Goal: Task Accomplishment & Management: Manage account settings

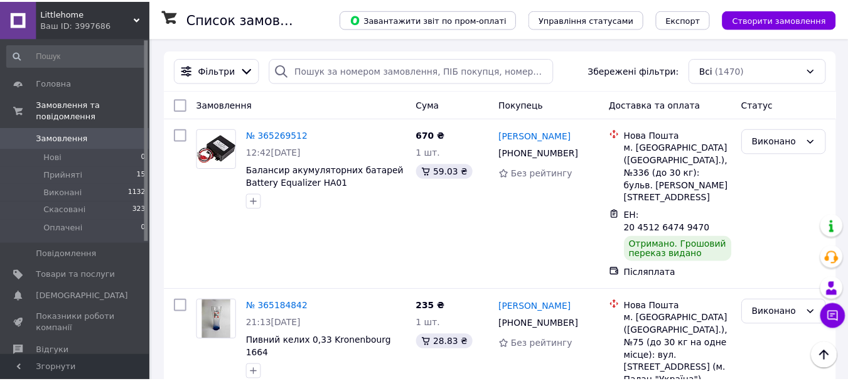
scroll to position [2348, 0]
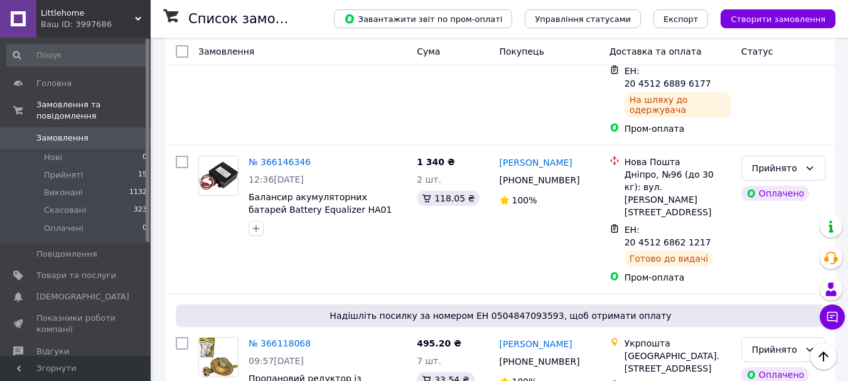
scroll to position [559, 0]
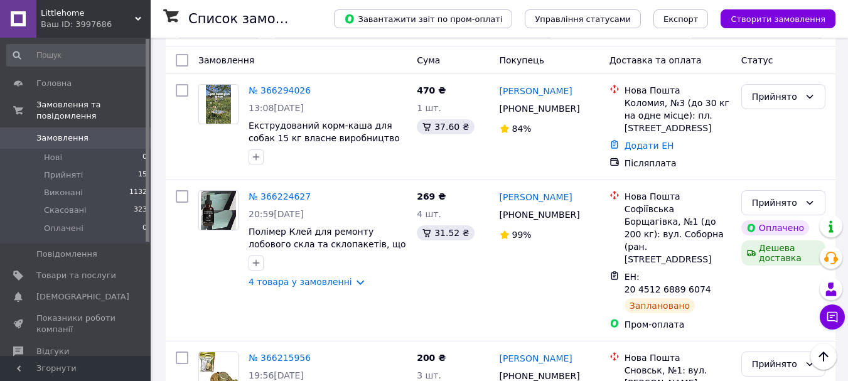
scroll to position [0, 0]
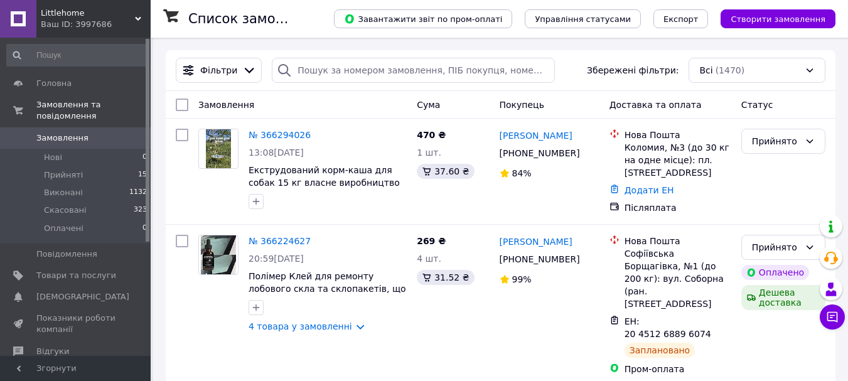
click at [90, 18] on span "Littlehome" at bounding box center [88, 13] width 94 height 11
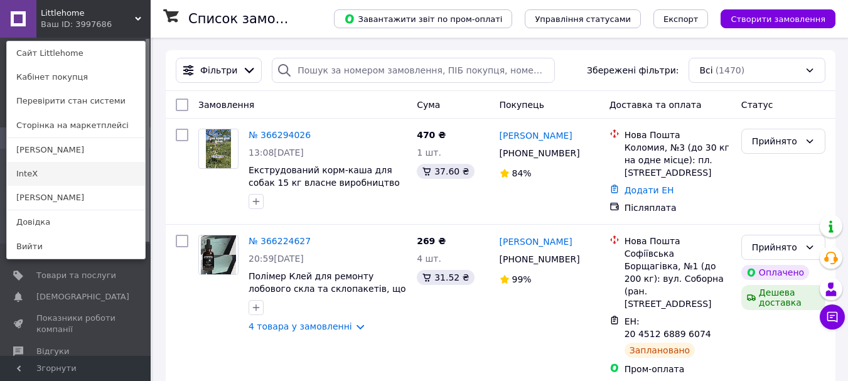
click at [42, 170] on link "InteX" at bounding box center [76, 174] width 138 height 24
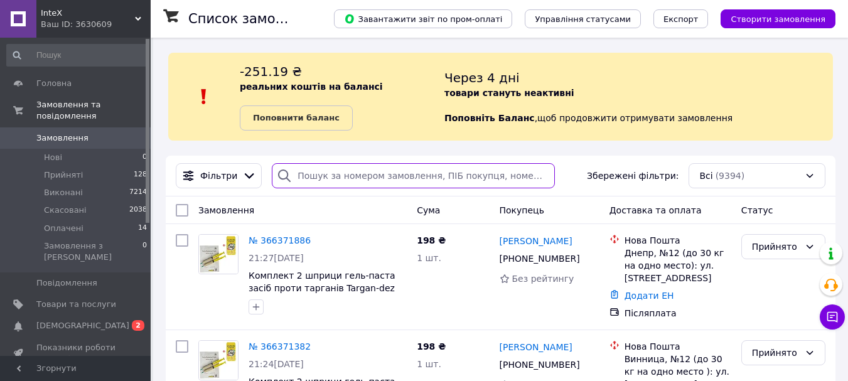
click at [355, 175] on input "search" at bounding box center [413, 175] width 283 height 25
paste input "380665699659"
type input "380665699659"
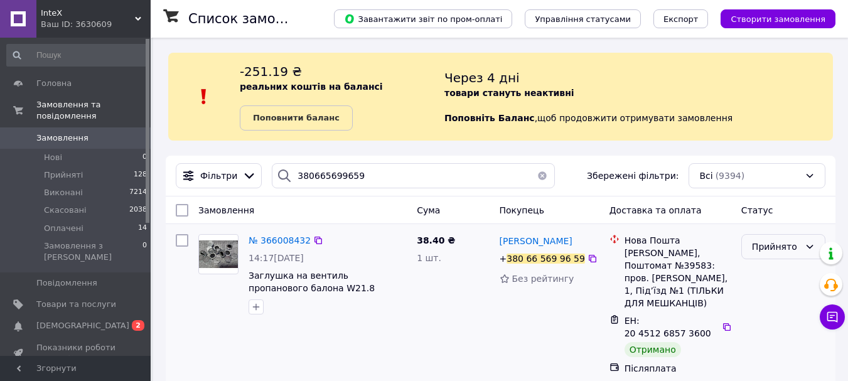
click at [783, 239] on div "Прийнято" at bounding box center [783, 246] width 84 height 25
click at [774, 276] on li "Виконано" at bounding box center [783, 274] width 83 height 23
drag, startPoint x: 309, startPoint y: 289, endPoint x: 247, endPoint y: 280, distance: 62.1
click at [247, 280] on div "№ 366008432 14:17, 10.10.2025 Заглушка на вентиль пропанового балона W21.8" at bounding box center [328, 274] width 168 height 90
copy span "Заглушка на вентиль пропанового балона W21.8"
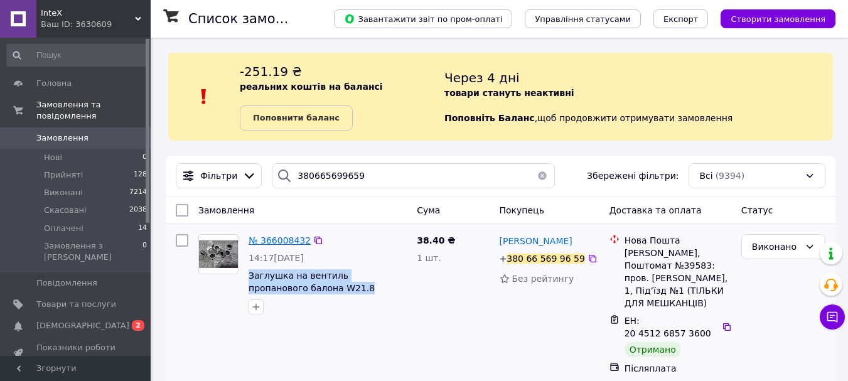
copy span "Заглушка на вентиль пропанового балона W21.8"
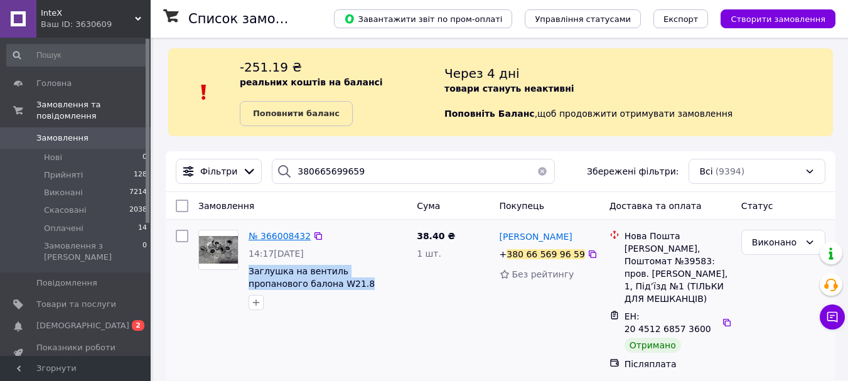
click at [278, 237] on span "№ 366008432" at bounding box center [280, 236] width 62 height 10
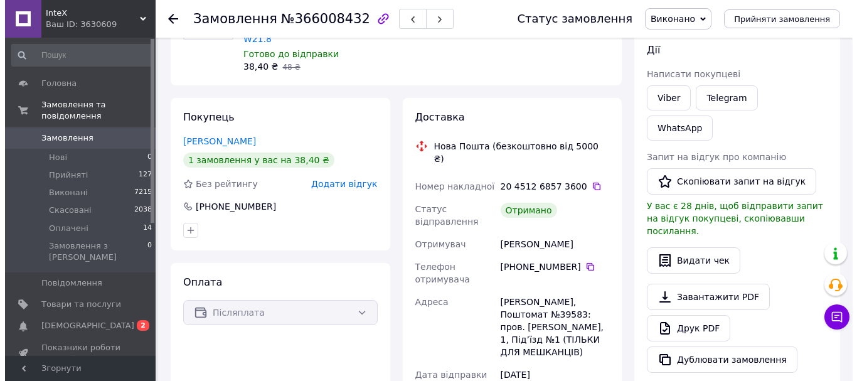
scroll to position [151, 0]
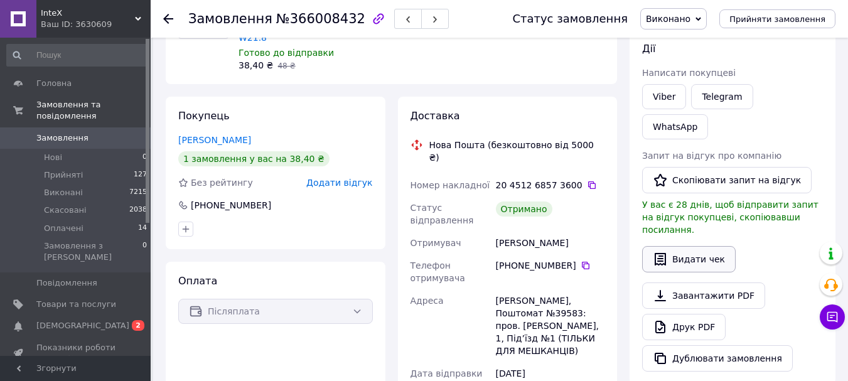
click at [689, 246] on button "Видати чек" at bounding box center [689, 259] width 94 height 26
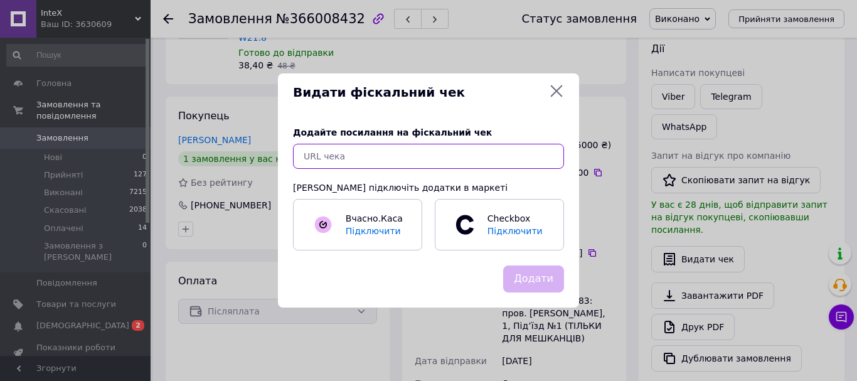
click at [501, 157] on input "text" at bounding box center [428, 156] width 271 height 25
paste input "https://check.checkbox.ua/f73f7b5d-1037-4392-9ab8-06a91b4db340"
type input "https://check.checkbox.ua/f73f7b5d-1037-4392-9ab8-06a91b4db340"
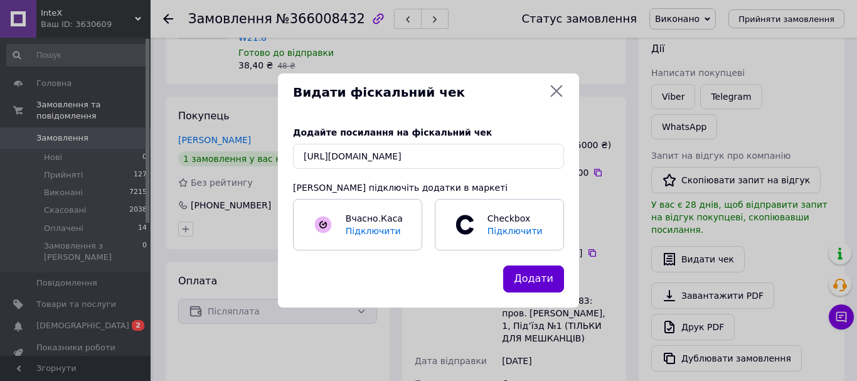
click at [542, 282] on button "Додати" at bounding box center [533, 278] width 61 height 27
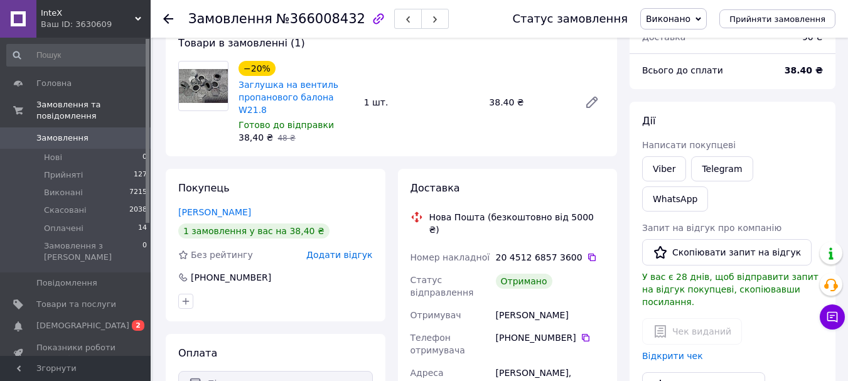
scroll to position [73, 0]
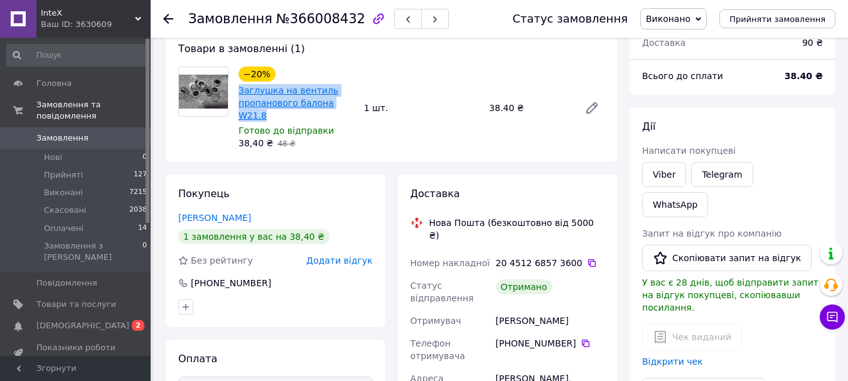
drag, startPoint x: 354, startPoint y: 102, endPoint x: 240, endPoint y: 88, distance: 114.4
click at [240, 88] on div "Заглушка на вентиль пропанового балона W21.8" at bounding box center [296, 103] width 118 height 40
copy link "Заглушка на вентиль пропанового балона W21.8"
click at [100, 136] on link "Замовлення 0" at bounding box center [77, 137] width 154 height 21
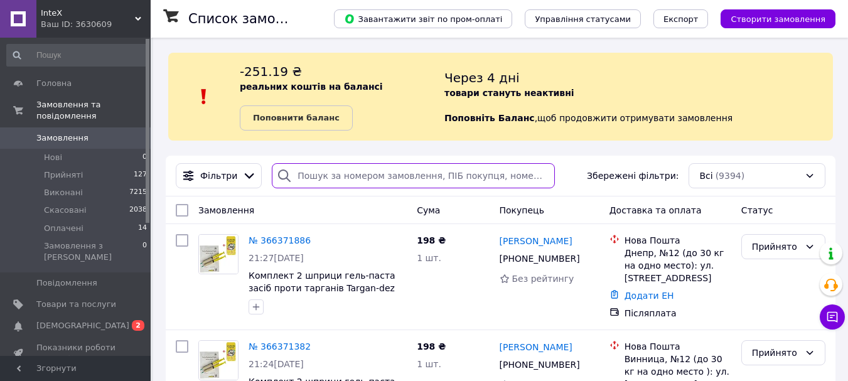
click at [320, 168] on input "search" at bounding box center [413, 175] width 283 height 25
paste input "380980303084"
type input "380980303084"
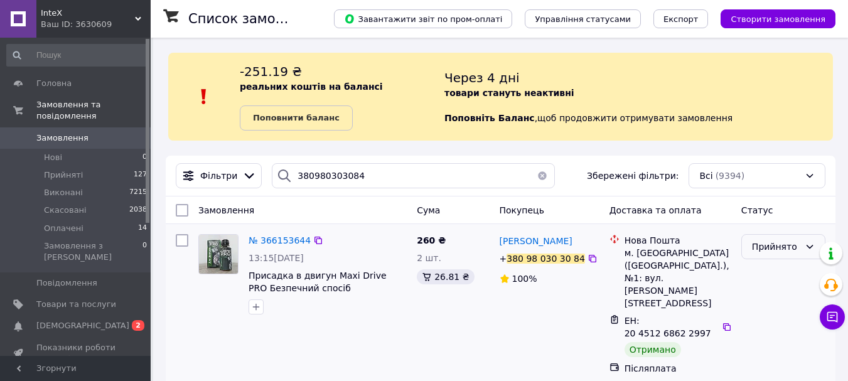
click at [785, 244] on div "Прийнято" at bounding box center [776, 247] width 48 height 14
click at [774, 274] on li "Виконано" at bounding box center [783, 274] width 83 height 23
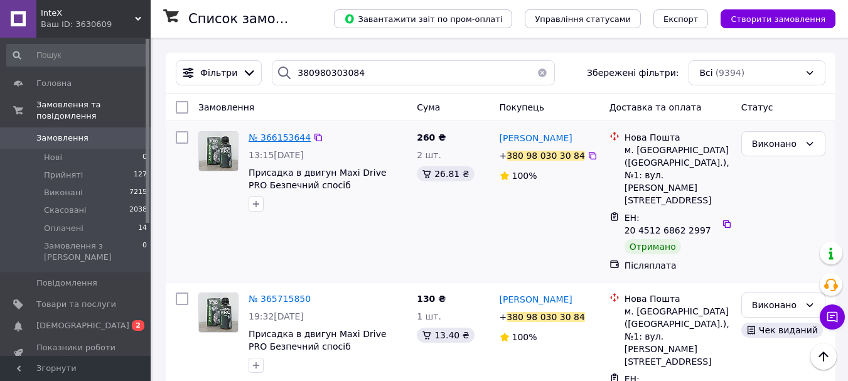
click at [275, 134] on span "№ 366153644" at bounding box center [280, 137] width 62 height 10
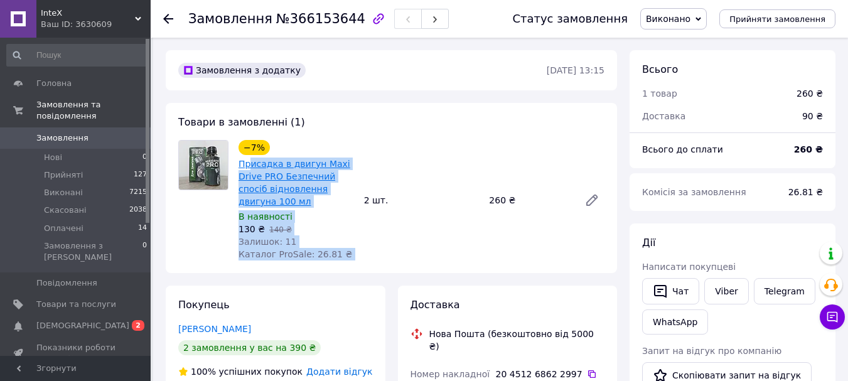
drag, startPoint x: 358, startPoint y: 188, endPoint x: 249, endPoint y: 163, distance: 112.1
click at [249, 163] on div "−7% Присадка в двигун Maxi Drive PRO Безпечний спосіб відновлення двигуна 100 м…" at bounding box center [421, 200] width 376 height 126
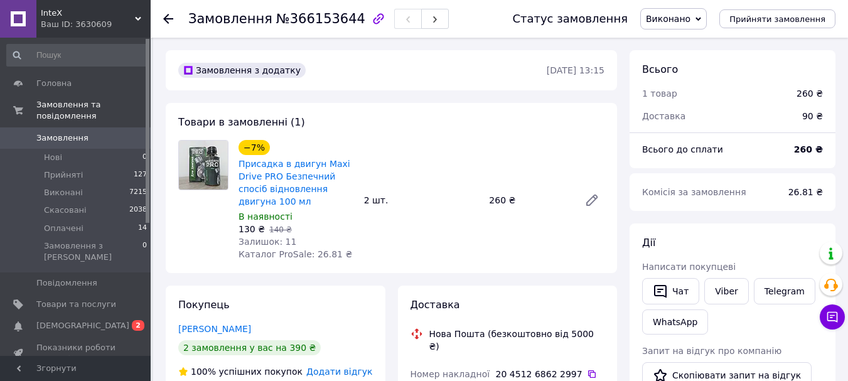
click at [370, 179] on div "−7% Присадка в двигун Maxi Drive PRO Безпечний спосіб відновлення двигуна 100 м…" at bounding box center [421, 200] width 376 height 126
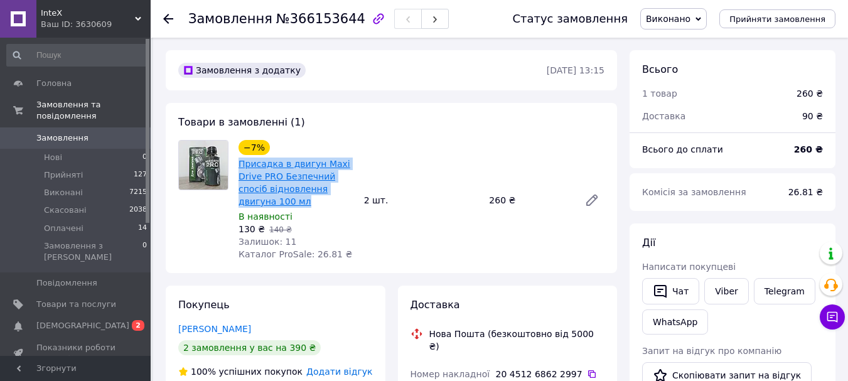
drag, startPoint x: 357, startPoint y: 188, endPoint x: 239, endPoint y: 166, distance: 119.9
click at [239, 166] on div "−7% Присадка в двигун Maxi Drive PRO Безпечний спосіб відновлення двигуна 100 м…" at bounding box center [296, 200] width 126 height 126
copy link "Присадка в двигун Maxi Drive PRO Безпечний спосіб відновлення двигуна 100 мл"
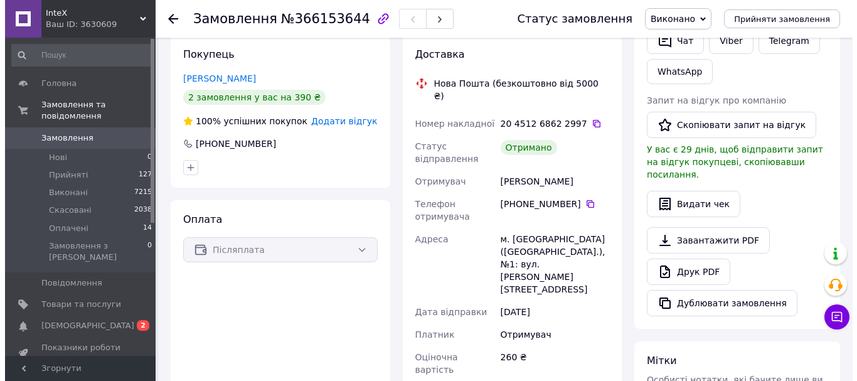
scroll to position [251, 0]
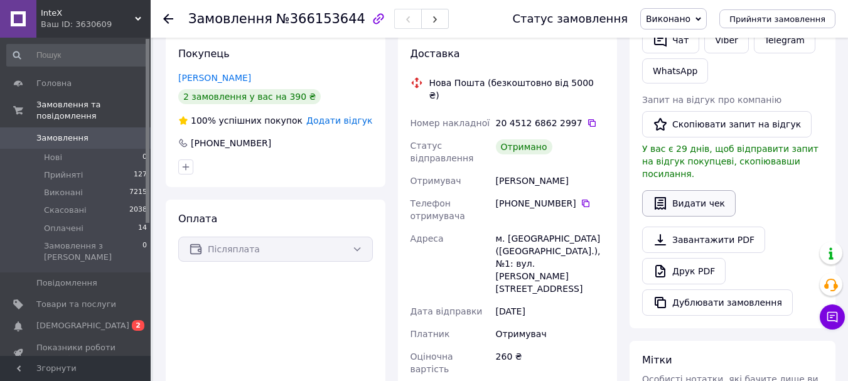
click at [669, 190] on button "Видати чек" at bounding box center [689, 203] width 94 height 26
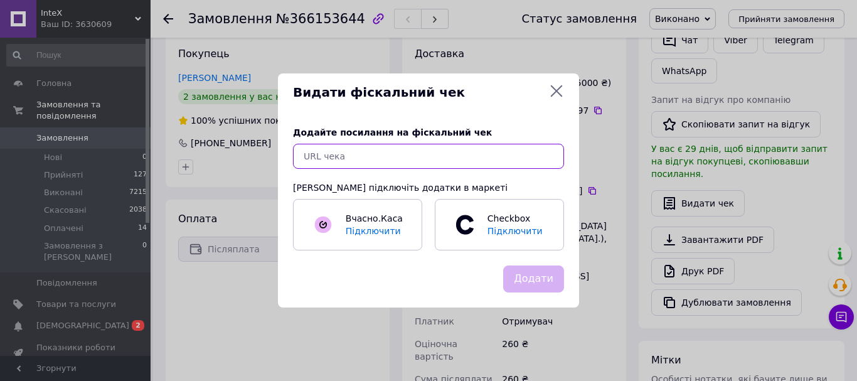
click at [480, 153] on input "text" at bounding box center [428, 156] width 271 height 25
paste input "https://check.checkbox.ua/f3d288b6-90c1-4aac-ab28-767c6159fc1b"
type input "https://check.checkbox.ua/f3d288b6-90c1-4aac-ab28-767c6159fc1b"
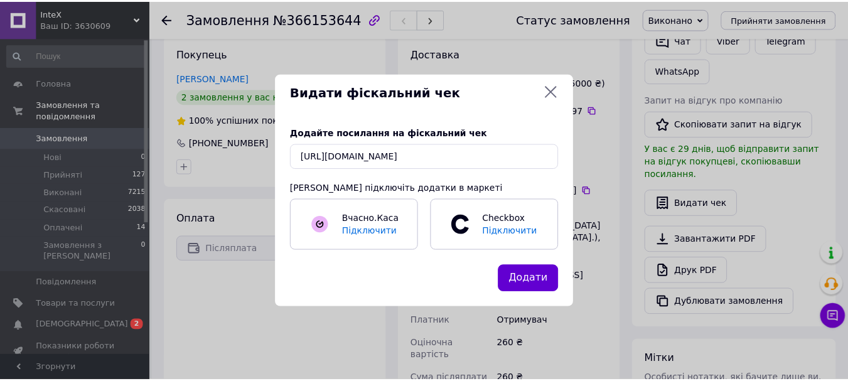
scroll to position [0, 0]
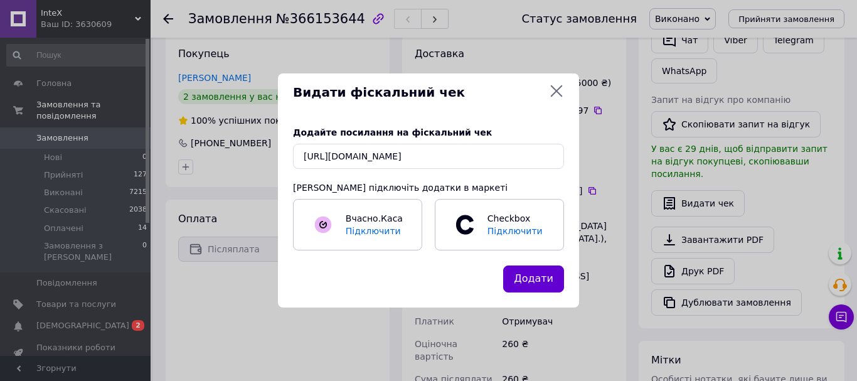
click at [542, 281] on button "Додати" at bounding box center [533, 278] width 61 height 27
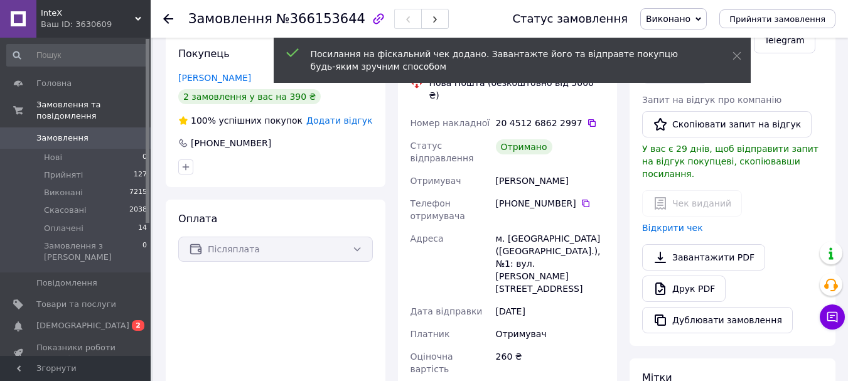
click at [167, 13] on div at bounding box center [168, 19] width 10 height 13
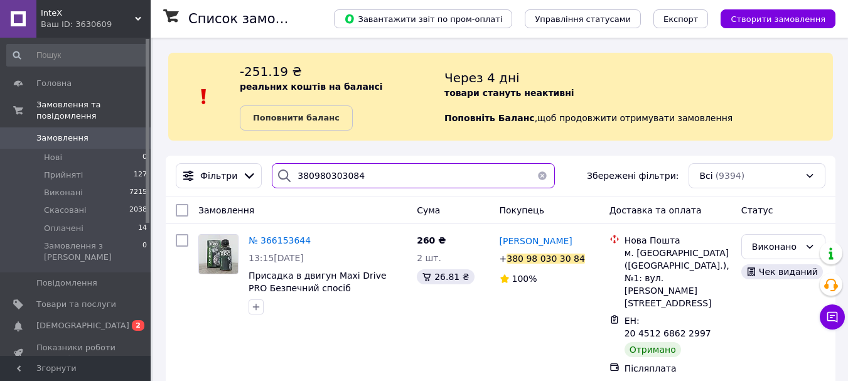
drag, startPoint x: 400, startPoint y: 183, endPoint x: 267, endPoint y: 174, distance: 132.7
click at [272, 174] on div "380980303084" at bounding box center [413, 175] width 283 height 25
paste input "665699659"
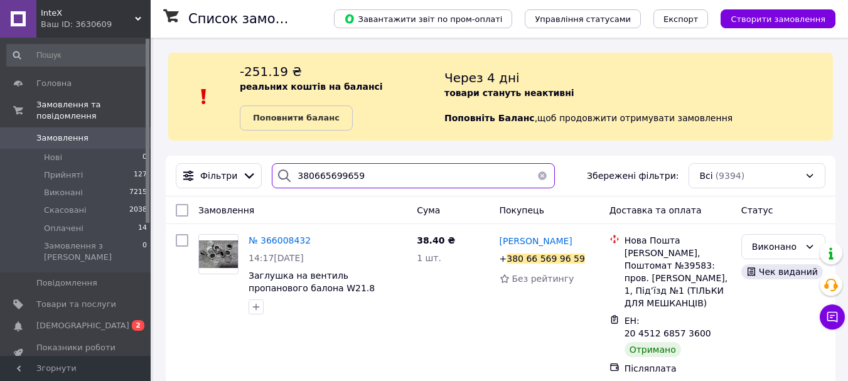
drag, startPoint x: 382, startPoint y: 176, endPoint x: 283, endPoint y: 164, distance: 99.9
click at [283, 164] on div "380665699659" at bounding box center [413, 175] width 283 height 25
paste input "968179642"
type input "380968179642"
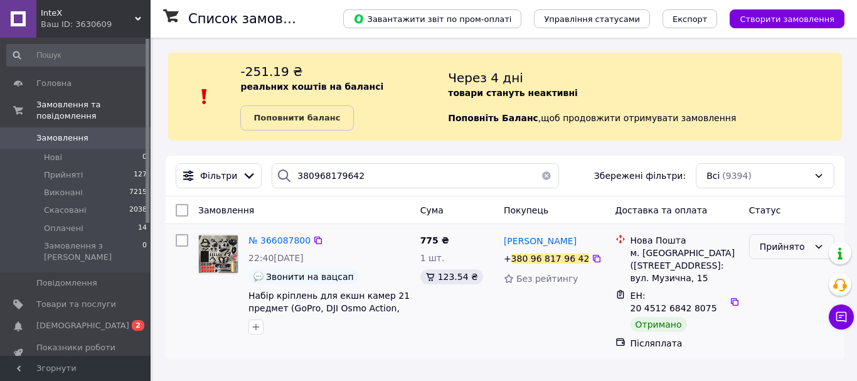
click at [772, 240] on div "Прийнято" at bounding box center [784, 247] width 49 height 14
click at [786, 279] on li "Виконано" at bounding box center [792, 274] width 84 height 23
click at [275, 238] on span "№ 366087800" at bounding box center [280, 240] width 62 height 10
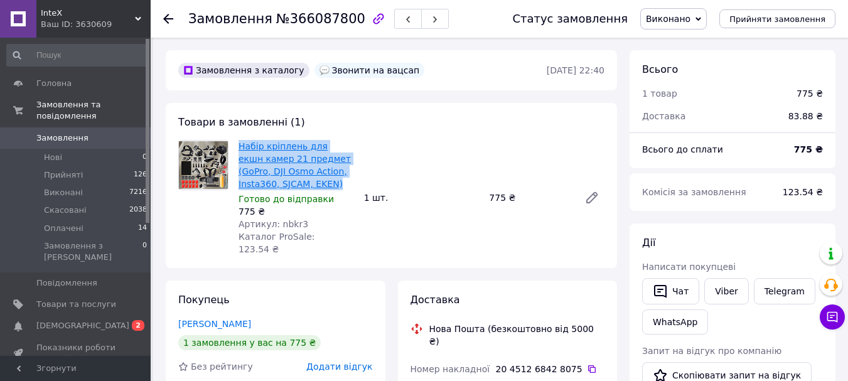
drag, startPoint x: 299, startPoint y: 179, endPoint x: 240, endPoint y: 146, distance: 68.0
click at [240, 146] on span "Набір кріплень для екшн камер 21 предмет (GoPro, DJI Osmo Action, Insta360, SJC…" at bounding box center [295, 165] width 115 height 50
copy link "Набір кріплень для екшн камер 21 предмет (GoPro, DJI Osmo Action, Insta360, SJC…"
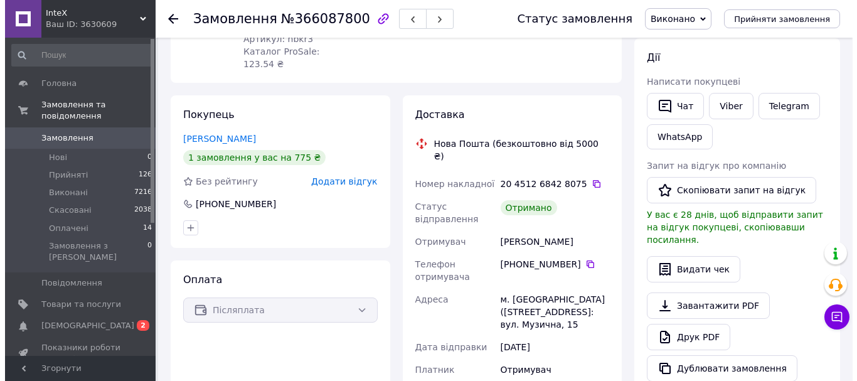
scroll to position [189, 0]
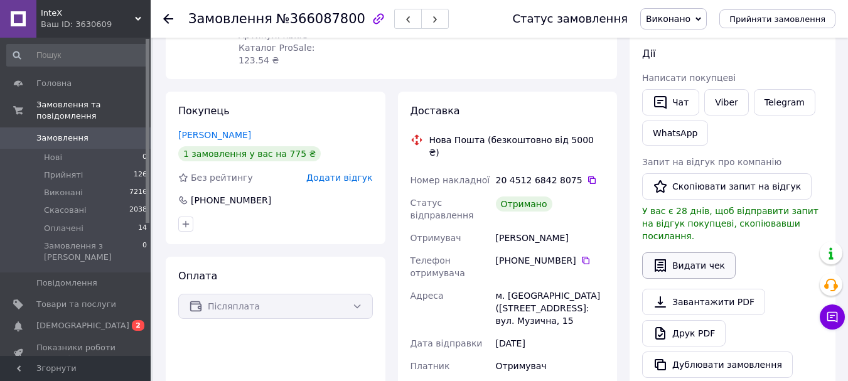
click at [683, 256] on button "Видати чек" at bounding box center [689, 265] width 94 height 26
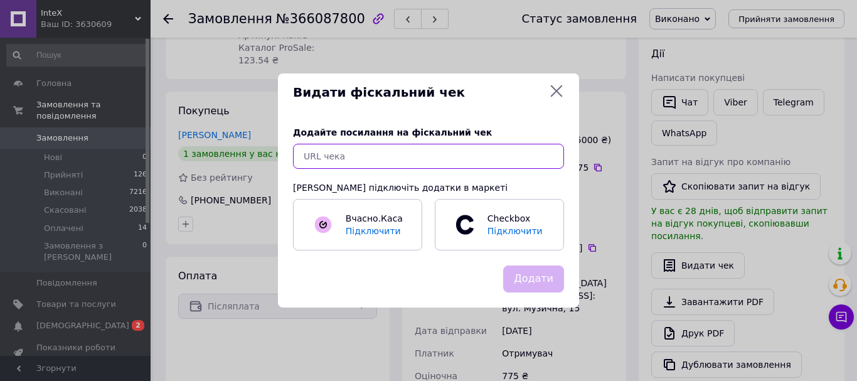
click at [475, 151] on input "text" at bounding box center [428, 156] width 271 height 25
paste input "https://check.checkbox.ua/4de9b42e-d2ff-488a-b7ba-4f0dc683e2fb"
type input "https://check.checkbox.ua/4de9b42e-d2ff-488a-b7ba-4f0dc683e2fb"
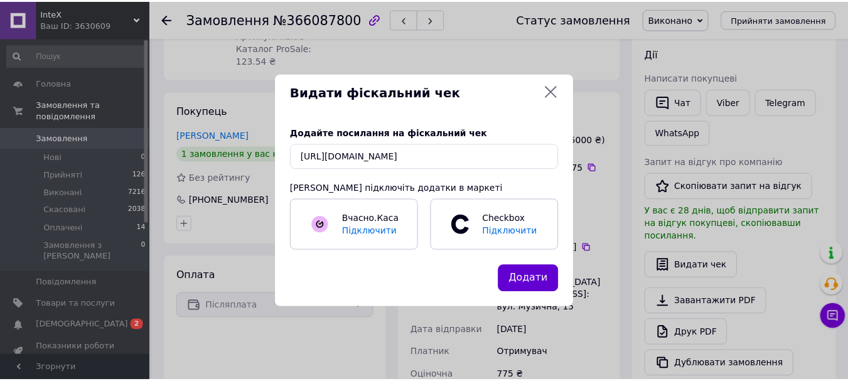
scroll to position [0, 0]
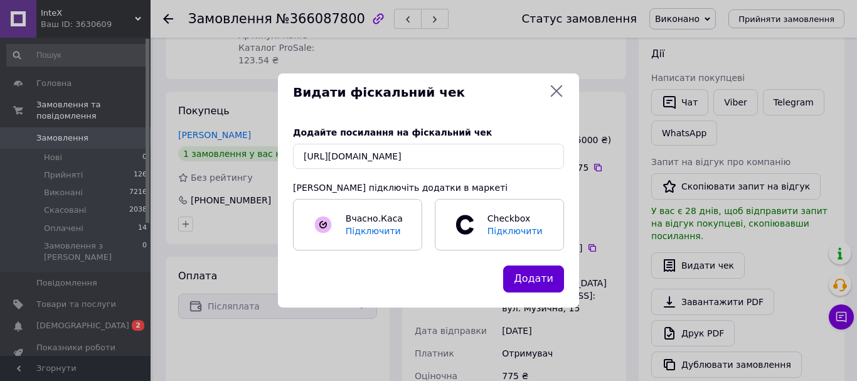
click at [545, 277] on button "Додати" at bounding box center [533, 278] width 61 height 27
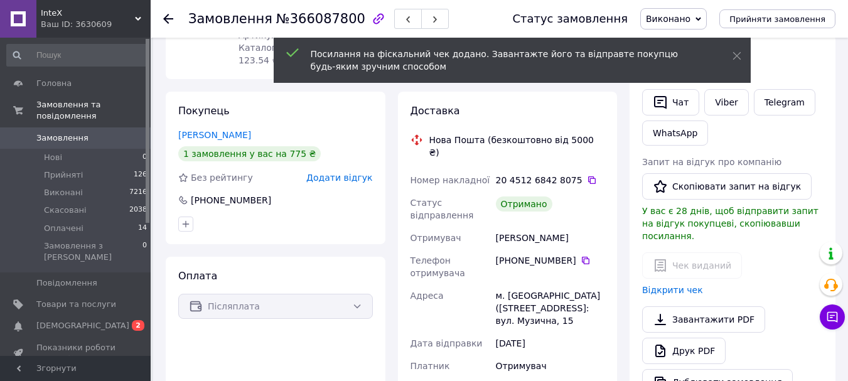
click at [166, 19] on use at bounding box center [168, 19] width 10 height 10
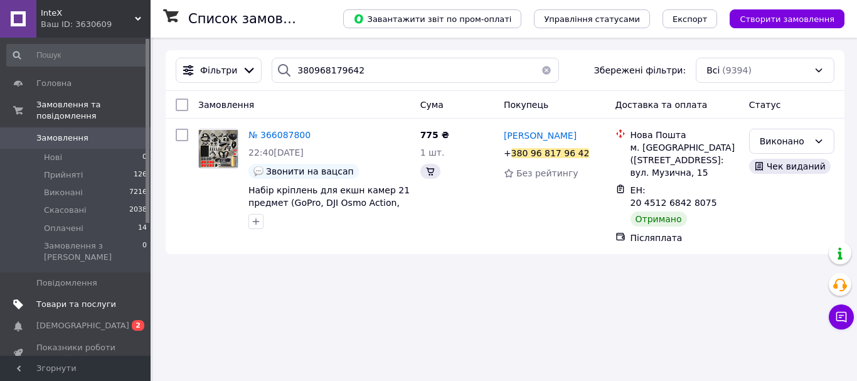
click at [94, 299] on span "Товари та послуги" at bounding box center [76, 304] width 80 height 11
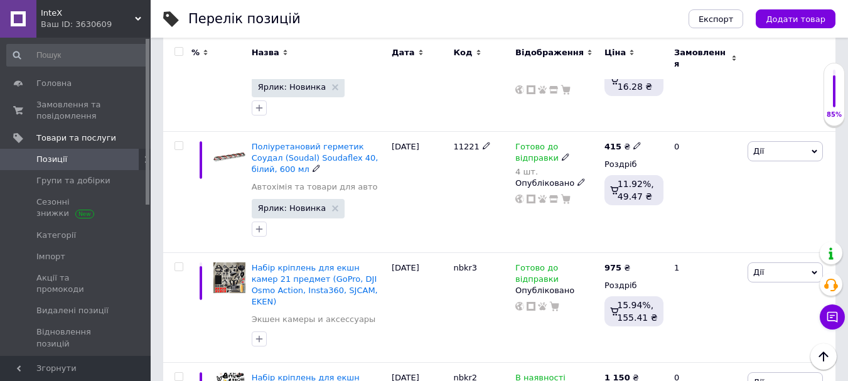
scroll to position [1981, 0]
click at [68, 114] on span "Замовлення та повідомлення" at bounding box center [76, 110] width 80 height 23
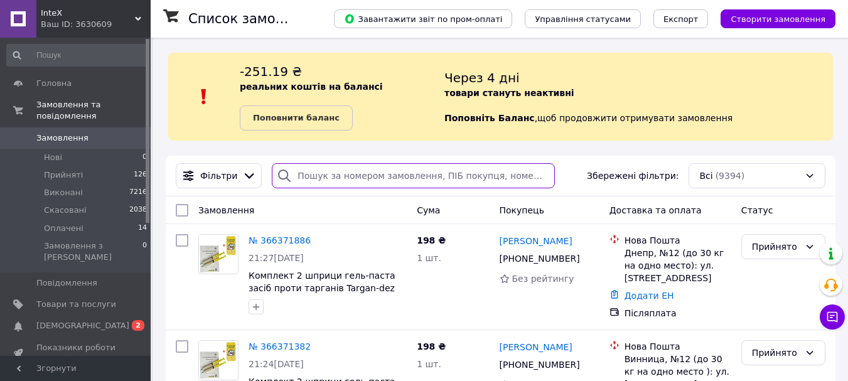
click at [372, 176] on input "search" at bounding box center [413, 175] width 283 height 25
paste input "380662677464"
type input "380662677464"
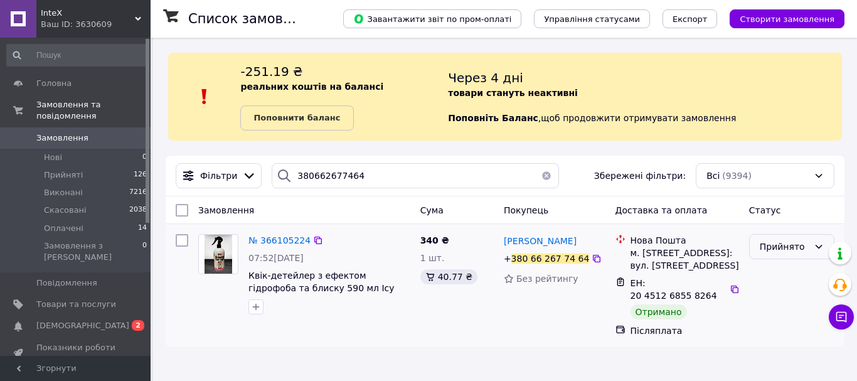
click at [801, 239] on div "Прийнято" at bounding box center [791, 246] width 85 height 25
click at [795, 276] on li "Виконано" at bounding box center [792, 274] width 84 height 23
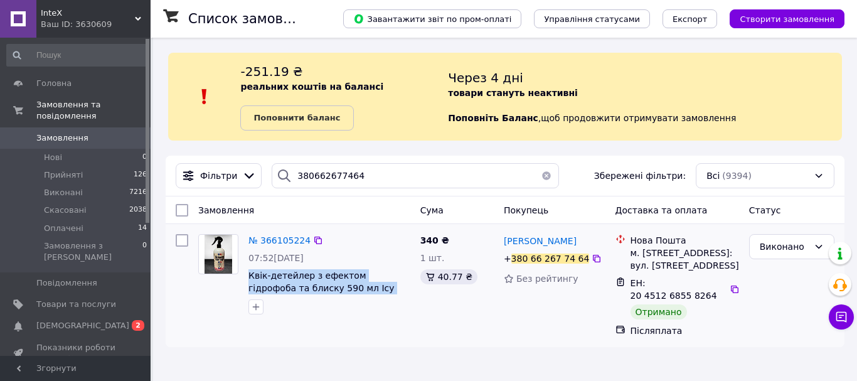
drag, startPoint x: 394, startPoint y: 292, endPoint x: 248, endPoint y: 277, distance: 146.4
click at [248, 277] on div "№ 366105224 07:52, 11.10.2025 Квік-детейлер з ефектом гідрофоба та блиску 590 м…" at bounding box center [330, 274] width 172 height 90
copy span "Квік-детейлер з ефектом гідрофоба та блиску 590 мл Icy Ceramic Detailer"
click at [265, 238] on span "№ 366105224" at bounding box center [280, 240] width 62 height 10
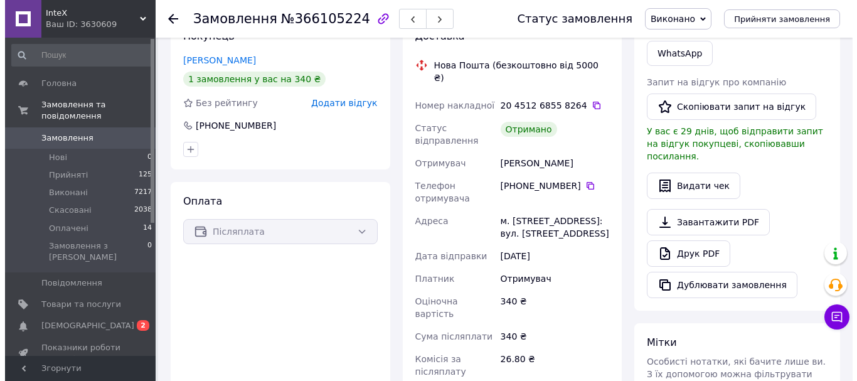
scroll to position [269, 0]
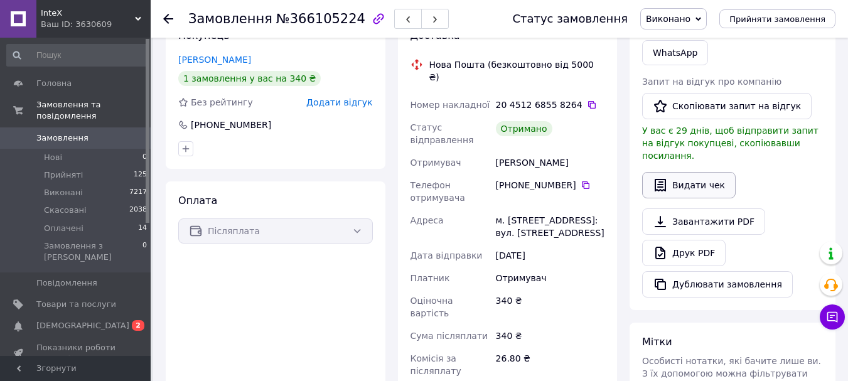
click at [669, 176] on button "Видати чек" at bounding box center [689, 185] width 94 height 26
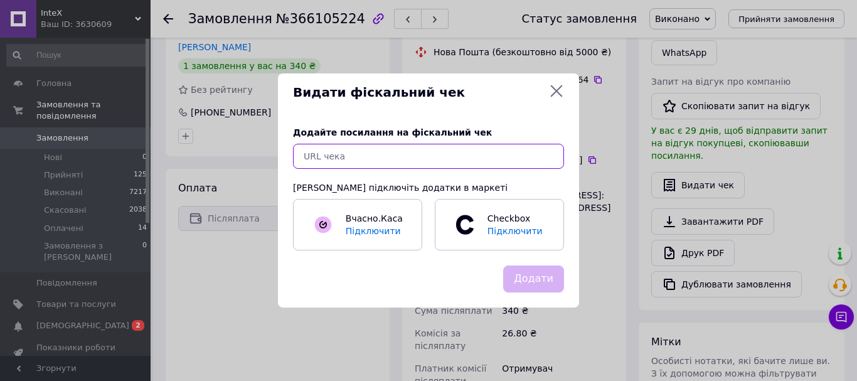
click at [452, 156] on input "text" at bounding box center [428, 156] width 271 height 25
paste input "https://check.checkbox.ua/d30cbf8d-11c6-4121-ad02-eba70d252613"
type input "https://check.checkbox.ua/d30cbf8d-11c6-4121-ad02-eba70d252613"
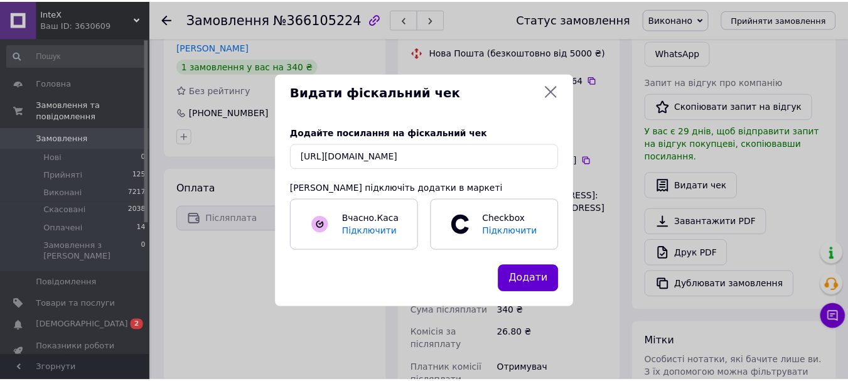
scroll to position [0, 0]
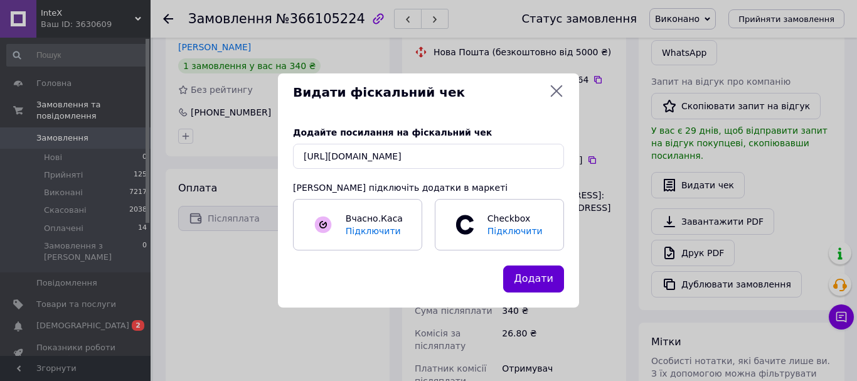
click at [555, 282] on button "Додати" at bounding box center [533, 278] width 61 height 27
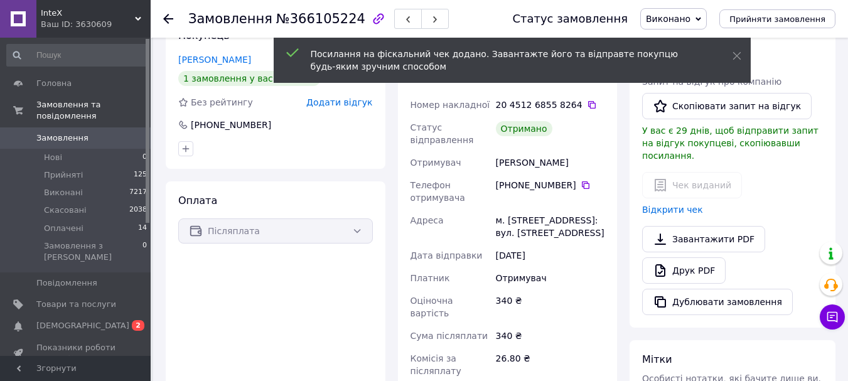
click at [169, 15] on icon at bounding box center [168, 19] width 10 height 10
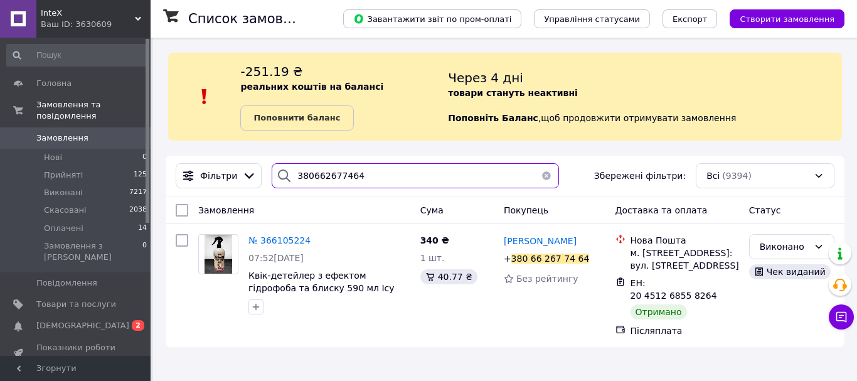
drag, startPoint x: 380, startPoint y: 183, endPoint x: 264, endPoint y: 174, distance: 116.4
click at [267, 174] on div "380662677464" at bounding box center [415, 175] width 297 height 25
paste input "977579931"
type input "380977579931"
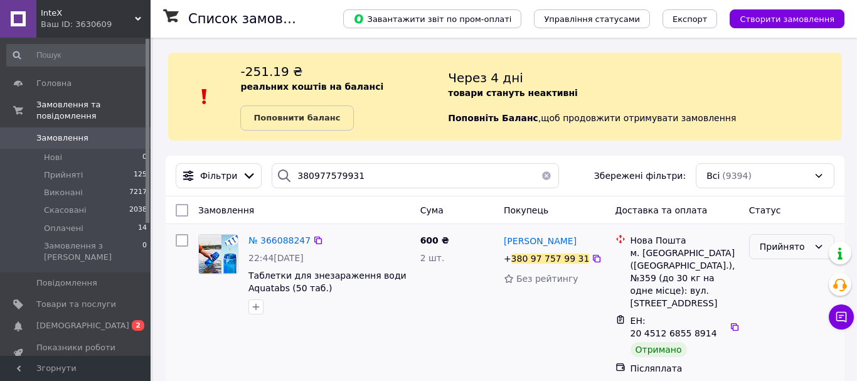
click at [781, 248] on div "Прийнято" at bounding box center [784, 247] width 49 height 14
click at [784, 272] on li "Виконано" at bounding box center [792, 274] width 84 height 23
drag, startPoint x: 335, startPoint y: 287, endPoint x: 250, endPoint y: 275, distance: 85.7
click at [250, 275] on span "Таблетки для знезараження води Aquatabs (50 таб.)" at bounding box center [330, 281] width 162 height 25
copy span "Таблетки для знезараження води Aquatabs (50 таб.)"
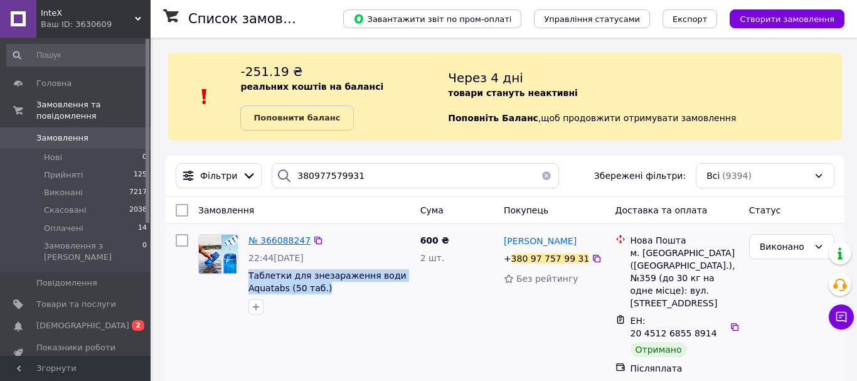
click at [259, 244] on span "№ 366088247" at bounding box center [280, 240] width 62 height 10
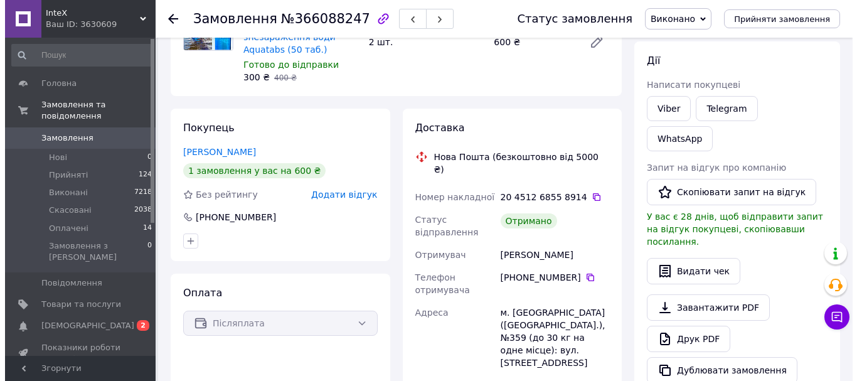
scroll to position [159, 0]
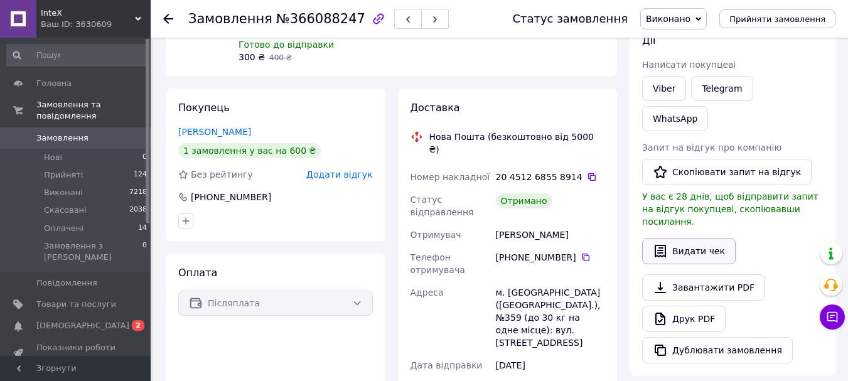
click at [698, 238] on button "Видати чек" at bounding box center [689, 251] width 94 height 26
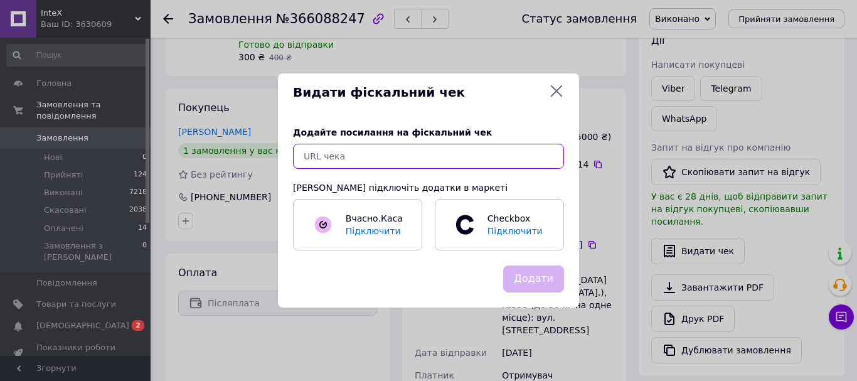
click at [520, 157] on input "text" at bounding box center [428, 156] width 271 height 25
paste input "https://check.checkbox.ua/34ca90b7-a777-489d-8ceb-3c50e73a4456"
type input "https://check.checkbox.ua/34ca90b7-a777-489d-8ceb-3c50e73a4456"
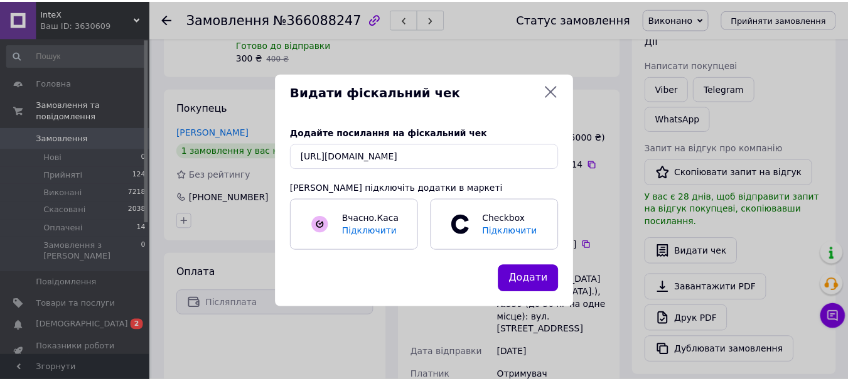
scroll to position [0, 0]
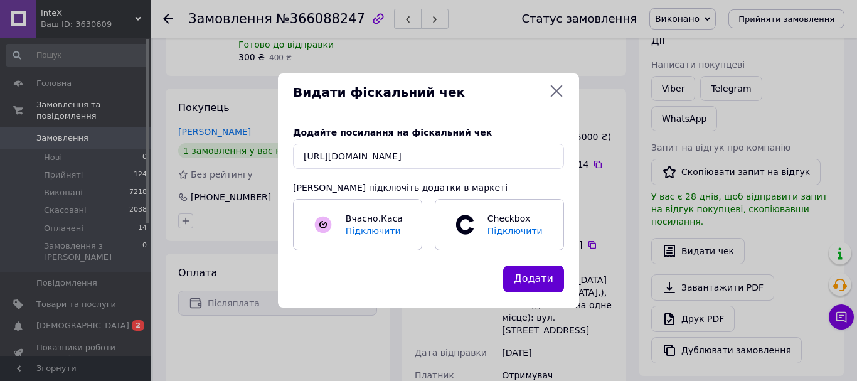
click at [526, 279] on button "Додати" at bounding box center [533, 278] width 61 height 27
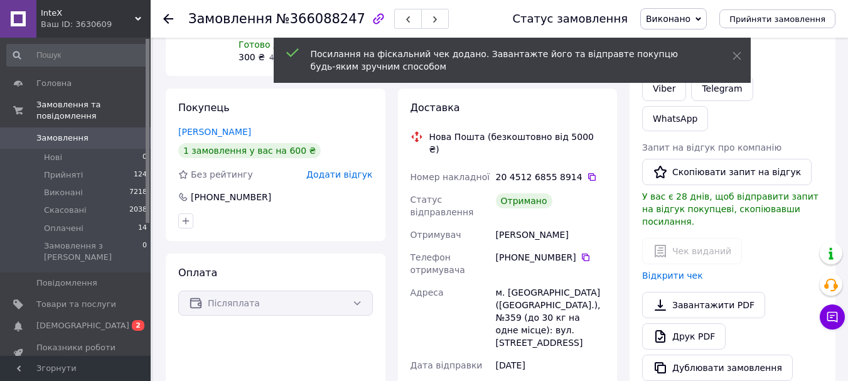
click at [170, 18] on icon at bounding box center [168, 19] width 10 height 10
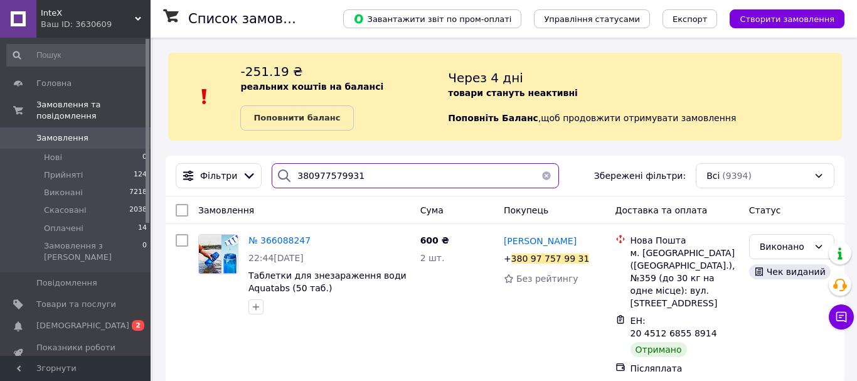
drag, startPoint x: 353, startPoint y: 171, endPoint x: 260, endPoint y: 166, distance: 93.0
click at [260, 166] on div "Фільтри 380977579931 Збережені фільтри: Всі (9394)" at bounding box center [505, 175] width 669 height 25
paste input "681394640"
type input "380681394640"
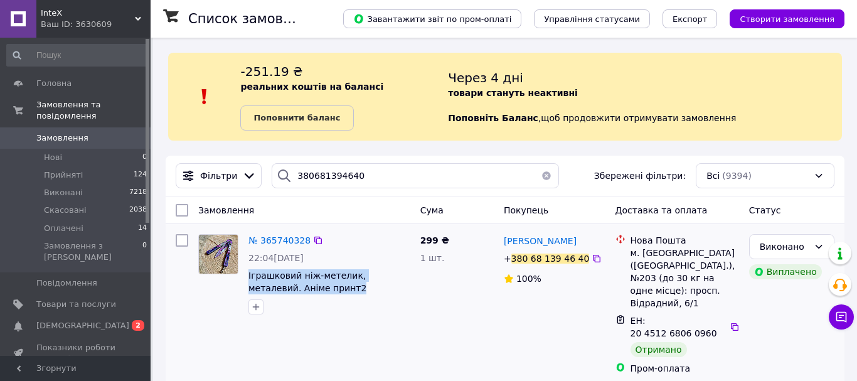
drag, startPoint x: 320, startPoint y: 292, endPoint x: 247, endPoint y: 276, distance: 75.2
click at [247, 276] on div "№ 365740328 22:04, 08.10.2025 Іграшковий ніж-метелик, металевий. Аніме принт2" at bounding box center [330, 274] width 172 height 90
copy span "Іграшковий ніж-метелик, металевий. Аніме принт2"
click at [277, 242] on span "№ 365740328" at bounding box center [280, 240] width 62 height 10
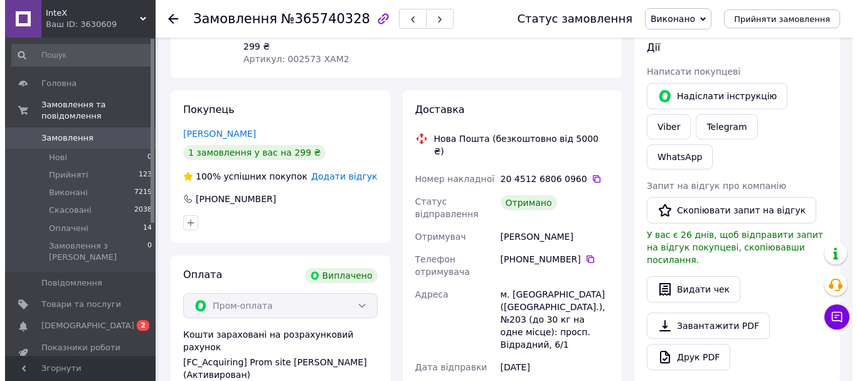
scroll to position [164, 0]
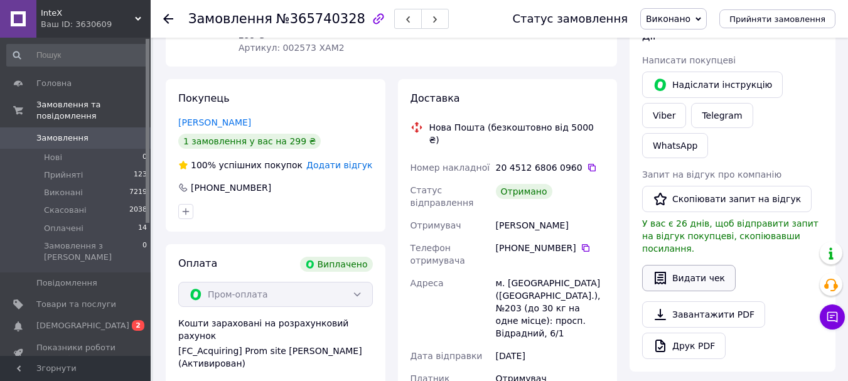
click at [675, 265] on button "Видати чек" at bounding box center [689, 278] width 94 height 26
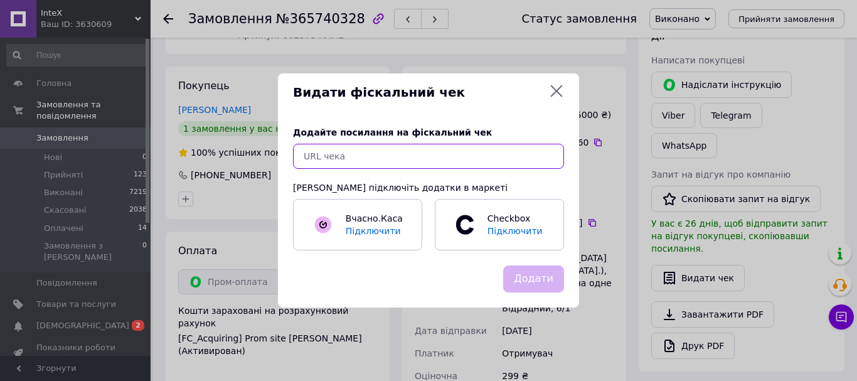
click at [505, 151] on input "text" at bounding box center [428, 156] width 271 height 25
paste input "https://check.checkbox.ua/10ad4d8c-a8ed-4888-8b4e-c2554cfb9237"
type input "https://check.checkbox.ua/10ad4d8c-a8ed-4888-8b4e-c2554cfb9237"
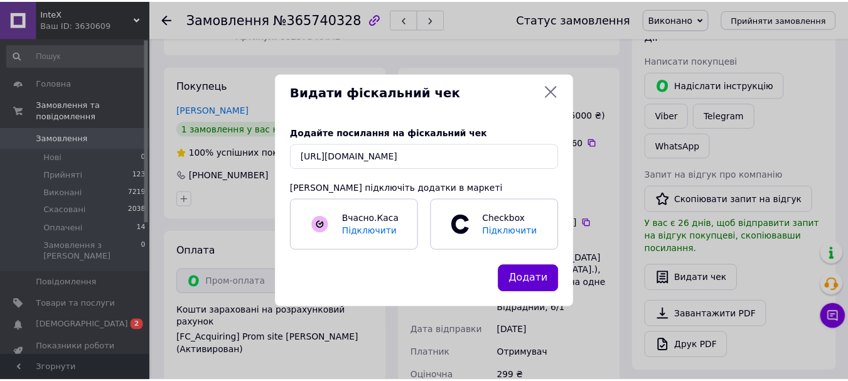
scroll to position [0, 0]
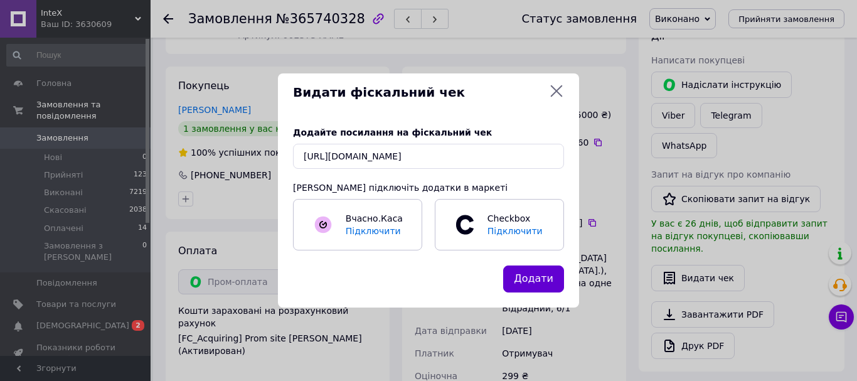
click at [554, 281] on button "Додати" at bounding box center [533, 278] width 61 height 27
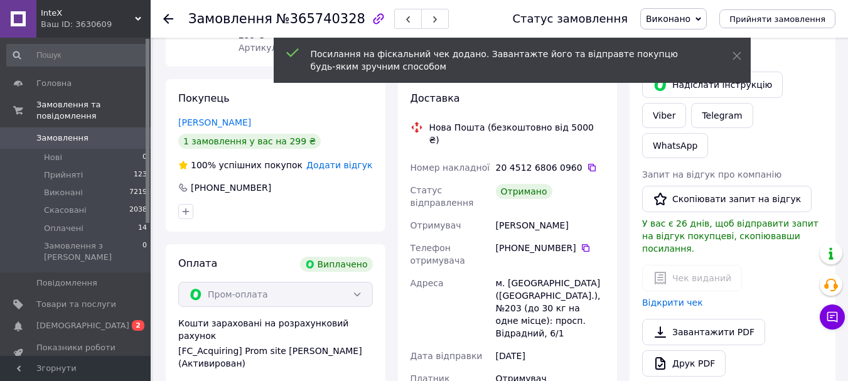
click at [168, 17] on icon at bounding box center [168, 19] width 10 height 10
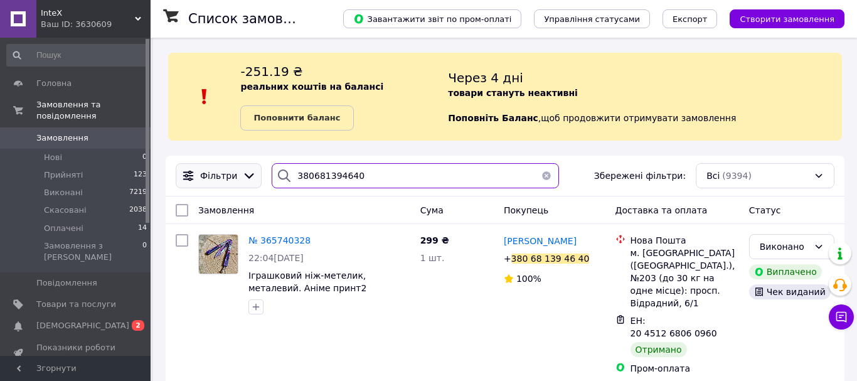
drag, startPoint x: 361, startPoint y: 175, endPoint x: 254, endPoint y: 169, distance: 106.8
click at [254, 169] on div "Фільтри 380681394640 Збережені фільтри: Всі (9394)" at bounding box center [505, 175] width 669 height 25
paste input "979362693"
type input "380979362693"
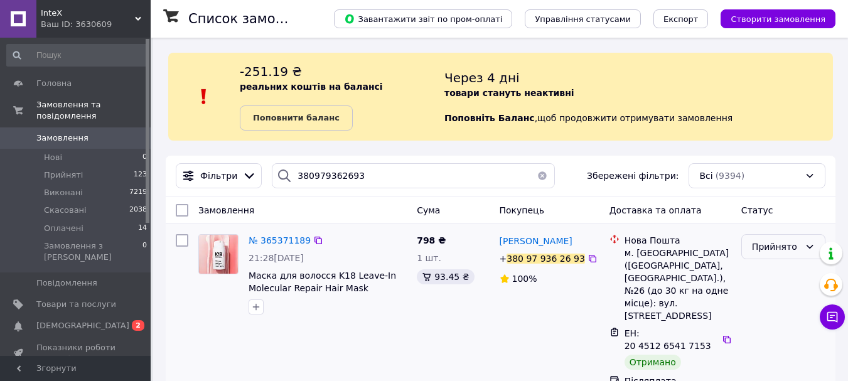
click at [784, 242] on div "Прийнято" at bounding box center [776, 247] width 48 height 14
click at [786, 277] on li "Виконано" at bounding box center [783, 274] width 83 height 23
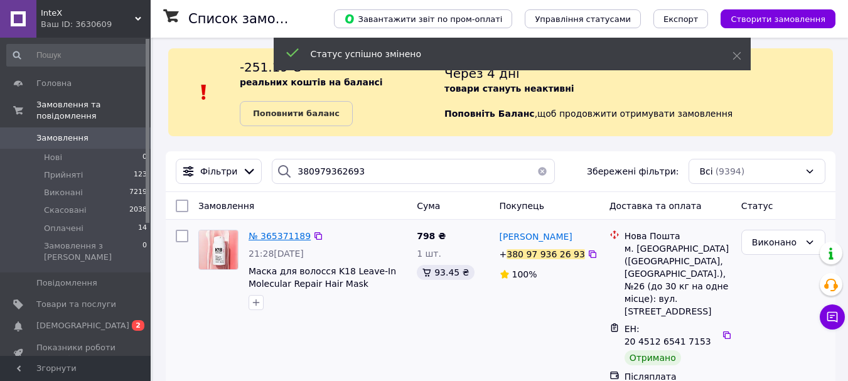
click at [276, 236] on span "№ 365371189" at bounding box center [280, 236] width 62 height 10
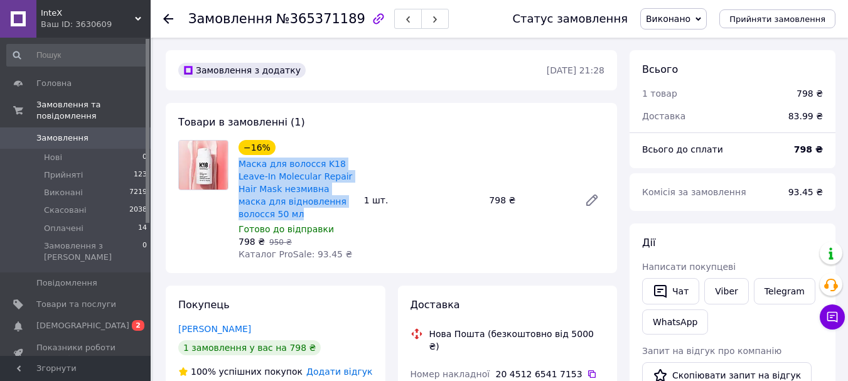
drag, startPoint x: 266, startPoint y: 213, endPoint x: 238, endPoint y: 165, distance: 56.0
click at [238, 165] on div "Маска для волосся K18 Leave-In Molecular Repair Hair Mask незмивна маска для ві…" at bounding box center [296, 188] width 118 height 65
copy link "Маска для волосся K18 Leave-In Molecular Repair Hair Mask незмивна маска для ві…"
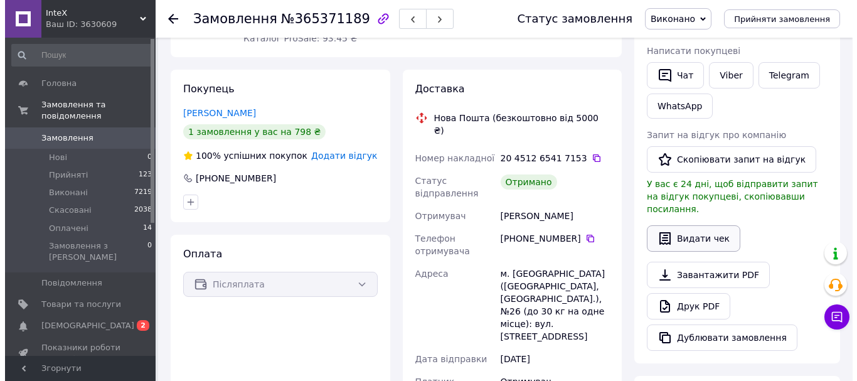
scroll to position [217, 0]
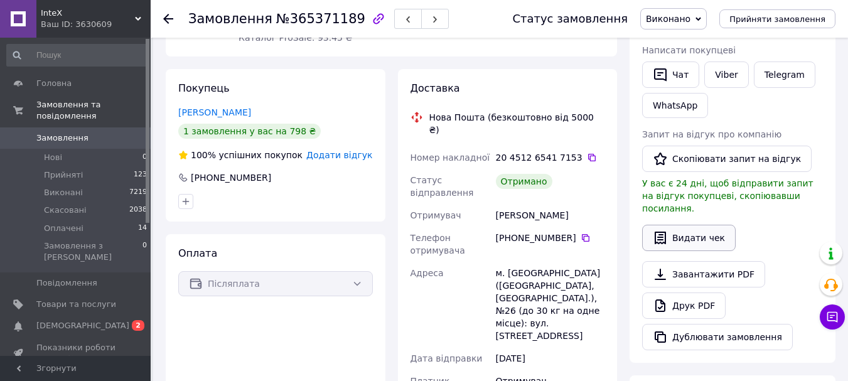
click at [674, 225] on button "Видати чек" at bounding box center [689, 238] width 94 height 26
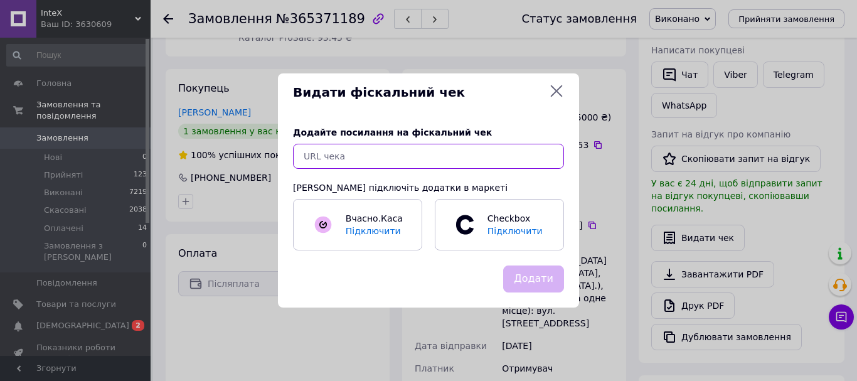
click at [451, 149] on input "text" at bounding box center [428, 156] width 271 height 25
paste input "https://check.checkbox.ua/207f46fe-57ee-4789-8307-8a3f1d8f408d"
type input "https://check.checkbox.ua/207f46fe-57ee-4789-8307-8a3f1d8f408d"
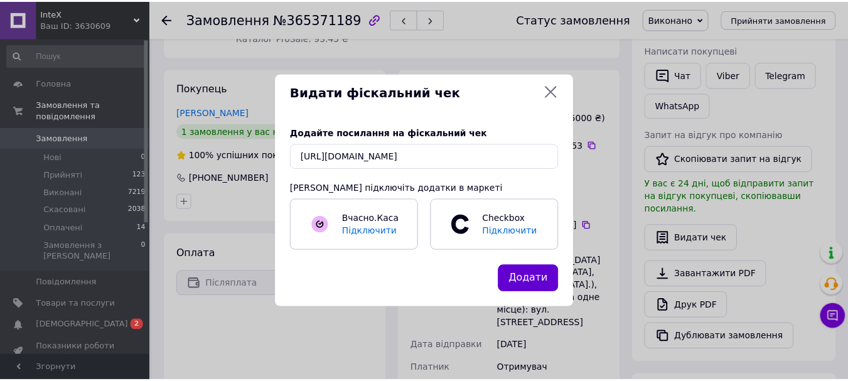
scroll to position [0, 0]
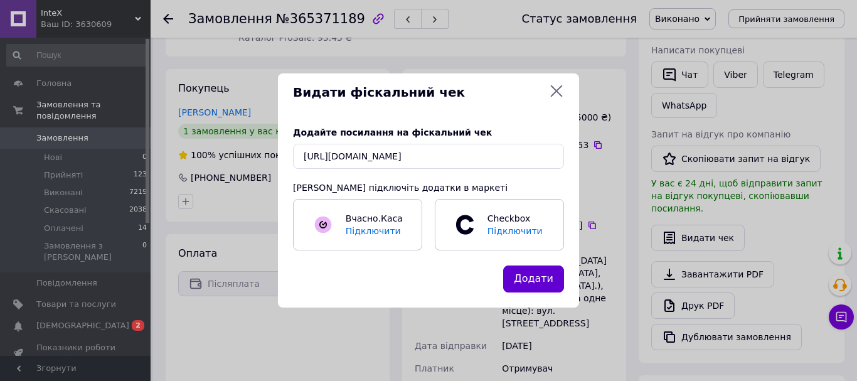
click at [554, 281] on button "Додати" at bounding box center [533, 278] width 61 height 27
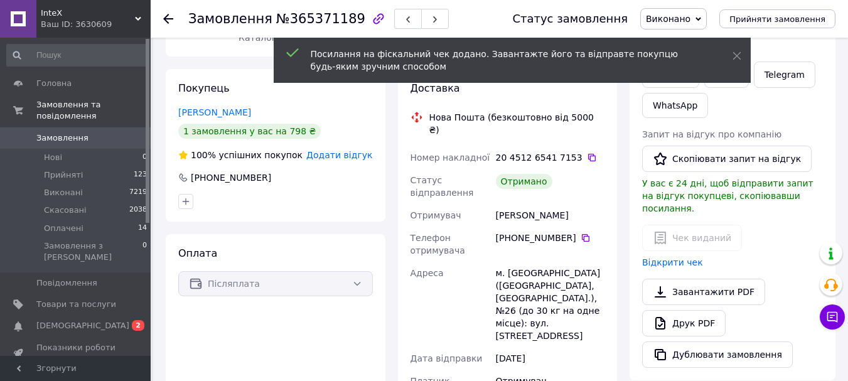
click at [169, 18] on use at bounding box center [168, 19] width 10 height 10
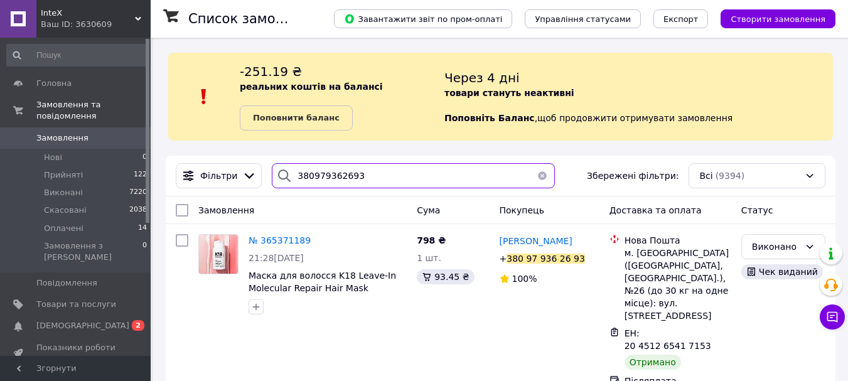
drag, startPoint x: 362, startPoint y: 181, endPoint x: 272, endPoint y: 172, distance: 90.8
click at [272, 172] on div "380979362693" at bounding box center [413, 175] width 283 height 25
paste input "664880698"
type input "380664880698"
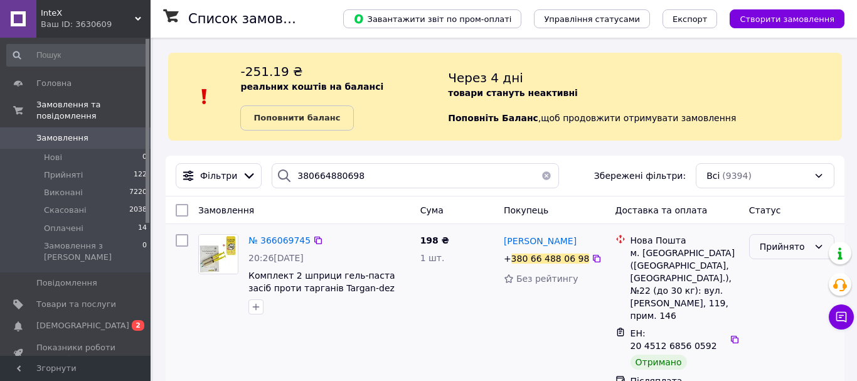
click at [781, 249] on div "Прийнято" at bounding box center [784, 247] width 49 height 14
click at [791, 277] on li "Виконано" at bounding box center [792, 274] width 84 height 23
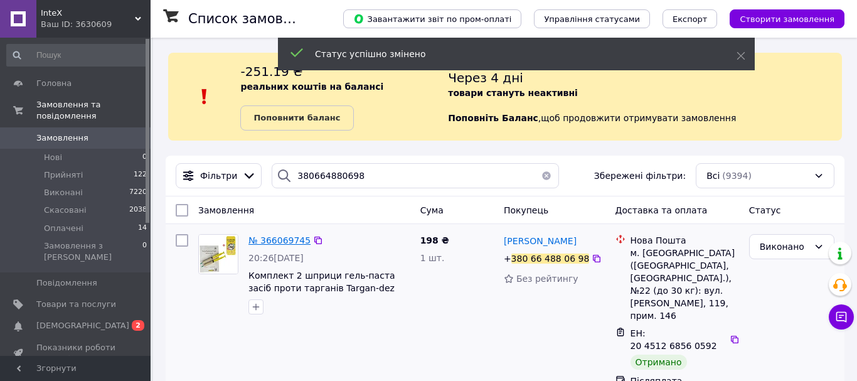
click at [281, 239] on span "№ 366069745" at bounding box center [280, 240] width 62 height 10
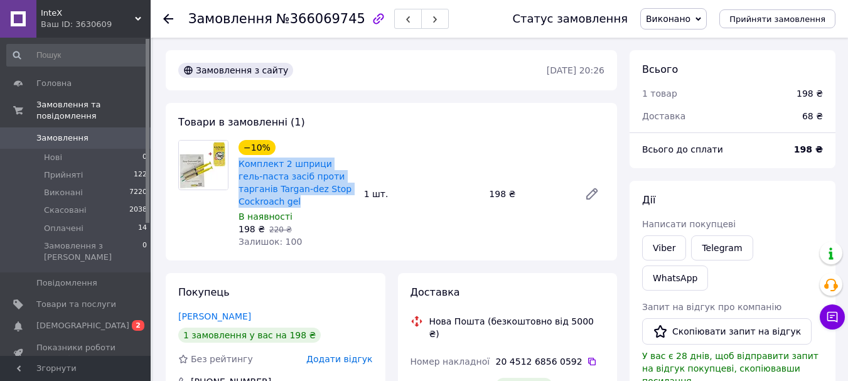
drag, startPoint x: 265, startPoint y: 197, endPoint x: 236, endPoint y: 166, distance: 42.2
click at [236, 166] on div "−10% Комплект 2 шприци гель-паста засіб проти тарганів Targan-dez Stop Cockroac…" at bounding box center [296, 193] width 126 height 113
copy link "Комплект 2 шприци гель-паста засіб проти тарганів Targan-dez Stop Cockroach gel"
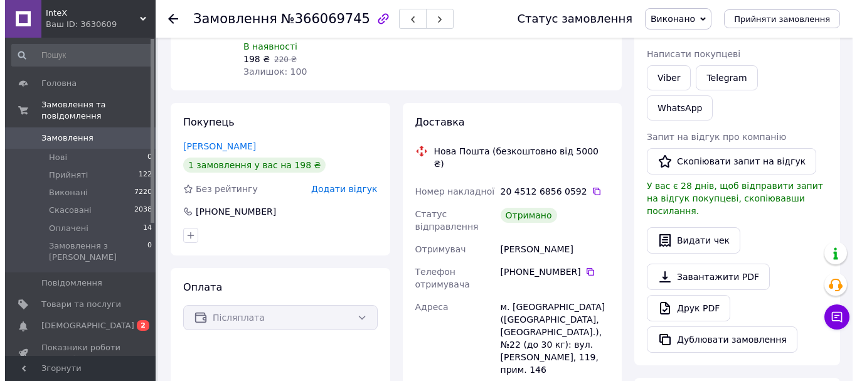
scroll to position [191, 0]
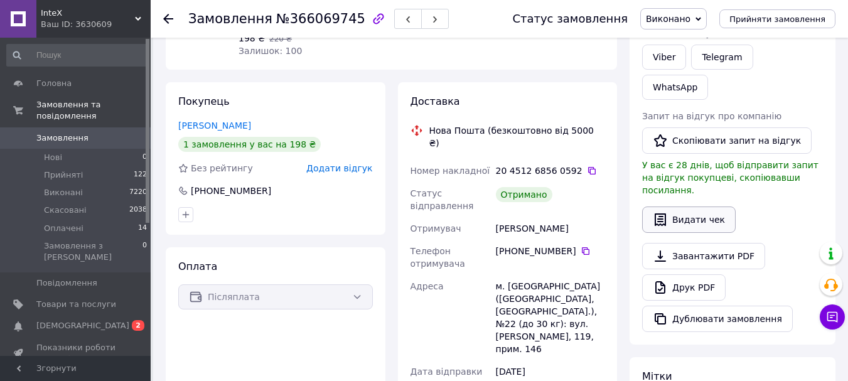
click at [668, 206] on button "Видати чек" at bounding box center [689, 219] width 94 height 26
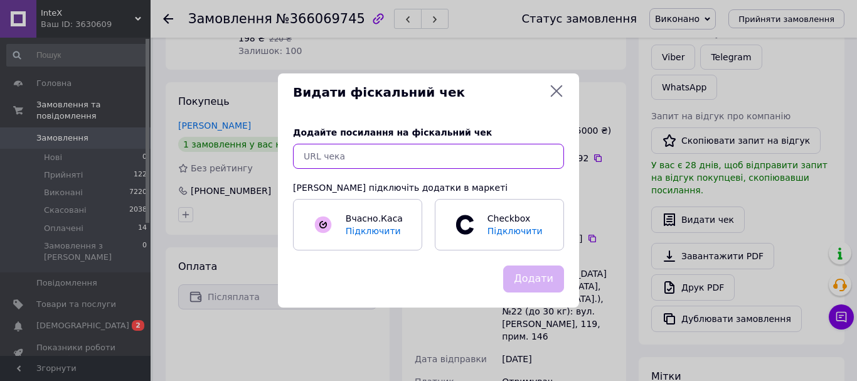
click at [485, 158] on input "text" at bounding box center [428, 156] width 271 height 25
paste input "https://check.checkbox.ua/d1aeb31e-e329-4289-9d31-421c00d0773b"
type input "https://check.checkbox.ua/d1aeb31e-e329-4289-9d31-421c00d0773b"
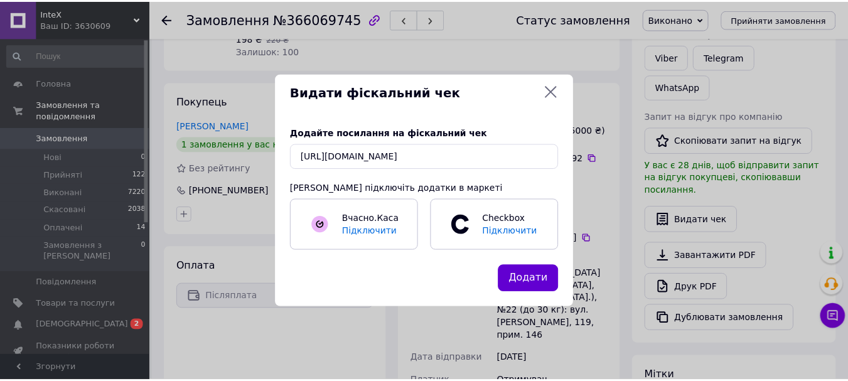
scroll to position [0, 0]
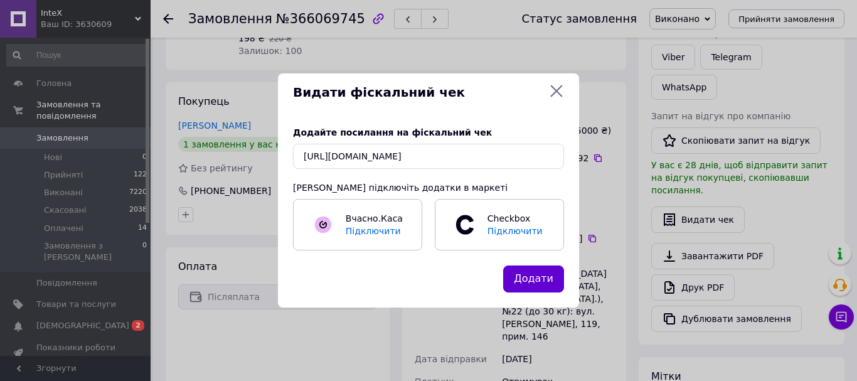
click at [547, 279] on button "Додати" at bounding box center [533, 278] width 61 height 27
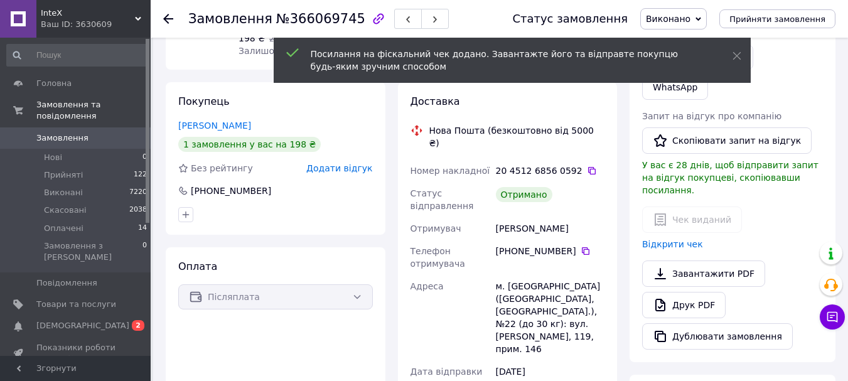
click at [166, 16] on use at bounding box center [168, 19] width 10 height 10
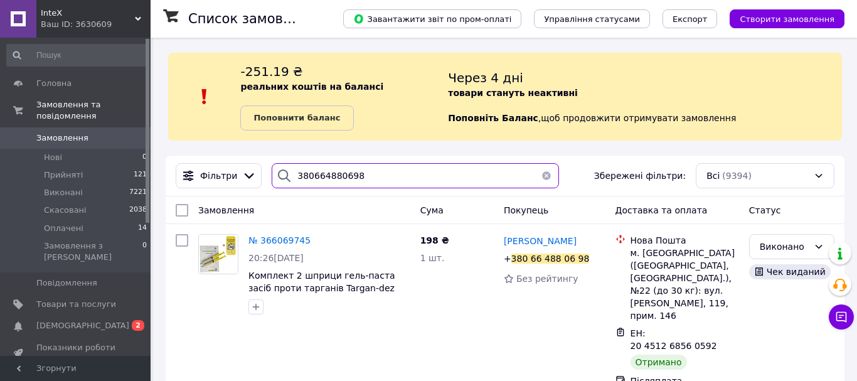
drag, startPoint x: 400, startPoint y: 176, endPoint x: 269, endPoint y: 170, distance: 131.9
click at [272, 170] on div "380664880698" at bounding box center [415, 175] width 287 height 25
paste input "97760076"
type input "380977600768"
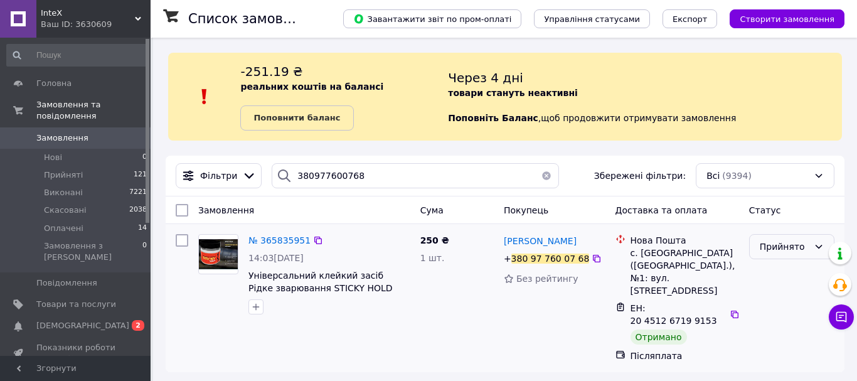
click at [769, 247] on div "Прийнято" at bounding box center [784, 247] width 49 height 14
click at [771, 281] on li "Виконано" at bounding box center [792, 274] width 84 height 23
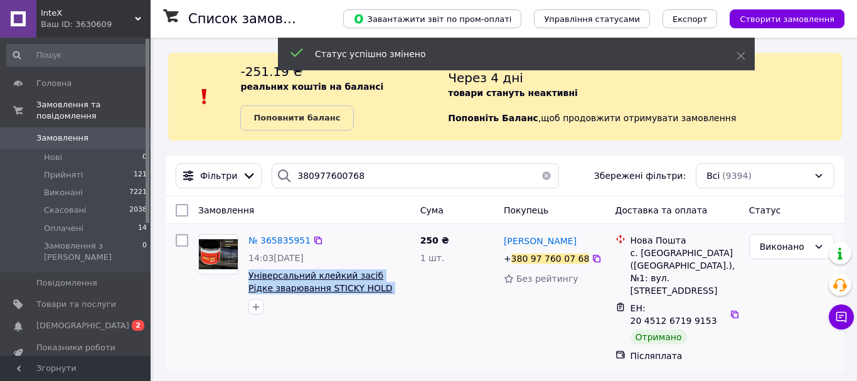
drag, startPoint x: 390, startPoint y: 290, endPoint x: 249, endPoint y: 277, distance: 141.8
click at [249, 277] on span "Універсальний клейкий засіб Рідке зварювання STICKY HOLD 240 г" at bounding box center [330, 281] width 162 height 25
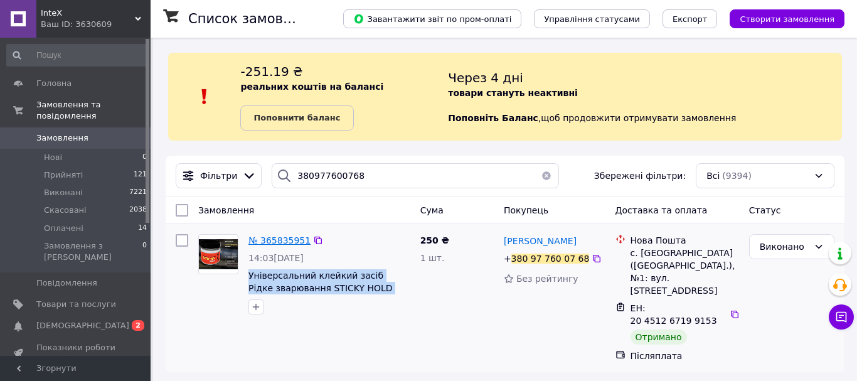
click at [266, 237] on span "№ 365835951" at bounding box center [280, 240] width 62 height 10
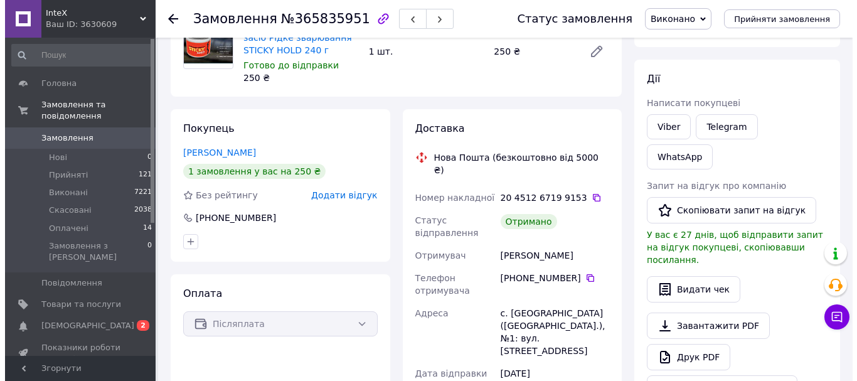
scroll to position [124, 0]
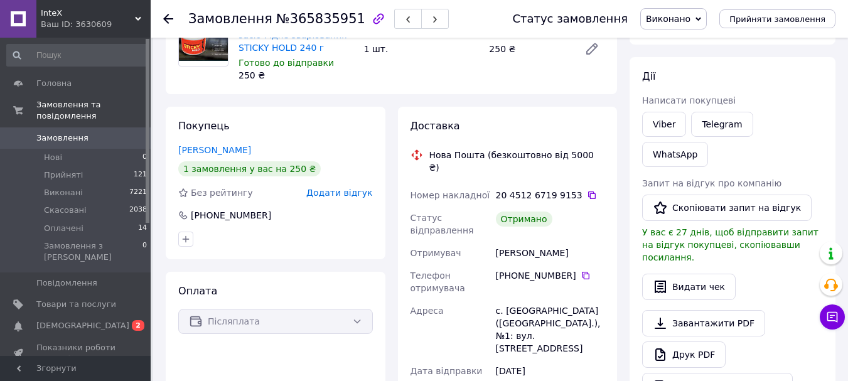
drag, startPoint x: 673, startPoint y: 241, endPoint x: 598, endPoint y: 231, distance: 76.0
click at [693, 274] on button "Видати чек" at bounding box center [689, 287] width 94 height 26
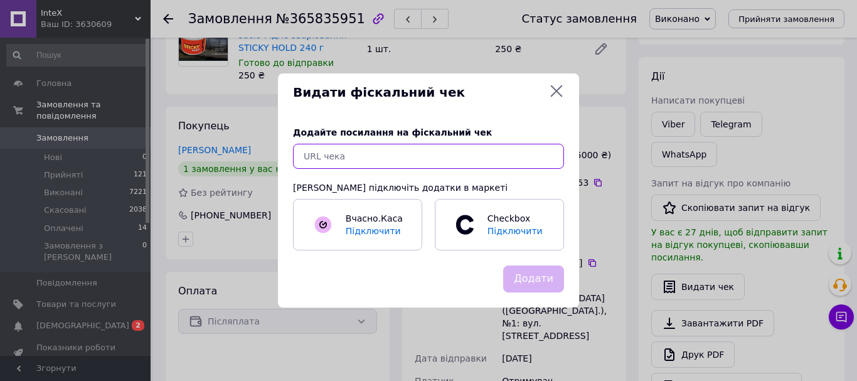
click at [454, 155] on input "text" at bounding box center [428, 156] width 271 height 25
paste input "https://check.checkbox.ua/e84261cc-467a-4606-a67b-ef8f5f0ef5b7"
type input "https://check.checkbox.ua/e84261cc-467a-4606-a67b-ef8f5f0ef5b7"
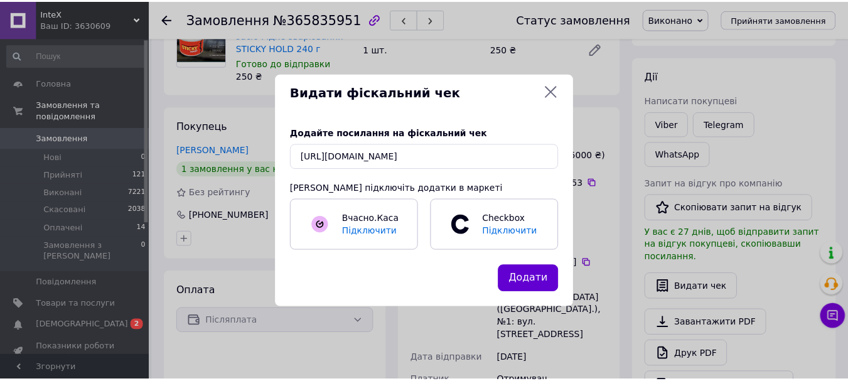
scroll to position [0, 0]
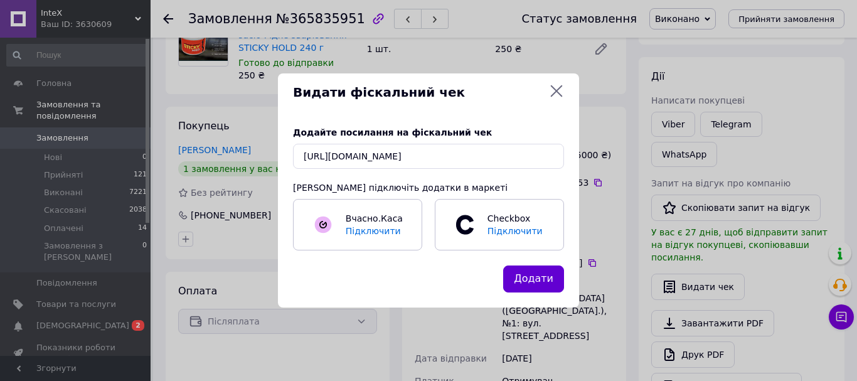
click at [550, 281] on button "Додати" at bounding box center [533, 278] width 61 height 27
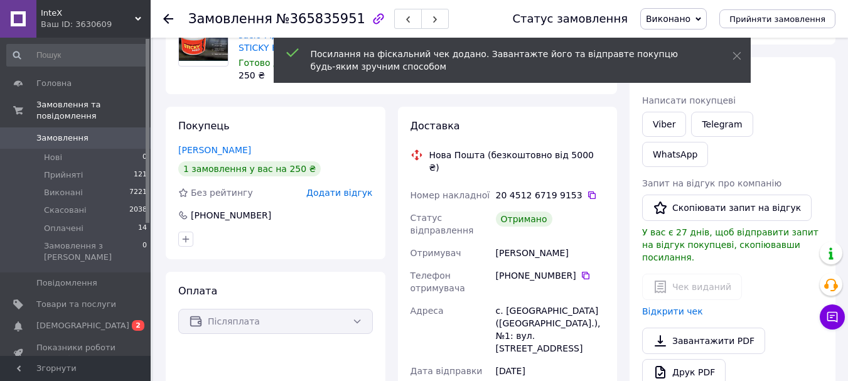
click at [168, 14] on use at bounding box center [168, 19] width 10 height 10
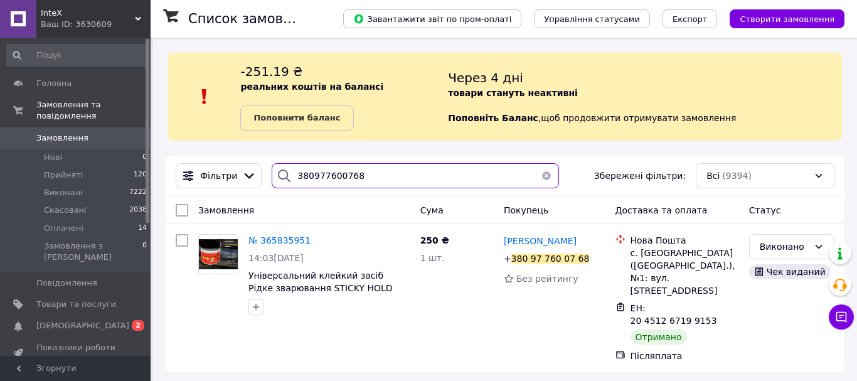
drag, startPoint x: 355, startPoint y: 175, endPoint x: 256, endPoint y: 166, distance: 99.6
click at [256, 166] on div "Фільтри 380977600768 Збережені фільтри: Всі (9394)" at bounding box center [505, 175] width 669 height 25
paste input "90227256"
type input "380990227256"
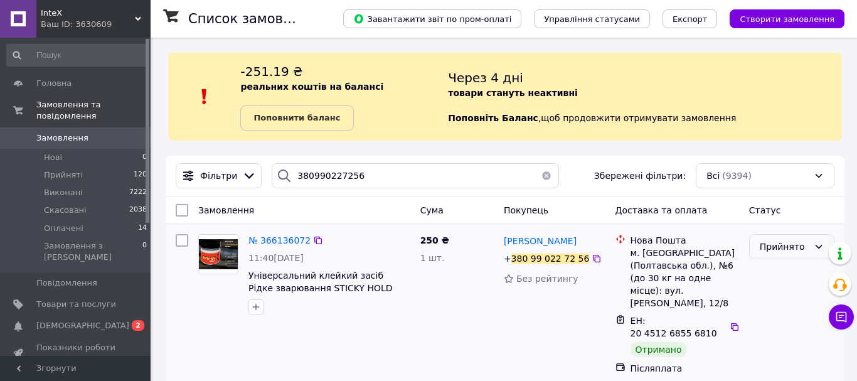
click at [779, 250] on div "Прийнято" at bounding box center [784, 247] width 49 height 14
click at [792, 269] on li "Виконано" at bounding box center [792, 274] width 84 height 23
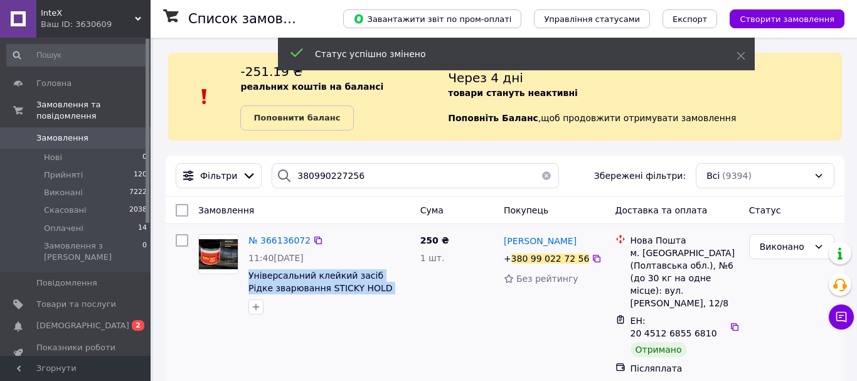
drag, startPoint x: 379, startPoint y: 286, endPoint x: 245, endPoint y: 279, distance: 134.5
click at [245, 279] on div "№ 366136072 11:40, 11.10.2025 Універсальний клейкий засіб Рідке зварювання STIC…" at bounding box center [330, 274] width 172 height 90
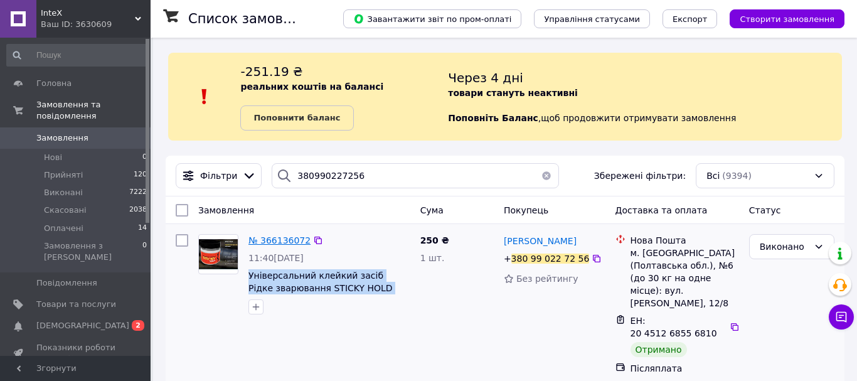
click at [269, 240] on span "№ 366136072" at bounding box center [280, 240] width 62 height 10
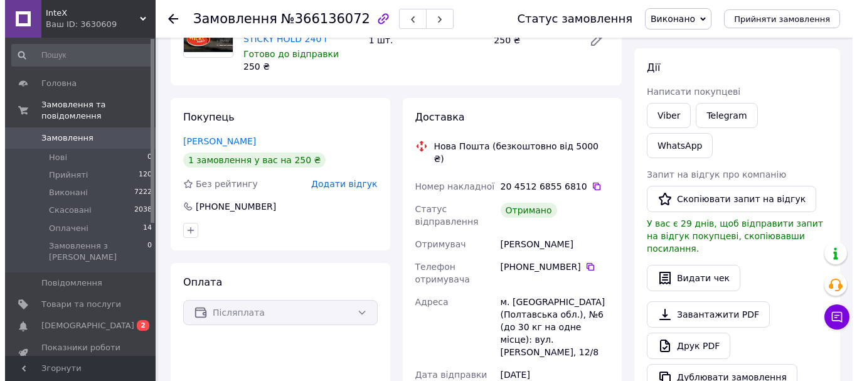
scroll to position [134, 0]
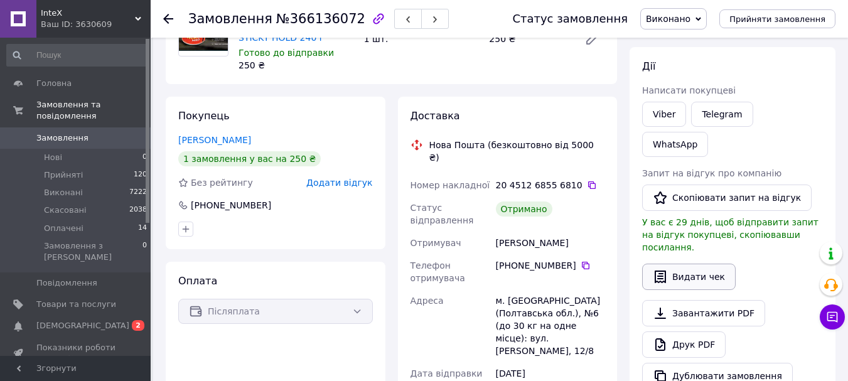
click at [705, 264] on button "Видати чек" at bounding box center [689, 277] width 94 height 26
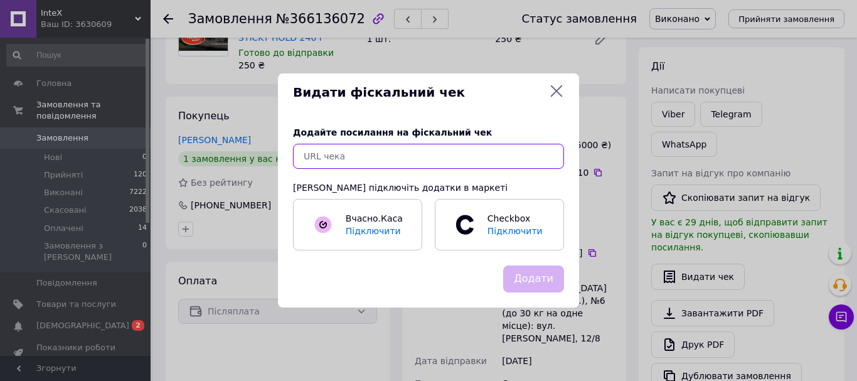
click at [467, 153] on input "text" at bounding box center [428, 156] width 271 height 25
paste input "https://check.checkbox.ua/a4b41ac8-6ab4-41c4-a823-65dc6cd4c655"
type input "https://check.checkbox.ua/a4b41ac8-6ab4-41c4-a823-65dc6cd4c655"
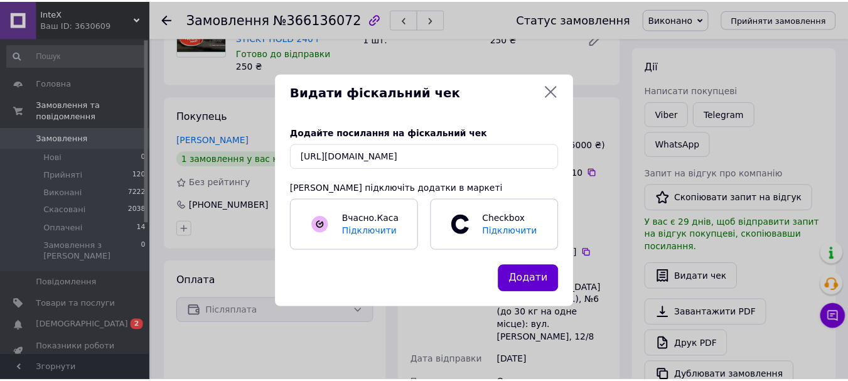
scroll to position [0, 0]
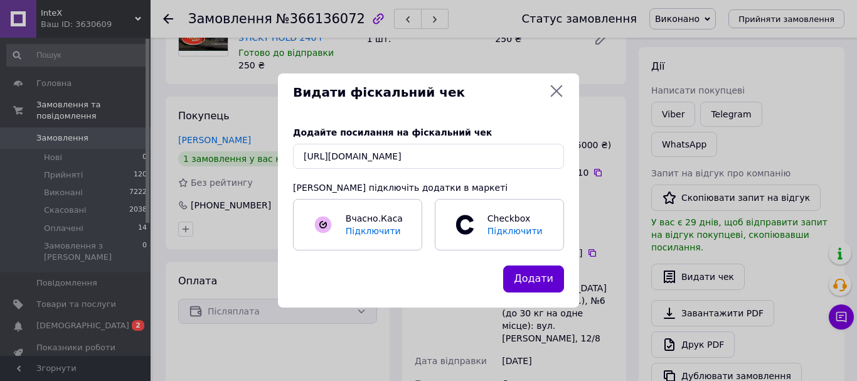
click at [537, 284] on button "Додати" at bounding box center [533, 278] width 61 height 27
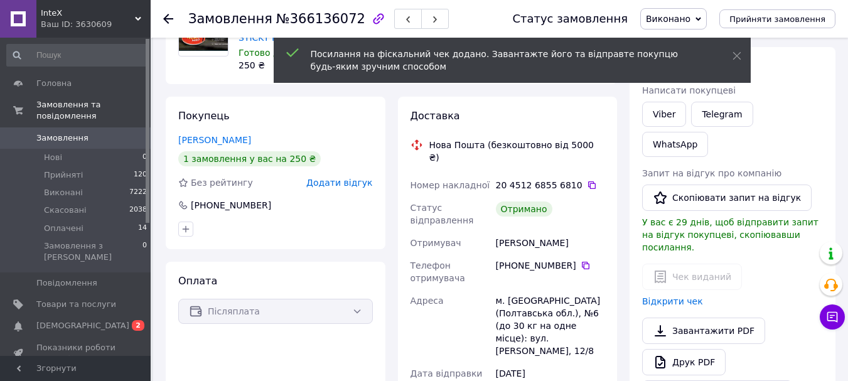
click at [171, 16] on icon at bounding box center [168, 19] width 10 height 10
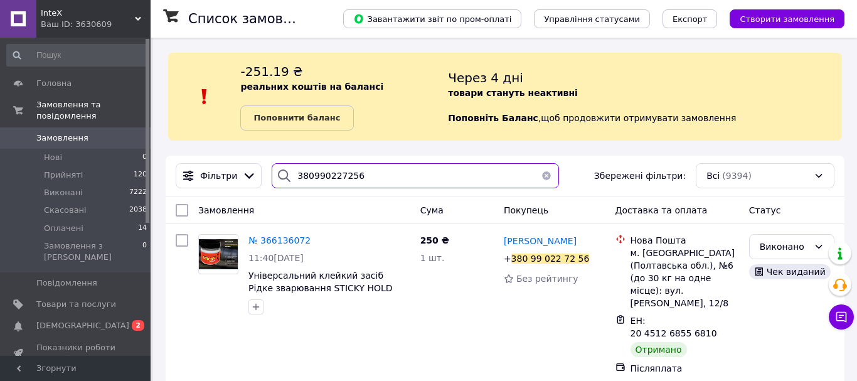
drag, startPoint x: 366, startPoint y: 185, endPoint x: 275, endPoint y: 175, distance: 91.5
click at [275, 175] on div "380990227256" at bounding box center [415, 175] width 287 height 25
paste input "677780011"
type input "380677780011"
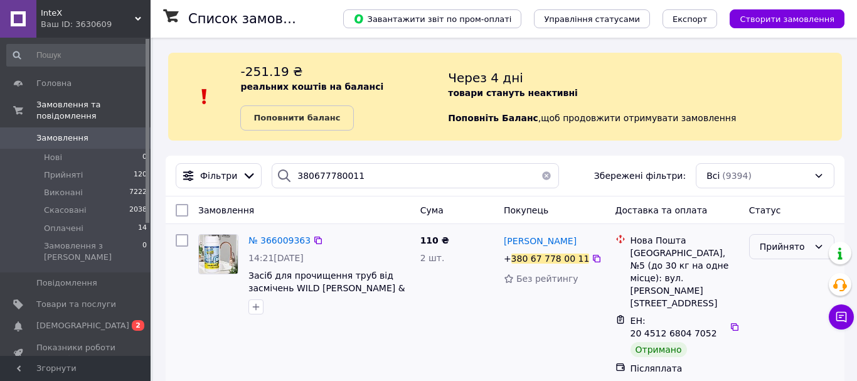
click at [789, 238] on div "Прийнято" at bounding box center [791, 246] width 85 height 25
click at [783, 273] on li "Виконано" at bounding box center [792, 274] width 84 height 23
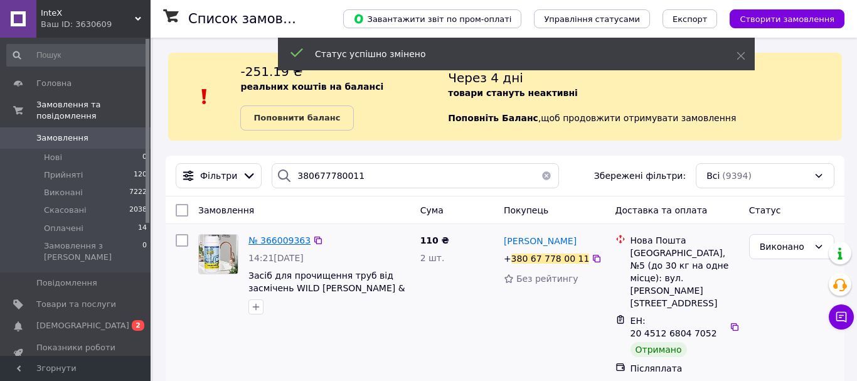
click at [252, 242] on span "№ 366009363" at bounding box center [280, 240] width 62 height 10
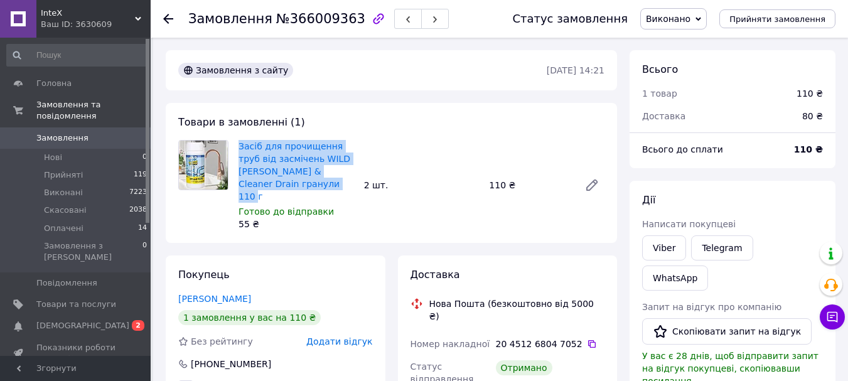
drag, startPoint x: 265, startPoint y: 179, endPoint x: 236, endPoint y: 142, distance: 47.3
click at [236, 142] on div "Засіб для прочищення труб від засмічень WILD Tornado Sink & Cleaner Drain грану…" at bounding box center [296, 184] width 126 height 95
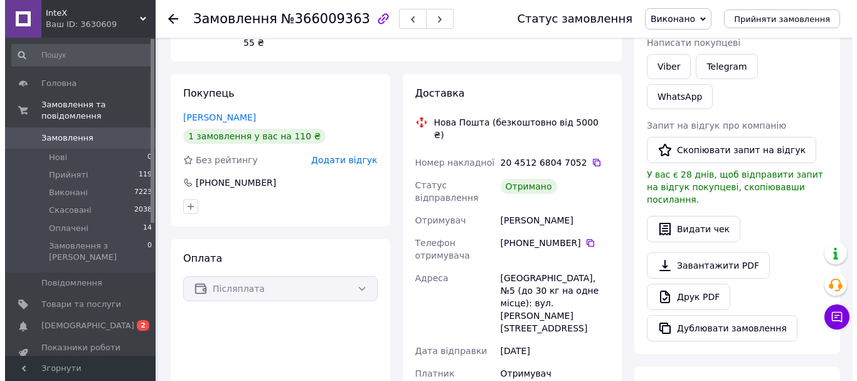
scroll to position [180, 0]
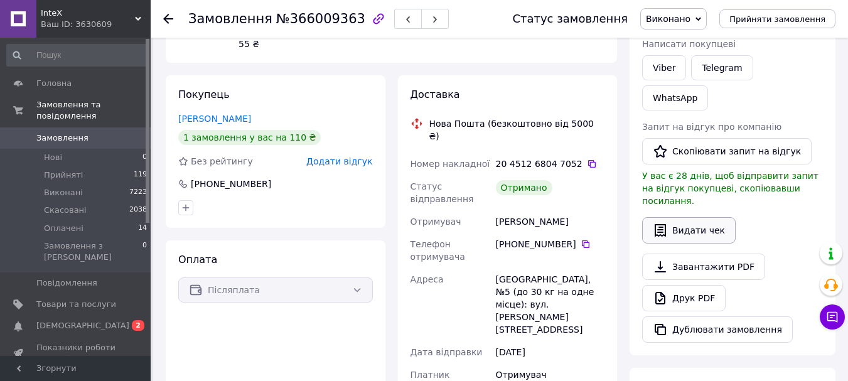
click at [668, 217] on button "Видати чек" at bounding box center [689, 230] width 94 height 26
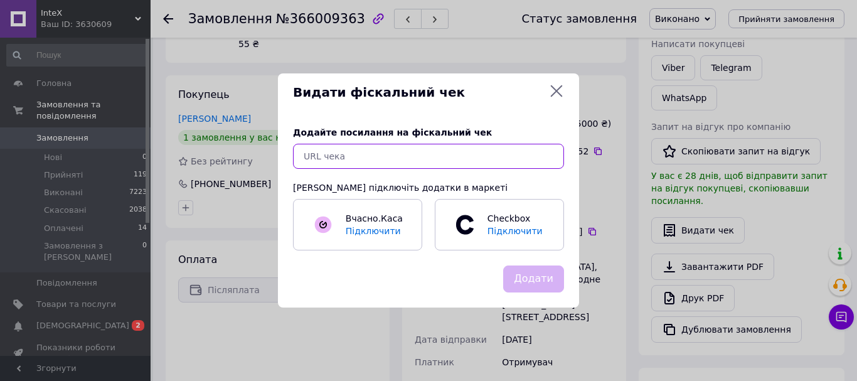
click at [468, 151] on input "text" at bounding box center [428, 156] width 271 height 25
paste input "https://check.checkbox.ua/074f0322-a446-41ad-9db9-0b09f07855c8"
type input "https://check.checkbox.ua/074f0322-a446-41ad-9db9-0b09f07855c8"
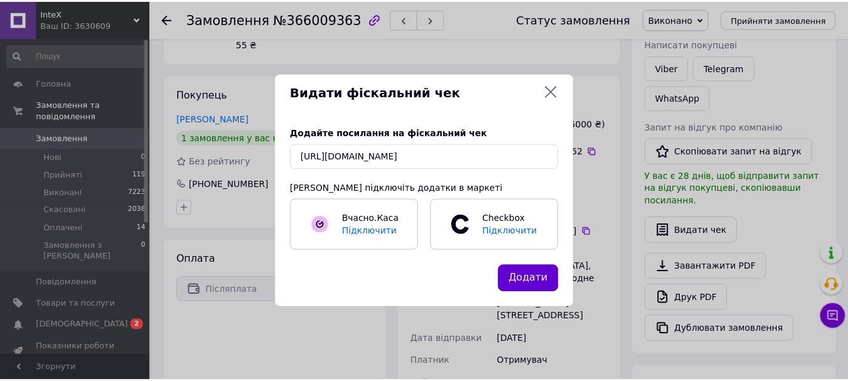
scroll to position [0, 0]
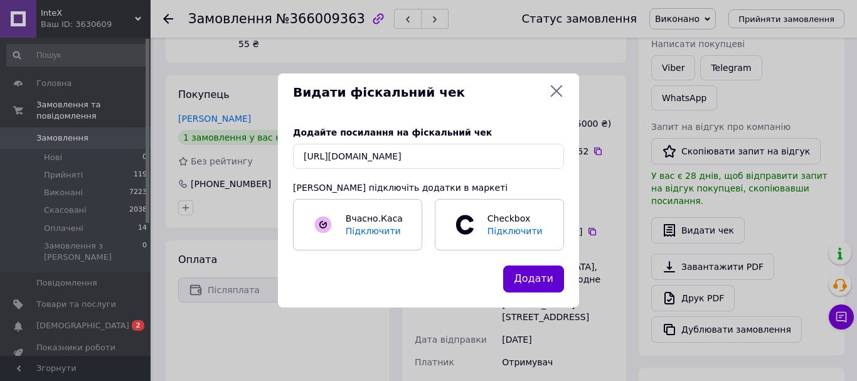
click at [549, 281] on button "Додати" at bounding box center [533, 278] width 61 height 27
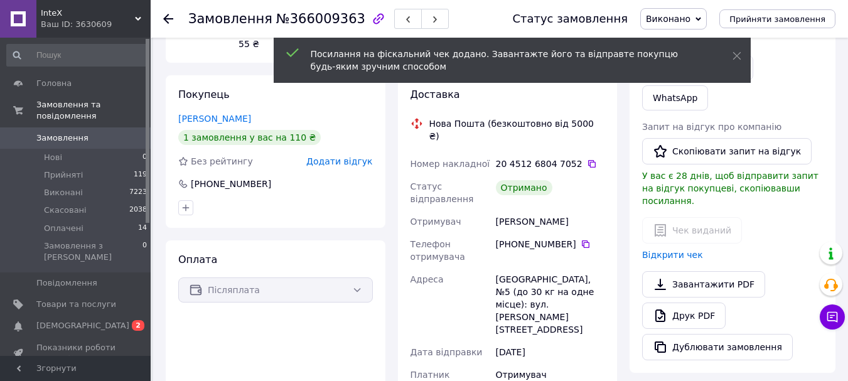
click at [165, 20] on use at bounding box center [168, 19] width 10 height 10
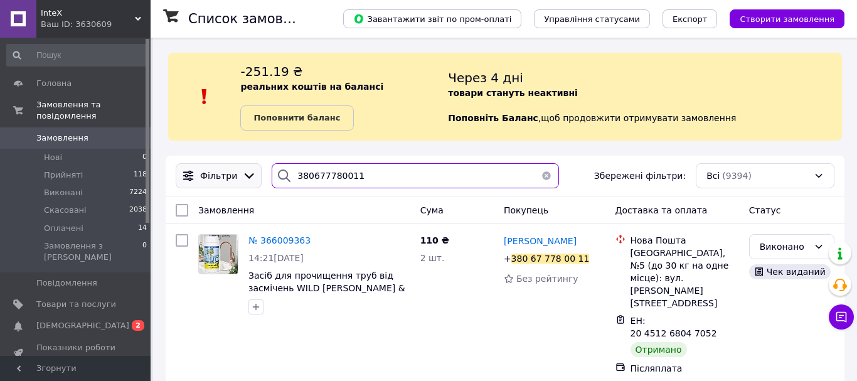
drag, startPoint x: 368, startPoint y: 183, endPoint x: 249, endPoint y: 176, distance: 120.1
click at [249, 176] on div "Фільтри 380677780011 Збережені фільтри: Всі (9394)" at bounding box center [505, 175] width 669 height 25
paste input "963314053"
type input "380963314053"
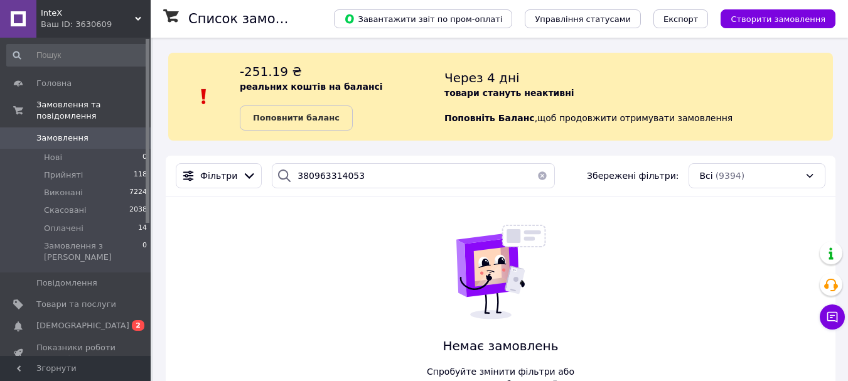
click at [103, 22] on div "Ваш ID: 3630609" at bounding box center [96, 24] width 110 height 11
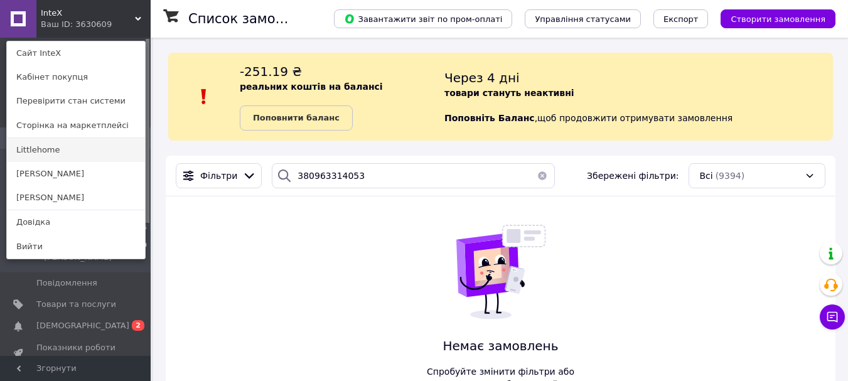
click at [72, 152] on link "Littlehome" at bounding box center [76, 150] width 138 height 24
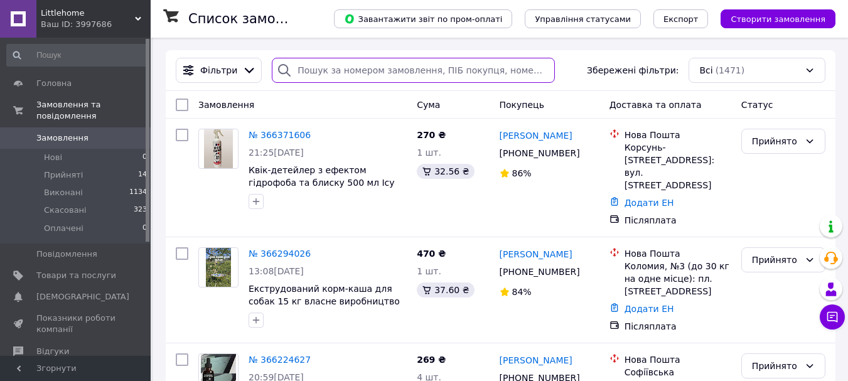
click at [358, 68] on input "search" at bounding box center [413, 70] width 283 height 25
paste input "380963314053"
type input "380963314053"
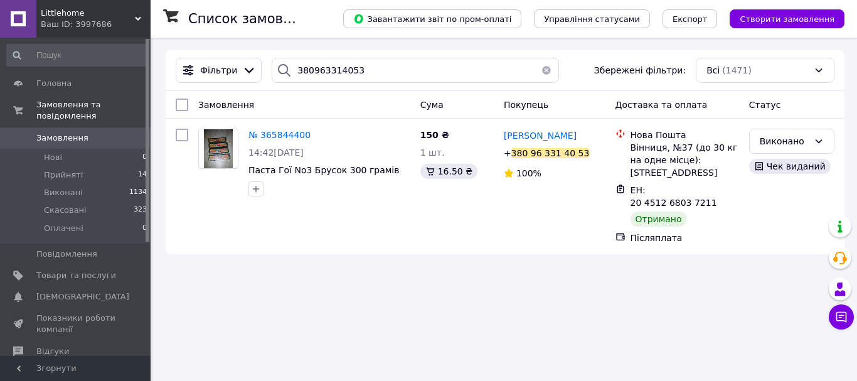
click at [82, 25] on div "Ваш ID: 3997686" at bounding box center [96, 24] width 110 height 11
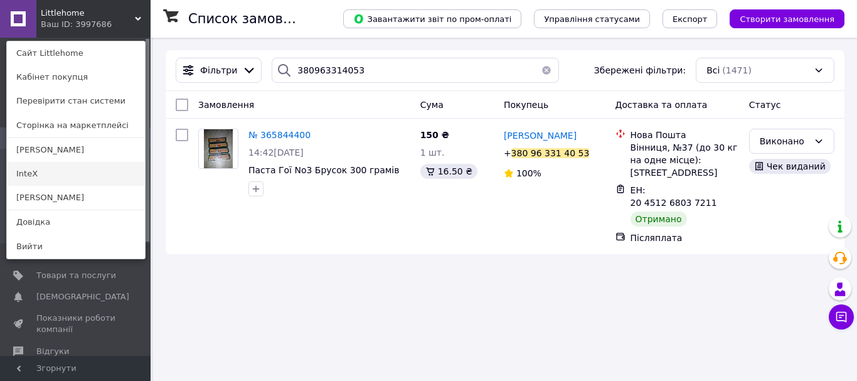
click at [64, 166] on link "InteX" at bounding box center [76, 174] width 138 height 24
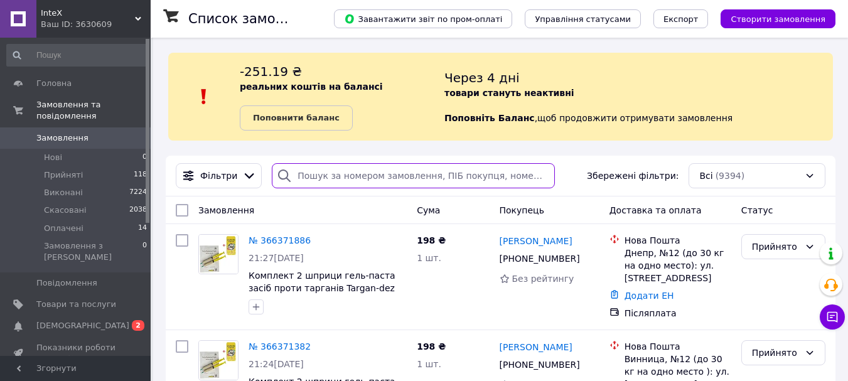
click at [373, 171] on input "search" at bounding box center [413, 175] width 283 height 25
paste input "380960049195"
type input "380960049195"
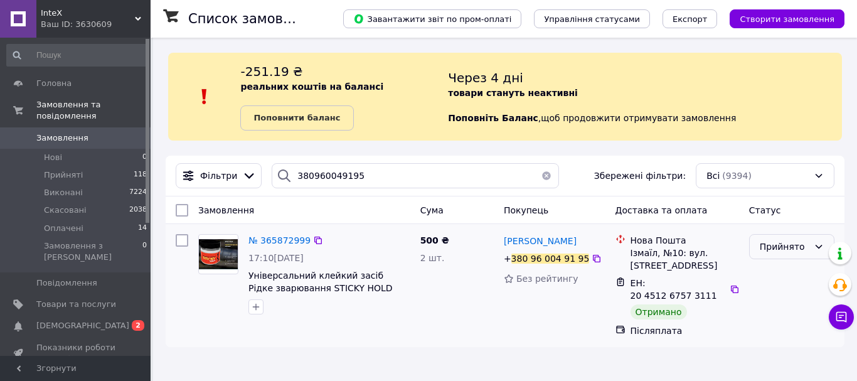
click at [796, 239] on div "Прийнято" at bounding box center [791, 246] width 85 height 25
click at [799, 279] on li "Виконано" at bounding box center [792, 274] width 84 height 23
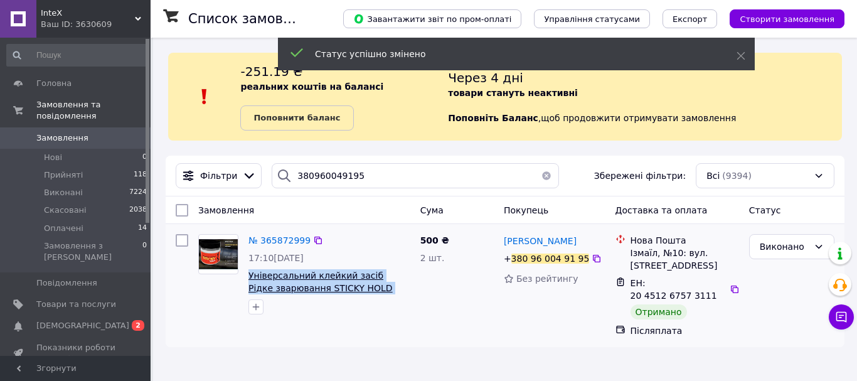
drag, startPoint x: 385, startPoint y: 293, endPoint x: 249, endPoint y: 276, distance: 137.2
click at [249, 276] on span "Універсальний клейкий засіб Рідке зварювання STICKY HOLD 240 г" at bounding box center [330, 281] width 162 height 25
copy span "Універсальний клейкий засіб Рідке зварювання STICKY HOLD 240 г"
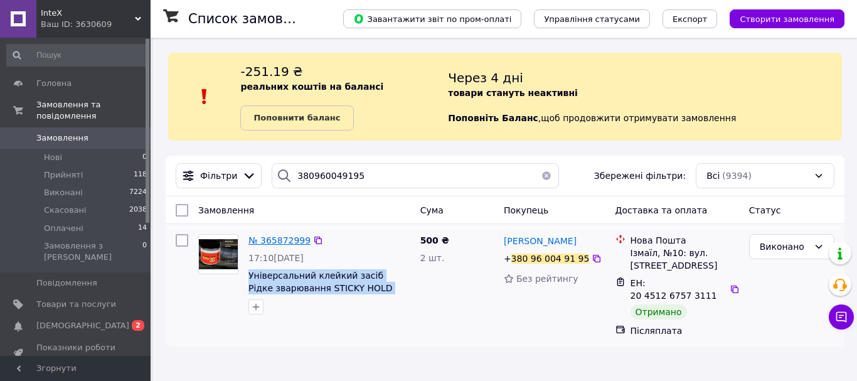
click at [267, 237] on span "№ 365872999" at bounding box center [280, 240] width 62 height 10
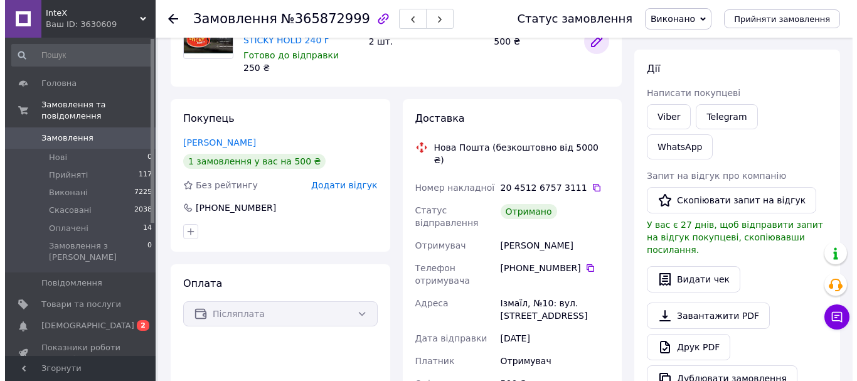
scroll to position [141, 0]
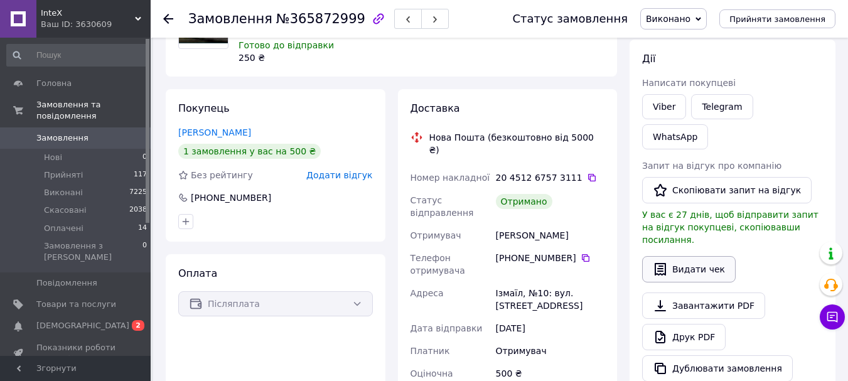
click at [703, 256] on button "Видати чек" at bounding box center [689, 269] width 94 height 26
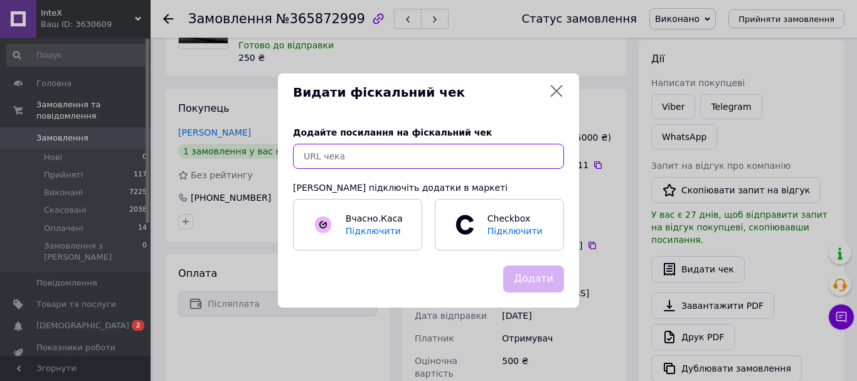
click at [482, 151] on input "text" at bounding box center [428, 156] width 271 height 25
paste input "https://check.checkbox.ua/8020cabb-89b2-43a3-acc3-891d3ba2252c"
type input "https://check.checkbox.ua/8020cabb-89b2-43a3-acc3-891d3ba2252c"
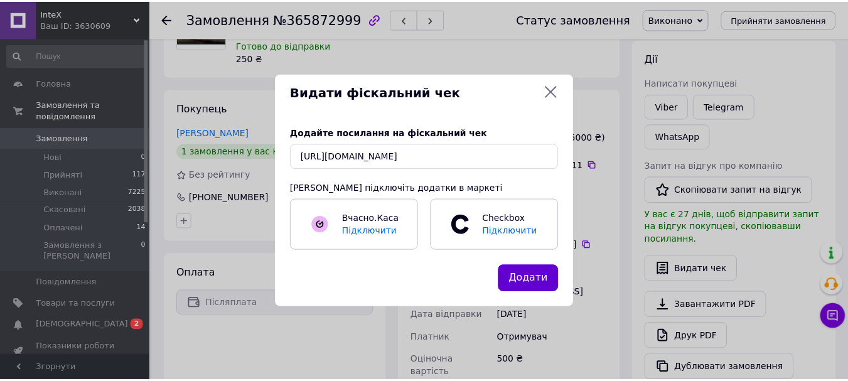
scroll to position [0, 0]
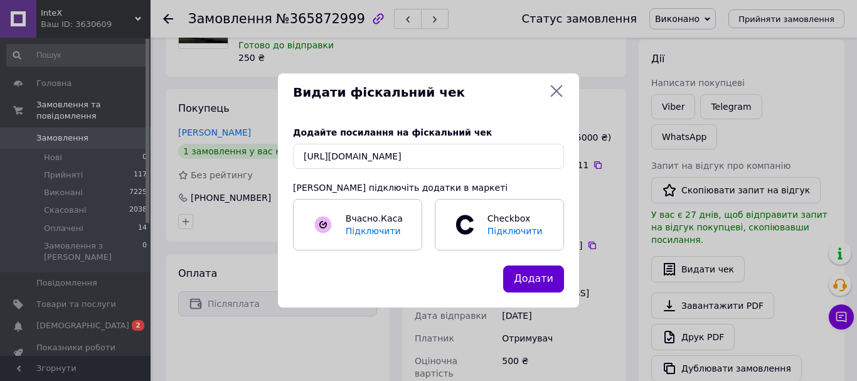
click at [545, 278] on button "Додати" at bounding box center [533, 278] width 61 height 27
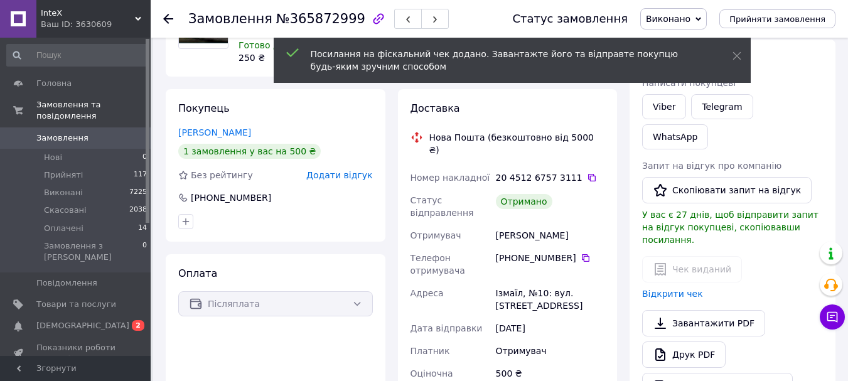
click at [170, 15] on icon at bounding box center [168, 19] width 10 height 10
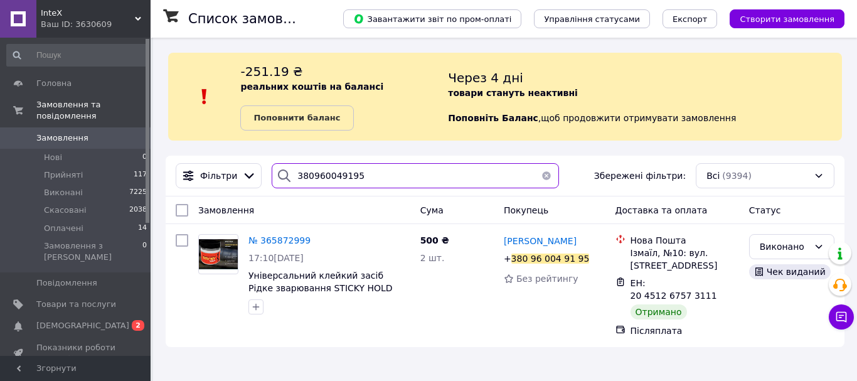
drag, startPoint x: 362, startPoint y: 171, endPoint x: 265, endPoint y: 179, distance: 97.6
click at [267, 179] on div "380960049195" at bounding box center [415, 175] width 297 height 25
paste input "79906284"
type input "380979906284"
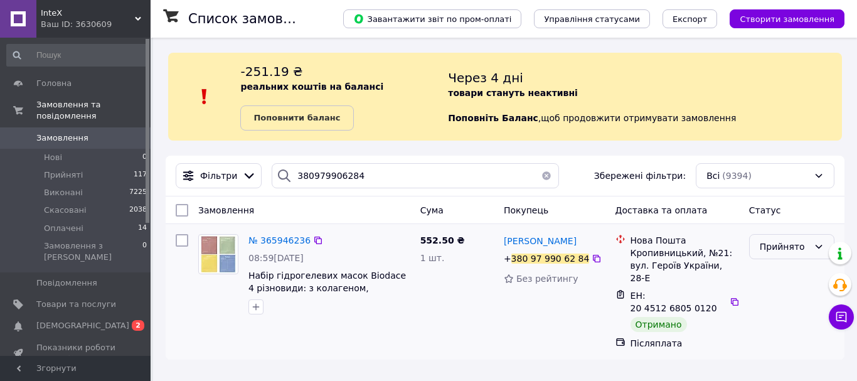
click at [795, 247] on div "Прийнято" at bounding box center [784, 247] width 49 height 14
click at [790, 271] on li "Виконано" at bounding box center [792, 274] width 84 height 23
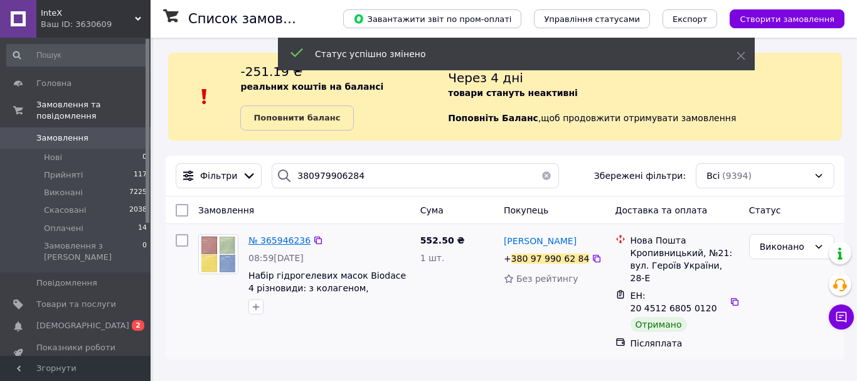
click at [277, 240] on span "№ 365946236" at bounding box center [280, 240] width 62 height 10
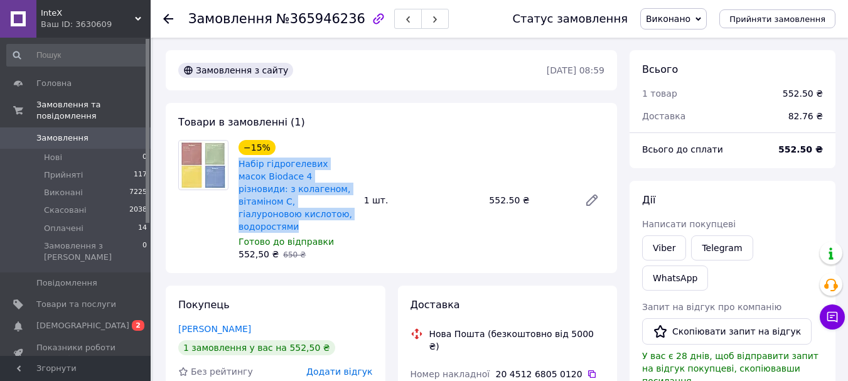
drag, startPoint x: 303, startPoint y: 216, endPoint x: 238, endPoint y: 164, distance: 83.1
click at [238, 164] on div "Набір гідрогелевих масок Biodace 4 різновиди: з колагеном, вітаміном С, гіалуро…" at bounding box center [296, 195] width 118 height 78
copy link "Набір гідрогелевих масок Biodace 4 різновиди: з колагеном, вітаміном С, гіалуро…"
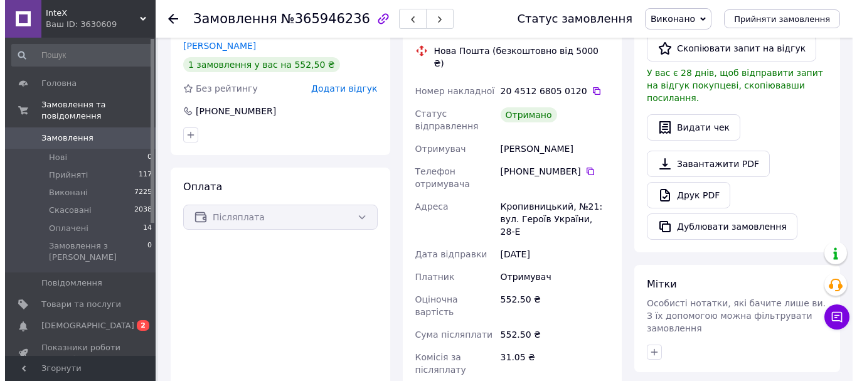
scroll to position [282, 0]
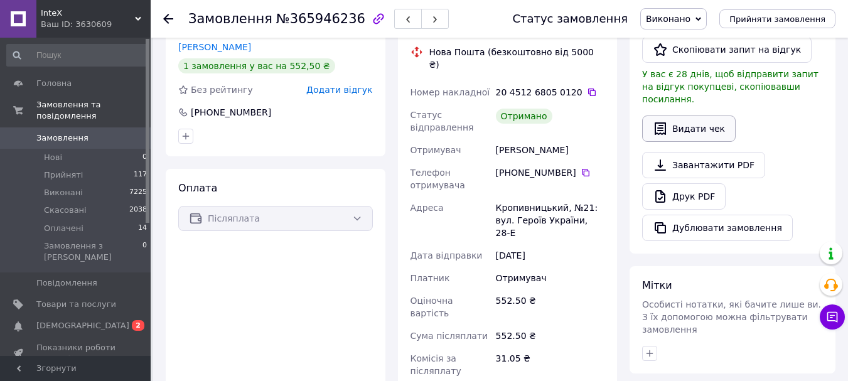
click at [711, 115] on button "Видати чек" at bounding box center [689, 128] width 94 height 26
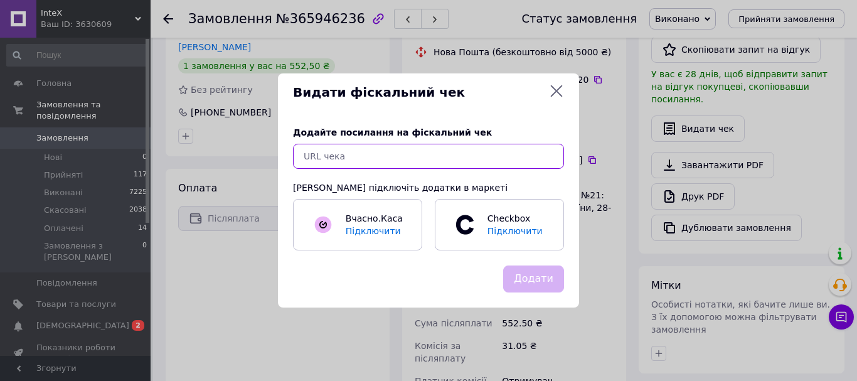
click at [475, 157] on input "text" at bounding box center [428, 156] width 271 height 25
paste input "https://check.checkbox.ua/d4e14f20-c1b1-4888-867b-3b2096f060dc"
type input "https://check.checkbox.ua/d4e14f20-c1b1-4888-867b-3b2096f060dc"
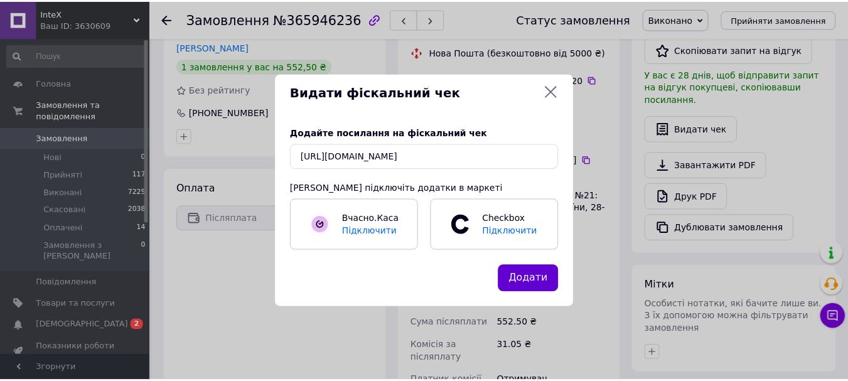
scroll to position [0, 0]
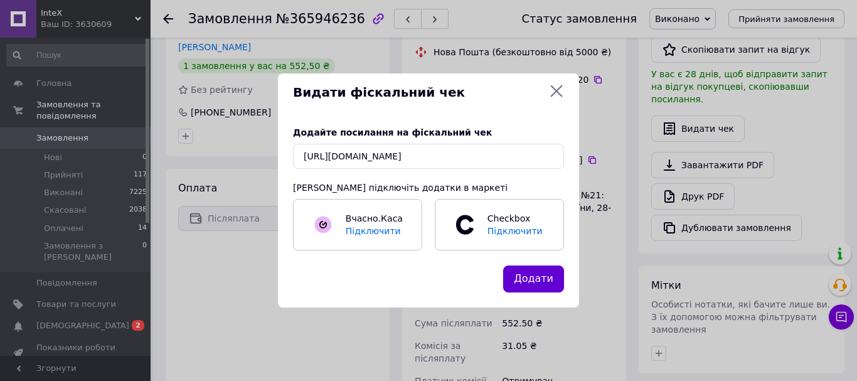
click at [551, 277] on button "Додати" at bounding box center [533, 278] width 61 height 27
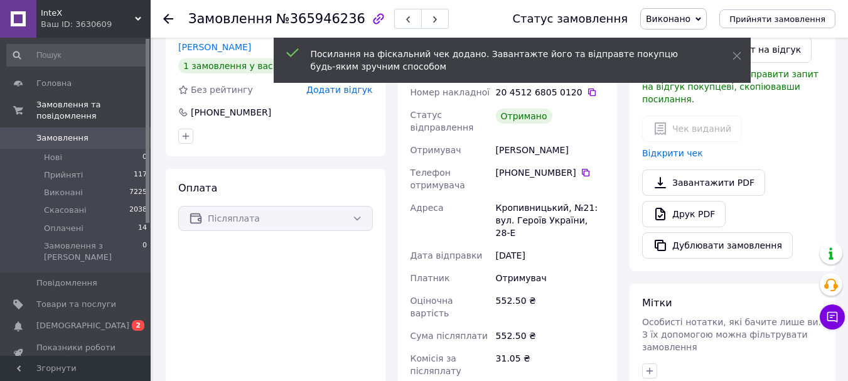
click at [166, 15] on icon at bounding box center [168, 19] width 10 height 10
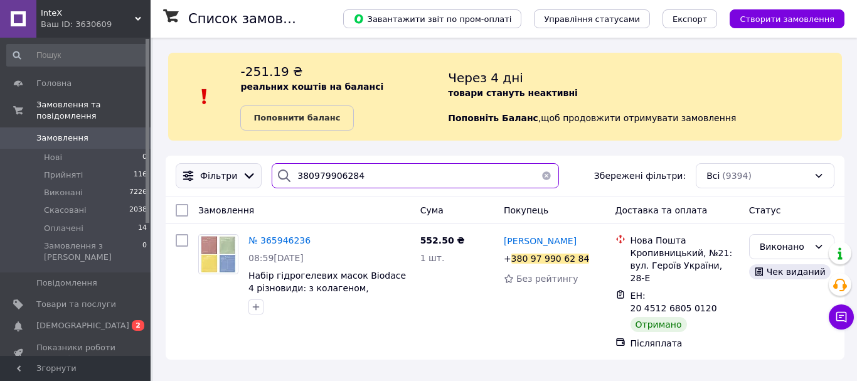
drag, startPoint x: 394, startPoint y: 174, endPoint x: 240, endPoint y: 176, distance: 153.8
click at [240, 176] on div "Фільтри 380979906284 Збережені фільтри: Всі (9394)" at bounding box center [505, 175] width 669 height 25
paste input "7102158"
type input "380977102158"
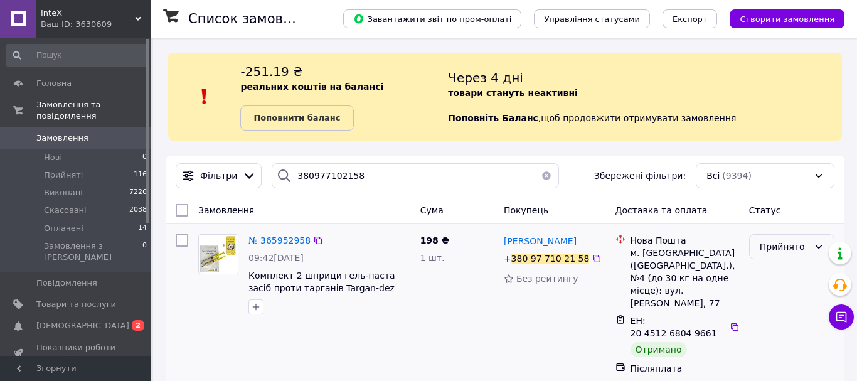
click at [803, 244] on div "Прийнято" at bounding box center [784, 247] width 49 height 14
click at [798, 272] on li "Виконано" at bounding box center [792, 274] width 84 height 23
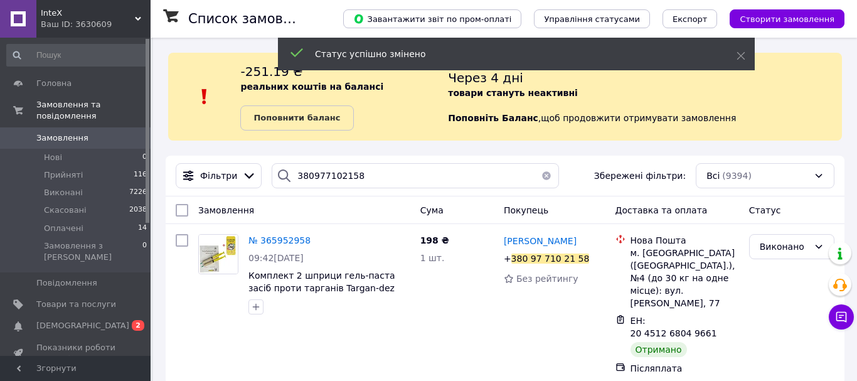
click at [269, 238] on span "№ 365952958" at bounding box center [280, 240] width 62 height 10
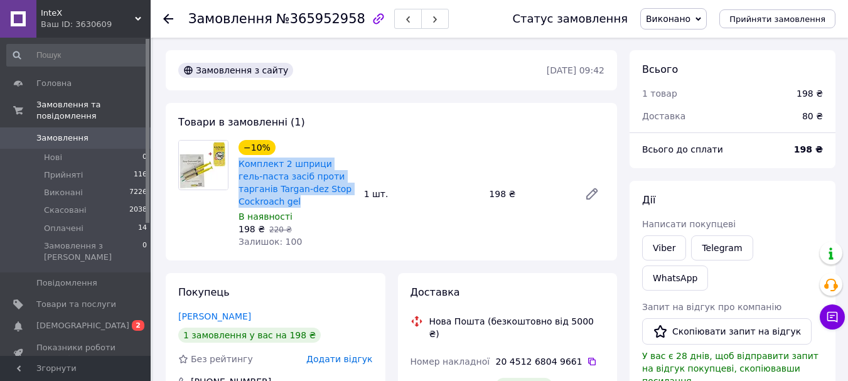
drag, startPoint x: 264, startPoint y: 200, endPoint x: 237, endPoint y: 165, distance: 44.7
click at [237, 165] on div "−10% Комплект 2 шприци гель-паста засіб проти тарганів Targan-dez Stop Cockroac…" at bounding box center [296, 193] width 126 height 113
copy link "Комплект 2 шприци гель-паста засіб проти тарганів Targan-dez Stop Cockroach gel"
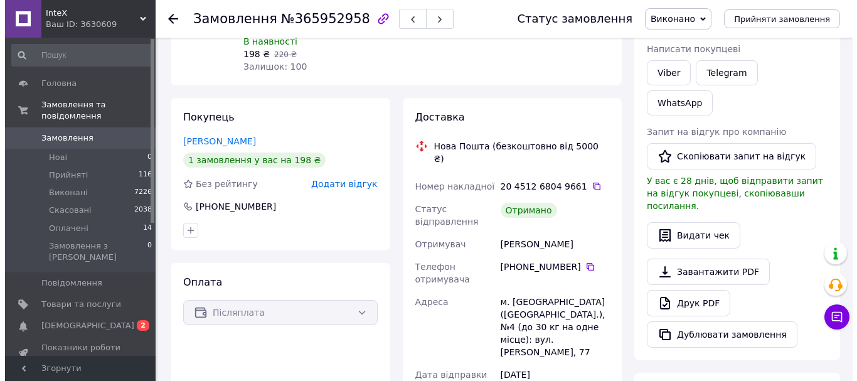
scroll to position [256, 0]
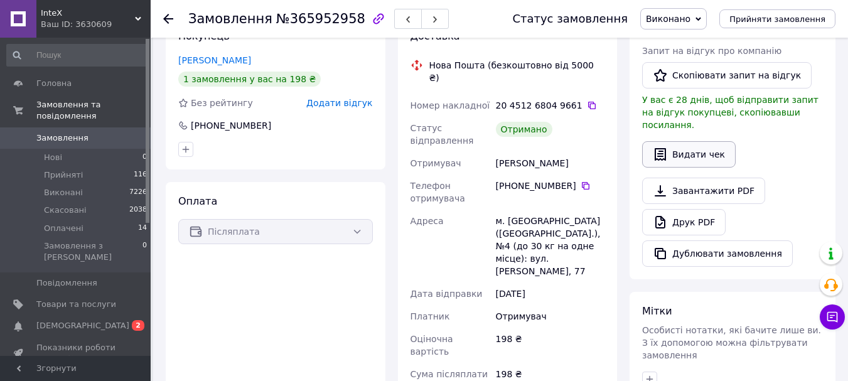
click at [674, 141] on button "Видати чек" at bounding box center [689, 154] width 94 height 26
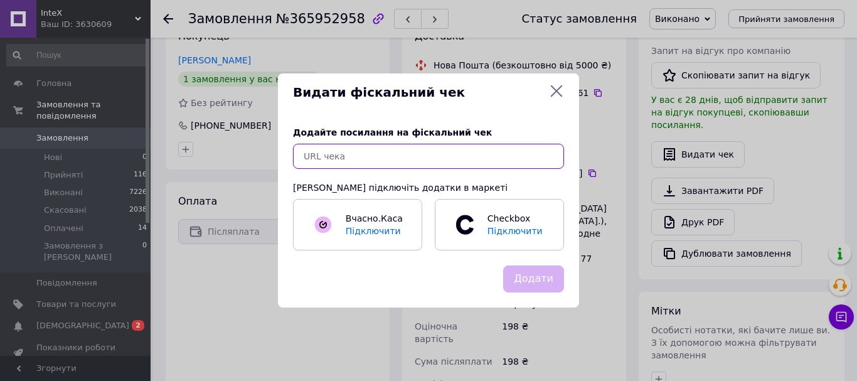
click at [446, 156] on input "text" at bounding box center [428, 156] width 271 height 25
paste input "https://check.checkbox.ua/56947af1-9397-4390-a015-a7ec27bd6749"
type input "https://check.checkbox.ua/56947af1-9397-4390-a015-a7ec27bd6749"
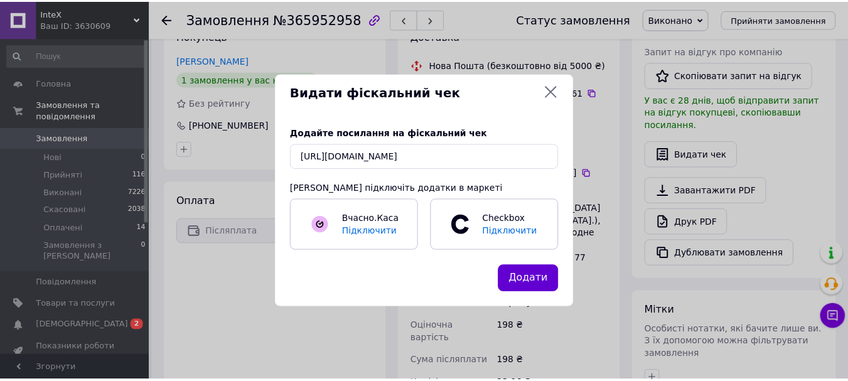
scroll to position [0, 0]
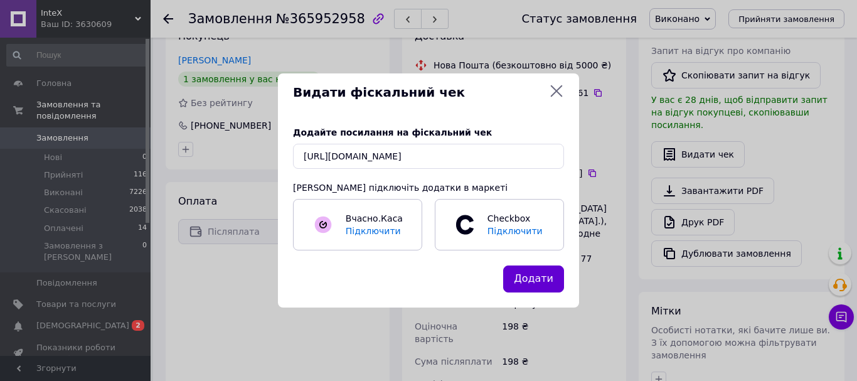
click at [553, 279] on button "Додати" at bounding box center [533, 278] width 61 height 27
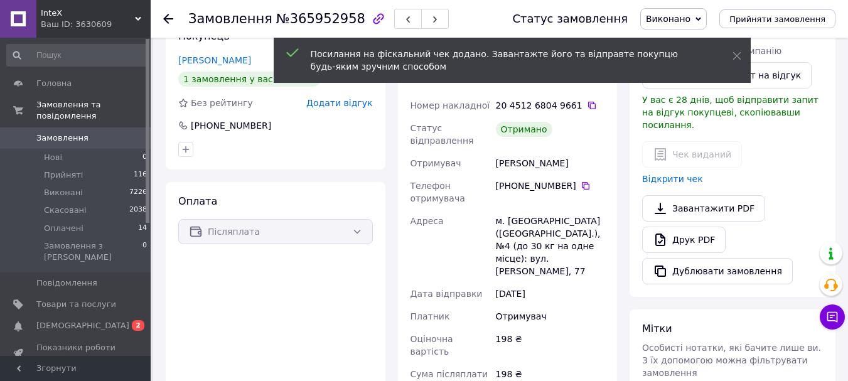
click at [166, 21] on use at bounding box center [168, 19] width 10 height 10
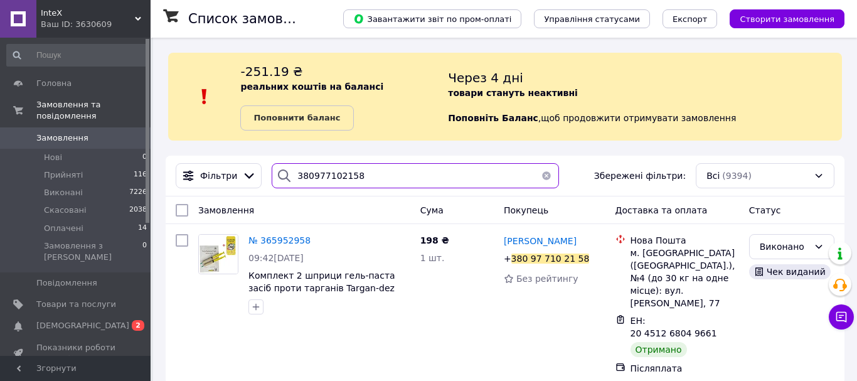
drag, startPoint x: 375, startPoint y: 175, endPoint x: 268, endPoint y: 177, distance: 106.7
click at [272, 177] on div "380977102158" at bounding box center [415, 175] width 287 height 25
paste input "50579183"
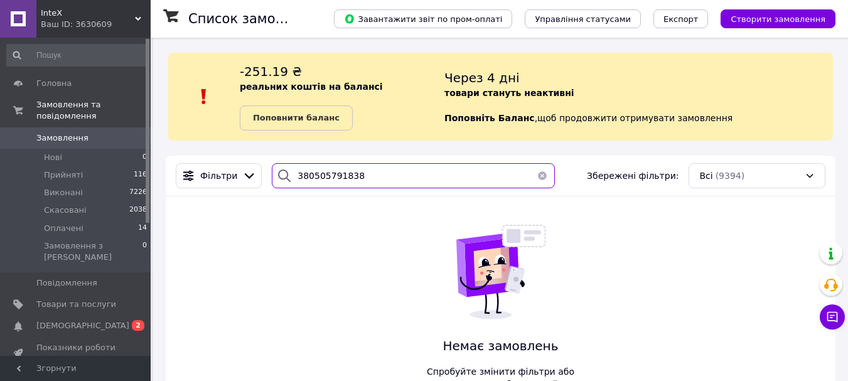
drag, startPoint x: 363, startPoint y: 171, endPoint x: 262, endPoint y: 170, distance: 101.1
click at [267, 170] on div "380505791838" at bounding box center [413, 175] width 293 height 25
paste input "934903044"
type input "380934903044"
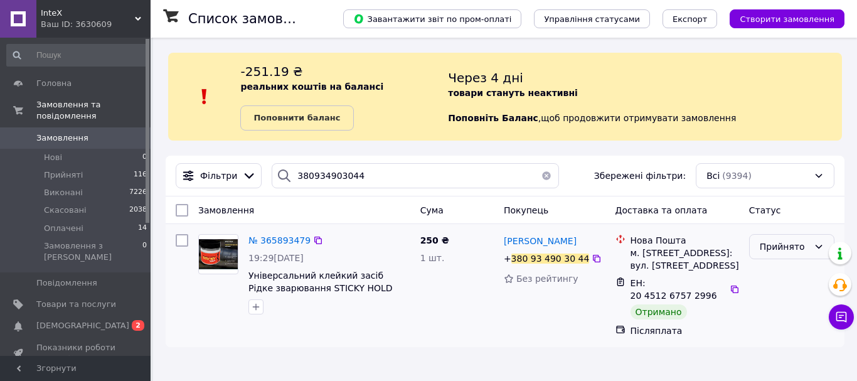
click at [786, 249] on div "Прийнято" at bounding box center [784, 247] width 49 height 14
click at [783, 271] on li "Виконано" at bounding box center [792, 274] width 84 height 23
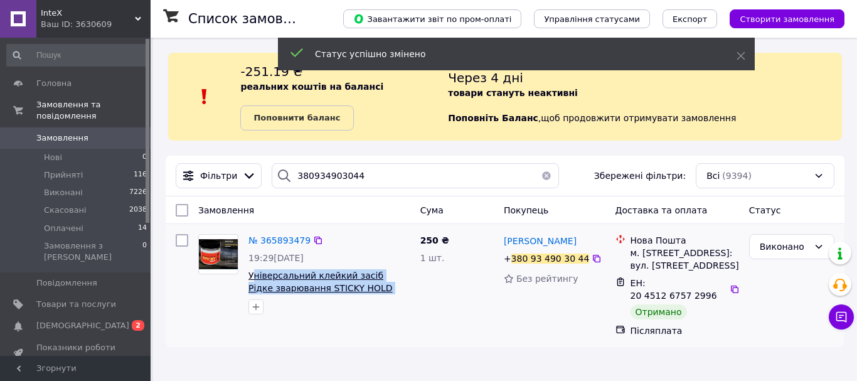
drag, startPoint x: 382, startPoint y: 289, endPoint x: 251, endPoint y: 277, distance: 131.7
click at [251, 277] on span "Універсальний клейкий засіб Рідке зварювання STICKY HOLD 240 г" at bounding box center [330, 281] width 162 height 25
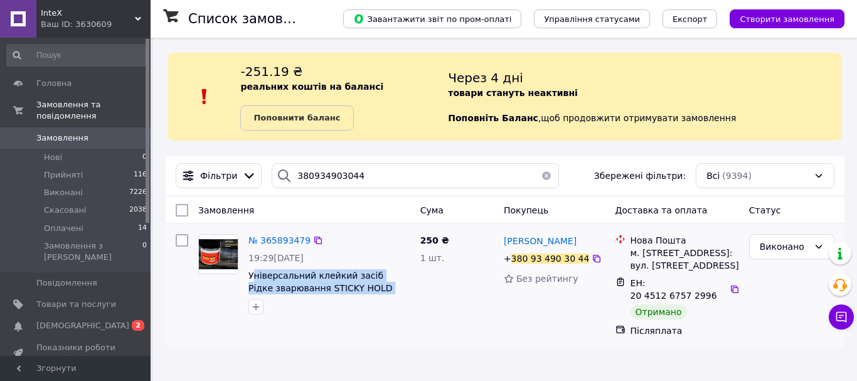
click at [389, 285] on span "Універсальний клейкий засіб Рідке зварювання STICKY HOLD 240 г" at bounding box center [330, 281] width 162 height 25
drag, startPoint x: 386, startPoint y: 291, endPoint x: 246, endPoint y: 278, distance: 140.6
click at [246, 278] on div "№ 365893479 19:29, 09.10.2025 Універсальний клейкий засіб Рідке зварювання STIC…" at bounding box center [330, 274] width 172 height 90
copy span "Універсальний клейкий засіб Рідке зварювання STICKY HOLD 240 г"
click at [287, 236] on span "№ 365893479" at bounding box center [280, 240] width 62 height 10
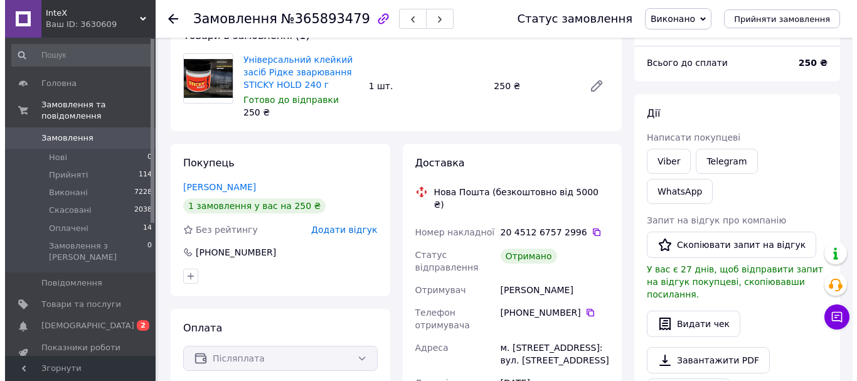
scroll to position [100, 0]
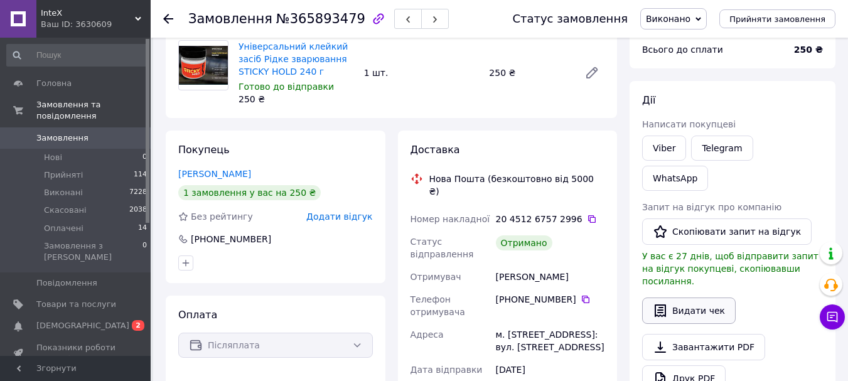
click at [674, 297] on button "Видати чек" at bounding box center [689, 310] width 94 height 26
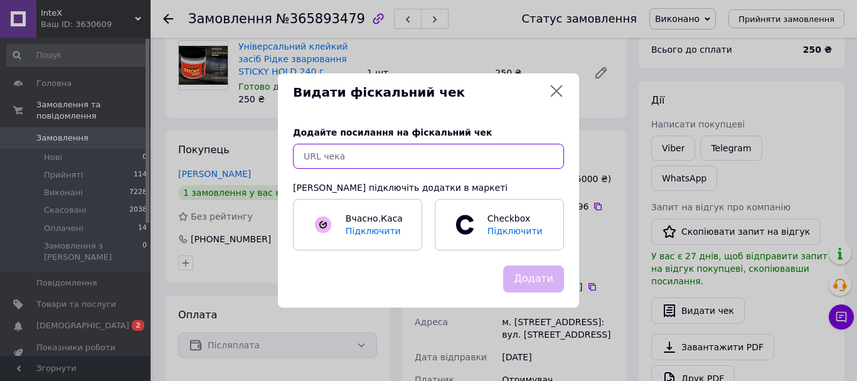
click at [433, 154] on input "text" at bounding box center [428, 156] width 271 height 25
paste input "https://check.checkbox.ua/8076e92b-5dee-4cc6-b2b4-72f02ebd8386"
type input "https://check.checkbox.ua/8076e92b-5dee-4cc6-b2b4-72f02ebd8386"
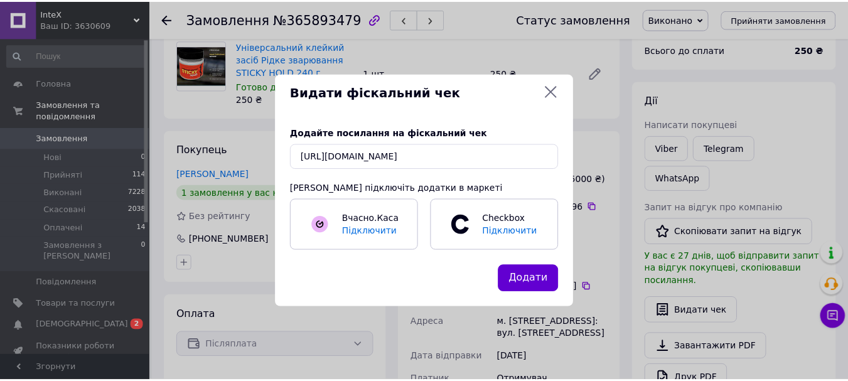
scroll to position [0, 0]
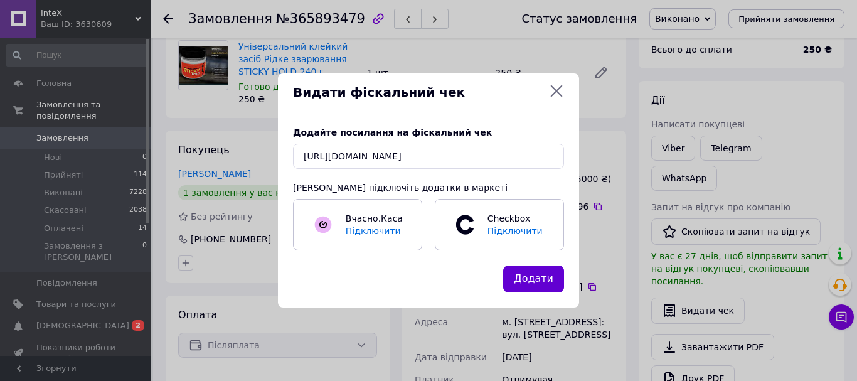
click at [553, 280] on button "Додати" at bounding box center [533, 278] width 61 height 27
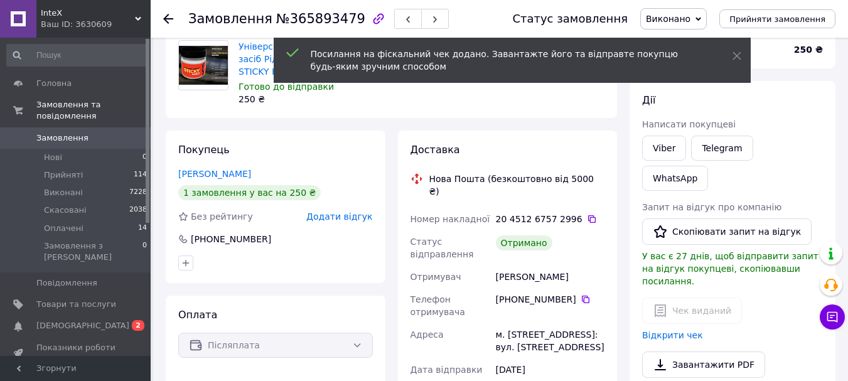
click at [169, 19] on use at bounding box center [168, 19] width 10 height 10
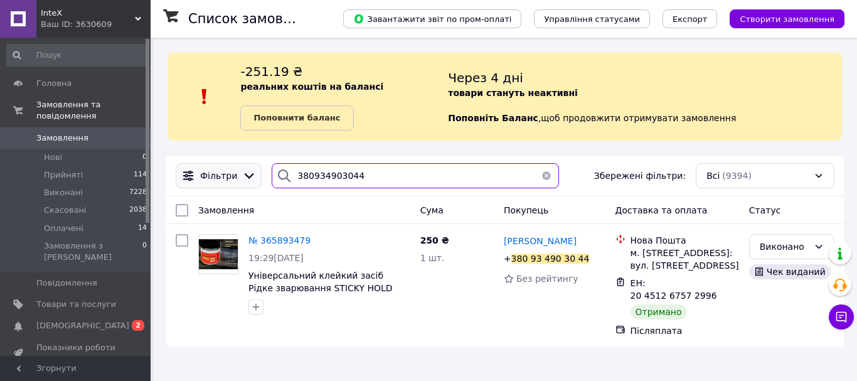
drag, startPoint x: 398, startPoint y: 179, endPoint x: 242, endPoint y: 174, distance: 156.4
click at [242, 174] on div "Фільтри 380934903044 Збережені фільтри: Всі (9394)" at bounding box center [505, 175] width 669 height 25
paste input "73804488"
type input "380738044884"
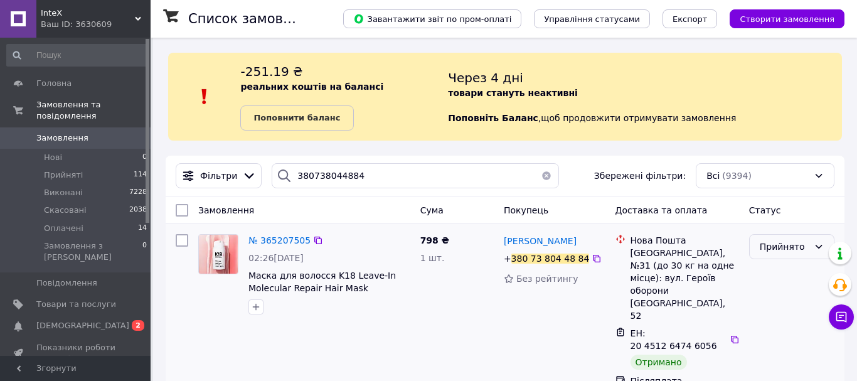
click at [811, 247] on div "Прийнято" at bounding box center [791, 246] width 85 height 25
click at [797, 272] on li "Виконано" at bounding box center [792, 274] width 84 height 23
click at [275, 244] on span "№ 365207505" at bounding box center [280, 240] width 62 height 10
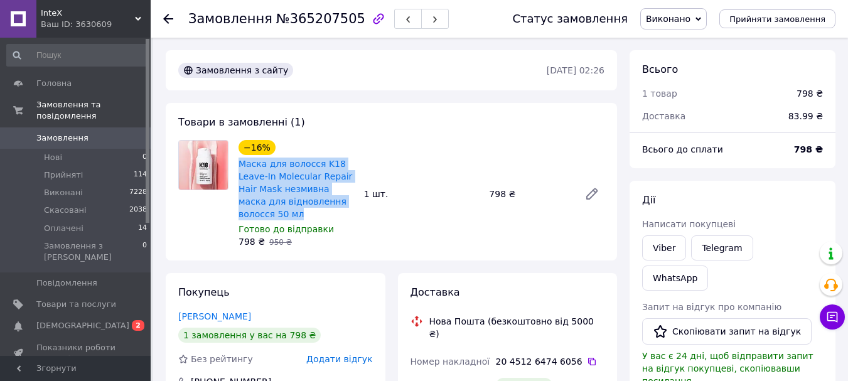
drag, startPoint x: 264, startPoint y: 210, endPoint x: 237, endPoint y: 163, distance: 54.3
click at [237, 163] on div "−16% Маска для волосся K18 Leave-In Molecular Repair Hair Mask незмивна маска д…" at bounding box center [296, 193] width 126 height 113
copy link "Маска для волосся K18 Leave-In Molecular Repair Hair Mask незмивна маска для ві…"
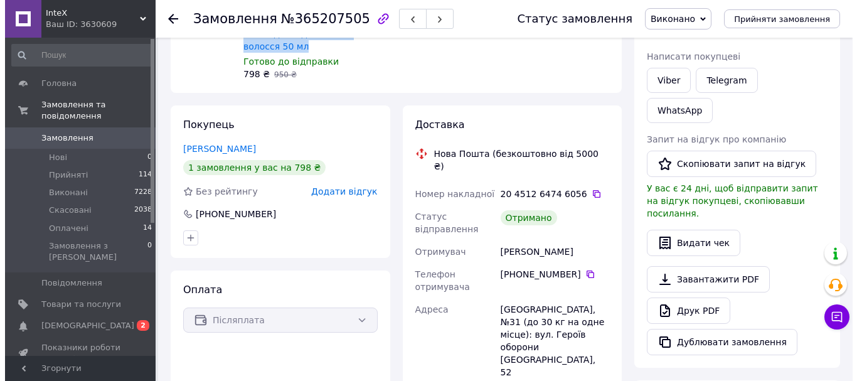
scroll to position [171, 0]
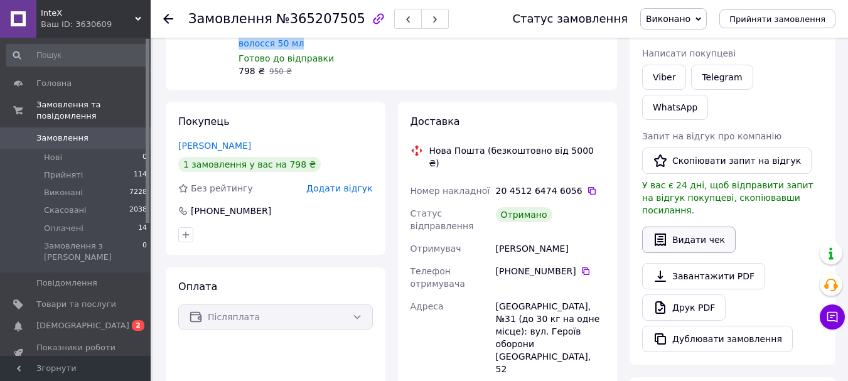
click at [683, 227] on button "Видати чек" at bounding box center [689, 240] width 94 height 26
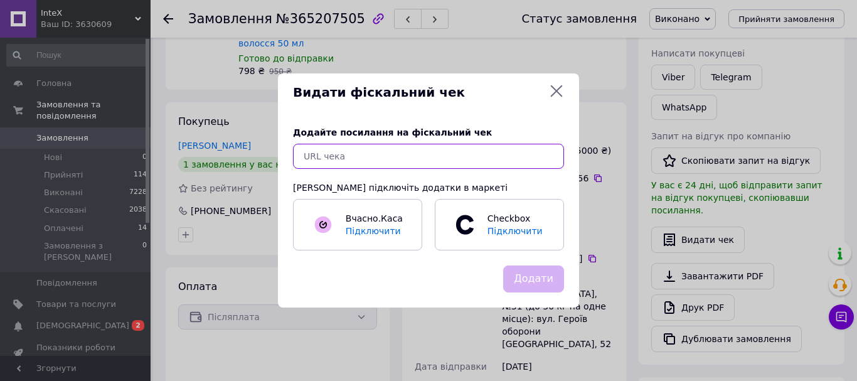
click at [460, 158] on input "text" at bounding box center [428, 156] width 271 height 25
paste input "https://check.checkbox.ua/f669edd6-b5a1-4c35-a5d0-a7f6d8c70f7e"
type input "https://check.checkbox.ua/f669edd6-b5a1-4c35-a5d0-a7f6d8c70f7e"
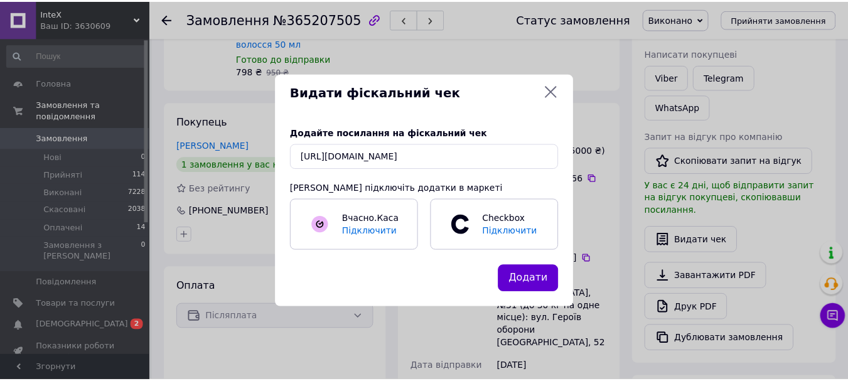
scroll to position [0, 0]
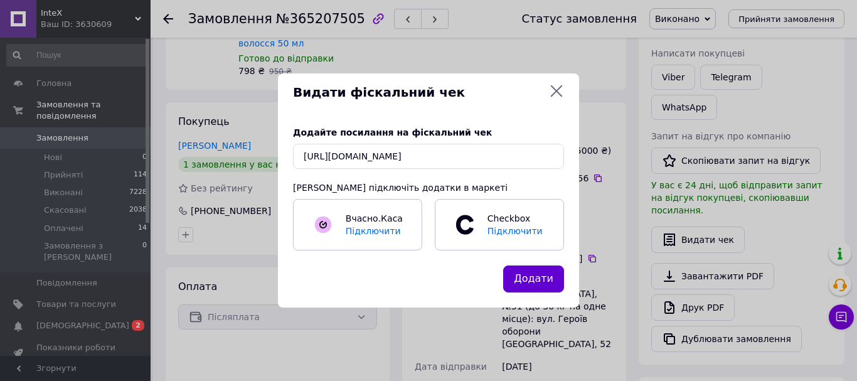
click at [545, 279] on button "Додати" at bounding box center [533, 278] width 61 height 27
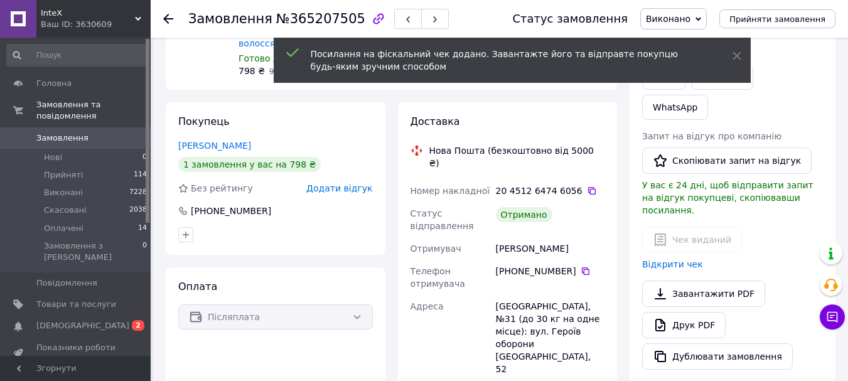
click at [171, 16] on icon at bounding box center [168, 19] width 10 height 10
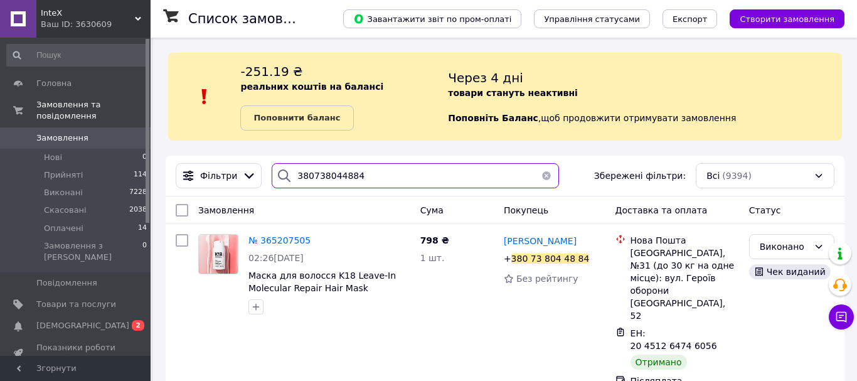
drag, startPoint x: 375, startPoint y: 175, endPoint x: 260, endPoint y: 168, distance: 115.1
click at [260, 168] on div "Фільтри 380738044884 Збережені фільтри: Всі (9394)" at bounding box center [505, 175] width 669 height 25
paste input "633820296"
type input "380633820296"
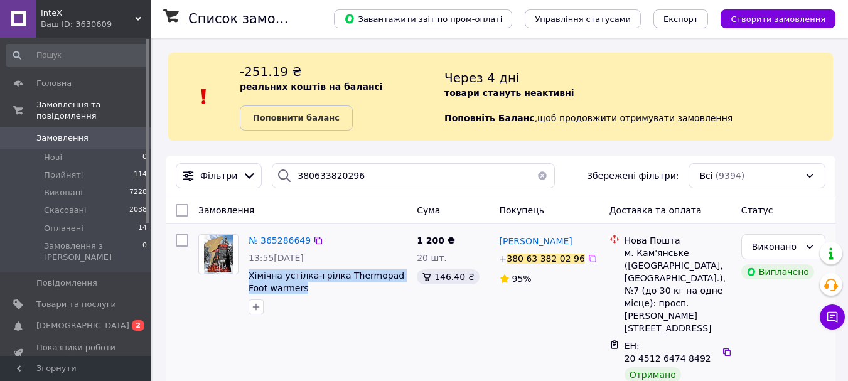
drag, startPoint x: 298, startPoint y: 293, endPoint x: 246, endPoint y: 280, distance: 53.7
click at [246, 280] on div "№ 365286649 13:55, 06.10.2025 Хімічна устілка-грілка Thermopad Foot warmers" at bounding box center [328, 274] width 168 height 90
copy span "Хімічна устілка-грілка Thermopad Foot warmers"
click at [284, 240] on span "№ 365286649" at bounding box center [280, 240] width 62 height 10
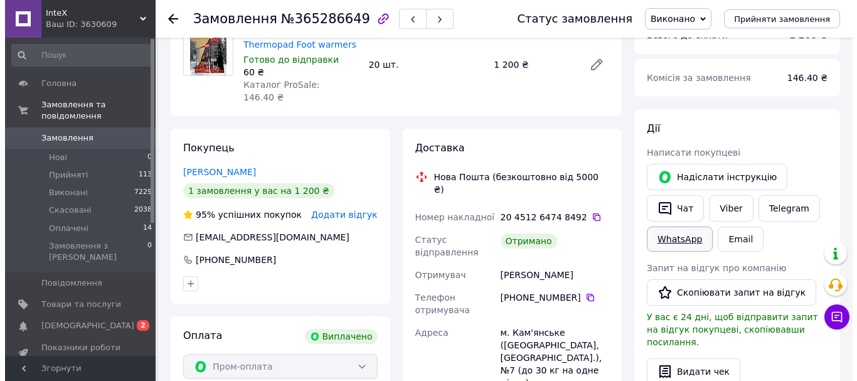
scroll to position [115, 0]
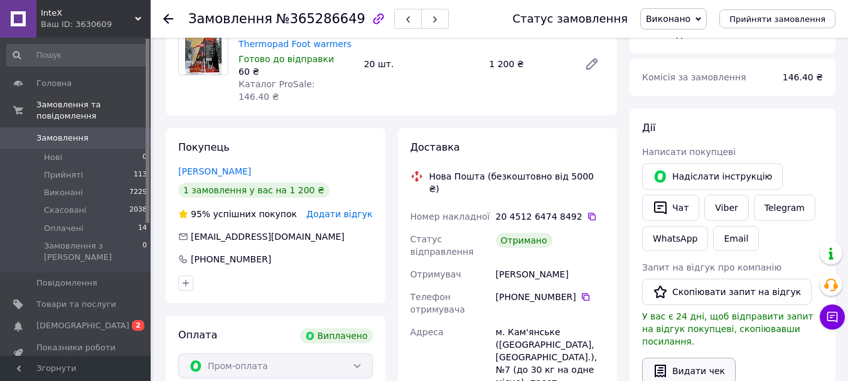
click at [665, 358] on button "Видати чек" at bounding box center [689, 371] width 94 height 26
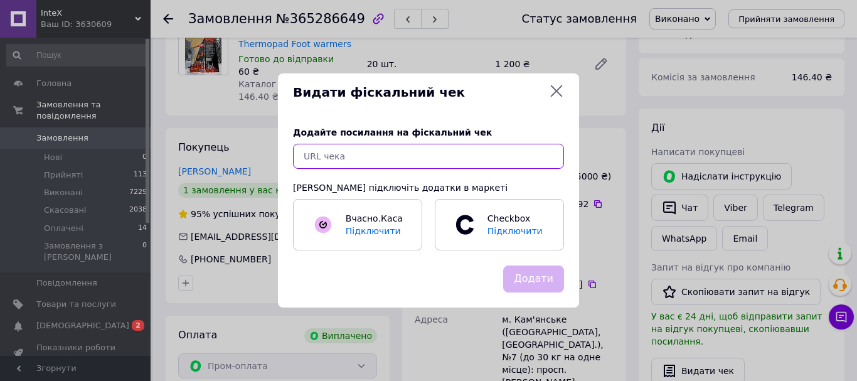
click at [502, 153] on input "text" at bounding box center [428, 156] width 271 height 25
paste input "https://check.checkbox.ua/73240693-657d-47f7-adfb-8fb4dec37f43"
type input "https://check.checkbox.ua/73240693-657d-47f7-adfb-8fb4dec37f43"
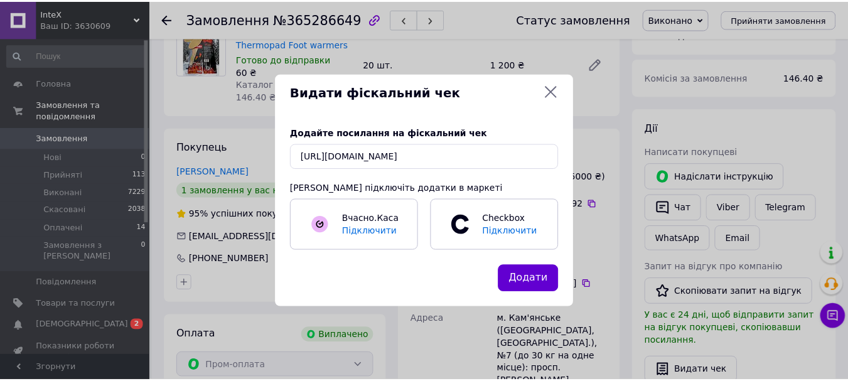
scroll to position [0, 0]
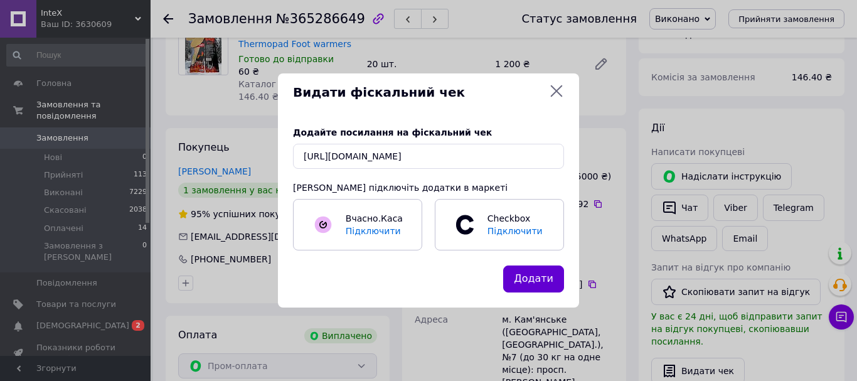
click at [544, 284] on button "Додати" at bounding box center [533, 278] width 61 height 27
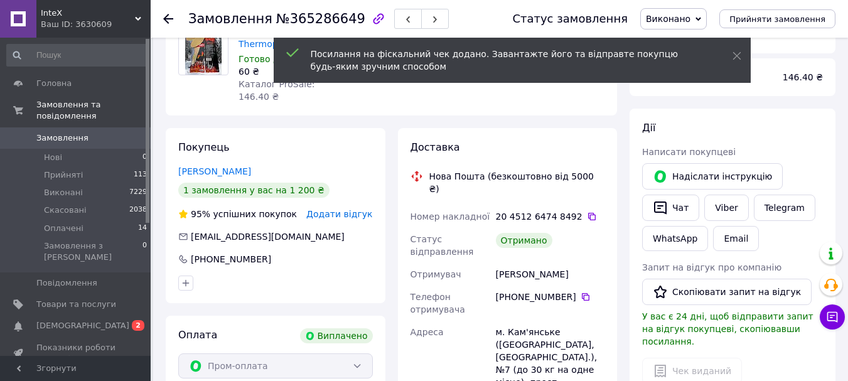
click at [169, 18] on div at bounding box center [175, 19] width 25 height 38
click at [169, 18] on use at bounding box center [168, 19] width 10 height 10
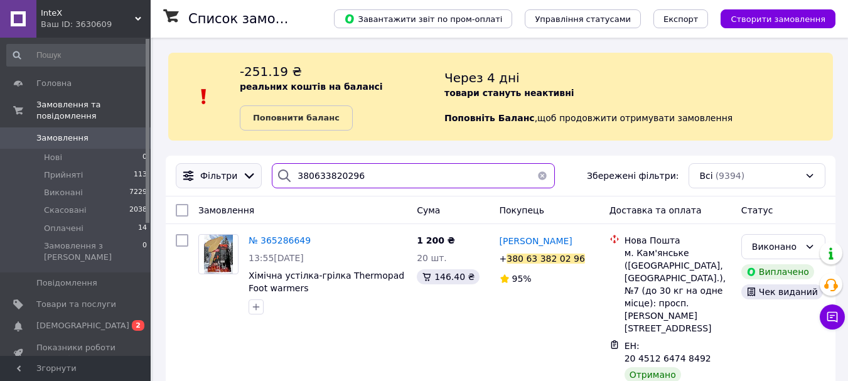
drag, startPoint x: 355, startPoint y: 176, endPoint x: 247, endPoint y: 169, distance: 108.8
click at [247, 169] on div "Фільтри 380633820296 Збережені фільтри: Всі (9394)" at bounding box center [501, 175] width 660 height 25
paste input "964308258"
type input "380964308258"
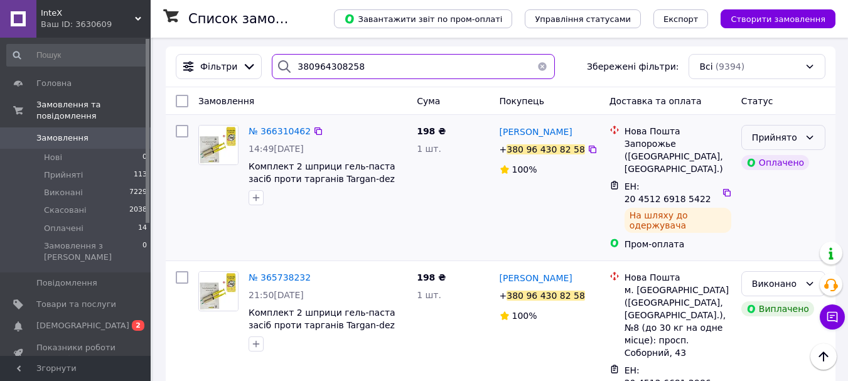
scroll to position [126, 0]
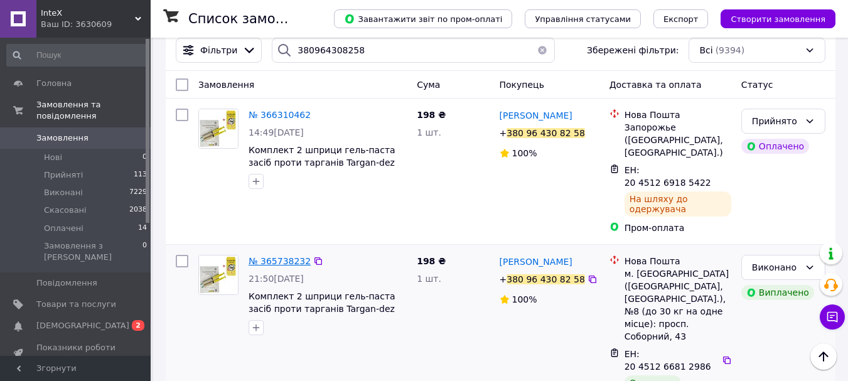
click at [261, 256] on span "№ 365738232" at bounding box center [280, 261] width 62 height 10
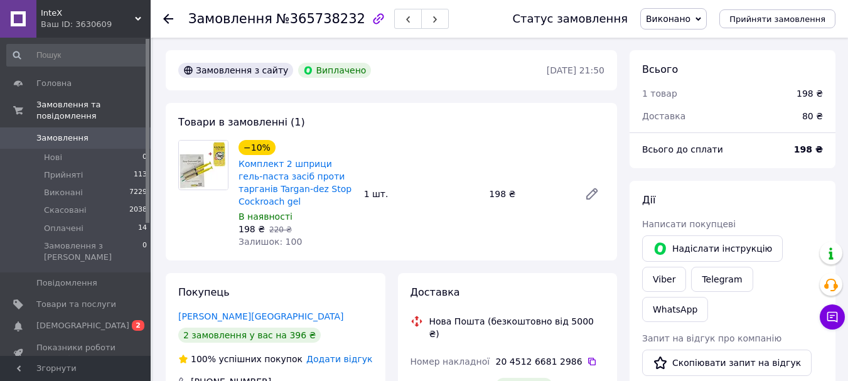
scroll to position [10, 0]
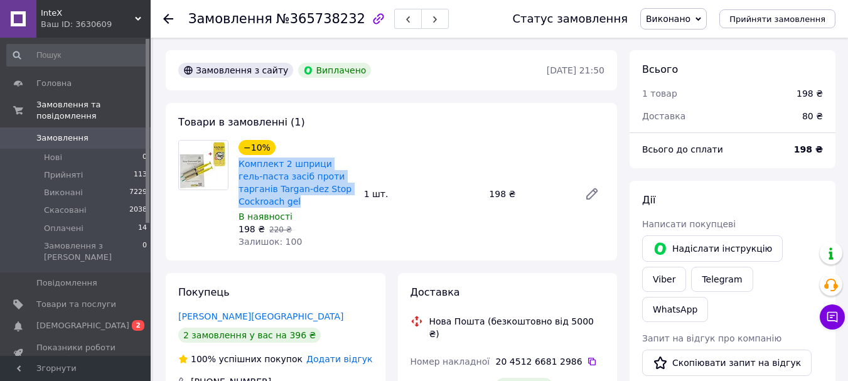
drag, startPoint x: 259, startPoint y: 203, endPoint x: 237, endPoint y: 163, distance: 45.5
click at [237, 163] on div "−10% Комплект 2 шприци гель-паста засіб проти тарганів Targan-dez Stop Cockroac…" at bounding box center [296, 193] width 126 height 113
copy link "Комплект 2 шприци гель-паста засіб проти тарганів Targan-dez Stop Cockroach gel"
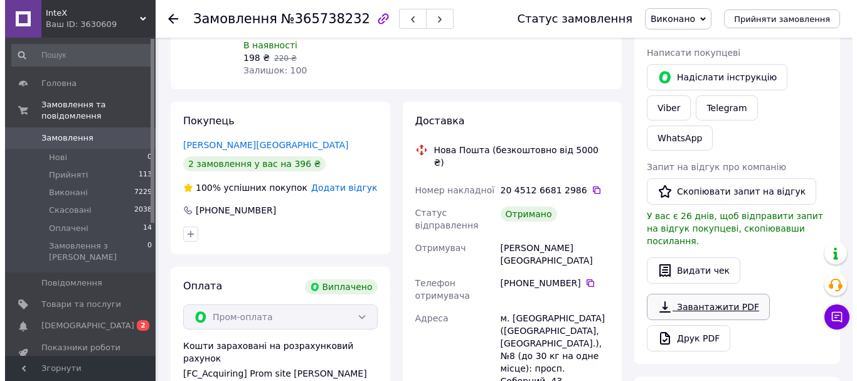
scroll to position [172, 0]
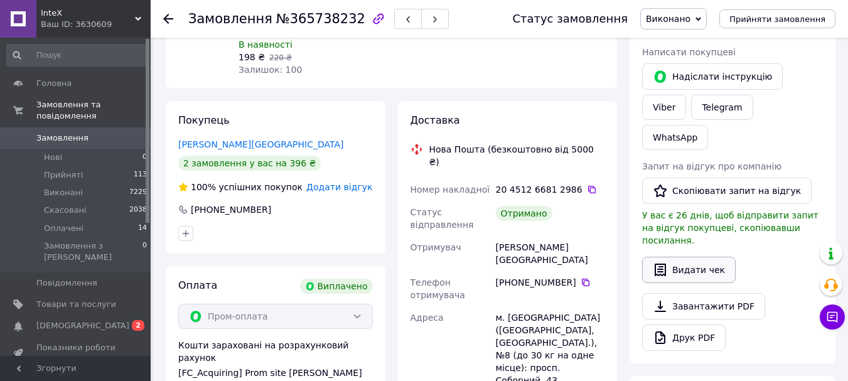
click at [693, 257] on button "Видати чек" at bounding box center [689, 270] width 94 height 26
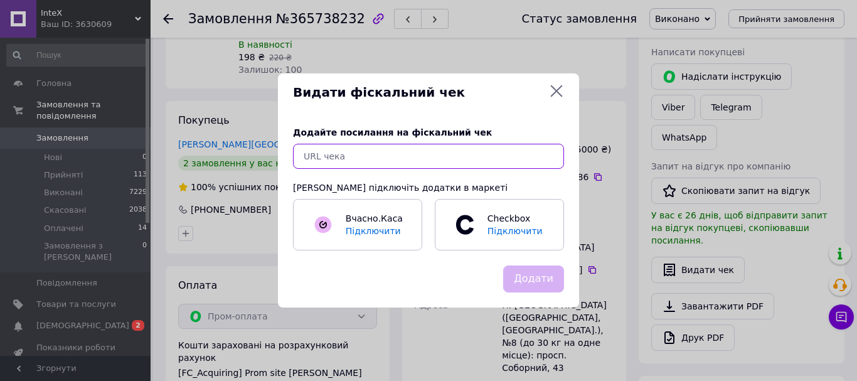
click at [461, 156] on input "text" at bounding box center [428, 156] width 271 height 25
paste input "https://check.checkbox.ua/799d145c-38c0-4aa4-8927-97fd9c4fe70e"
type input "https://check.checkbox.ua/799d145c-38c0-4aa4-8927-97fd9c4fe70e"
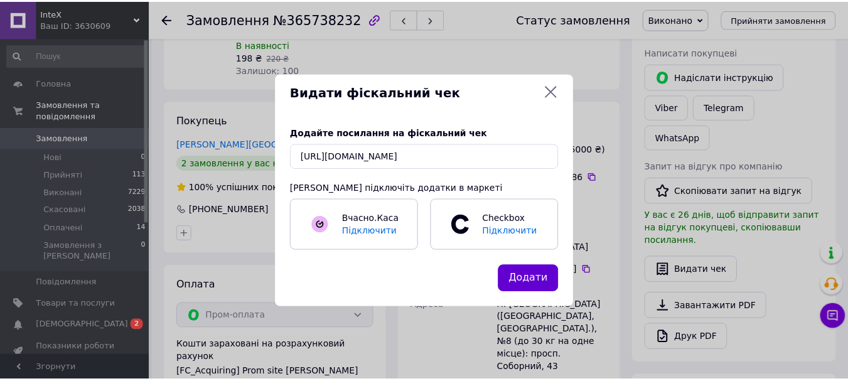
scroll to position [0, 0]
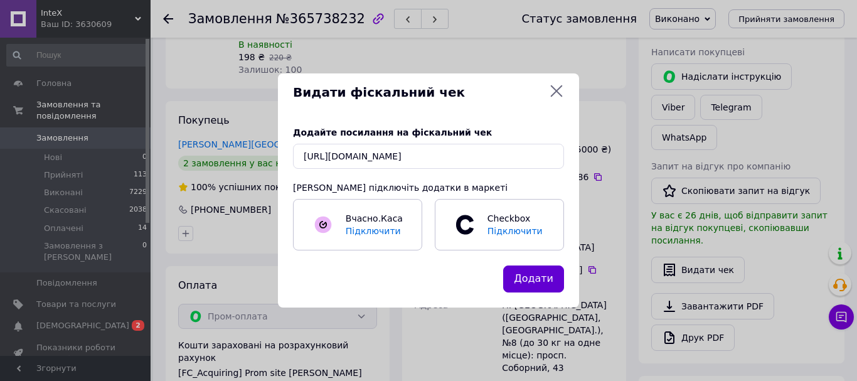
click at [529, 284] on button "Додати" at bounding box center [533, 278] width 61 height 27
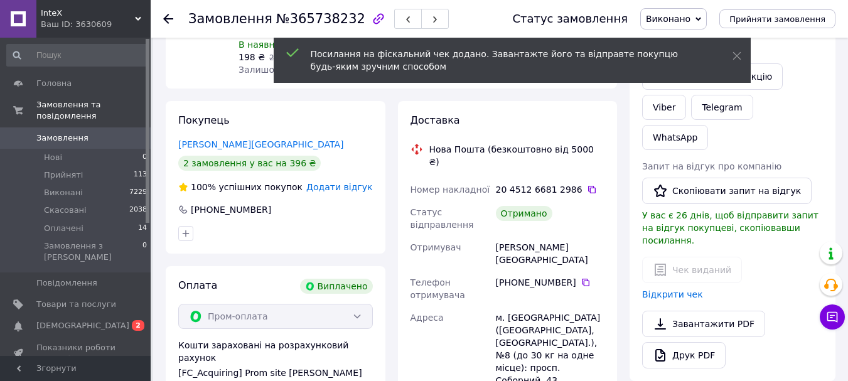
click at [163, 13] on div at bounding box center [168, 19] width 10 height 13
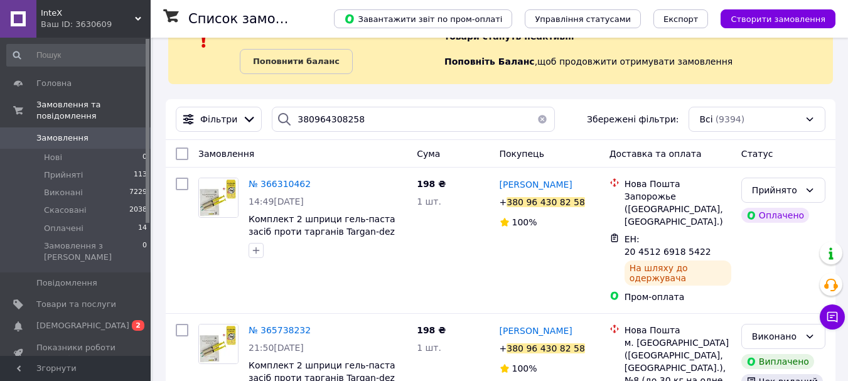
scroll to position [57, 0]
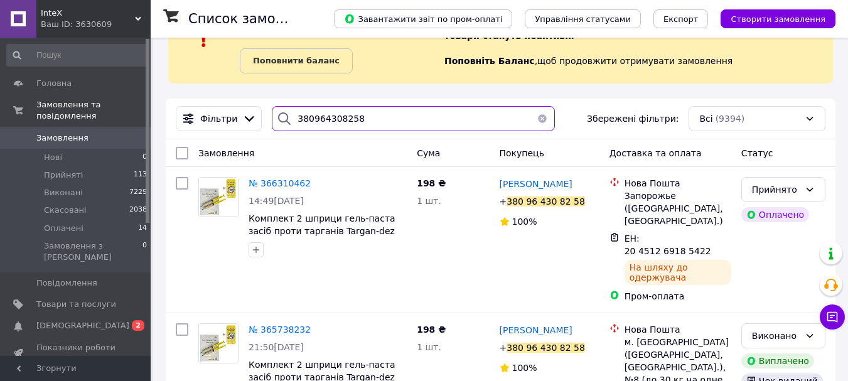
drag, startPoint x: 358, startPoint y: 118, endPoint x: 256, endPoint y: 131, distance: 103.1
click at [256, 131] on div "Фільтри 380964308258 Збережені фільтри: Всі (9394)" at bounding box center [501, 118] width 660 height 25
paste input "680137490"
type input "380680137490"
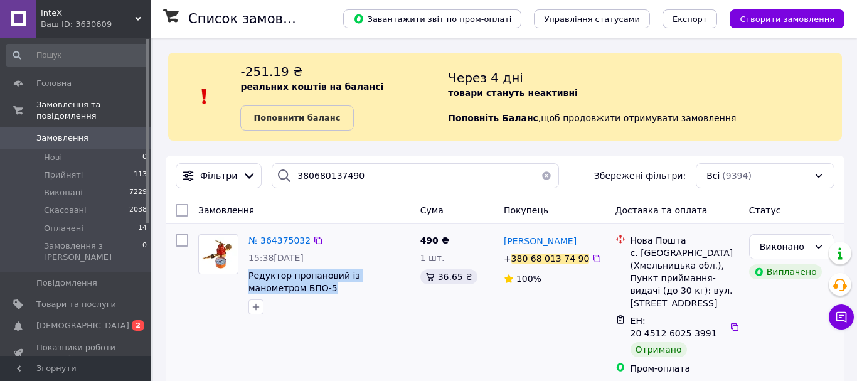
drag, startPoint x: 285, startPoint y: 289, endPoint x: 246, endPoint y: 276, distance: 41.1
click at [246, 276] on div "№ 364375032 15:38, 30.09.2025 Редуктор пропановий із манометром БПО-5" at bounding box center [330, 274] width 172 height 90
copy span "Редуктор пропановий із манометром БПО-5"
click at [282, 237] on span "№ 364375032" at bounding box center [280, 240] width 62 height 10
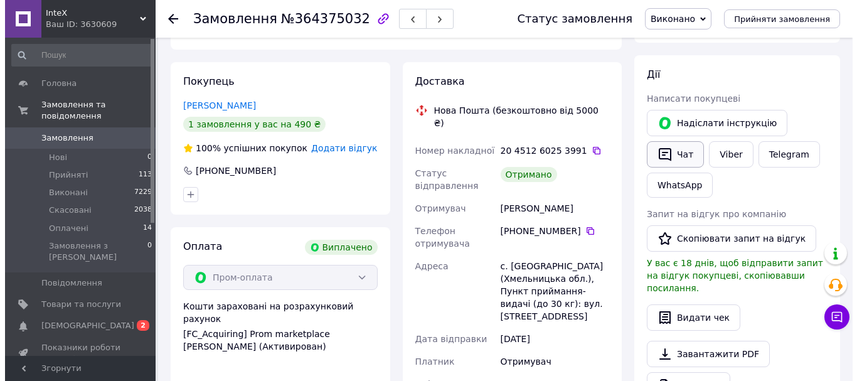
scroll to position [169, 0]
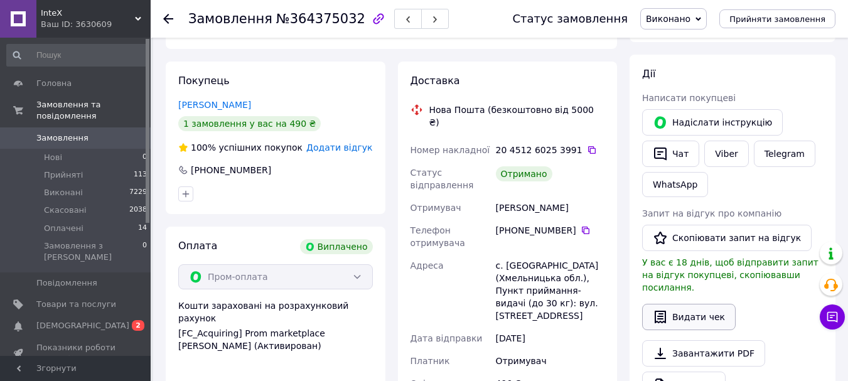
click at [682, 304] on button "Видати чек" at bounding box center [689, 317] width 94 height 26
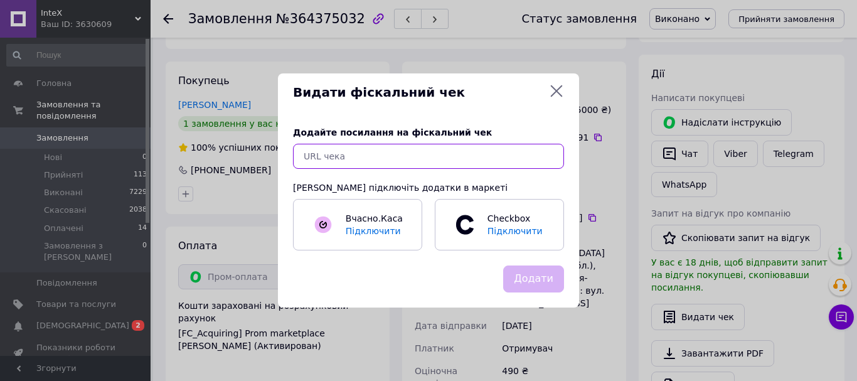
click at [536, 153] on input "text" at bounding box center [428, 156] width 271 height 25
paste input "https://check.checkbox.ua/69284dbb-6c1d-4558-8e50-a2c01aaca0db"
type input "https://check.checkbox.ua/69284dbb-6c1d-4558-8e50-a2c01aaca0db"
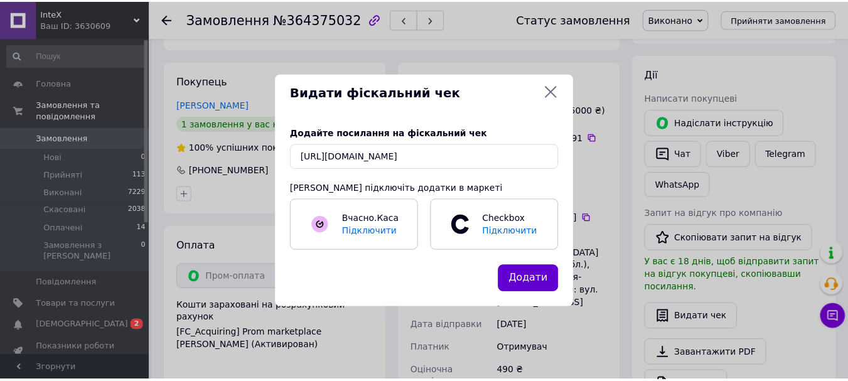
scroll to position [0, 0]
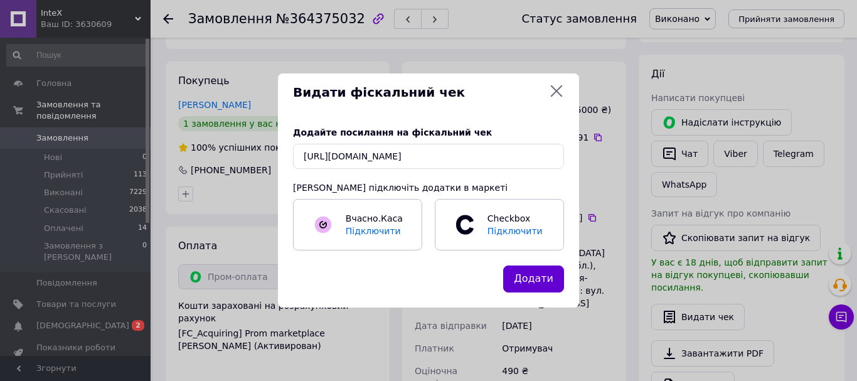
click at [537, 287] on button "Додати" at bounding box center [533, 278] width 61 height 27
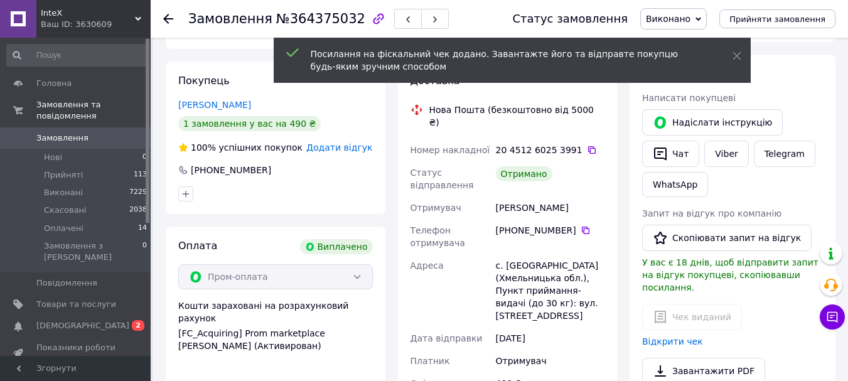
click at [171, 16] on icon at bounding box center [168, 19] width 10 height 10
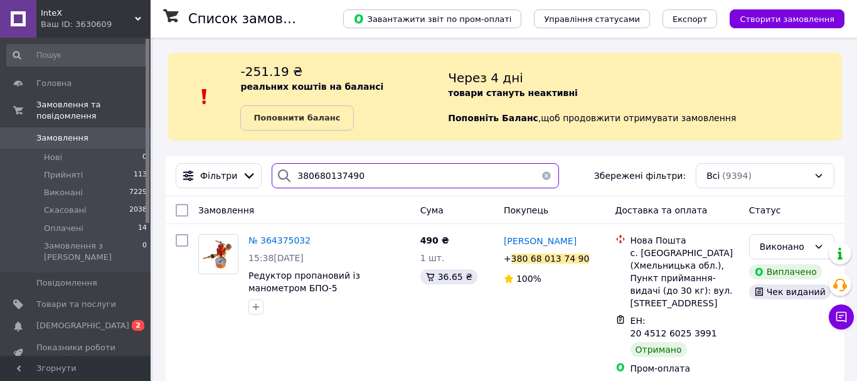
drag, startPoint x: 368, startPoint y: 175, endPoint x: 262, endPoint y: 162, distance: 106.9
click at [262, 162] on div "Фільтри 380680137490 Збережені фільтри: Всі (9394)" at bounding box center [505, 176] width 679 height 41
paste input "99304793"
type input "380993047930"
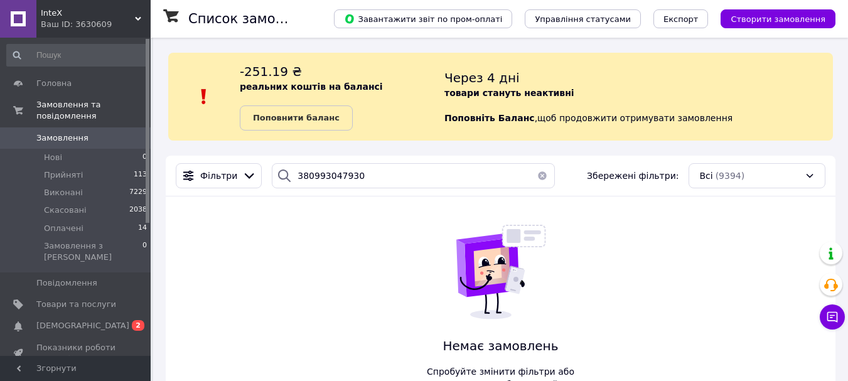
click at [90, 20] on div "Ваш ID: 3630609" at bounding box center [96, 24] width 110 height 11
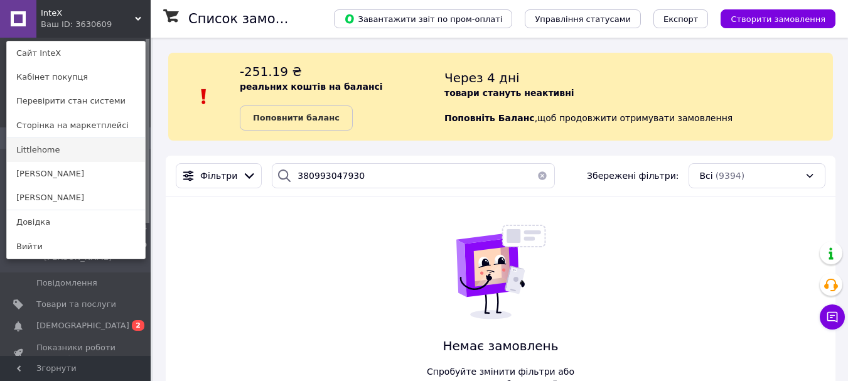
click at [85, 151] on link "Littlehome" at bounding box center [76, 150] width 138 height 24
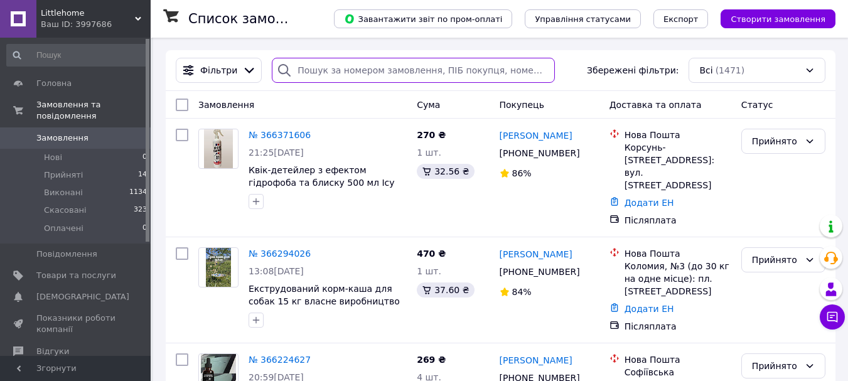
click at [348, 72] on input "search" at bounding box center [413, 70] width 283 height 25
paste input "380993047930"
type input "380993047930"
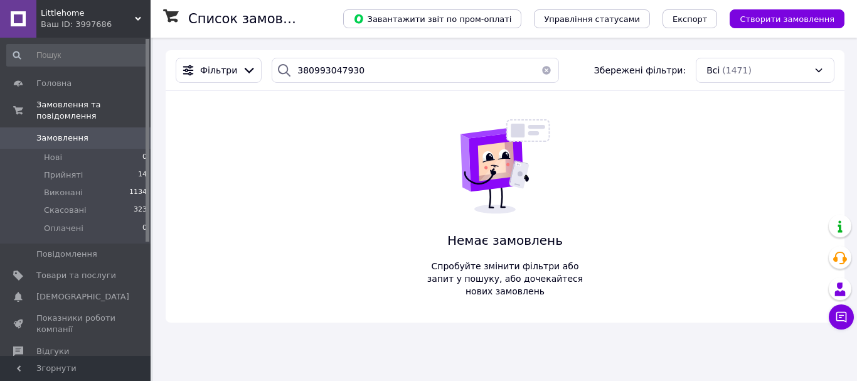
click at [101, 14] on span "Littlehome" at bounding box center [88, 13] width 94 height 11
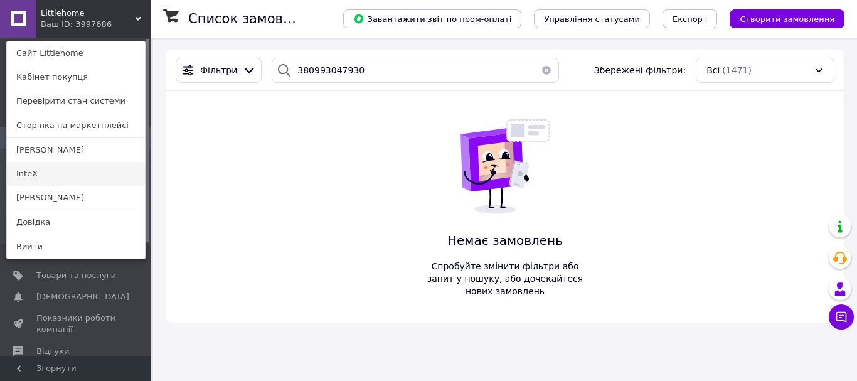
click at [40, 174] on link "InteX" at bounding box center [76, 174] width 138 height 24
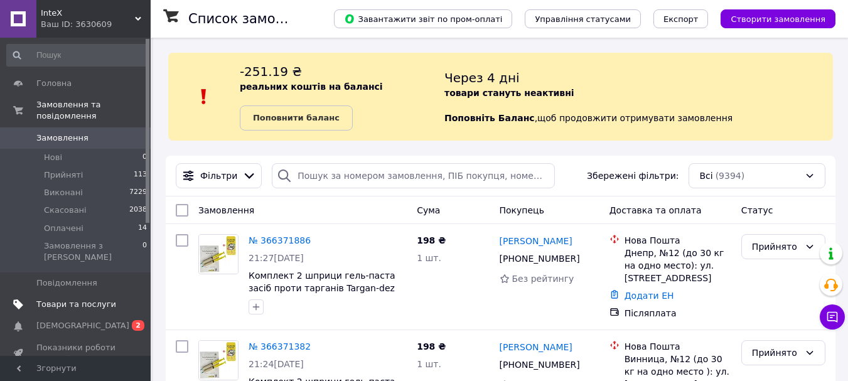
click at [72, 299] on span "Товари та послуги" at bounding box center [76, 304] width 80 height 11
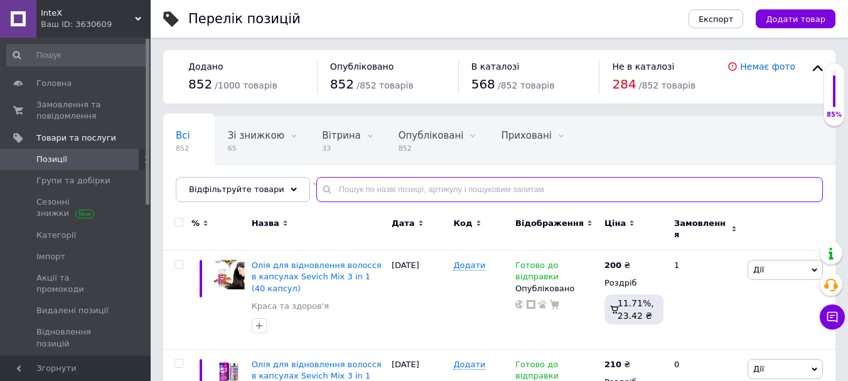
click at [390, 190] on input "text" at bounding box center [569, 189] width 506 height 25
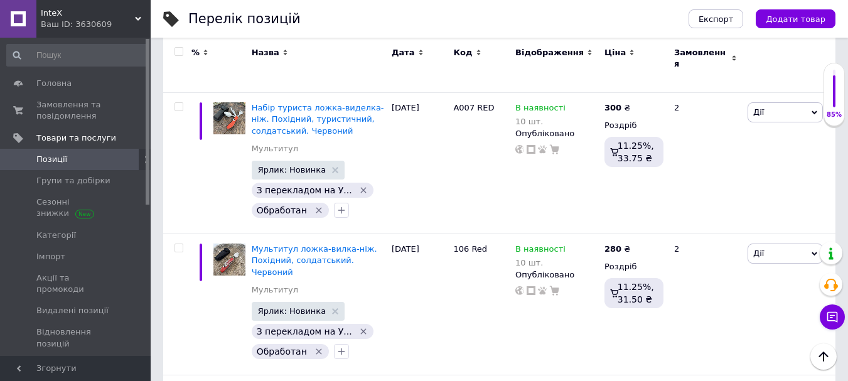
scroll to position [2172, 0]
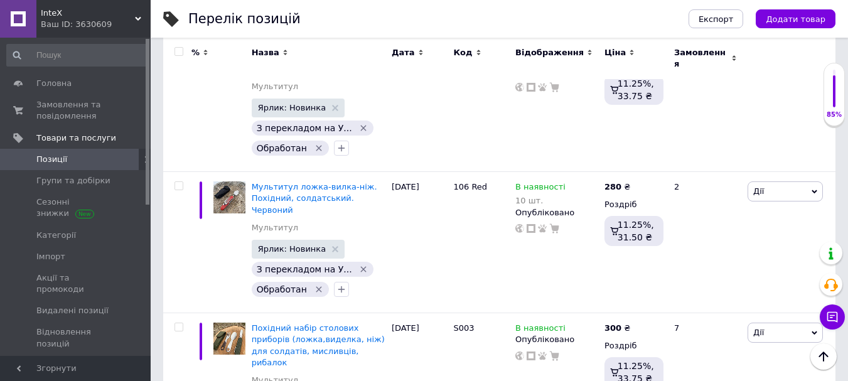
type input "нож"
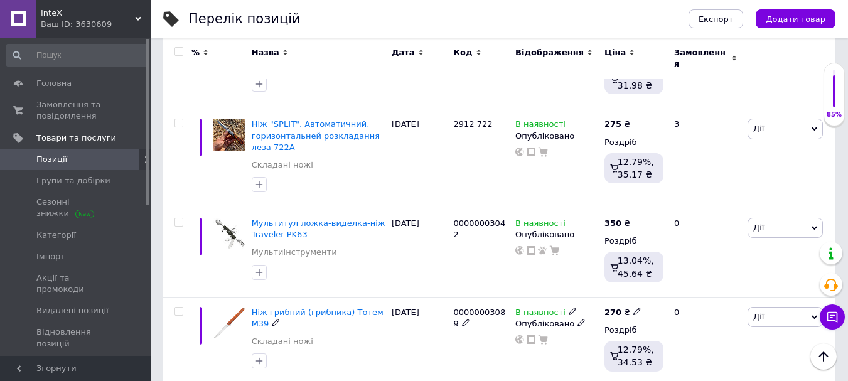
scroll to position [571, 0]
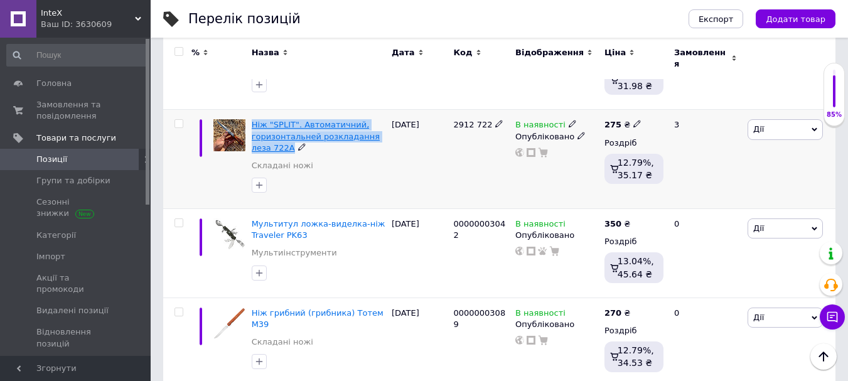
drag, startPoint x: 250, startPoint y: 115, endPoint x: 269, endPoint y: 144, distance: 34.8
click at [269, 144] on div "Ніж "SPLIT". Автоматичний, горизонтальней розкладання леза 722A Складані ножі" at bounding box center [319, 159] width 140 height 99
copy span "Ніж "SPLIT". Автоматичний, горизонтальней розкладання леза 722A"
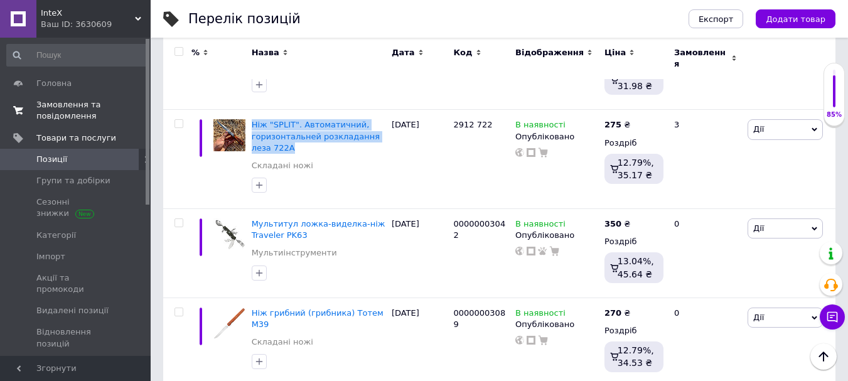
click at [78, 106] on span "Замовлення та повідомлення" at bounding box center [76, 110] width 80 height 23
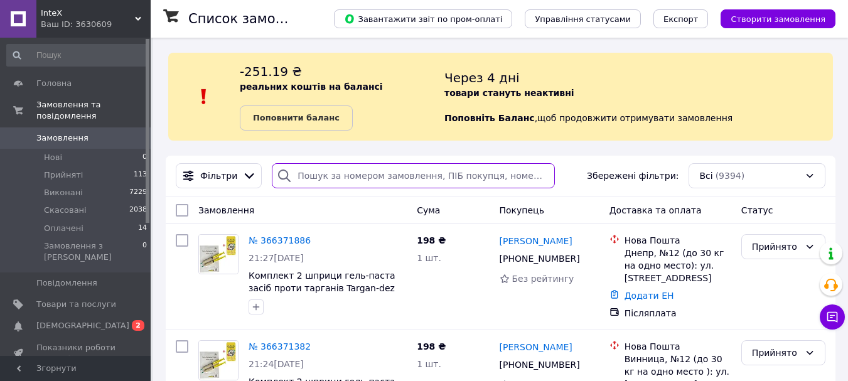
click at [338, 177] on input "search" at bounding box center [413, 175] width 283 height 25
paste input "380982070782"
type input "380982070782"
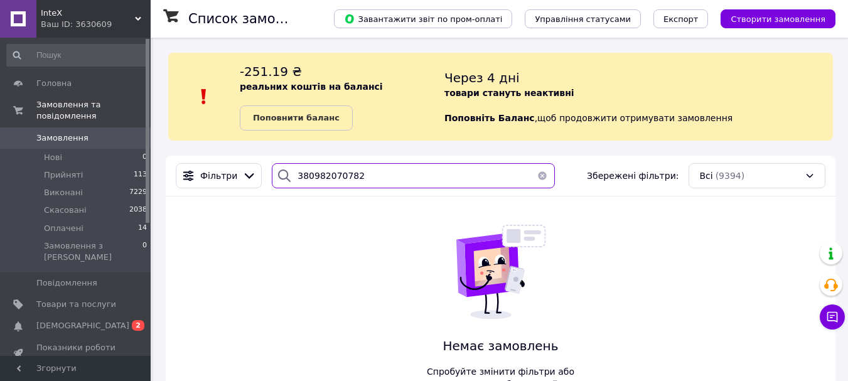
drag, startPoint x: 377, startPoint y: 169, endPoint x: 216, endPoint y: 159, distance: 161.0
click at [216, 159] on div "Фільтри 380982070782 Збережені фільтри: Всі (9394)" at bounding box center [501, 176] width 670 height 41
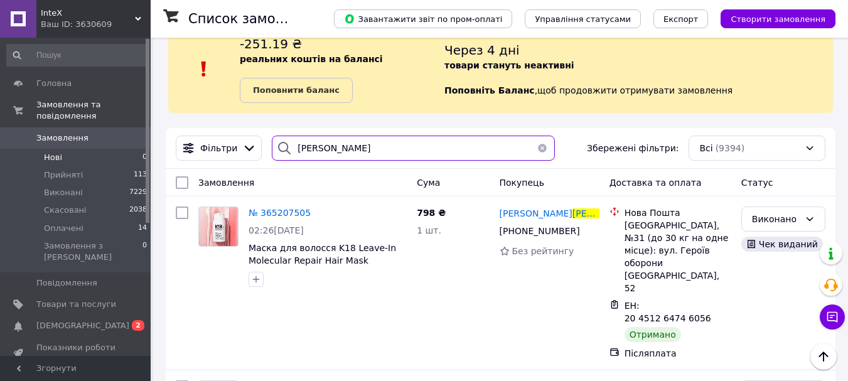
scroll to position [8, 0]
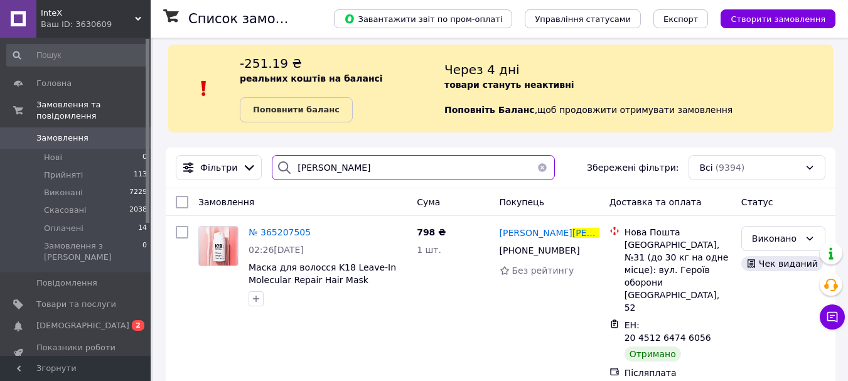
type input "савченко"
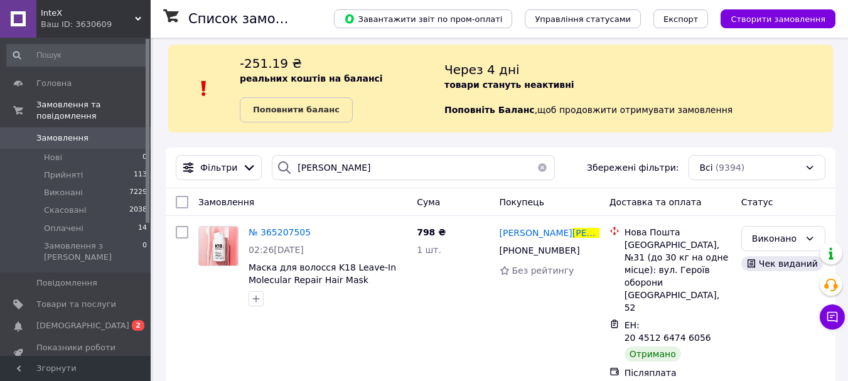
click at [52, 132] on span "Замовлення" at bounding box center [62, 137] width 52 height 11
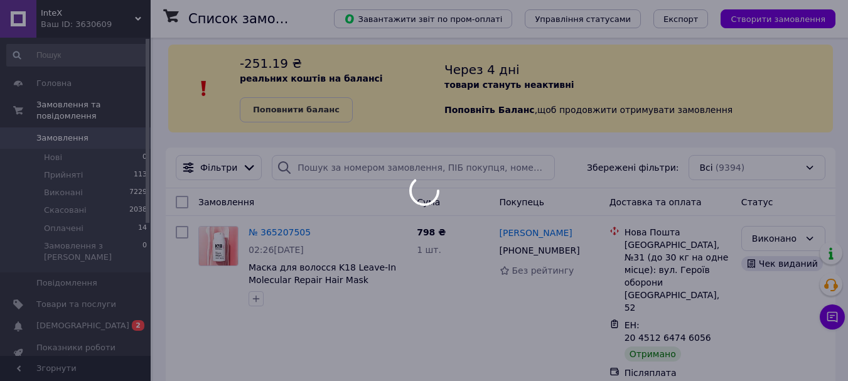
click at [62, 15] on span "InteX" at bounding box center [88, 13] width 94 height 11
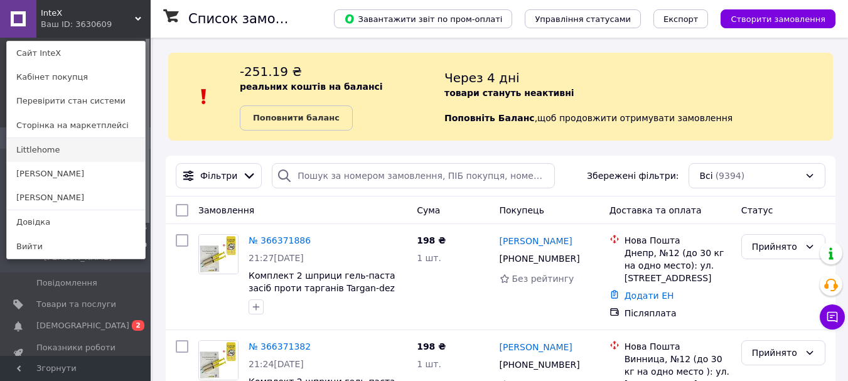
click at [40, 154] on link "Littlehome" at bounding box center [76, 150] width 138 height 24
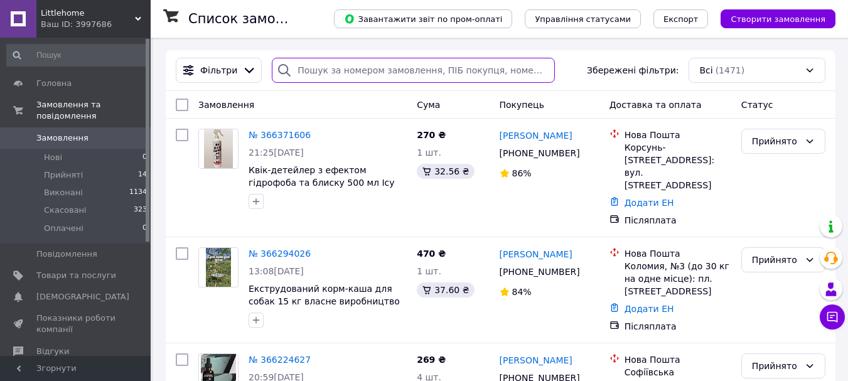
click at [356, 71] on input "search" at bounding box center [413, 70] width 283 height 25
paste input "380982070782"
type input "380982070782"
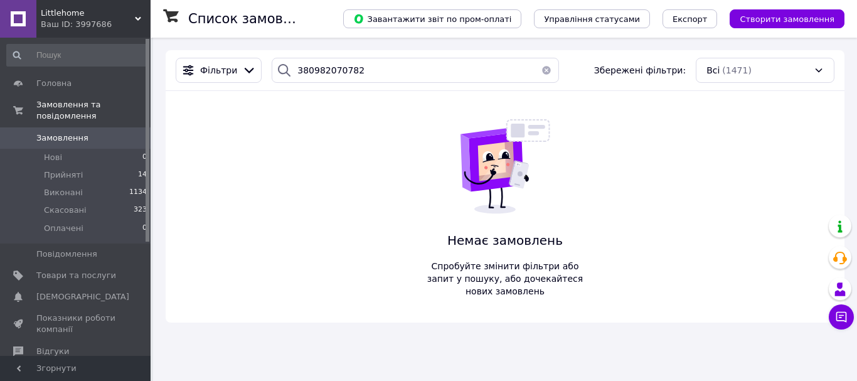
click at [73, 6] on div "Littlehome Ваш ID: 3997686" at bounding box center [93, 19] width 114 height 38
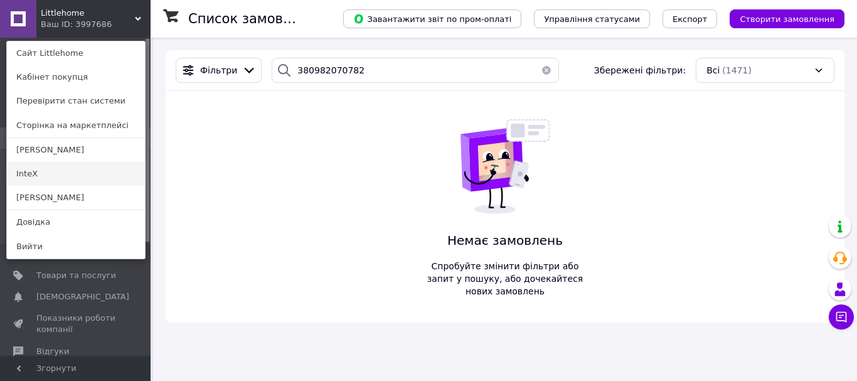
click at [58, 183] on link "InteX" at bounding box center [76, 174] width 138 height 24
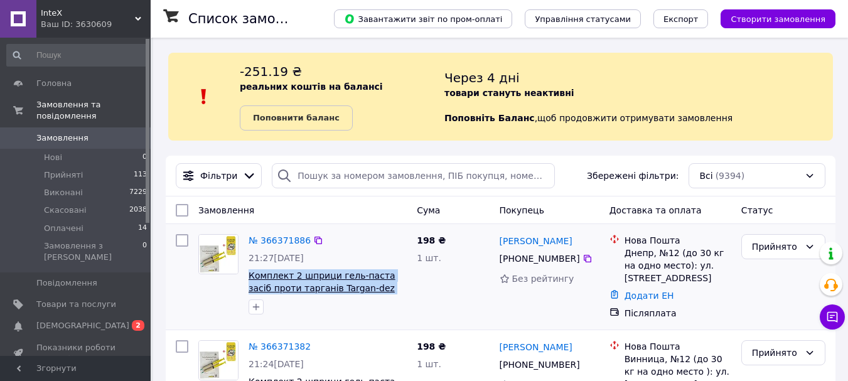
drag, startPoint x: 382, startPoint y: 291, endPoint x: 249, endPoint y: 276, distance: 134.5
click at [249, 276] on span "Комплект 2 шприци гель-паста засіб проти тарганів Targan-dez Stop Cockroach gel" at bounding box center [328, 281] width 158 height 25
copy span "Комплект 2 шприци гель-паста засіб проти тарганів Targan-dez Stop"
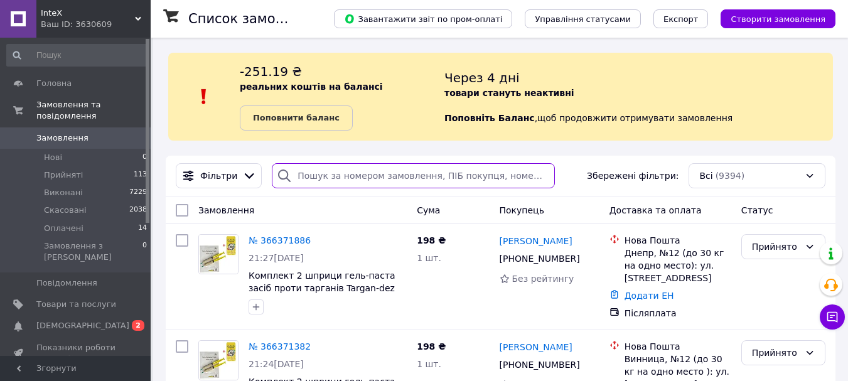
click at [333, 175] on input "search" at bounding box center [413, 175] width 283 height 25
paste input "380633583092"
type input "380633583092"
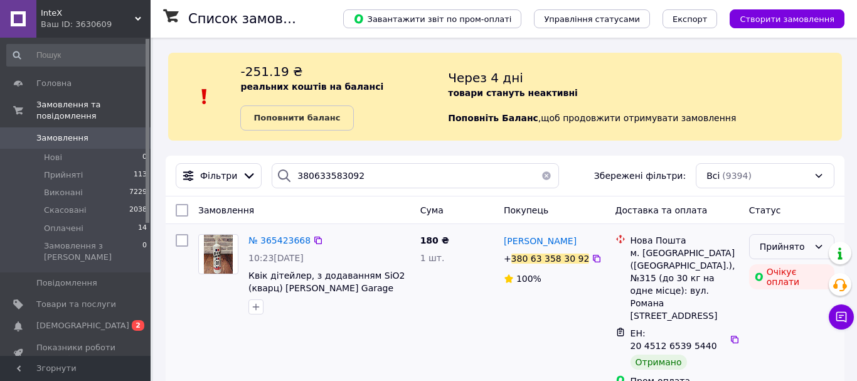
click at [781, 248] on div "Прийнято" at bounding box center [784, 247] width 49 height 14
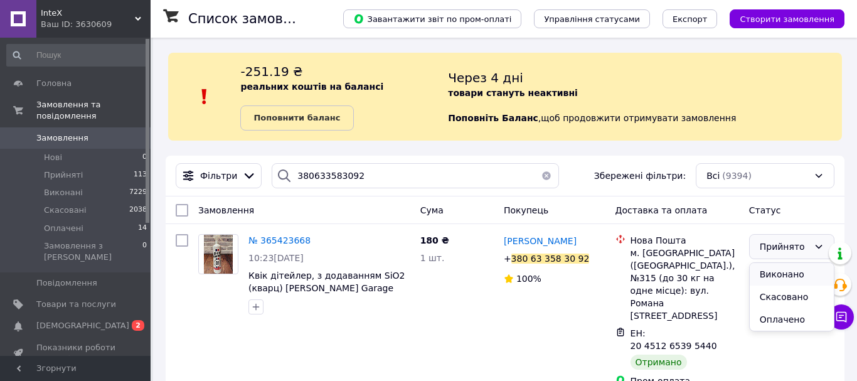
click at [790, 276] on li "Виконано" at bounding box center [792, 274] width 84 height 23
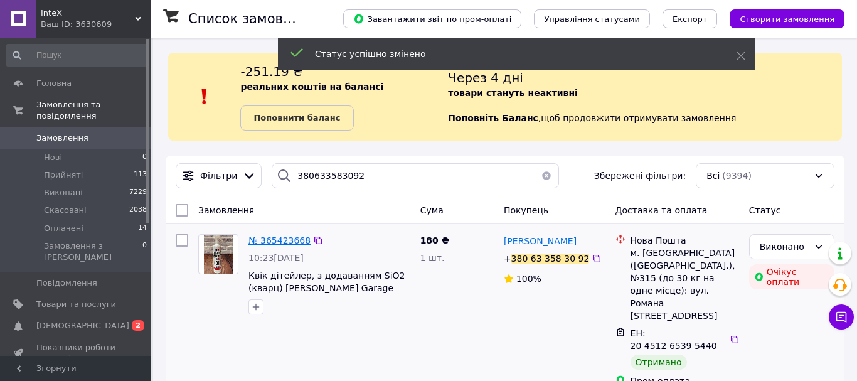
click at [257, 239] on span "№ 365423668" at bounding box center [280, 240] width 62 height 10
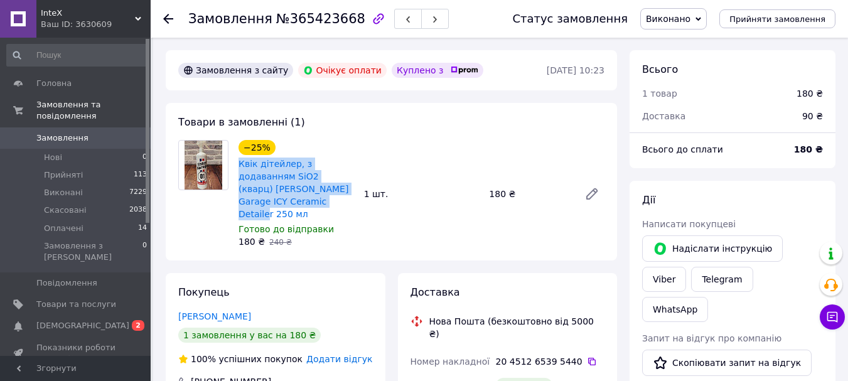
drag, startPoint x: 356, startPoint y: 186, endPoint x: 235, endPoint y: 161, distance: 123.8
click at [235, 161] on div "−25% Квік дітейлер, з додаванням SiO2 (кварц) [PERSON_NAME] Garage ICY Ceramic …" at bounding box center [296, 193] width 126 height 113
copy link "Квік дітейлер, з додаванням SiO2 (кварц) [PERSON_NAME] Garage ICY Ceramic Detai…"
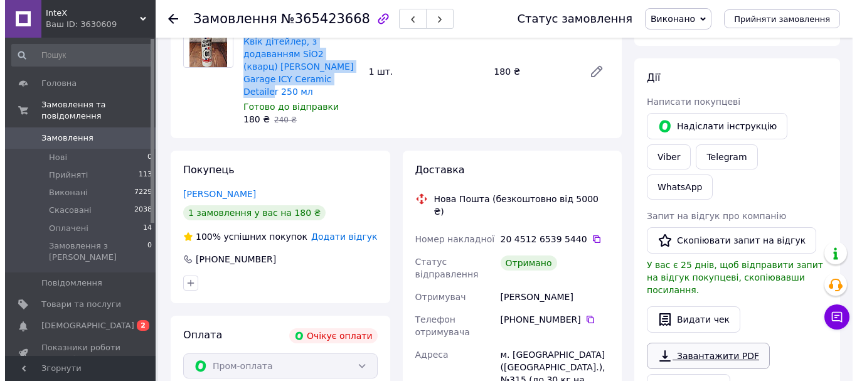
scroll to position [129, 0]
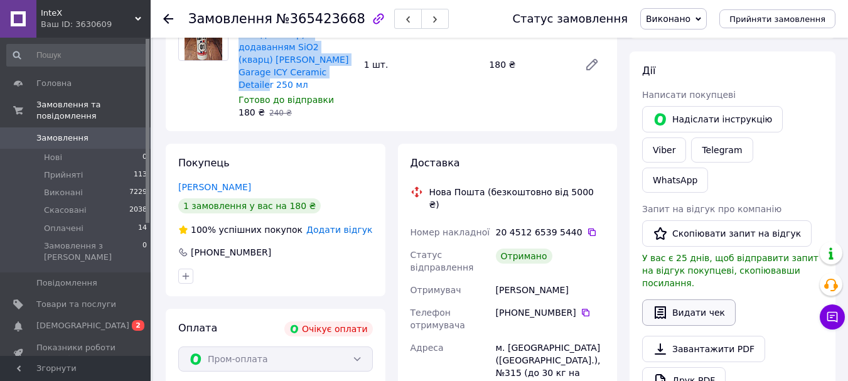
click at [712, 299] on button "Видати чек" at bounding box center [689, 312] width 94 height 26
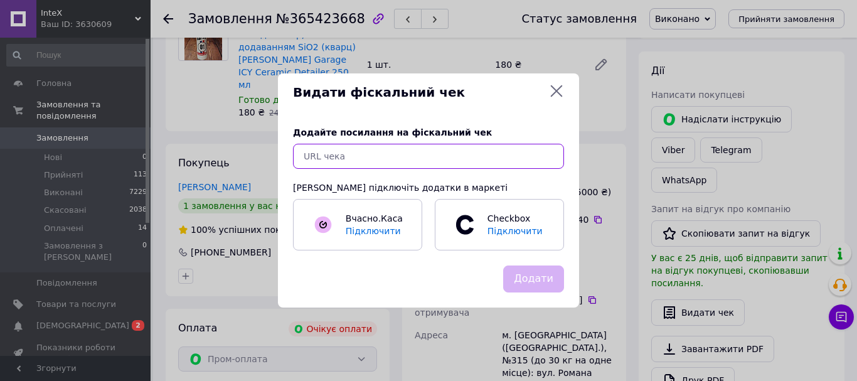
click at [488, 160] on input "text" at bounding box center [428, 156] width 271 height 25
paste input "https://check.checkbox.ua/dd259778-52a8-457e-ac57-60766603ca54"
type input "https://check.checkbox.ua/dd259778-52a8-457e-ac57-60766603ca54"
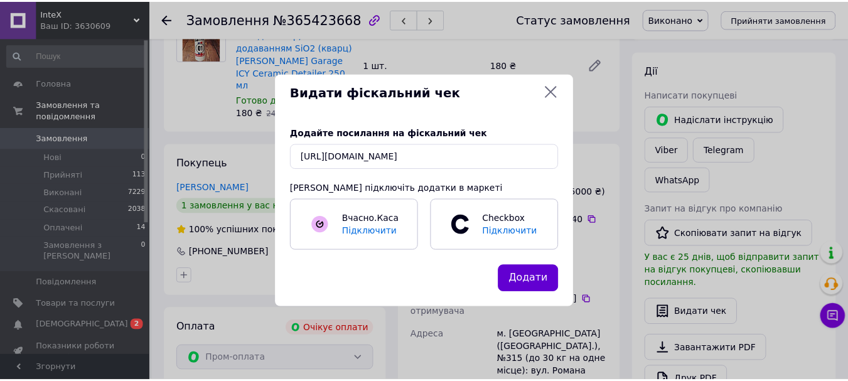
scroll to position [0, 0]
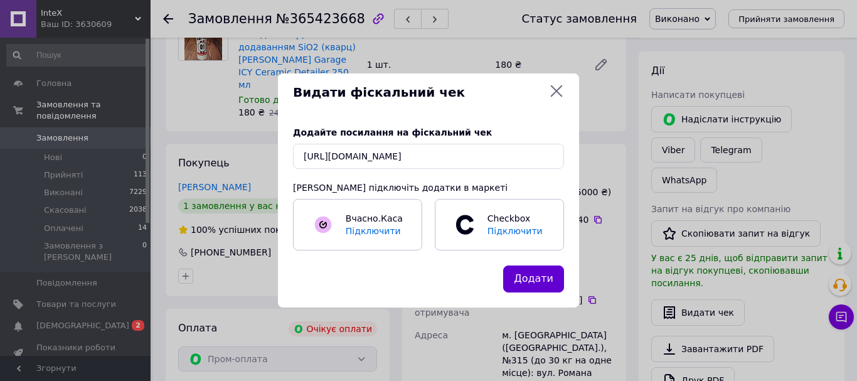
click at [560, 270] on button "Додати" at bounding box center [533, 278] width 61 height 27
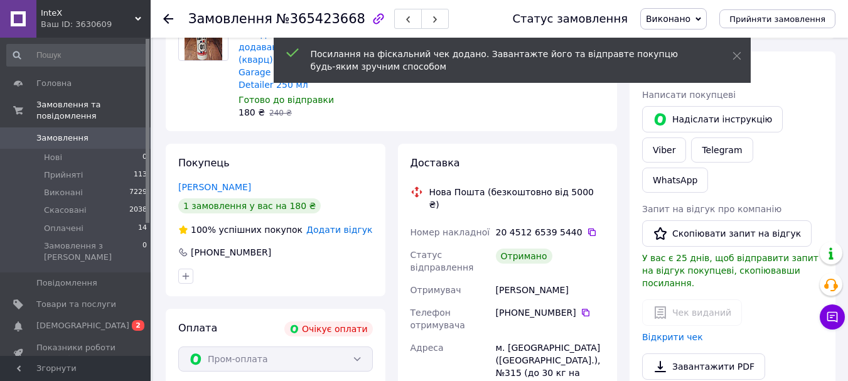
click at [169, 21] on icon at bounding box center [168, 19] width 10 height 10
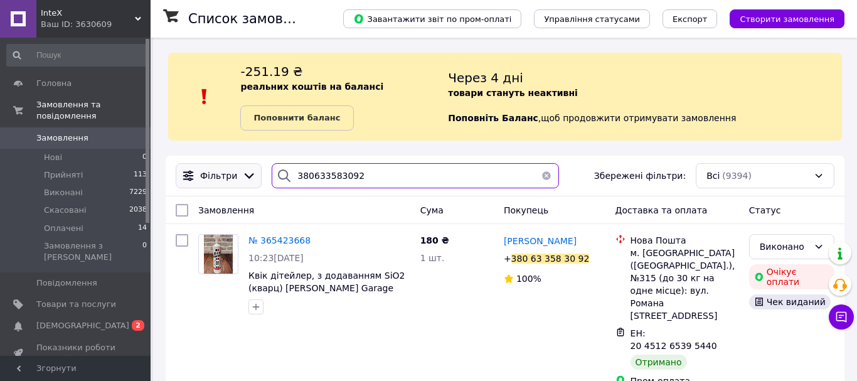
drag, startPoint x: 377, startPoint y: 176, endPoint x: 232, endPoint y: 164, distance: 144.8
click at [232, 164] on div "Фільтри 380633583092 Збережені фільтри: Всі (9394)" at bounding box center [505, 175] width 669 height 25
paste input "77636605"
type input "380677636605"
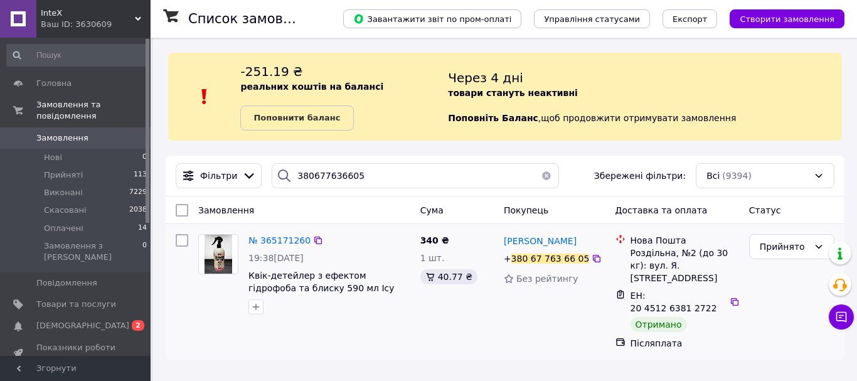
drag, startPoint x: 784, startPoint y: 251, endPoint x: 788, endPoint y: 270, distance: 19.3
click at [788, 270] on div "Прийнято" at bounding box center [791, 292] width 95 height 126
click at [788, 242] on div "Прийнято" at bounding box center [784, 247] width 49 height 14
click at [790, 268] on li "Виконано" at bounding box center [792, 274] width 84 height 23
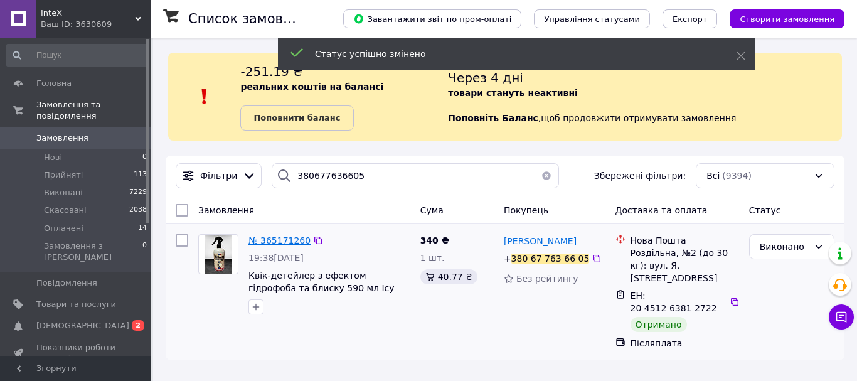
click at [267, 235] on span "№ 365171260" at bounding box center [280, 240] width 62 height 10
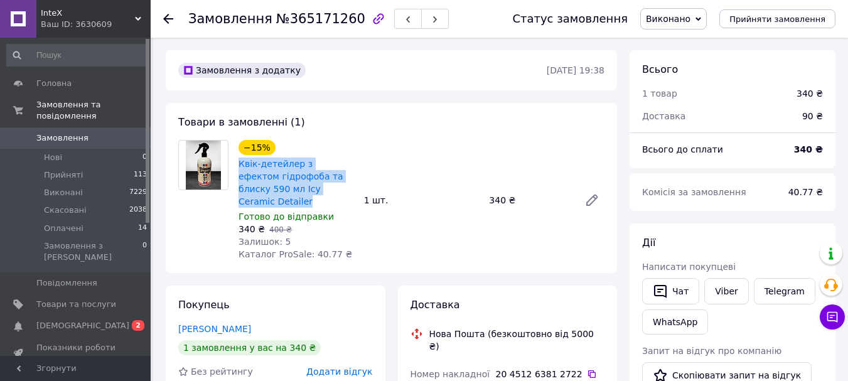
drag, startPoint x: 324, startPoint y: 191, endPoint x: 237, endPoint y: 168, distance: 90.3
click at [237, 168] on div "−15% Квік-детейлер з ефектом гідрофоба та блиску 590 мл Icy Ceramic Detailer Го…" at bounding box center [296, 200] width 126 height 126
copy link "Квік-детейлер з ефектом гідрофоба та блиску 590 мл Icy Ceramic Detailer"
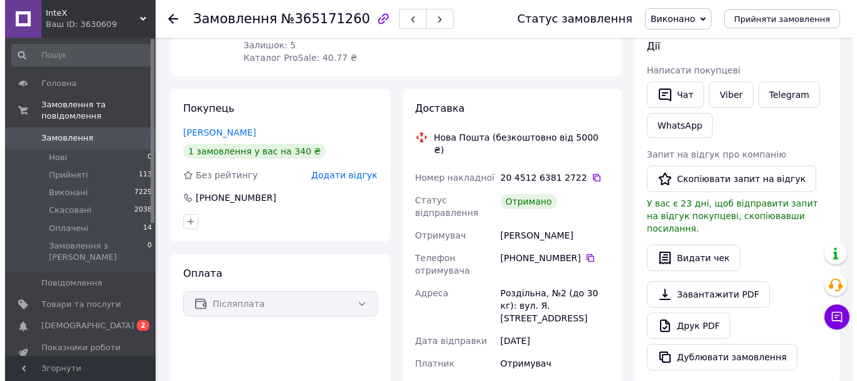
scroll to position [197, 0]
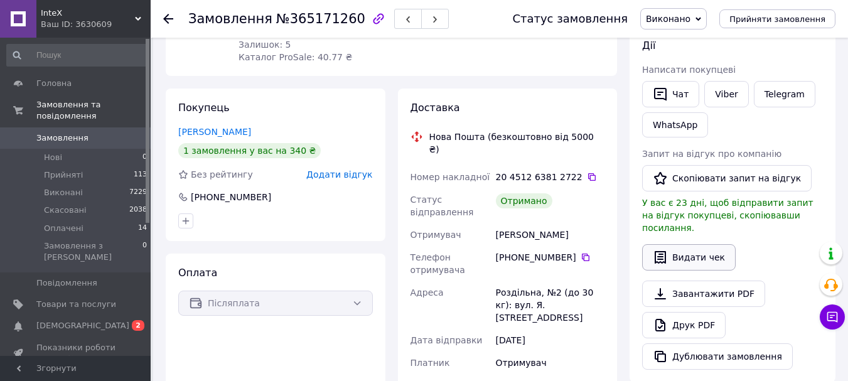
click at [680, 244] on button "Видати чек" at bounding box center [689, 257] width 94 height 26
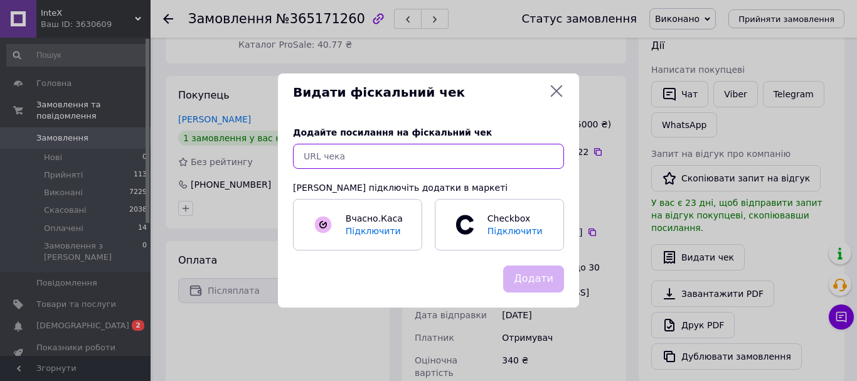
click at [496, 153] on input "text" at bounding box center [428, 156] width 271 height 25
paste input "https://check.checkbox.ua/f5fecfeb-5907-43d6-8d14-34753da9db70"
type input "https://check.checkbox.ua/f5fecfeb-5907-43d6-8d14-34753da9db70"
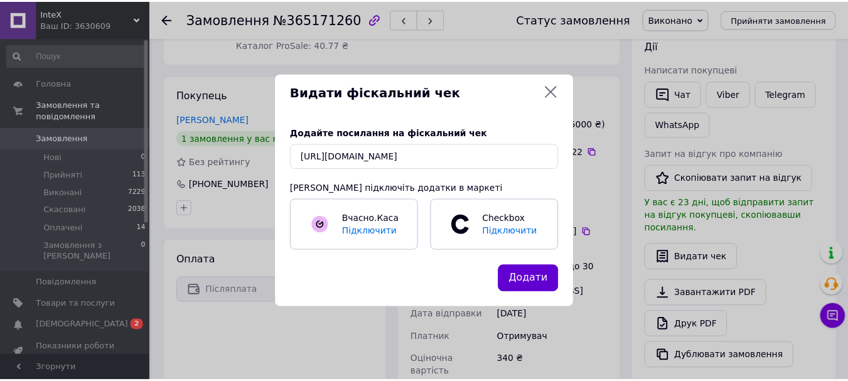
scroll to position [0, 0]
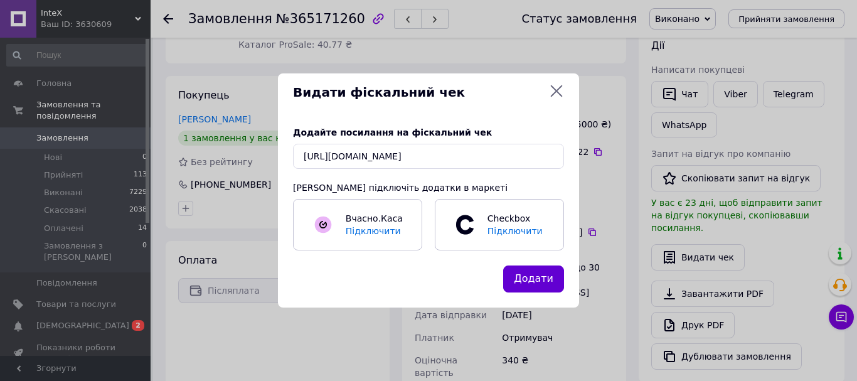
click at [540, 281] on button "Додати" at bounding box center [533, 278] width 61 height 27
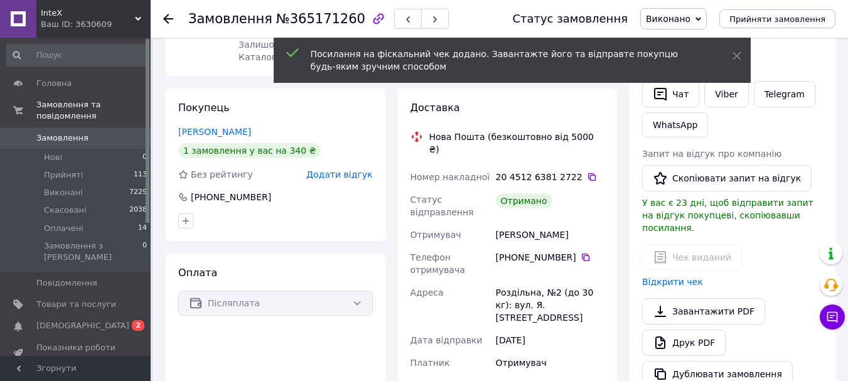
click at [83, 132] on span "Замовлення" at bounding box center [76, 137] width 80 height 11
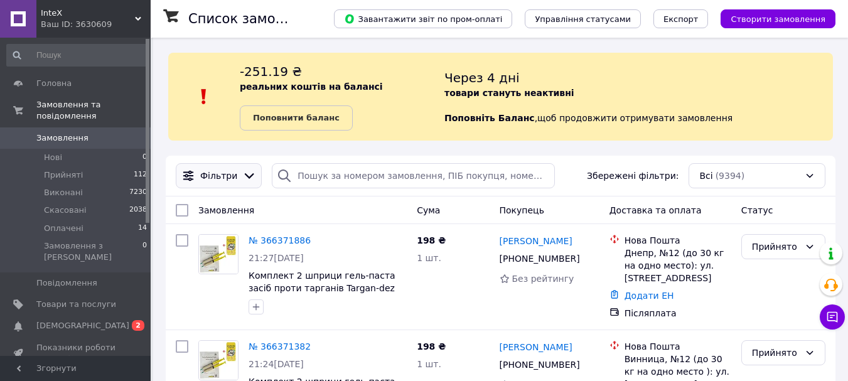
click at [220, 171] on span "Фільтри" at bounding box center [218, 175] width 37 height 13
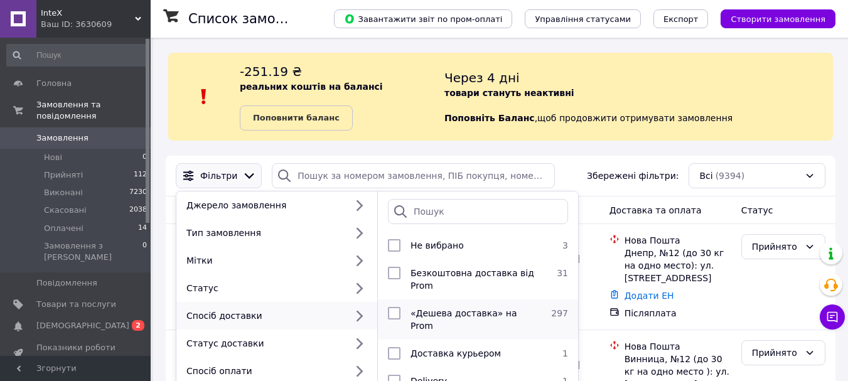
scroll to position [44, 0]
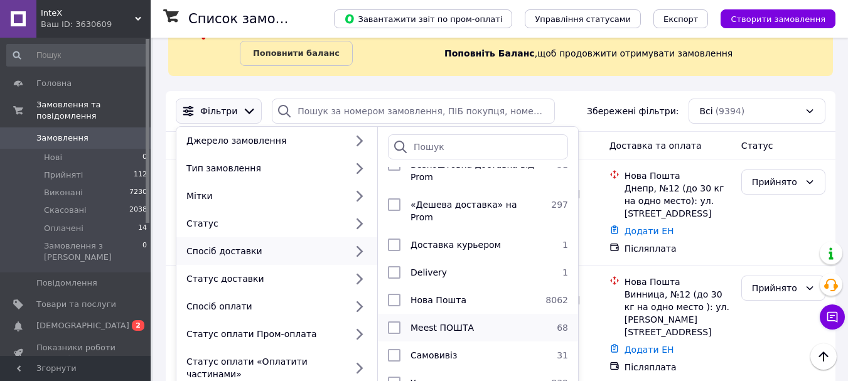
click at [424, 323] on span "Meest ПОШТА" at bounding box center [441, 328] width 63 height 10
checkbox input "true"
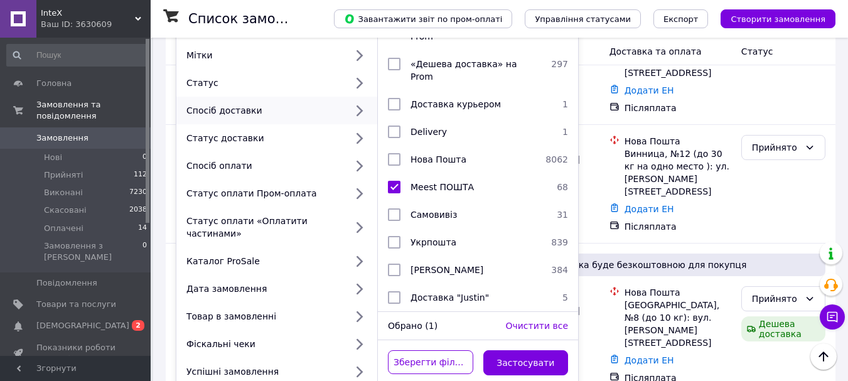
scroll to position [206, 0]
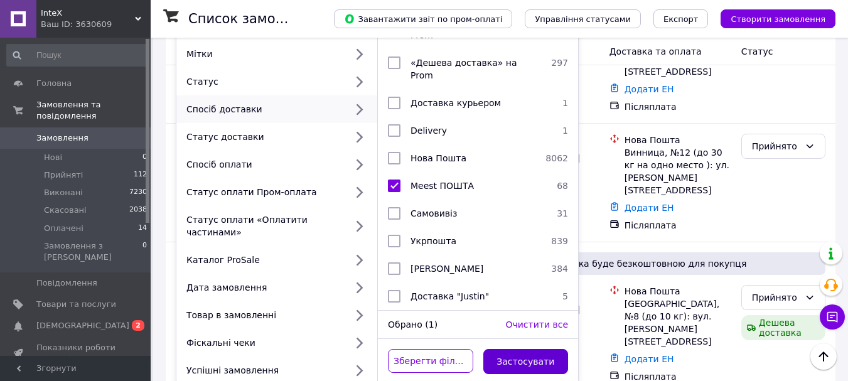
click at [545, 349] on button "Застосувати" at bounding box center [525, 361] width 85 height 25
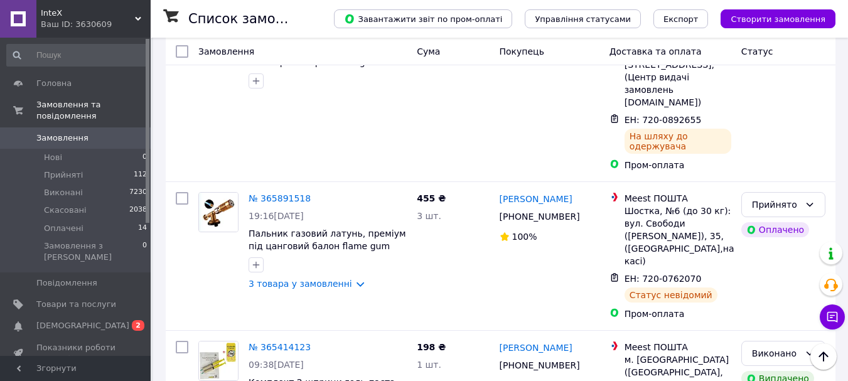
scroll to position [437, 0]
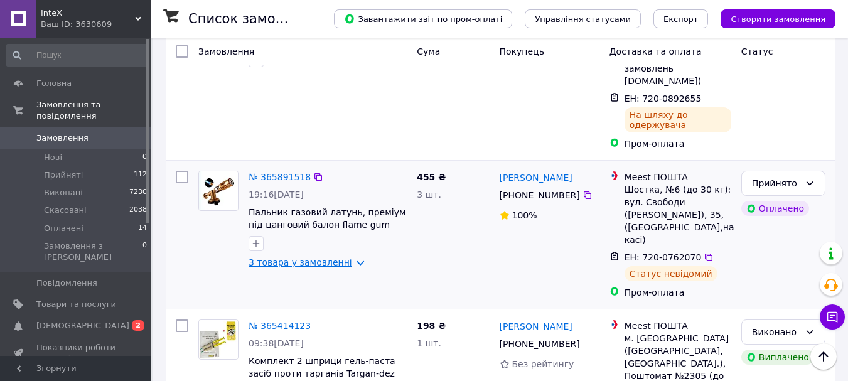
click at [339, 257] on link "3 товара у замовленні" at bounding box center [301, 262] width 104 height 10
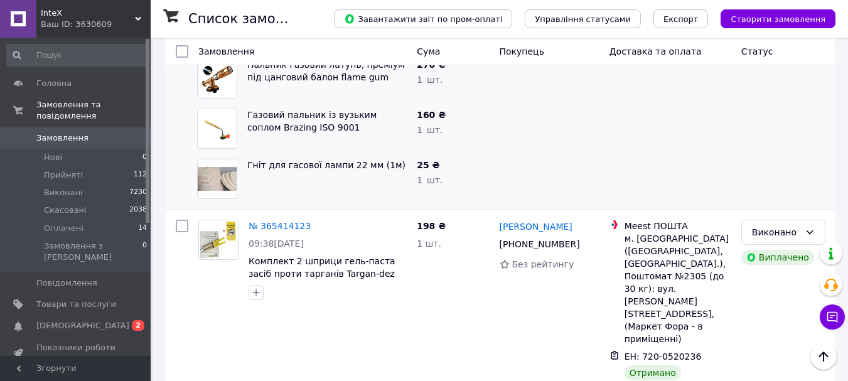
scroll to position [687, 0]
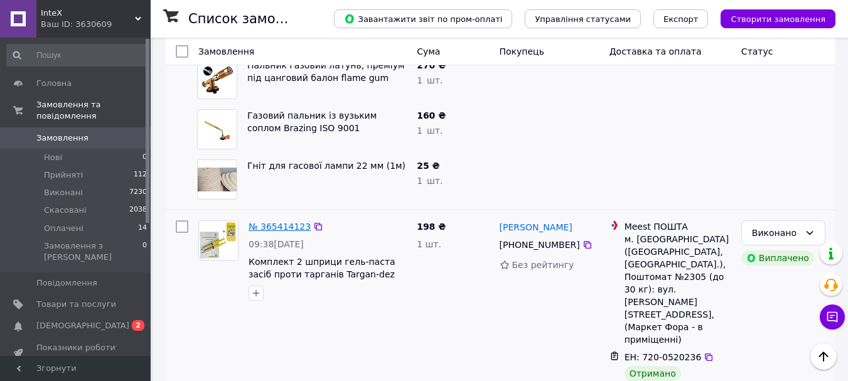
click at [292, 222] on link "№ 365414123" at bounding box center [280, 227] width 62 height 10
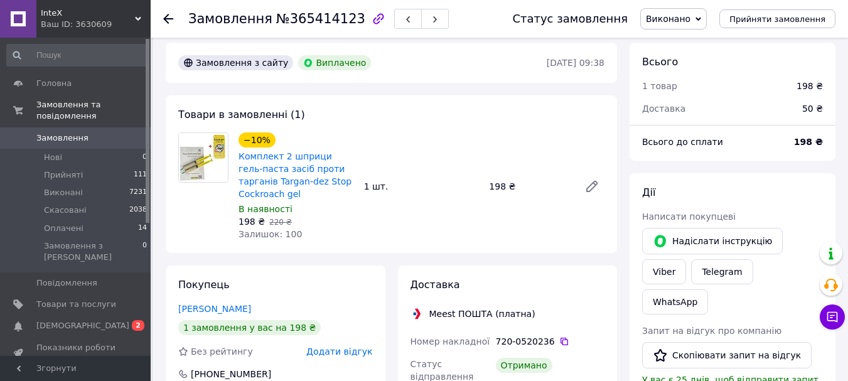
scroll to position [7, 0]
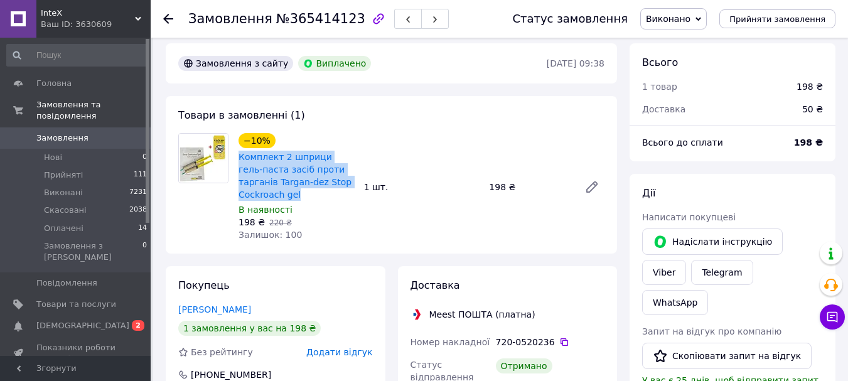
drag, startPoint x: 271, startPoint y: 198, endPoint x: 233, endPoint y: 156, distance: 56.5
click at [233, 156] on div "−10% Комплект 2 шприци гель-паста засіб проти тарганів Targan-dez Stop Cockroac…" at bounding box center [296, 187] width 126 height 113
copy link "Комплект 2 шприци гель-паста засіб проти тарганів Targan-dez Stop Cockroach gel"
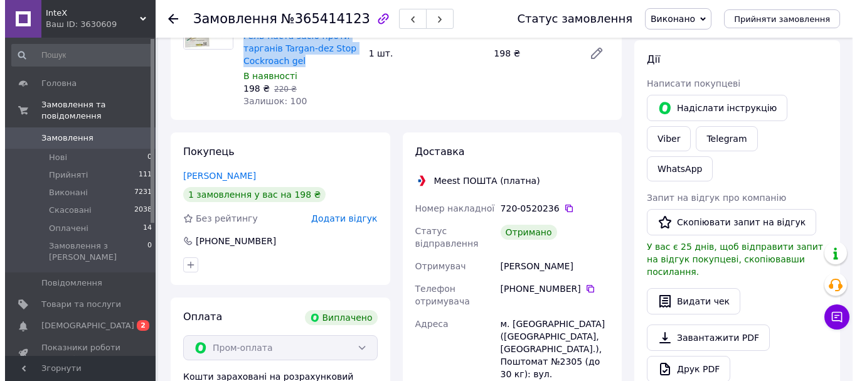
scroll to position [158, 0]
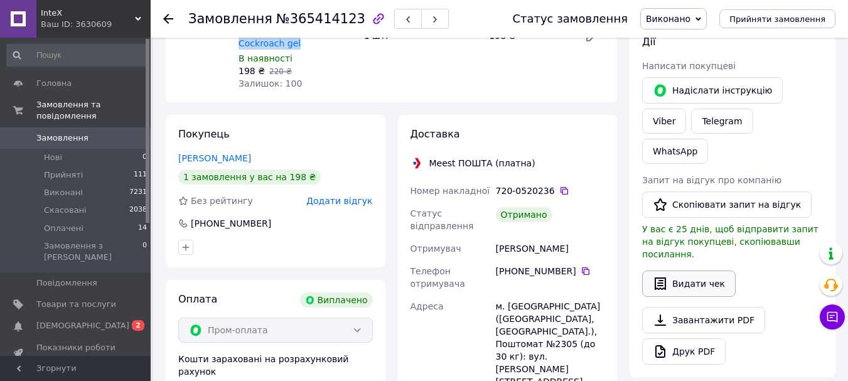
click at [688, 271] on button "Видати чек" at bounding box center [689, 284] width 94 height 26
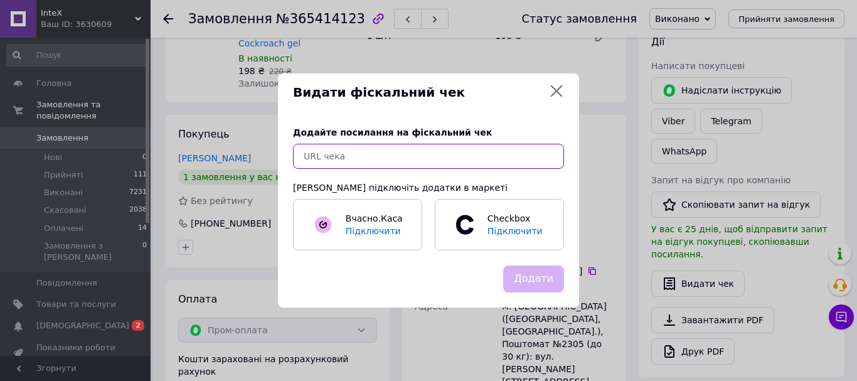
click at [515, 151] on input "text" at bounding box center [428, 156] width 271 height 25
paste input "https://check.checkbox.ua/d89d7ae8-5a7e-412d-93c6-dfdc8245a195"
type input "https://check.checkbox.ua/d89d7ae8-5a7e-412d-93c6-dfdc8245a195"
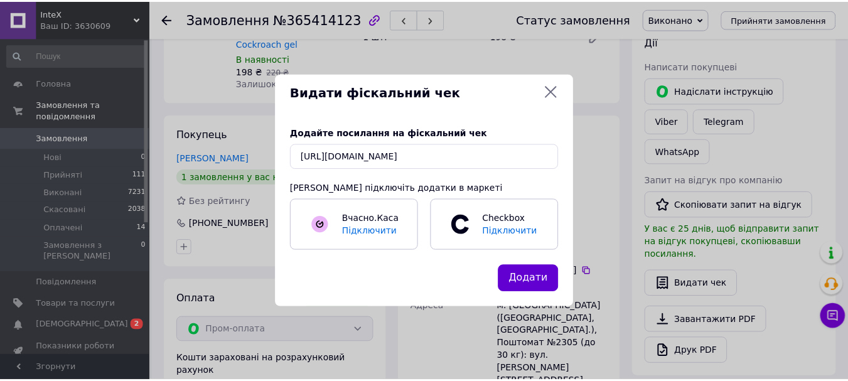
scroll to position [0, 0]
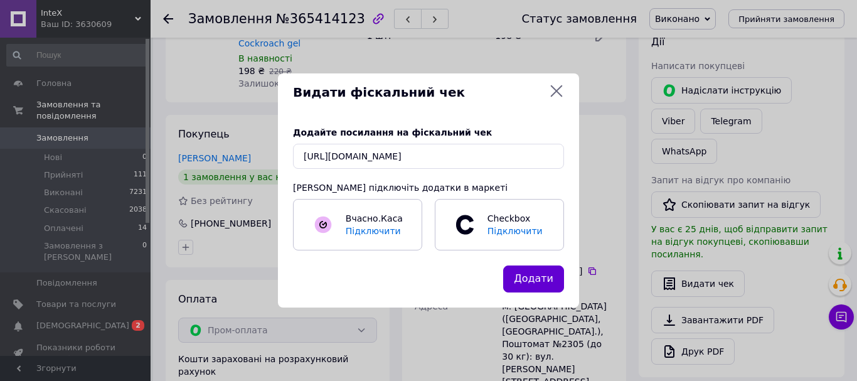
click at [528, 272] on button "Додати" at bounding box center [533, 278] width 61 height 27
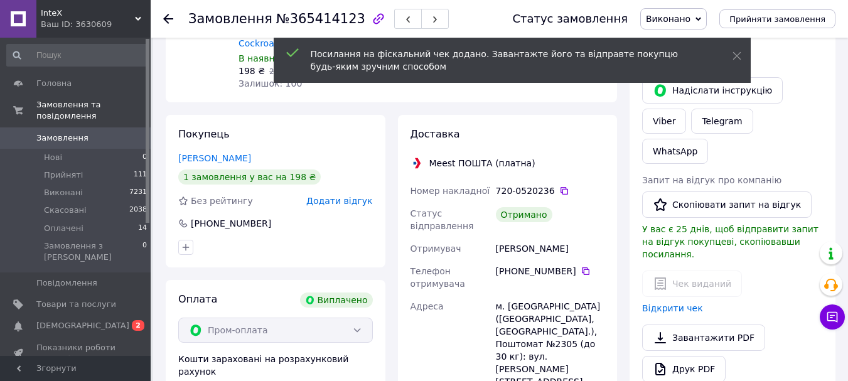
click at [164, 16] on icon at bounding box center [168, 19] width 10 height 10
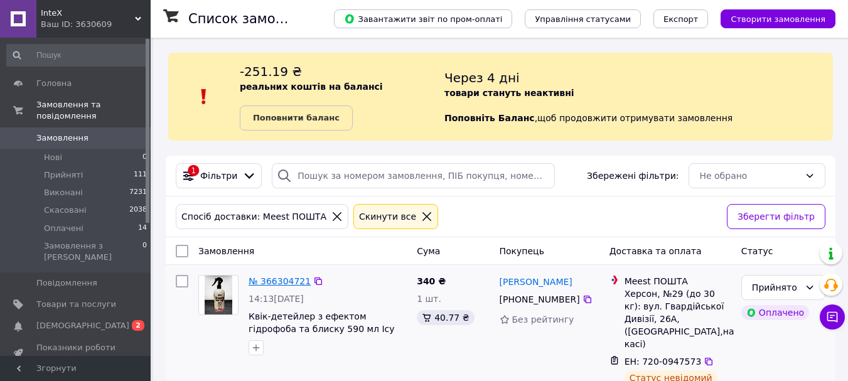
click at [276, 281] on link "№ 366304721" at bounding box center [280, 281] width 62 height 10
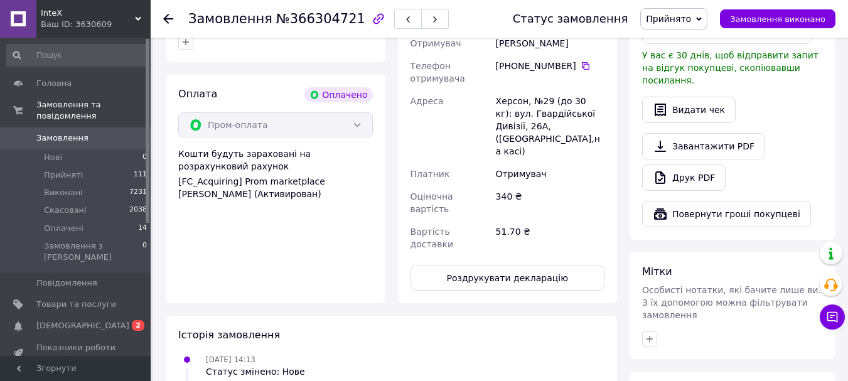
scroll to position [869, 0]
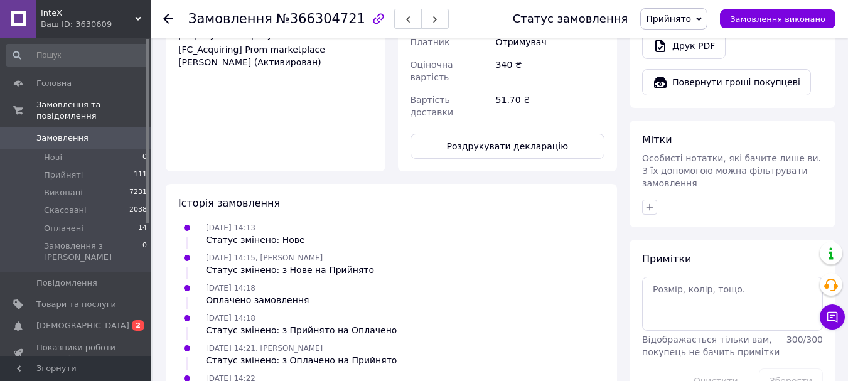
click at [173, 19] on use at bounding box center [168, 19] width 10 height 10
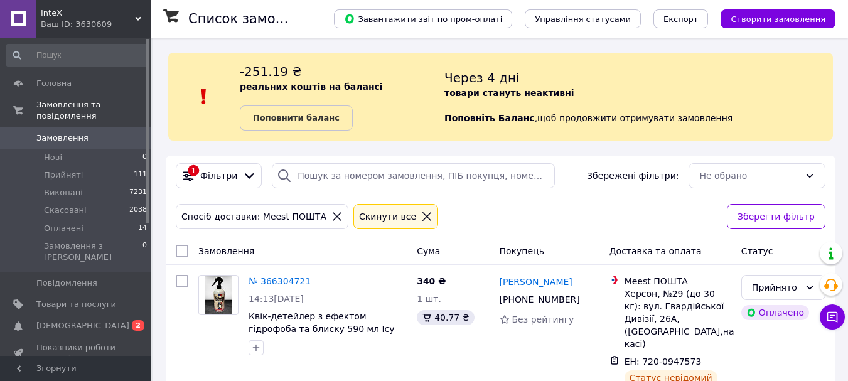
click at [331, 217] on icon at bounding box center [336, 216] width 11 height 11
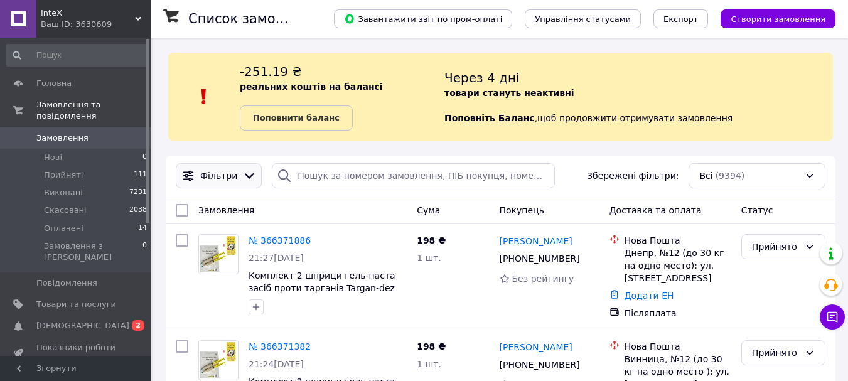
click at [242, 178] on icon at bounding box center [249, 176] width 14 height 14
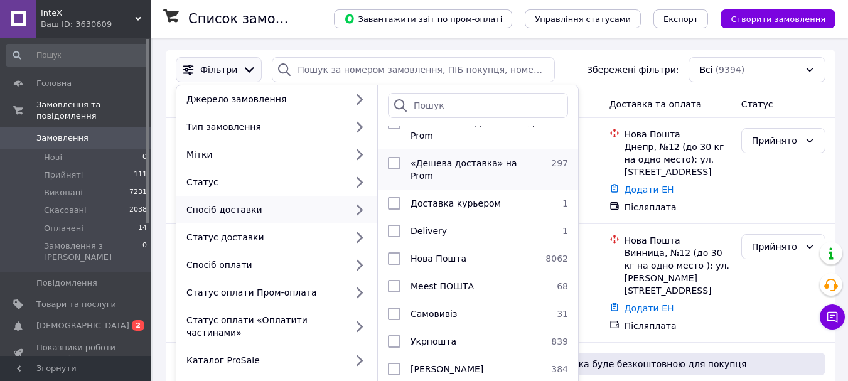
scroll to position [109, 0]
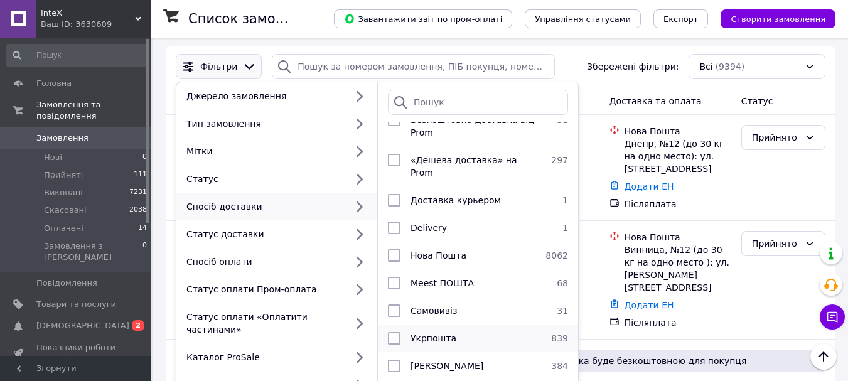
click at [443, 333] on span "Укрпошта" at bounding box center [433, 338] width 46 height 10
checkbox input "true"
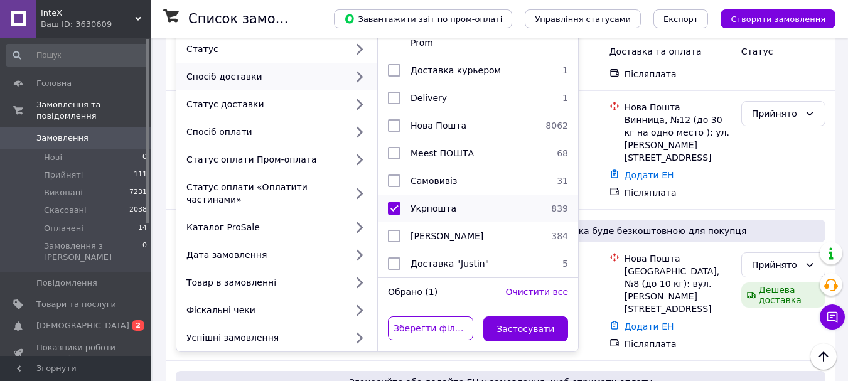
scroll to position [250, 0]
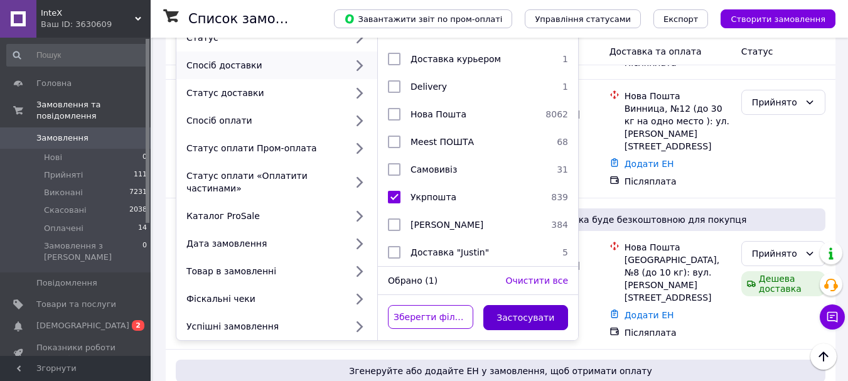
click at [506, 308] on button "Застосувати" at bounding box center [525, 317] width 85 height 25
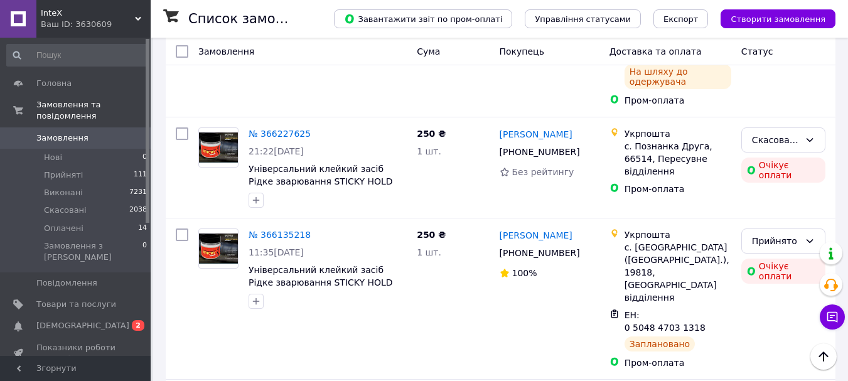
scroll to position [1022, 0]
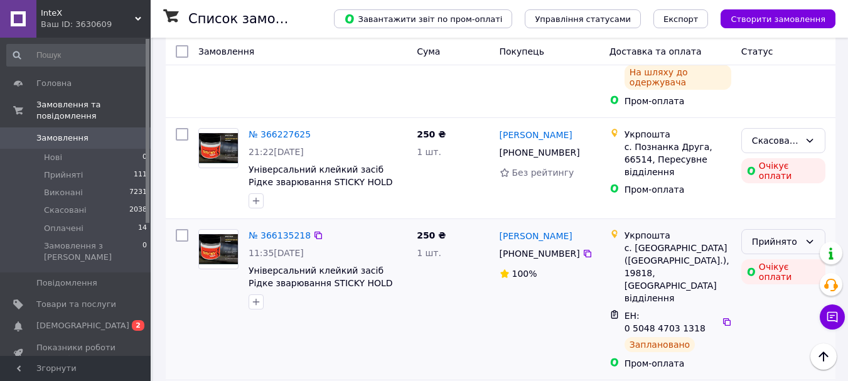
click at [796, 235] on div "Прийнято" at bounding box center [776, 242] width 48 height 14
click at [785, 175] on li "Скасовано" at bounding box center [783, 179] width 83 height 23
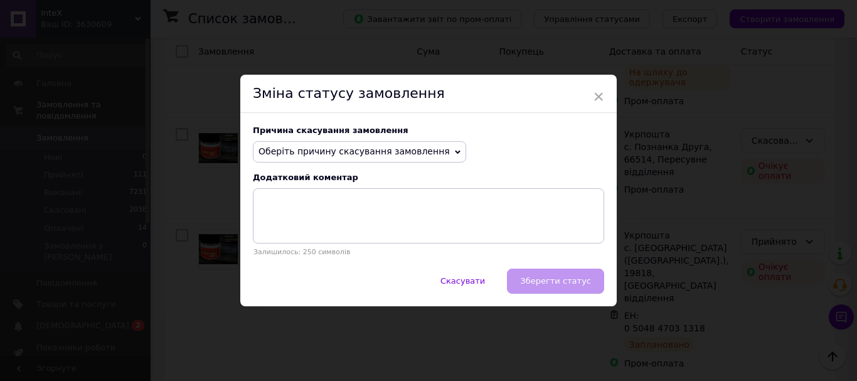
click at [390, 149] on span "Оберіть причину скасування замовлення" at bounding box center [354, 151] width 191 height 10
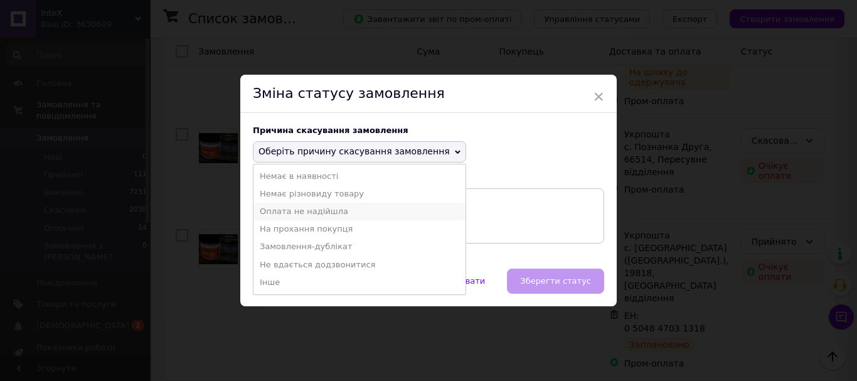
click at [343, 214] on li "Оплата не надійшла" at bounding box center [360, 212] width 212 height 18
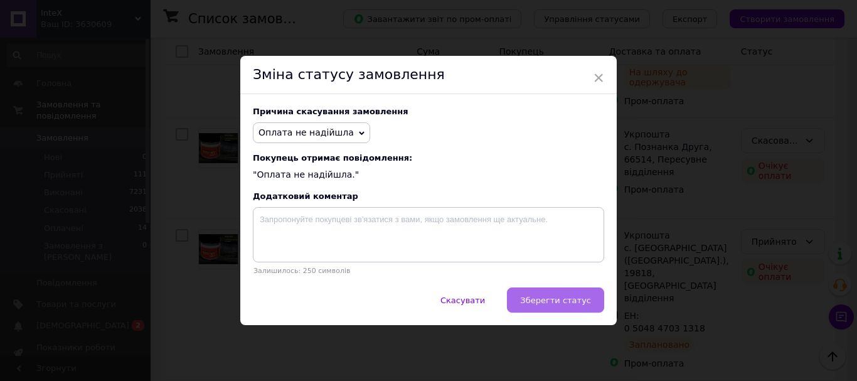
click at [554, 294] on button "Зберегти статус" at bounding box center [555, 299] width 97 height 25
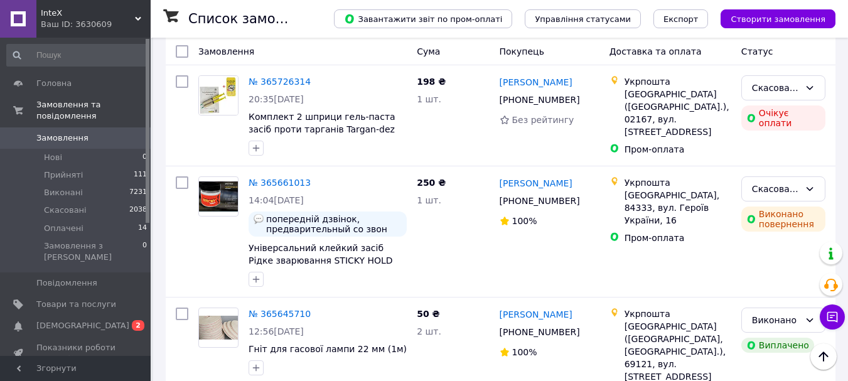
scroll to position [2170, 0]
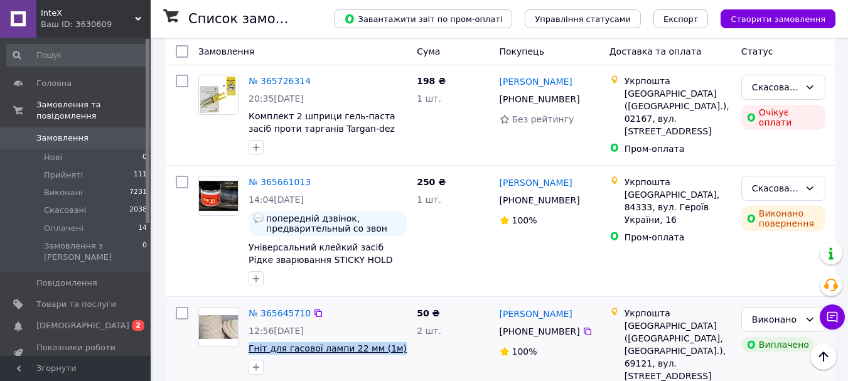
drag, startPoint x: 387, startPoint y: 146, endPoint x: 250, endPoint y: 147, distance: 136.8
click at [250, 342] on span "Гніт для гасової лампи 22 мм (1м)" at bounding box center [328, 348] width 158 height 13
copy span "Гніт для гасової лампи 22 мм (1м)"
click at [257, 308] on link "№ 365645710" at bounding box center [280, 313] width 62 height 10
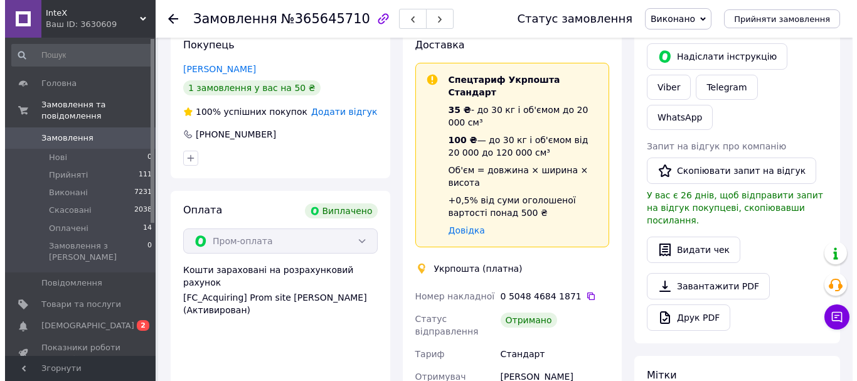
scroll to position [188, 0]
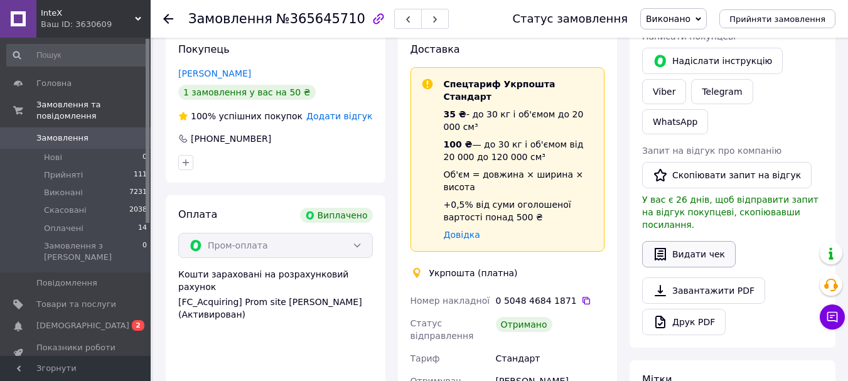
click at [653, 247] on icon "button" at bounding box center [660, 254] width 15 height 15
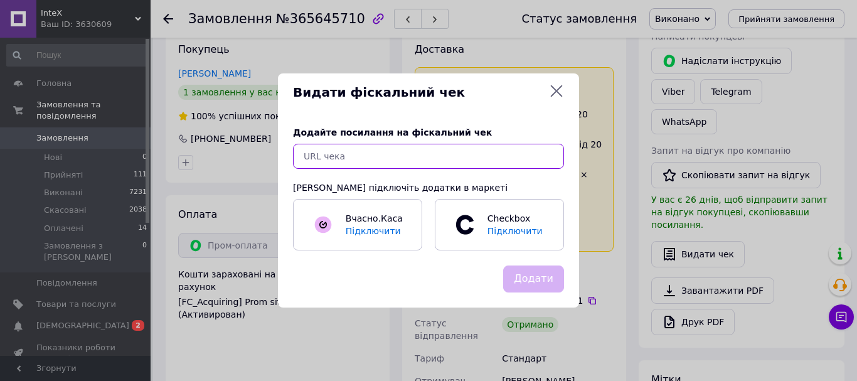
click at [493, 164] on input "text" at bounding box center [428, 156] width 271 height 25
paste input "https://check.checkbox.ua/d5d17492-e275-41ea-b39f-3f6d1b0df1cc"
type input "https://check.checkbox.ua/d5d17492-e275-41ea-b39f-3f6d1b0df1cc"
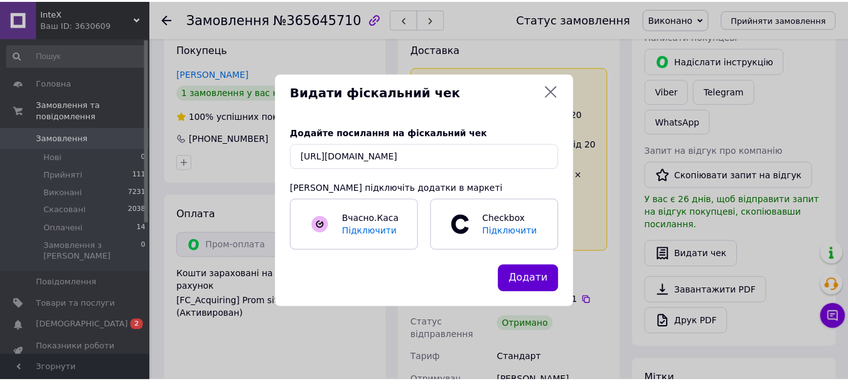
scroll to position [0, 0]
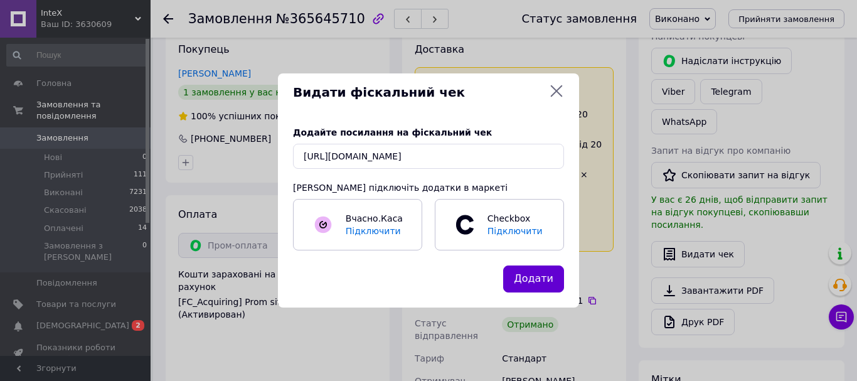
click at [547, 277] on button "Додати" at bounding box center [533, 278] width 61 height 27
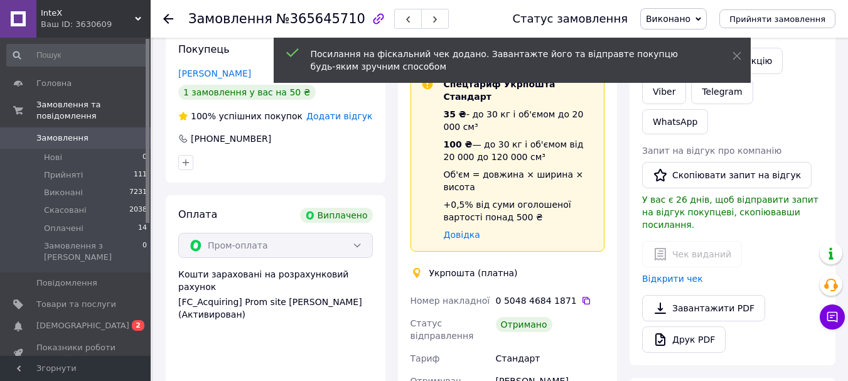
click at [164, 21] on icon at bounding box center [168, 19] width 10 height 10
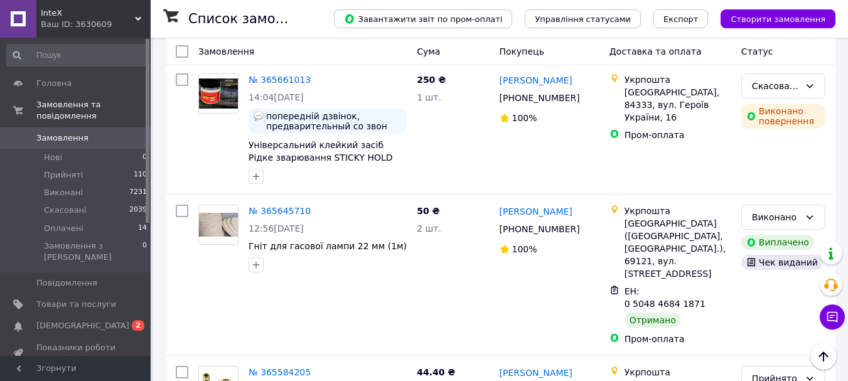
scroll to position [2293, 0]
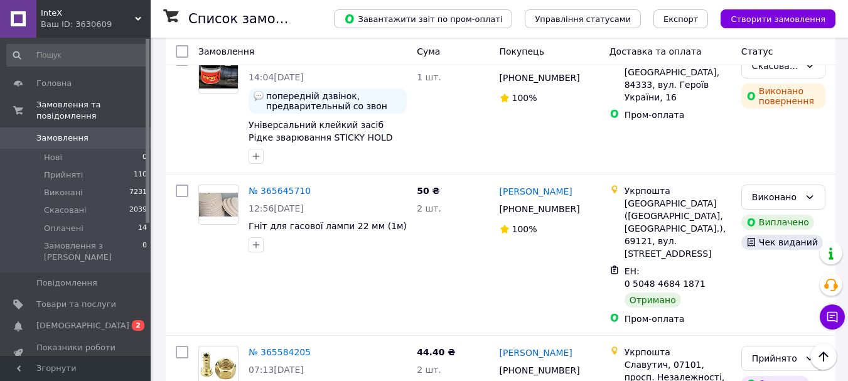
click at [791, 272] on li "Виконано" at bounding box center [783, 268] width 83 height 23
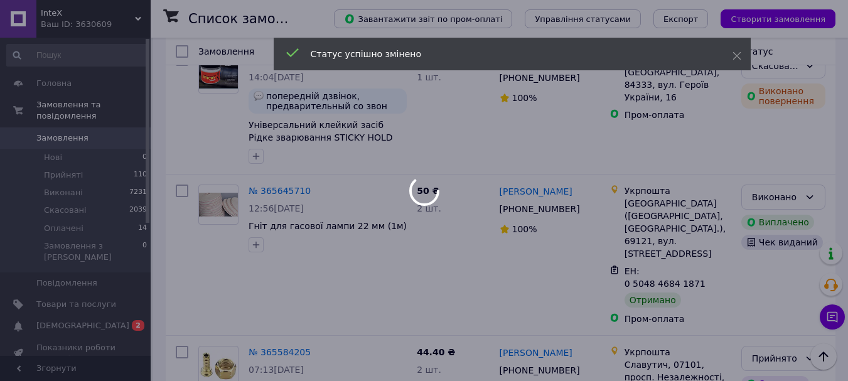
click at [198, 354] on div at bounding box center [424, 190] width 848 height 381
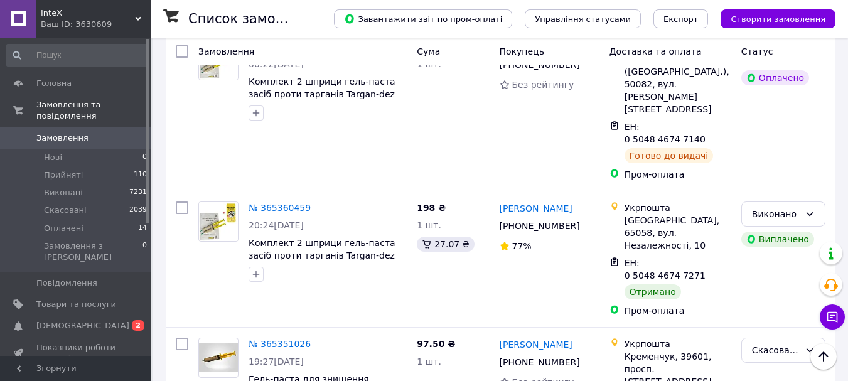
scroll to position [236, 0]
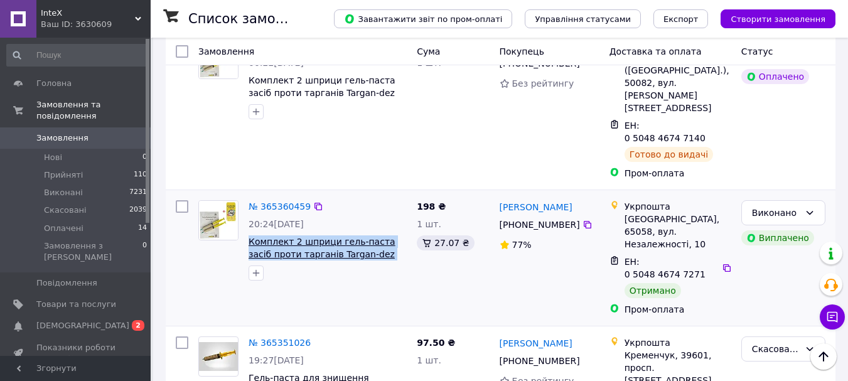
drag, startPoint x: 381, startPoint y: 218, endPoint x: 249, endPoint y: 206, distance: 132.9
click at [249, 235] on span "Комплект 2 шприци гель-паста засіб проти тарганів Targan-dez Stop Cockroach gel" at bounding box center [328, 247] width 158 height 25
copy span "Комплект 2 шприци гель-паста засіб проти тарганів Targan-dez Stop"
click at [269, 201] on link "№ 365360459" at bounding box center [280, 206] width 62 height 10
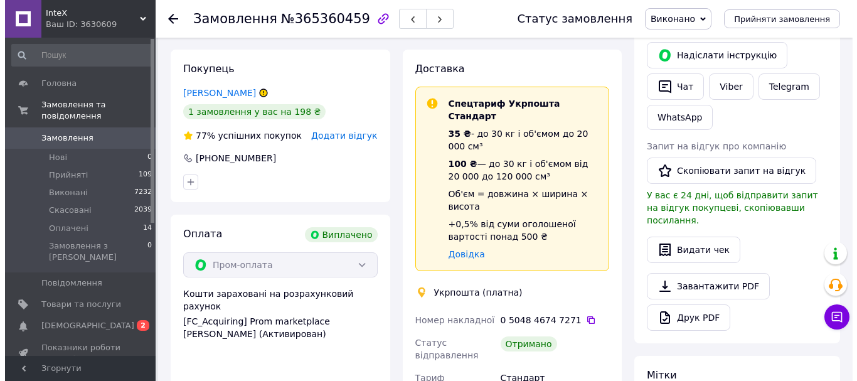
scroll to position [264, 0]
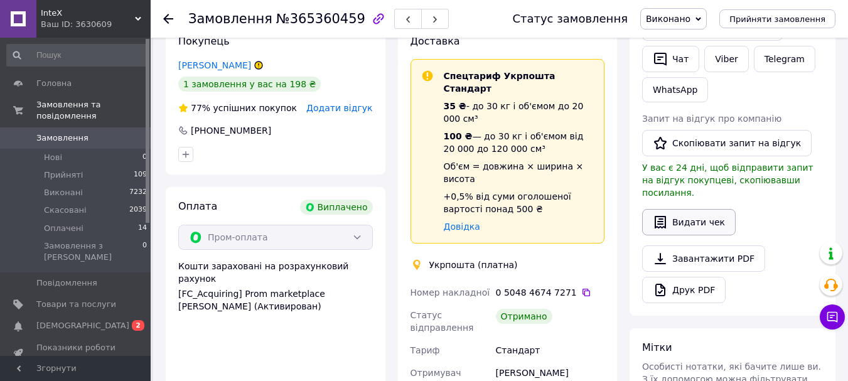
click at [709, 209] on button "Видати чек" at bounding box center [689, 222] width 94 height 26
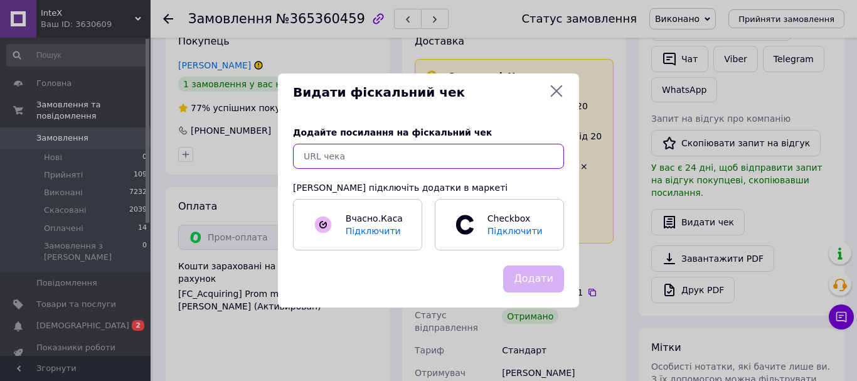
click at [449, 157] on input "text" at bounding box center [428, 156] width 271 height 25
paste input "https://check.checkbox.ua/839fc386-662f-41b1-b6de-7ccb4551fcf7"
type input "https://check.checkbox.ua/839fc386-662f-41b1-b6de-7ccb4551fcf7"
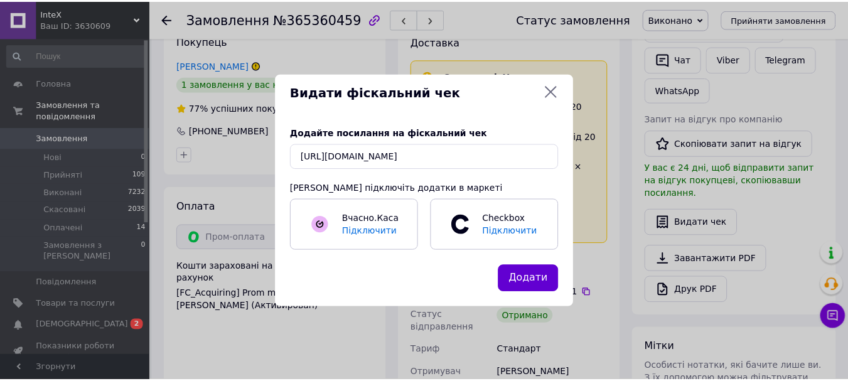
scroll to position [0, 0]
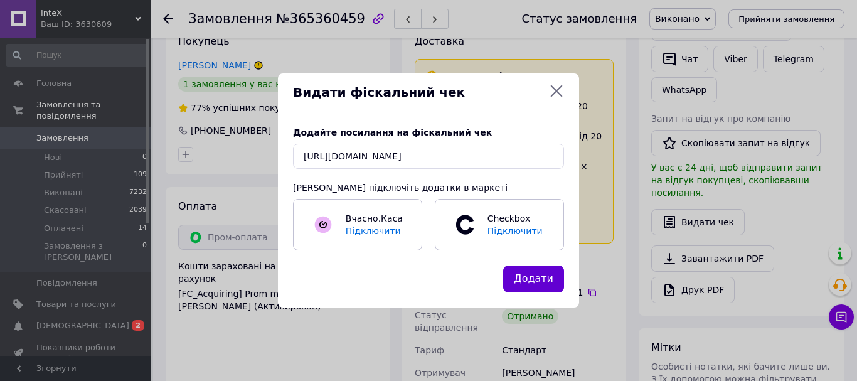
click at [536, 276] on button "Додати" at bounding box center [533, 278] width 61 height 27
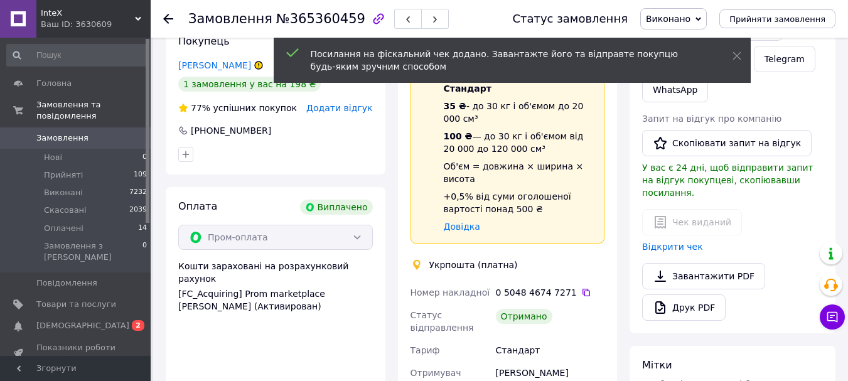
click at [173, 18] on icon at bounding box center [168, 19] width 10 height 10
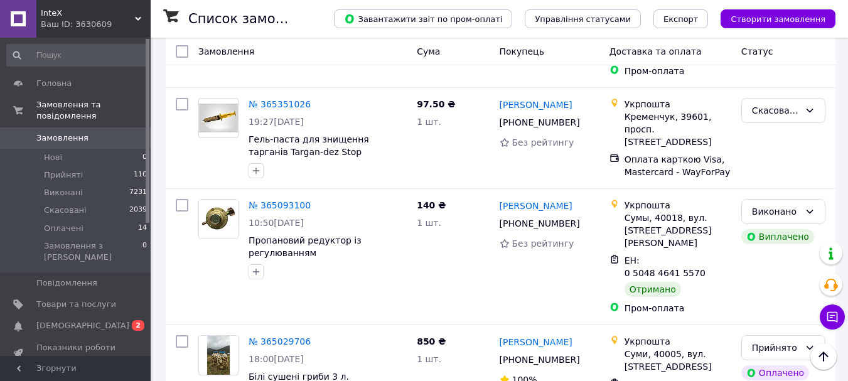
scroll to position [486, 0]
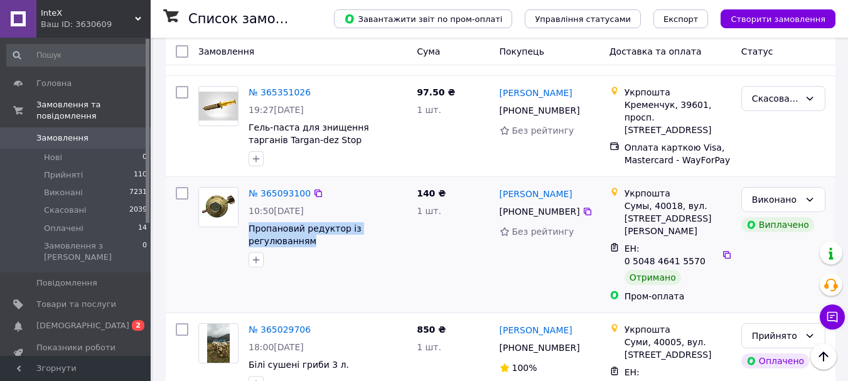
drag, startPoint x: 321, startPoint y: 183, endPoint x: 246, endPoint y: 165, distance: 77.5
click at [246, 182] on div "№ 365093100 10:50, 05.10.2025 Пропановий редуктор із регулюванням" at bounding box center [328, 227] width 168 height 90
copy span "Пропановий редуктор із регулюванням"
click at [262, 188] on link "№ 365093100" at bounding box center [280, 193] width 62 height 10
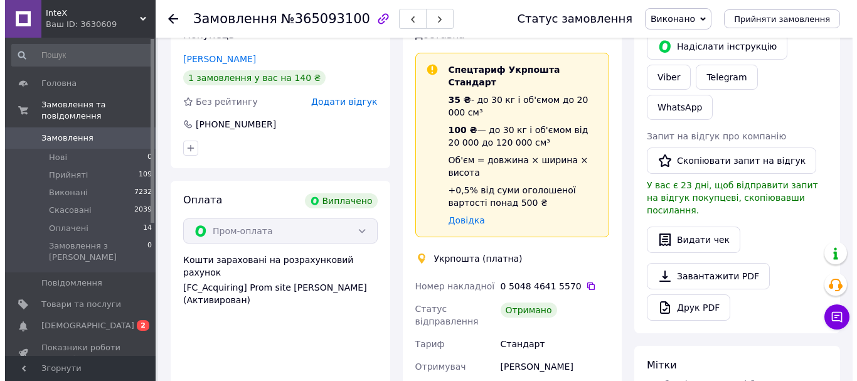
scroll to position [203, 0]
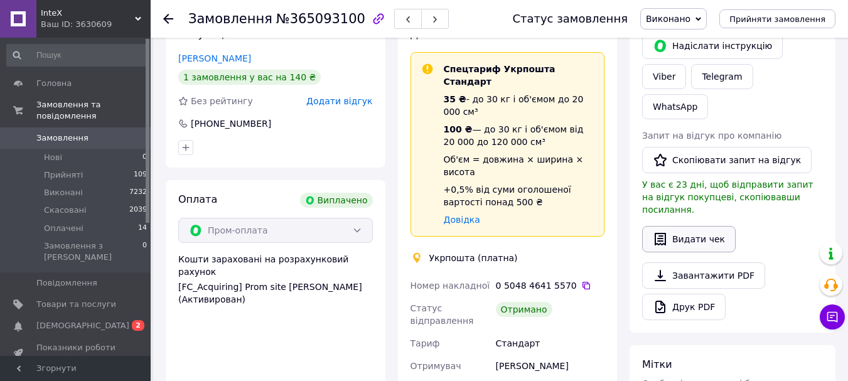
click at [675, 226] on button "Видати чек" at bounding box center [689, 239] width 94 height 26
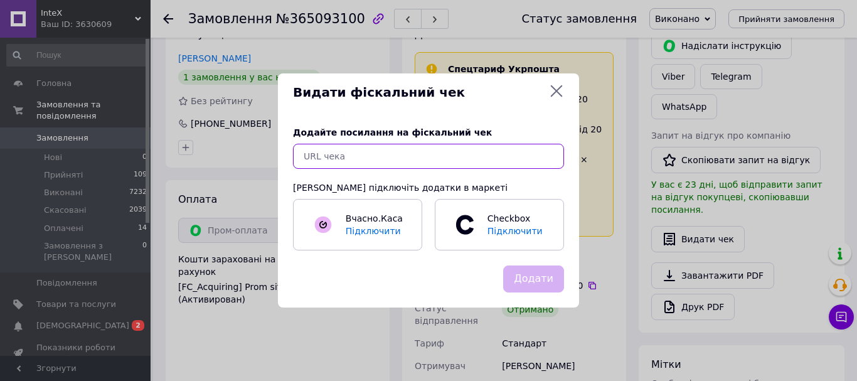
click at [469, 158] on input "text" at bounding box center [428, 156] width 271 height 25
paste input "https://check.checkbox.ua/3719e642-3625-4f7e-b74c-c77d2d009512"
type input "https://check.checkbox.ua/3719e642-3625-4f7e-b74c-c77d2d009512"
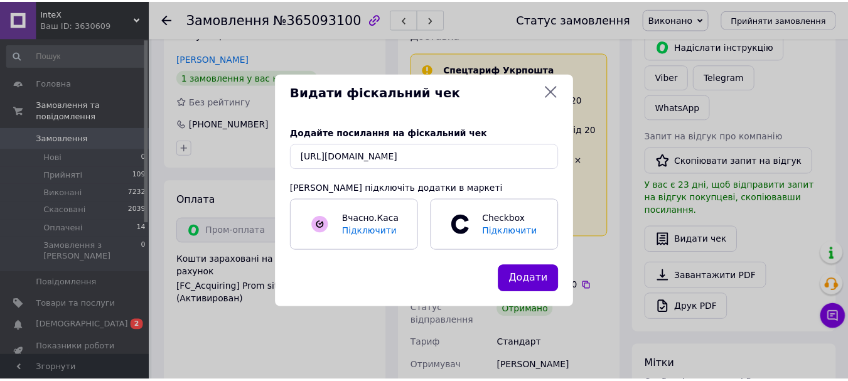
scroll to position [0, 0]
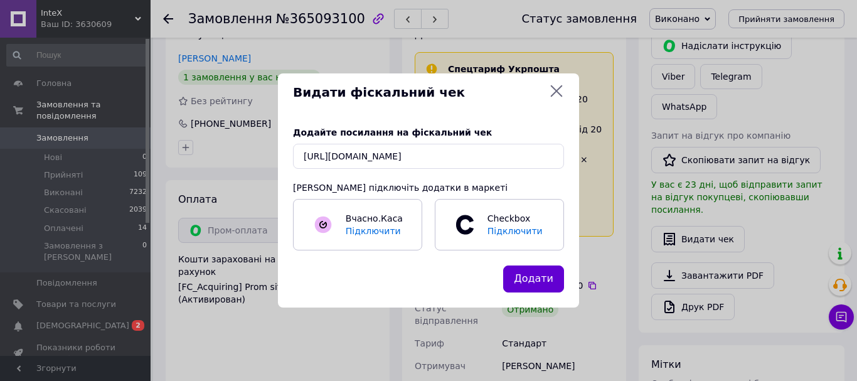
click at [533, 286] on button "Додати" at bounding box center [533, 278] width 61 height 27
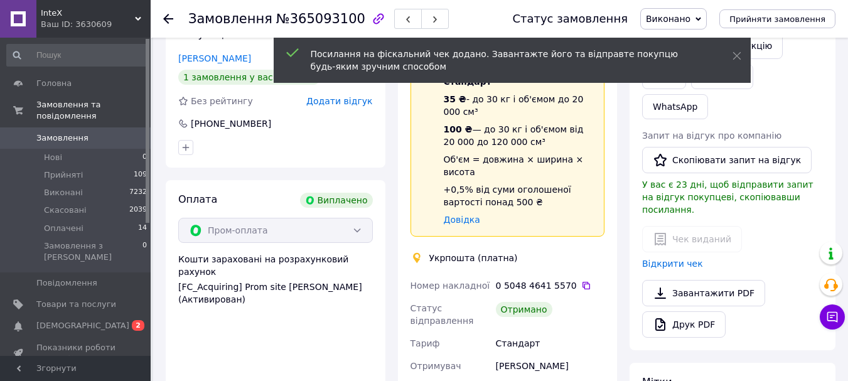
click at [169, 14] on icon at bounding box center [168, 19] width 10 height 10
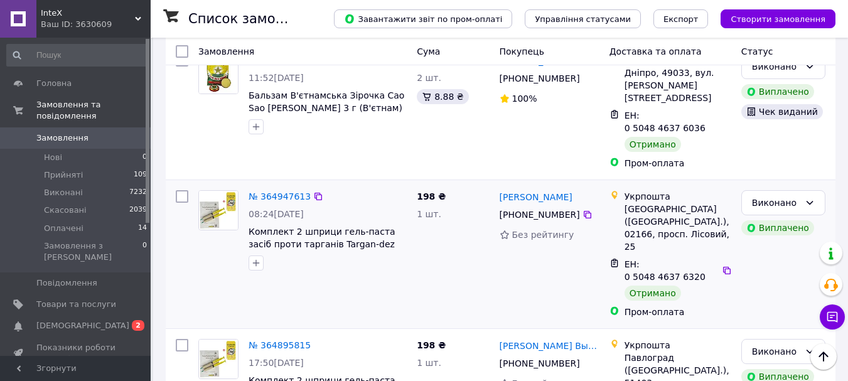
scroll to position [970, 0]
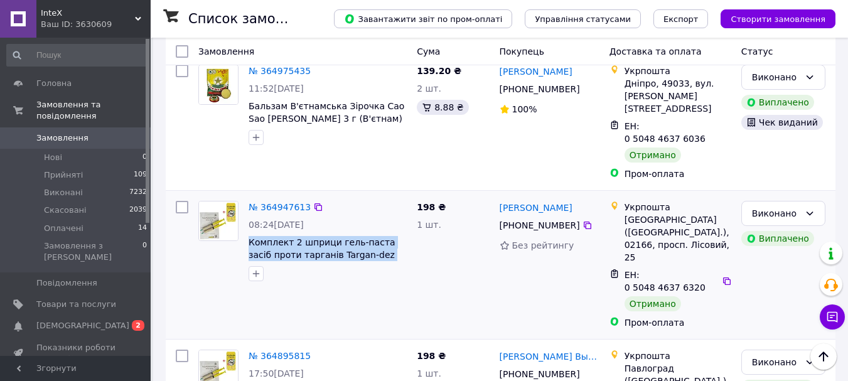
drag, startPoint x: 397, startPoint y: 146, endPoint x: 247, endPoint y: 132, distance: 151.2
click at [247, 196] on div "№ 364947613 08:24, 04.10.2025 Комплект 2 шприци гель-паста засіб проти тарганів…" at bounding box center [328, 241] width 168 height 90
copy span "Комплект 2 шприци гель-паста засіб проти тарганів Targan-dez Stop"
click at [281, 202] on link "№ 364947613" at bounding box center [280, 207] width 62 height 10
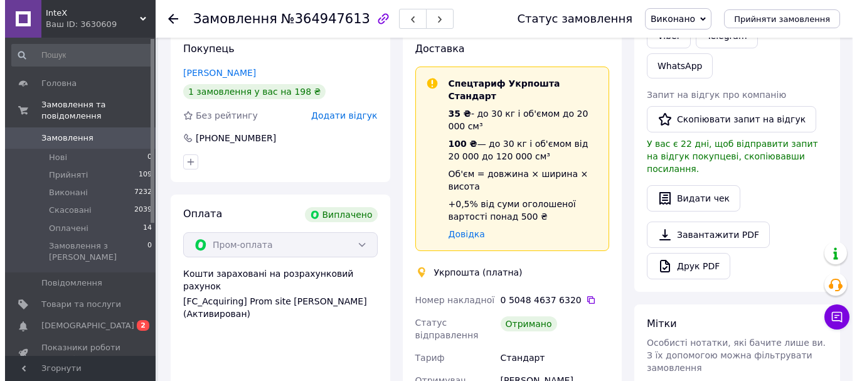
scroll to position [234, 0]
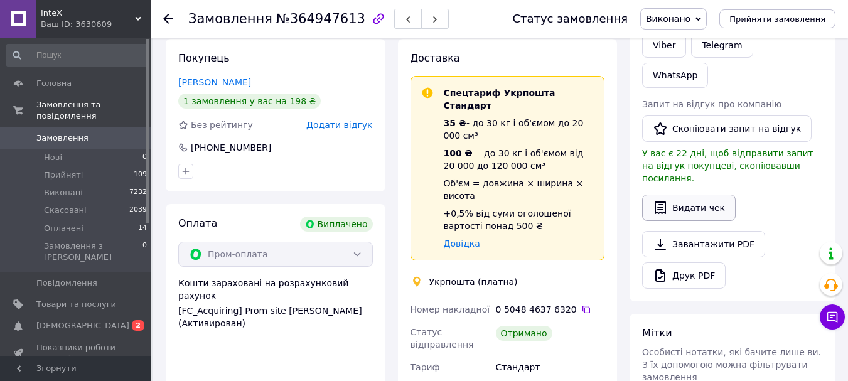
click at [678, 195] on button "Видати чек" at bounding box center [689, 208] width 94 height 26
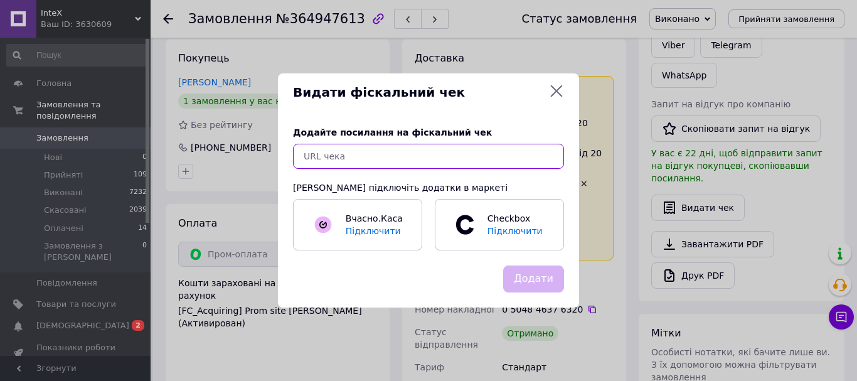
click at [483, 155] on input "text" at bounding box center [428, 156] width 271 height 25
paste input "https://check.checkbox.ua/7f2d7e68-c23d-4ab0-87f0-14a36e73c862"
type input "https://check.checkbox.ua/7f2d7e68-c23d-4ab0-87f0-14a36e73c862"
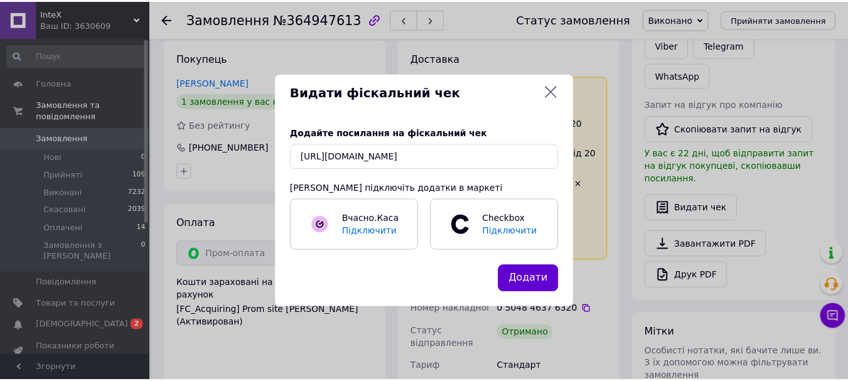
scroll to position [0, 0]
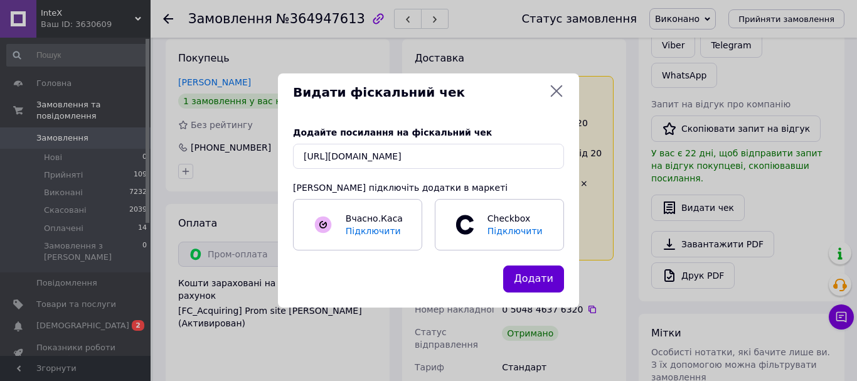
click at [545, 279] on button "Додати" at bounding box center [533, 278] width 61 height 27
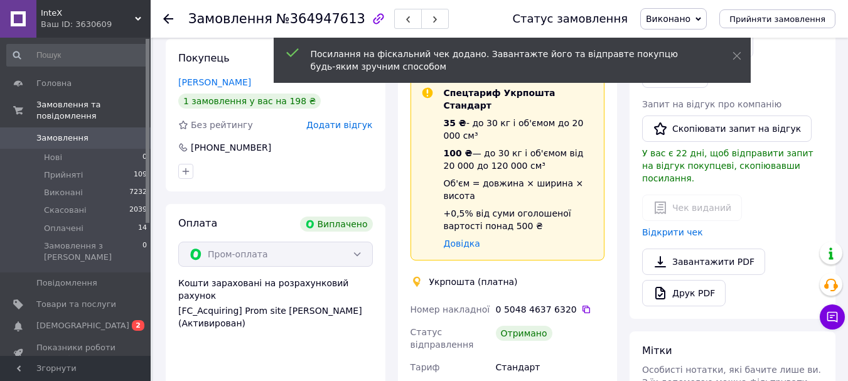
click at [171, 18] on icon at bounding box center [168, 19] width 10 height 10
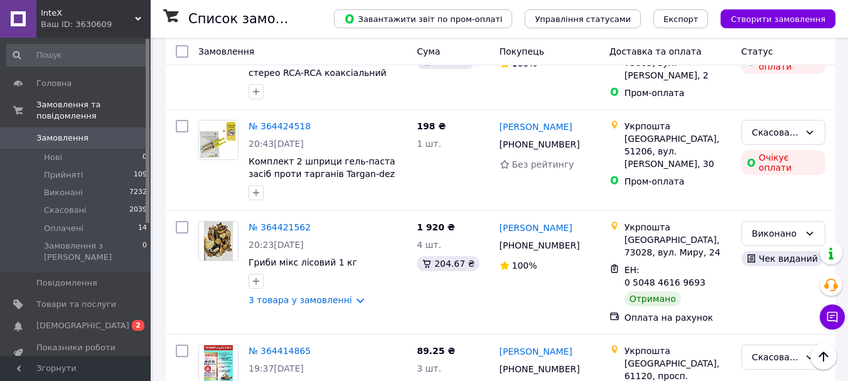
scroll to position [2203, 0]
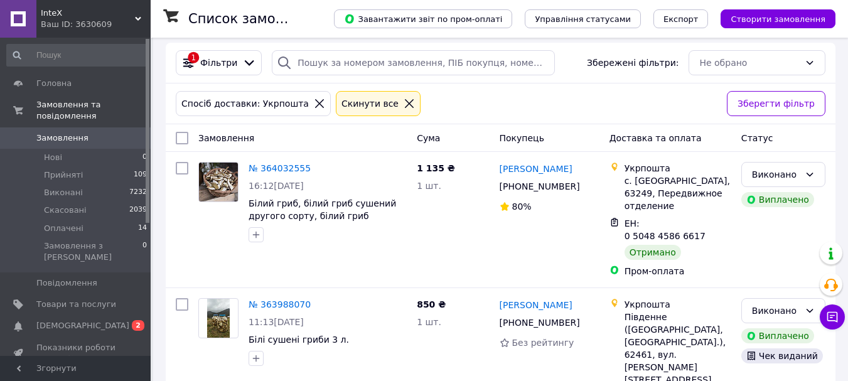
scroll to position [114, 0]
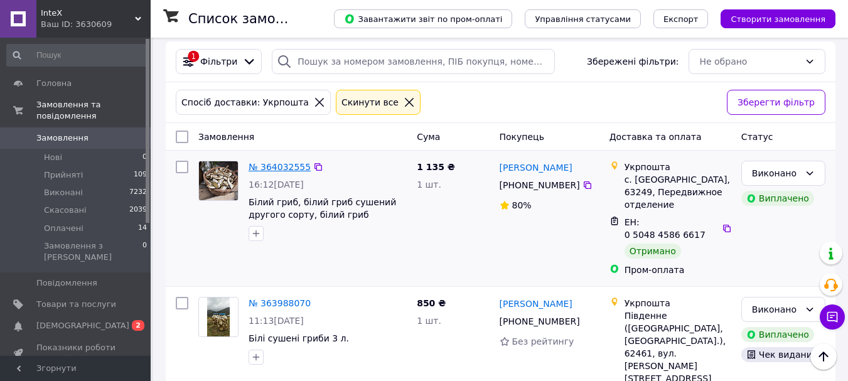
click at [277, 166] on link "№ 364032555" at bounding box center [280, 167] width 62 height 10
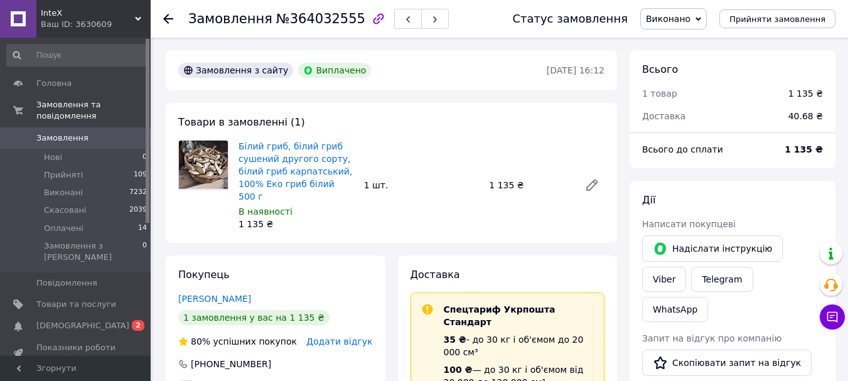
scroll to position [1, 0]
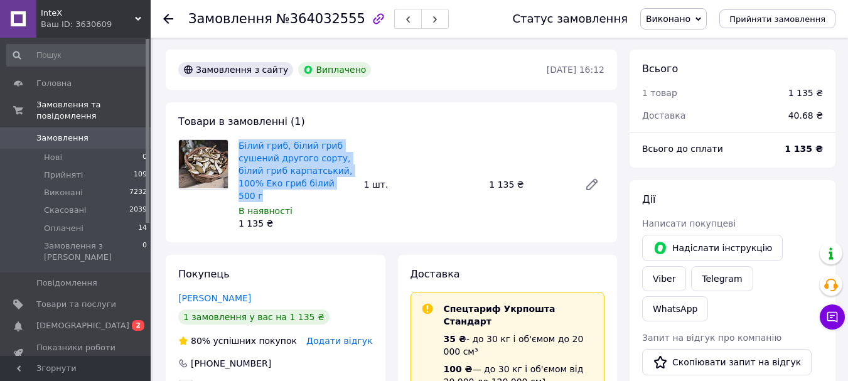
drag, startPoint x: 350, startPoint y: 184, endPoint x: 233, endPoint y: 145, distance: 123.1
click at [233, 145] on div "Білий гриб, білий гриб сушений другого сорту, білий гриб карпатський, 100% Еко …" at bounding box center [296, 184] width 126 height 95
copy link "Білий гриб, білий гриб сушений другого сорту, білий гриб карпатський, 100% Еко …"
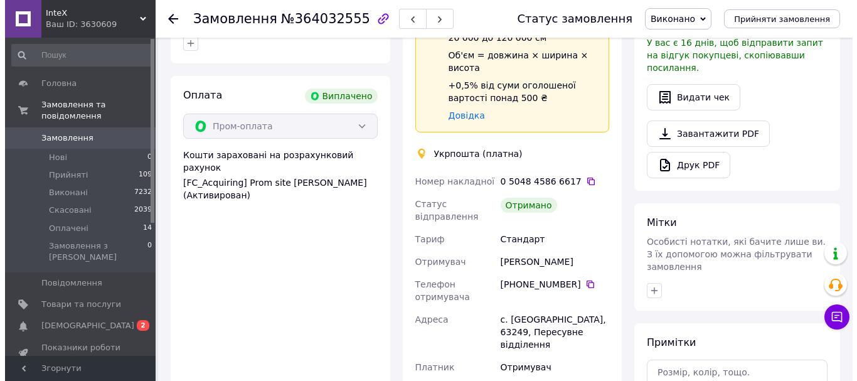
scroll to position [285, 0]
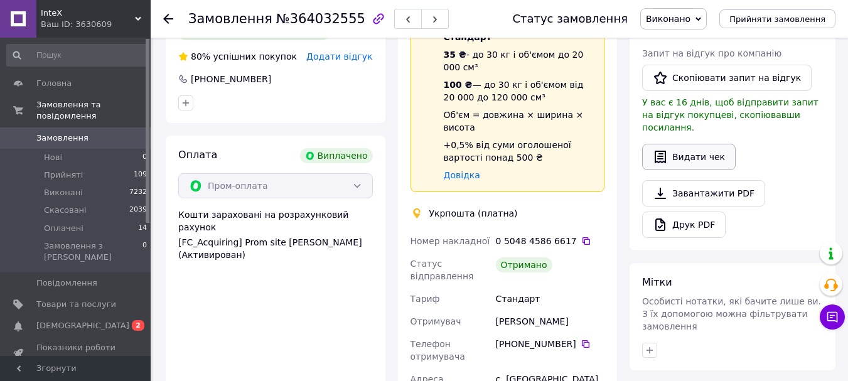
click at [702, 144] on button "Видати чек" at bounding box center [689, 157] width 94 height 26
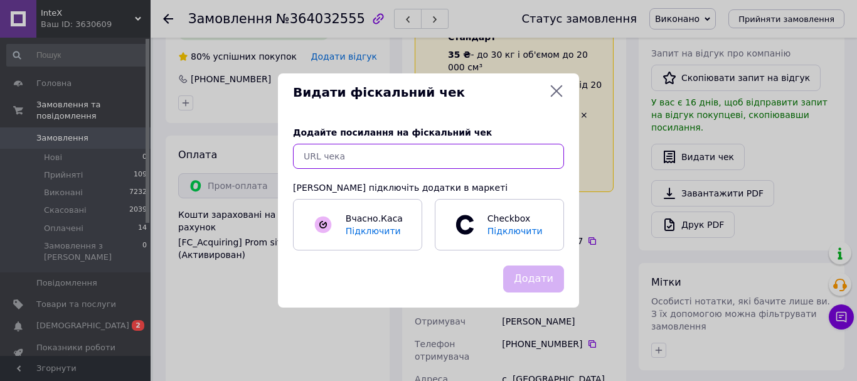
click at [488, 159] on input "text" at bounding box center [428, 156] width 271 height 25
paste input "https://check.checkbox.ua/8babe86c-ee16-4c1d-80f6-e3e56f6ac72d"
type input "https://check.checkbox.ua/8babe86c-ee16-4c1d-80f6-e3e56f6ac72d"
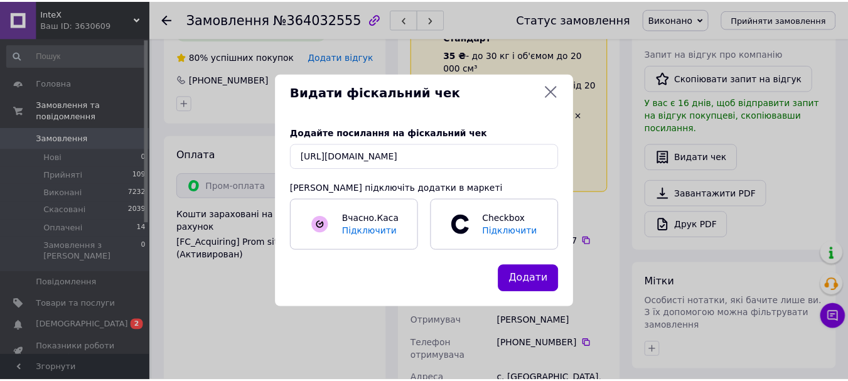
scroll to position [0, 0]
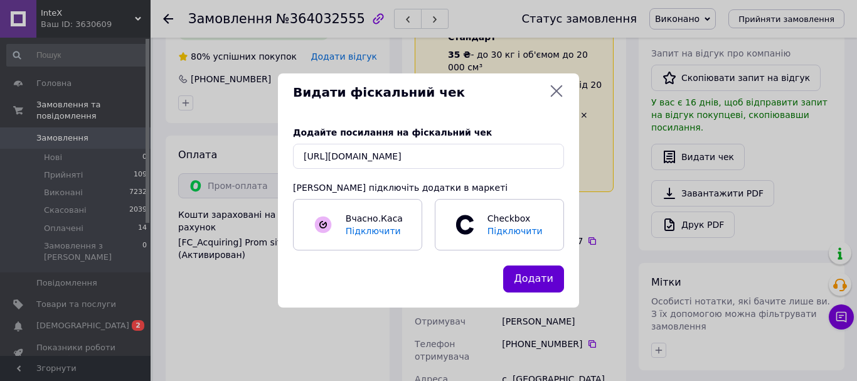
click at [535, 283] on button "Додати" at bounding box center [533, 278] width 61 height 27
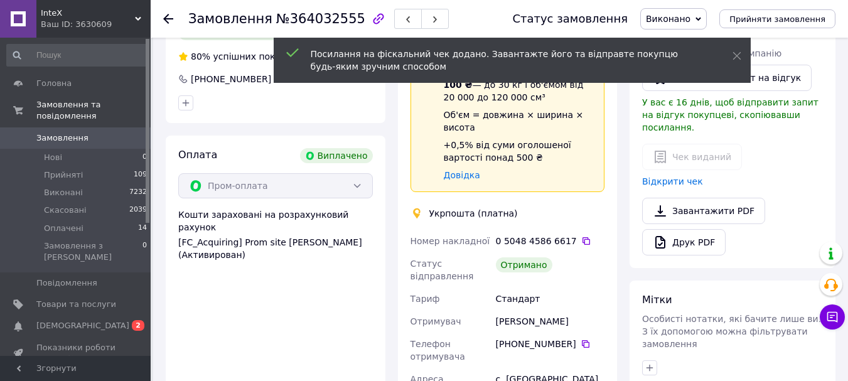
click at [169, 17] on icon at bounding box center [168, 19] width 10 height 10
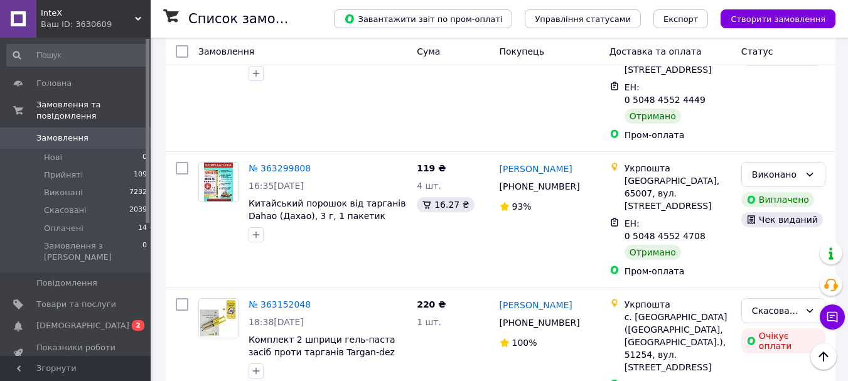
scroll to position [2207, 0]
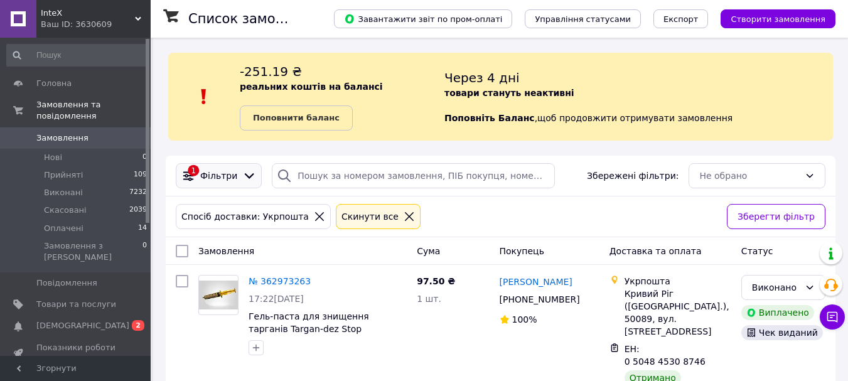
click at [247, 178] on icon at bounding box center [249, 176] width 14 height 14
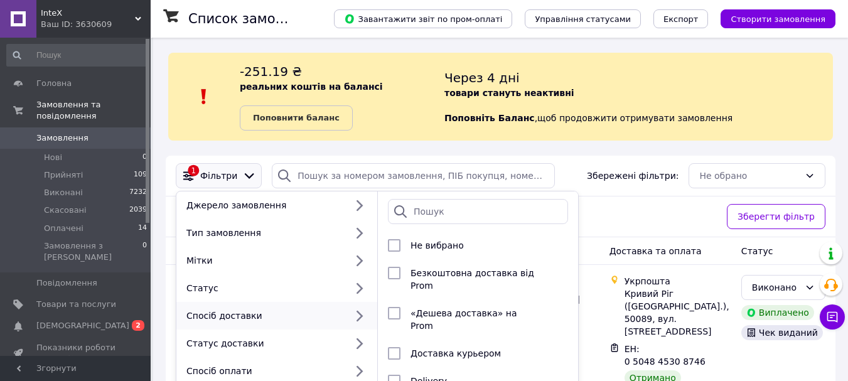
click at [244, 309] on div "Спосіб доставки" at bounding box center [276, 316] width 201 height 28
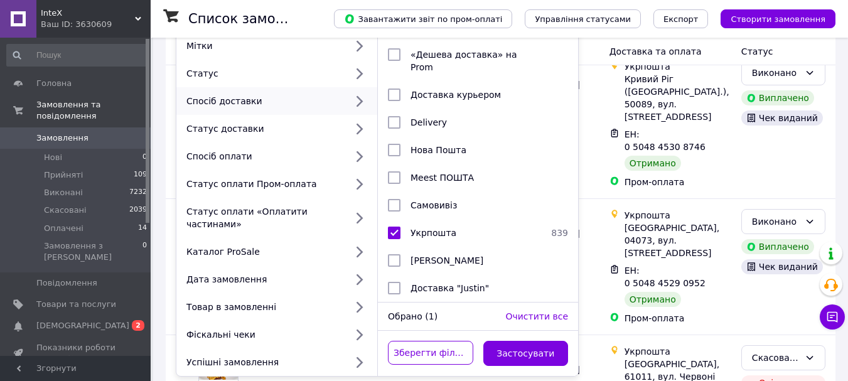
scroll to position [218, 0]
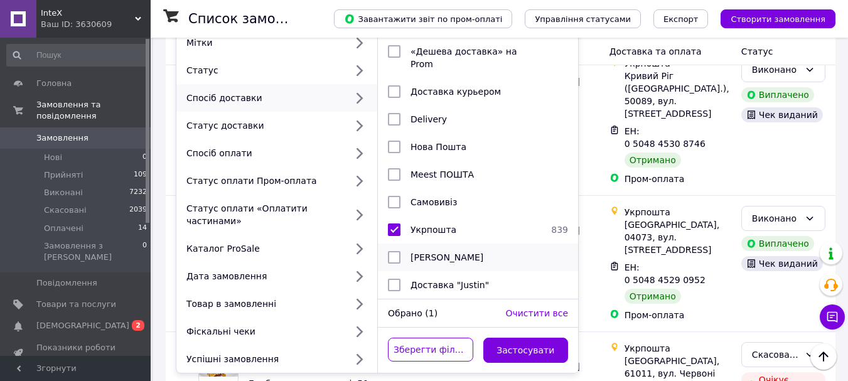
click at [446, 254] on li "Магазини Rozetka" at bounding box center [478, 258] width 200 height 28
checkbox input "true"
click at [537, 338] on button "Застосувати" at bounding box center [525, 350] width 85 height 25
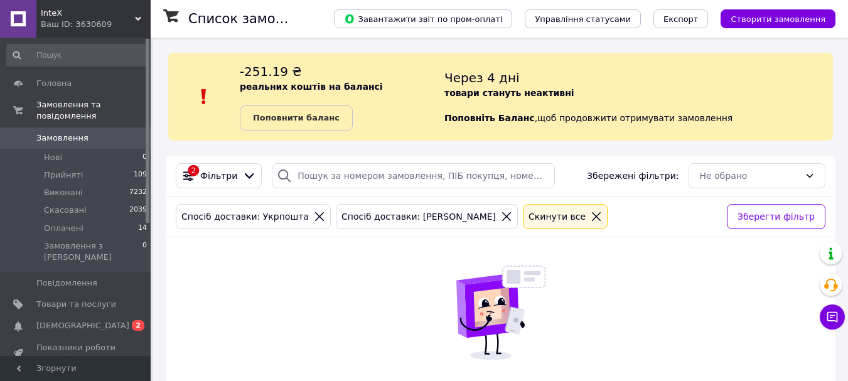
click at [314, 220] on icon at bounding box center [319, 216] width 11 height 11
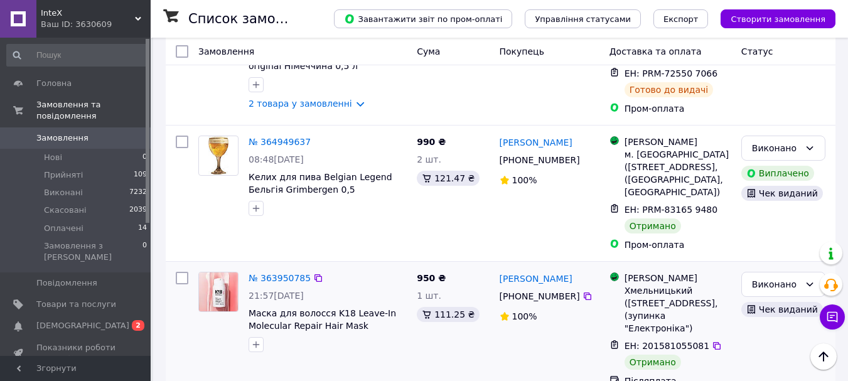
scroll to position [173, 0]
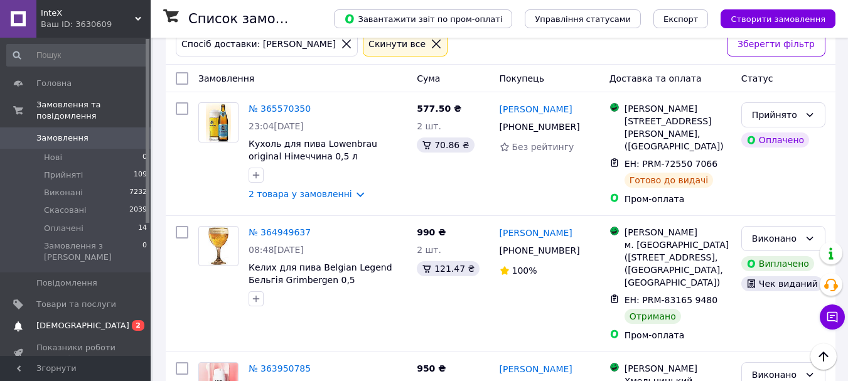
click at [126, 320] on span "0 2" at bounding box center [133, 325] width 35 height 11
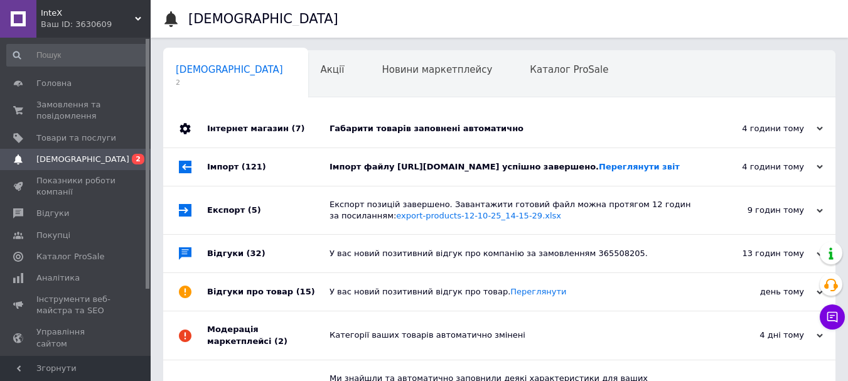
click at [407, 129] on div "Габарити товарів заповнені автоматично" at bounding box center [513, 128] width 368 height 11
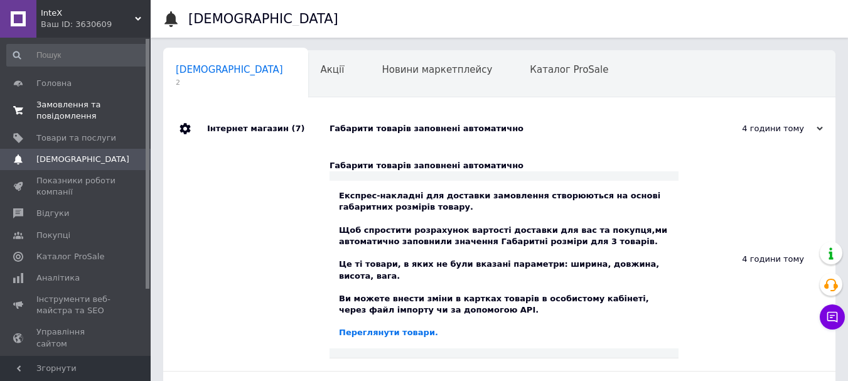
click at [61, 109] on span "Замовлення та повідомлення" at bounding box center [76, 110] width 80 height 23
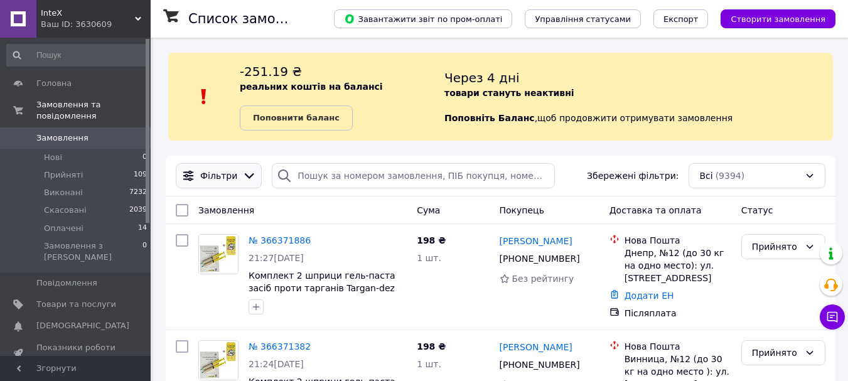
click at [223, 173] on span "Фільтри" at bounding box center [218, 175] width 37 height 13
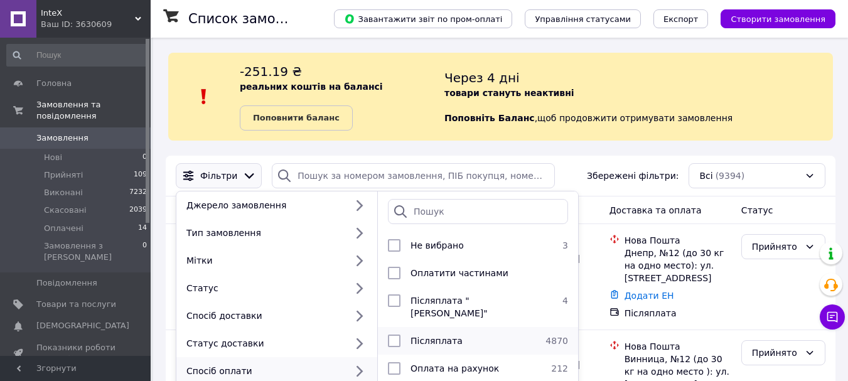
scroll to position [29, 0]
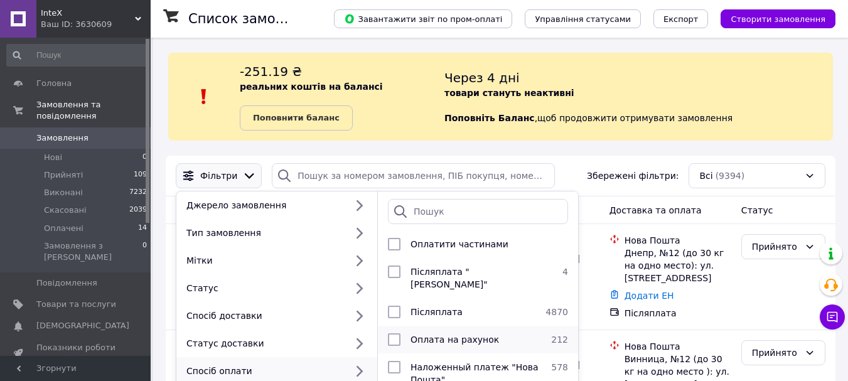
click at [438, 335] on span "Оплата на рахунок" at bounding box center [454, 340] width 88 height 10
checkbox input "true"
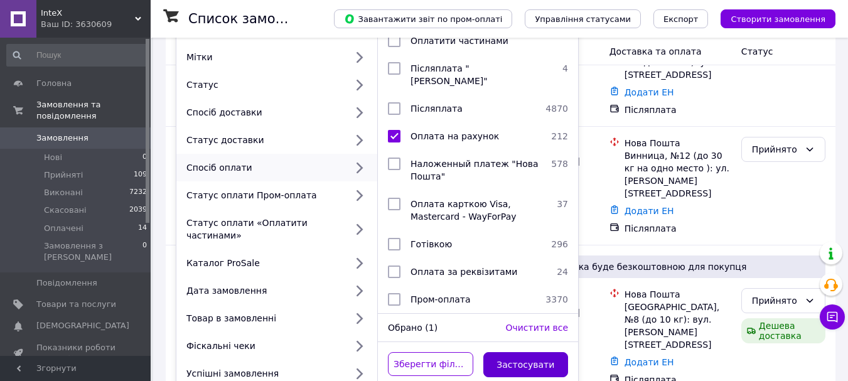
scroll to position [206, 0]
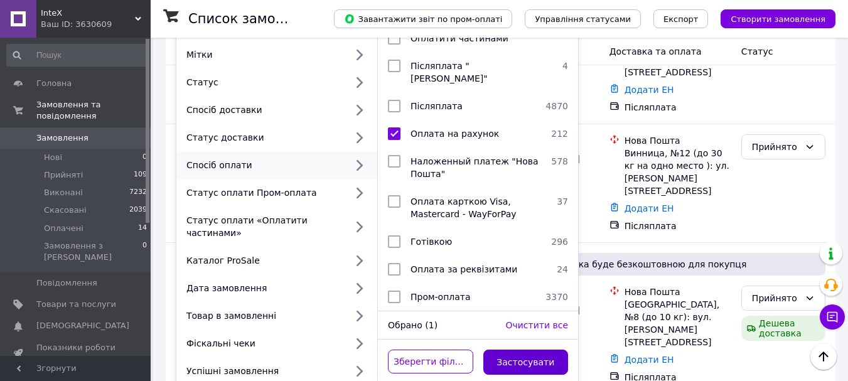
click at [509, 351] on button "Застосувати" at bounding box center [525, 362] width 85 height 25
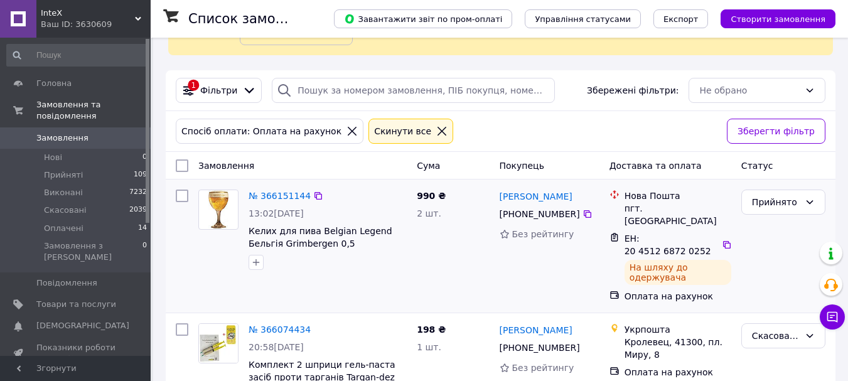
scroll to position [87, 0]
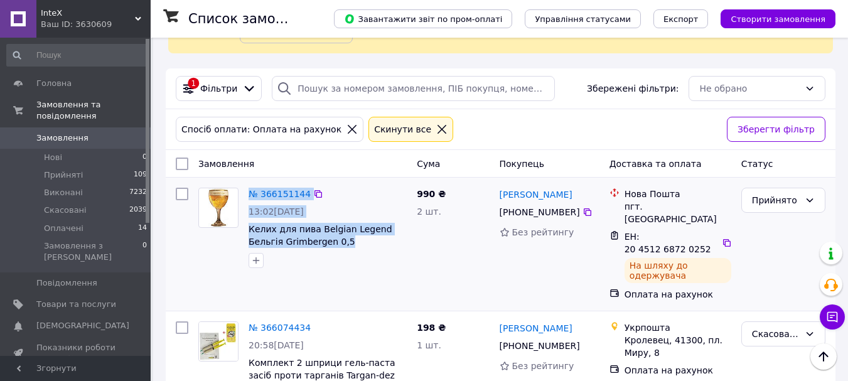
drag, startPoint x: 328, startPoint y: 247, endPoint x: 242, endPoint y: 234, distance: 86.3
click at [242, 234] on div "№ 366151144 13:02, 11.10.2025 Келих для пива Belgian Legend Бельгія Grimbergen …" at bounding box center [302, 228] width 218 height 90
click at [330, 244] on span "Келих для пива Belgian Legend Бельгія Grimbergen 0,5" at bounding box center [328, 235] width 158 height 25
drag, startPoint x: 330, startPoint y: 244, endPoint x: 246, endPoint y: 229, distance: 85.4
click at [246, 229] on div "№ 366151144 13:02, 11.10.2025 Келих для пива Belgian Legend Бельгія Grimbergen …" at bounding box center [328, 228] width 168 height 90
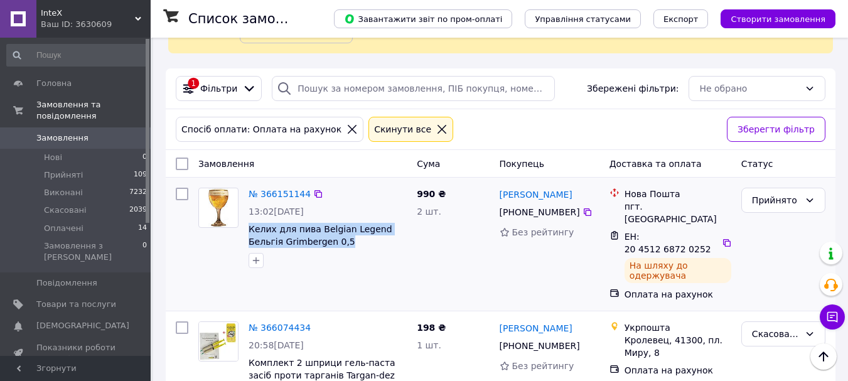
copy span "Келих для пива Belgian Legend Бельгія Grimbergen 0,5"
click at [283, 190] on link "№ 366151144" at bounding box center [280, 194] width 62 height 10
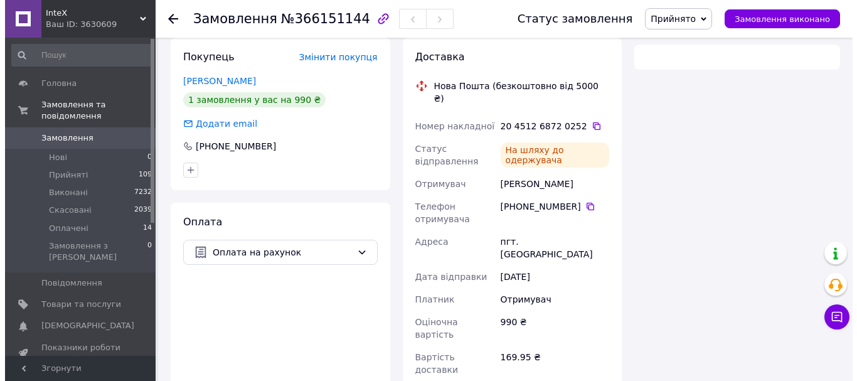
scroll to position [235, 0]
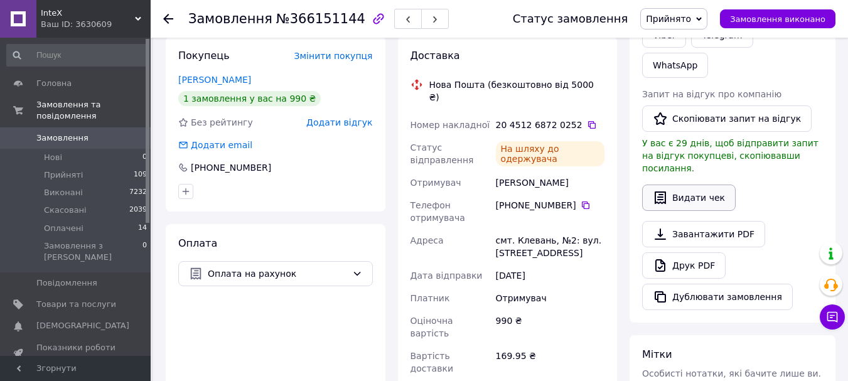
click at [712, 185] on button "Видати чек" at bounding box center [689, 198] width 94 height 26
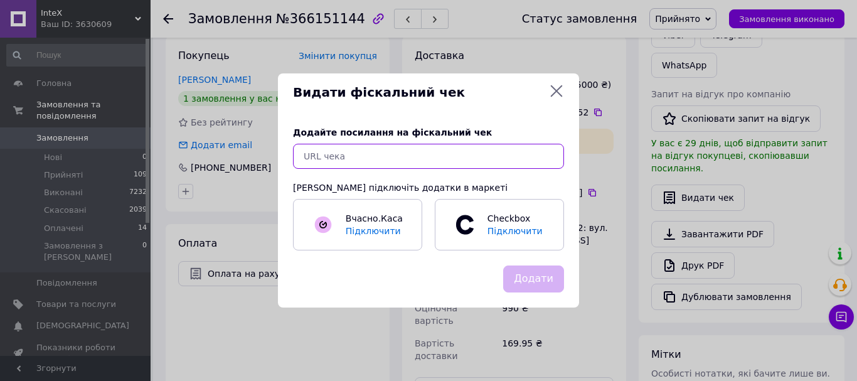
click at [469, 158] on input "text" at bounding box center [428, 156] width 271 height 25
type input "м"
paste input "https://check.checkbox.ua/852237b4-fe98-418f-8220-c0e5d26dc13a"
type input "https://check.checkbox.ua/852237b4-fe98-418f-8220-c0e5d26dc13a"
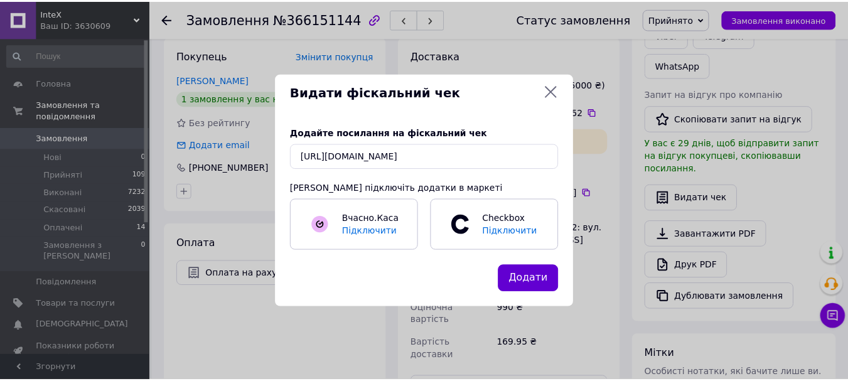
scroll to position [0, 0]
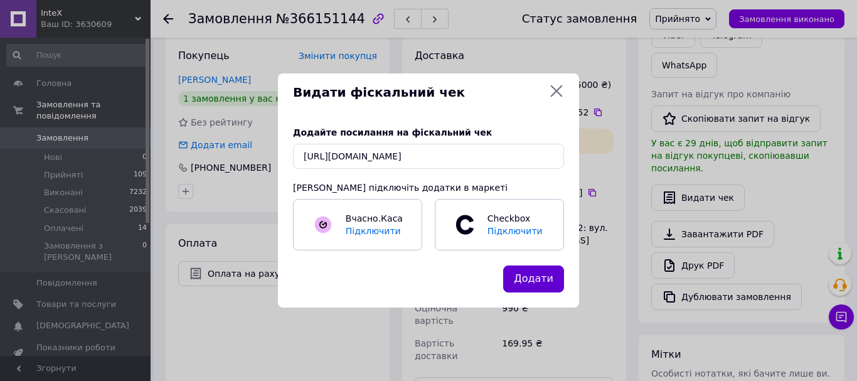
click at [528, 269] on button "Додати" at bounding box center [533, 278] width 61 height 27
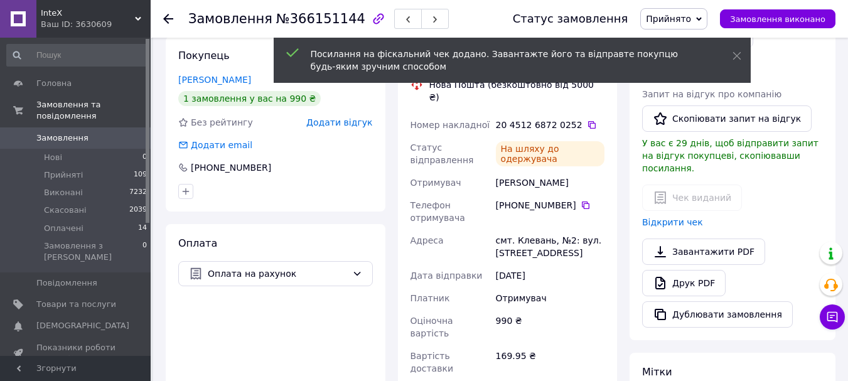
click at [171, 20] on icon at bounding box center [168, 19] width 10 height 10
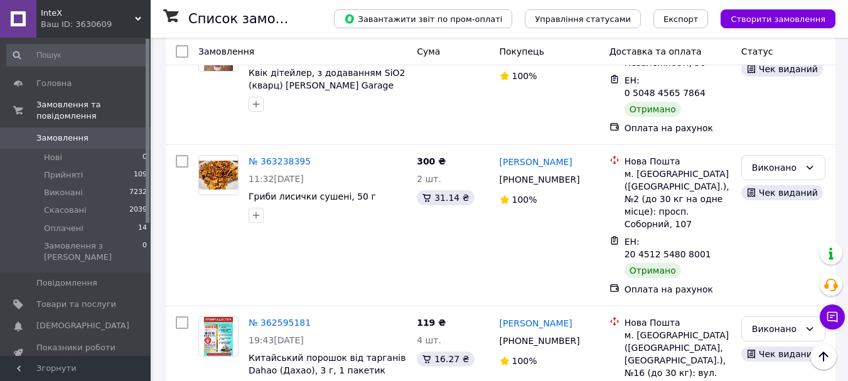
scroll to position [2268, 0]
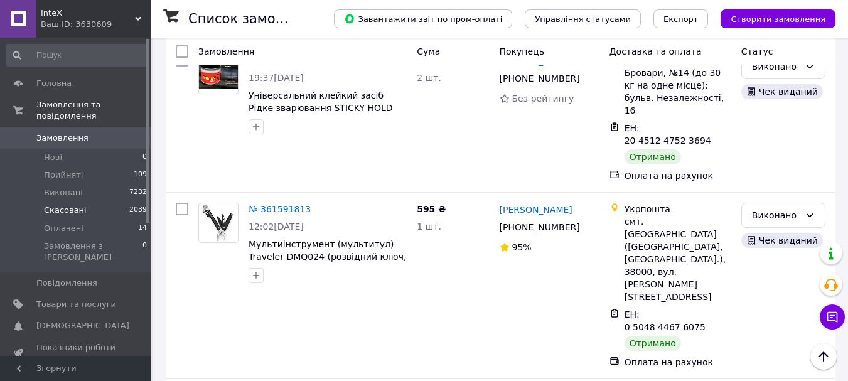
scroll to position [1132, 0]
click at [51, 127] on link "Замовлення 0" at bounding box center [77, 137] width 154 height 21
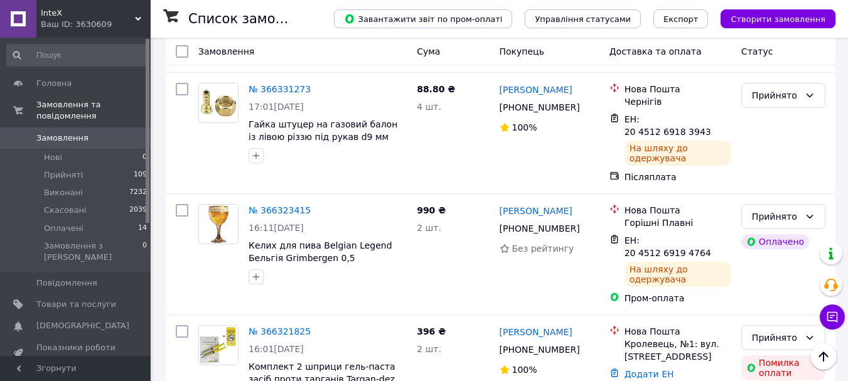
scroll to position [1695, 0]
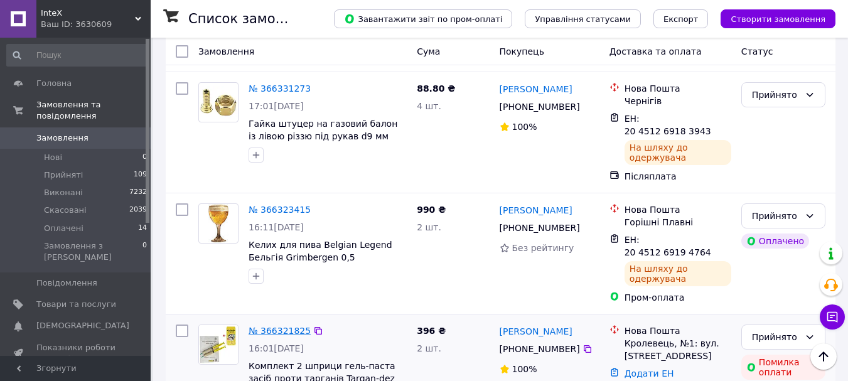
click at [272, 326] on link "№ 366321825" at bounding box center [280, 331] width 62 height 10
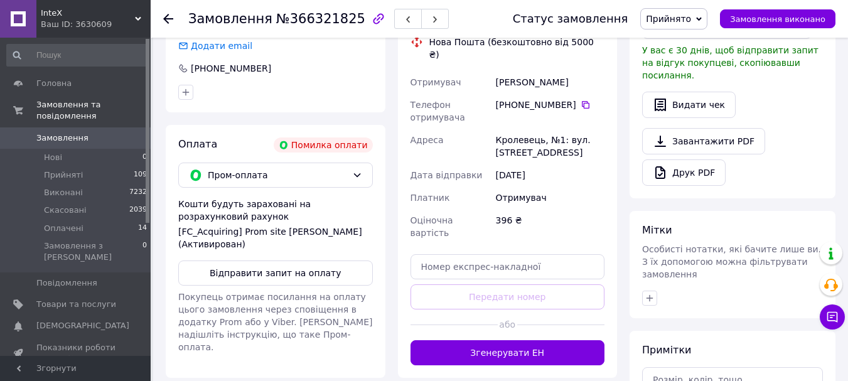
scroll to position [492, 0]
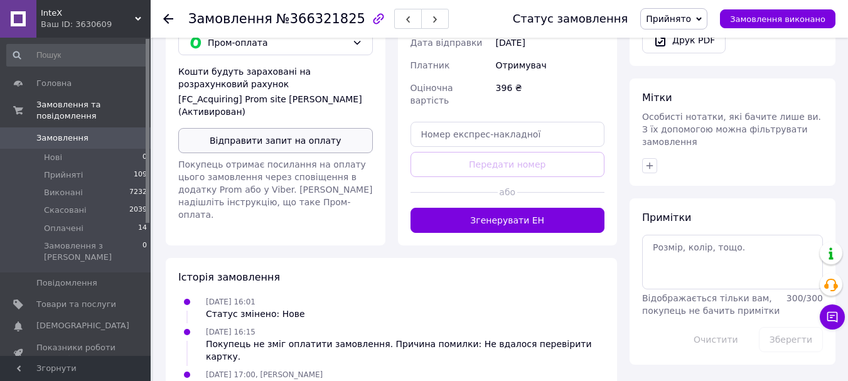
click at [322, 142] on button "Відправити запит на оплату" at bounding box center [275, 140] width 195 height 25
click at [170, 21] on icon at bounding box center [168, 19] width 10 height 10
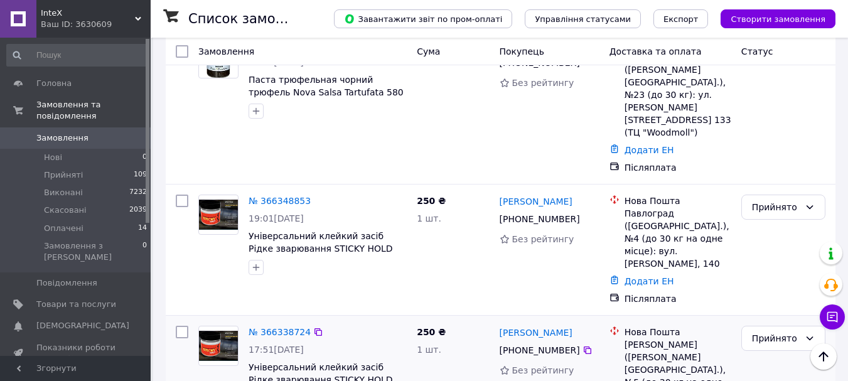
scroll to position [1298, 0]
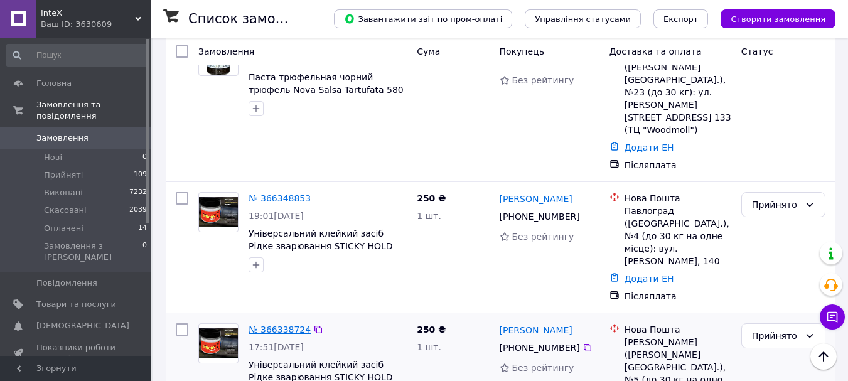
click at [276, 324] on link "№ 366338724" at bounding box center [280, 329] width 62 height 10
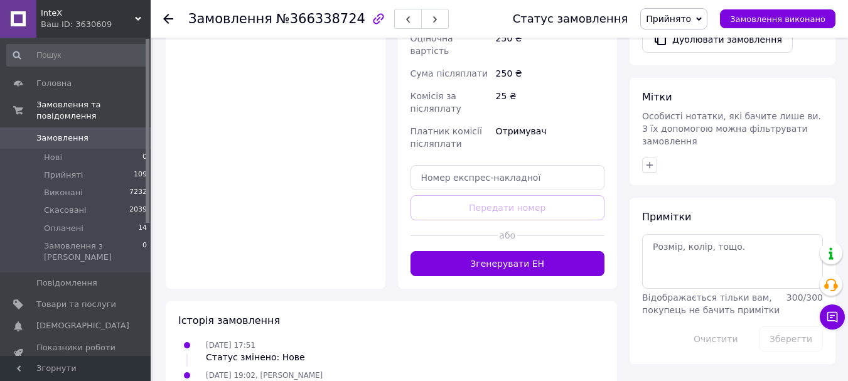
scroll to position [505, 0]
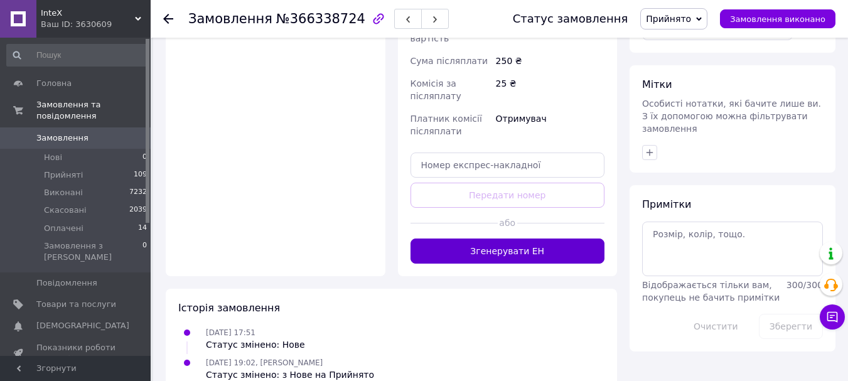
click at [480, 238] on button "Згенерувати ЕН" at bounding box center [507, 250] width 195 height 25
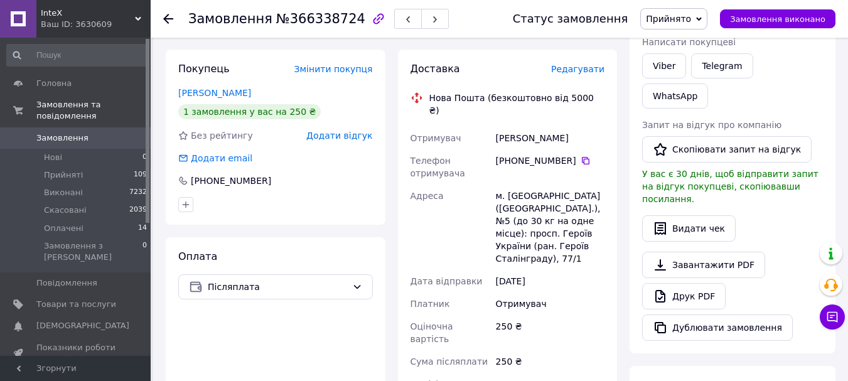
scroll to position [204, 0]
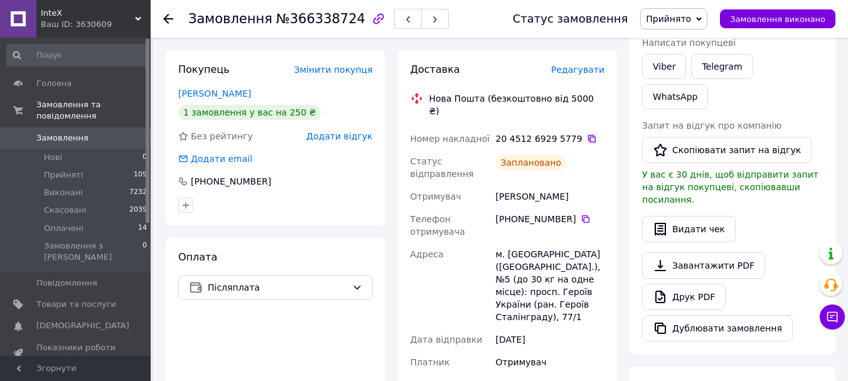
click at [587, 134] on icon at bounding box center [592, 139] width 10 height 10
click at [404, 19] on icon "button" at bounding box center [408, 20] width 8 height 8
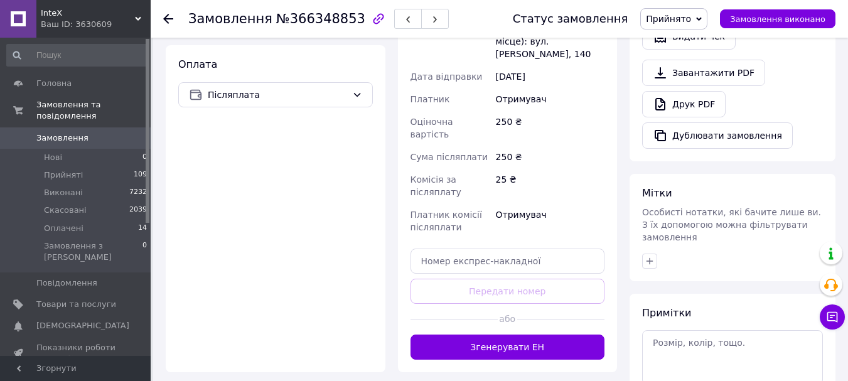
scroll to position [402, 0]
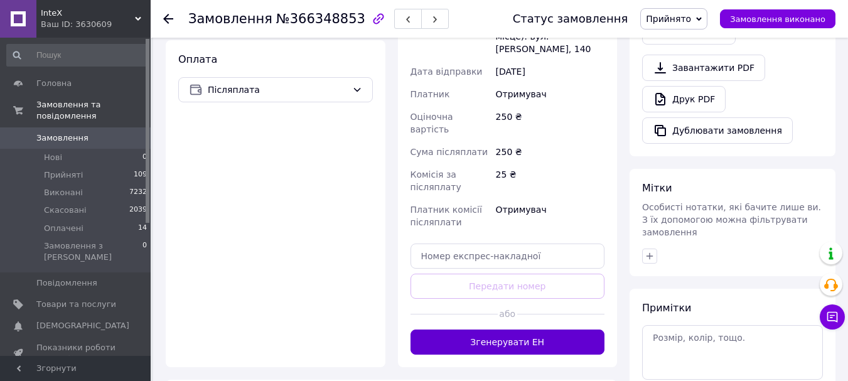
click at [512, 329] on button "Згенерувати ЕН" at bounding box center [507, 341] width 195 height 25
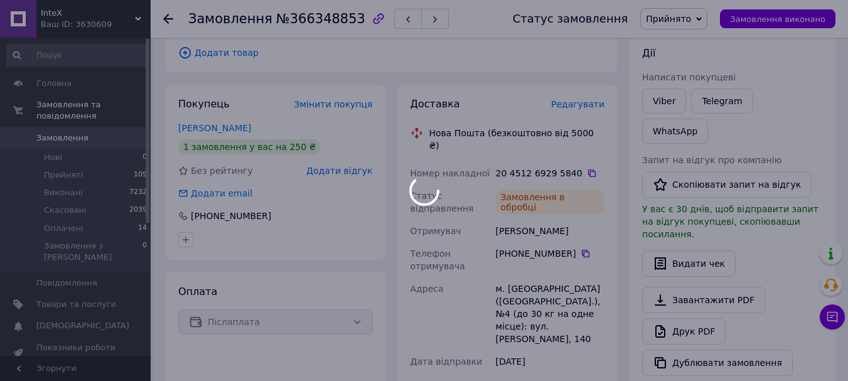
scroll to position [169, 0]
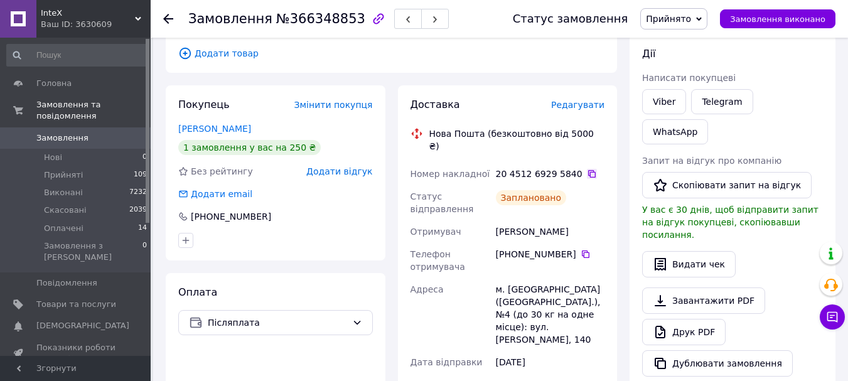
click at [587, 169] on icon at bounding box center [592, 174] width 10 height 10
click at [404, 23] on icon "button" at bounding box center [408, 20] width 8 height 8
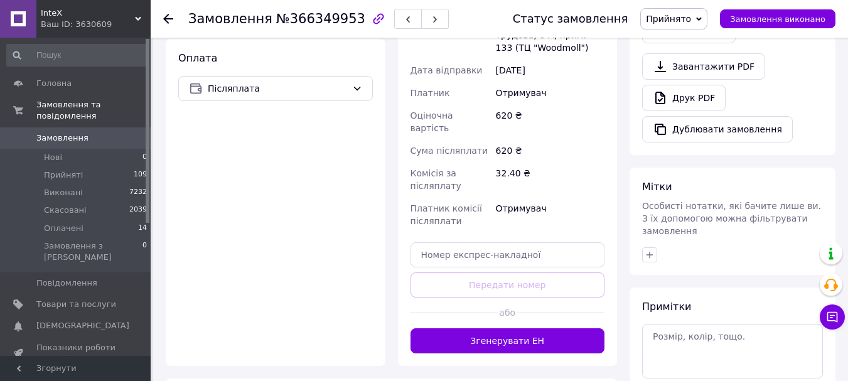
scroll to position [479, 0]
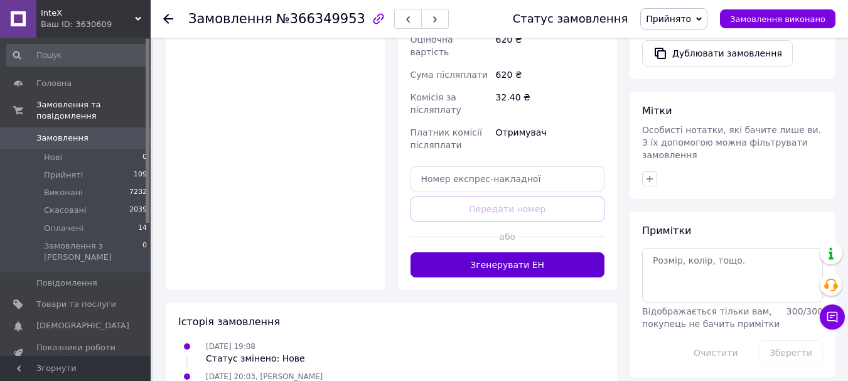
click at [466, 252] on button "Згенерувати ЕН" at bounding box center [507, 264] width 195 height 25
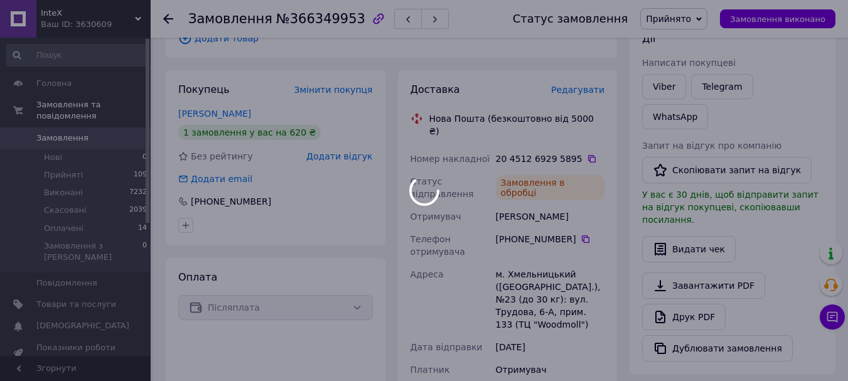
scroll to position [183, 0]
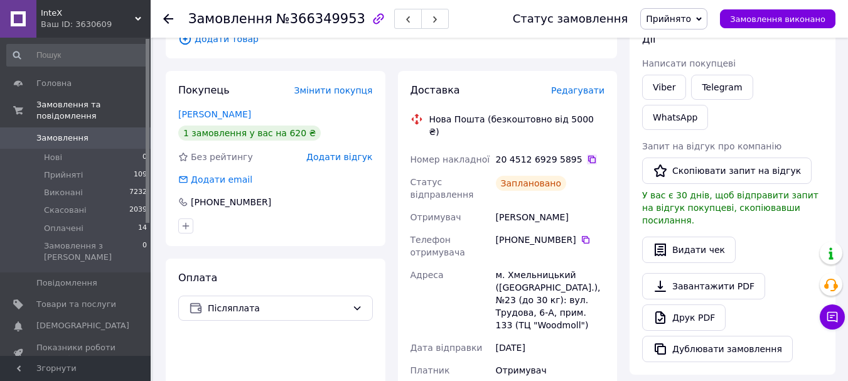
click at [588, 156] on icon at bounding box center [592, 160] width 8 height 8
click at [394, 19] on button "button" at bounding box center [408, 19] width 28 height 20
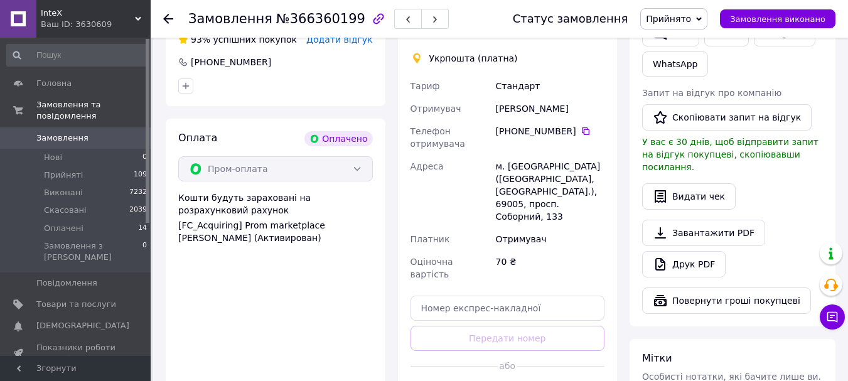
scroll to position [651, 0]
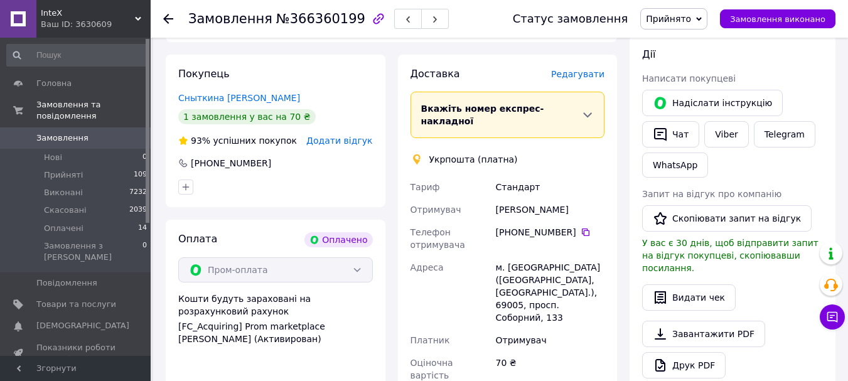
scroll to position [553, 0]
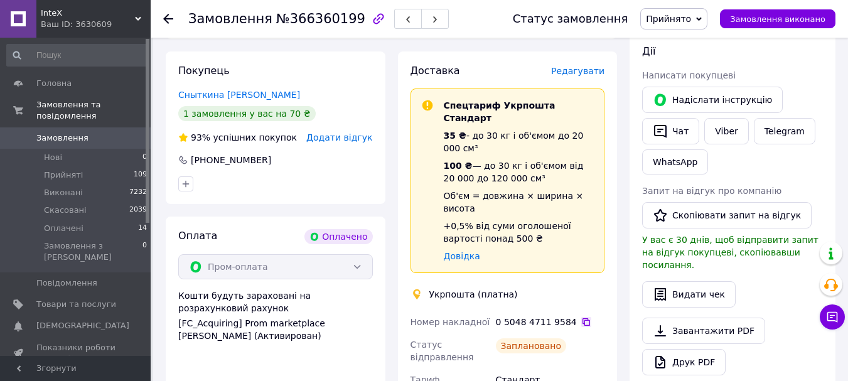
click at [581, 317] on icon at bounding box center [586, 322] width 10 height 10
click at [394, 16] on button "button" at bounding box center [408, 19] width 28 height 20
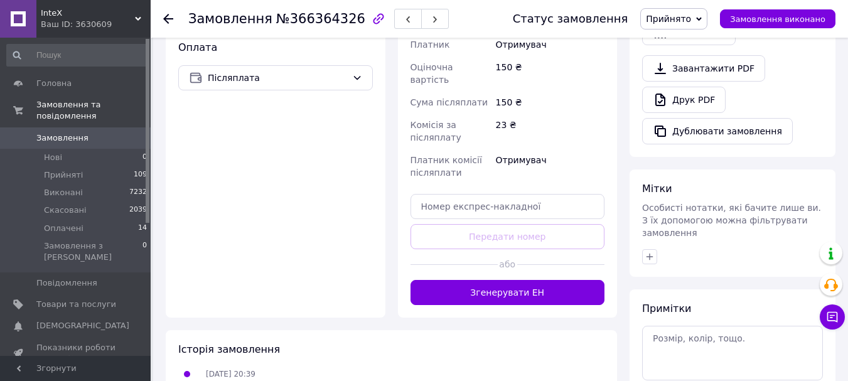
scroll to position [409, 0]
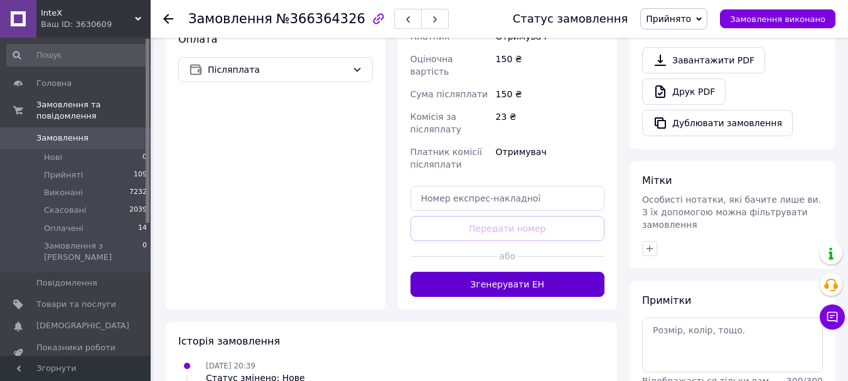
click at [504, 272] on button "Згенерувати ЕН" at bounding box center [507, 284] width 195 height 25
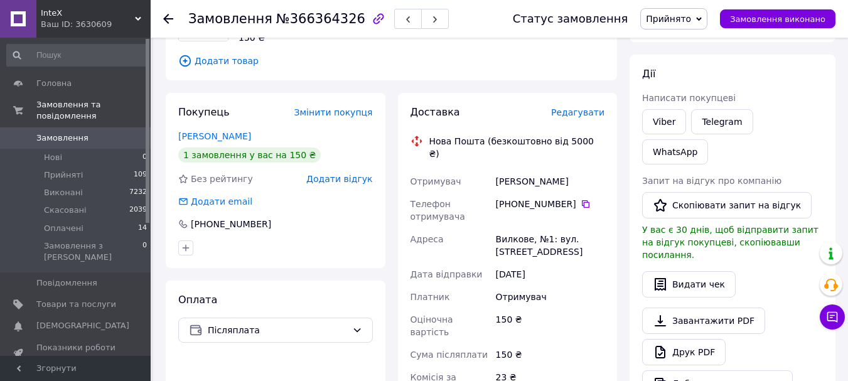
scroll to position [148, 0]
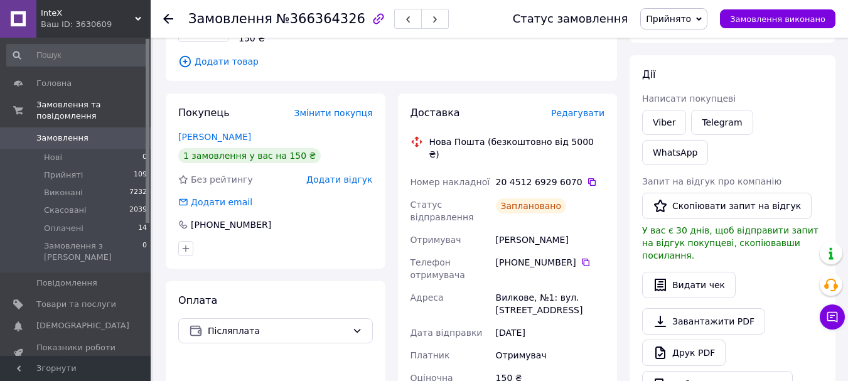
click at [588, 178] on icon at bounding box center [592, 182] width 8 height 8
click at [404, 23] on icon "button" at bounding box center [408, 20] width 8 height 8
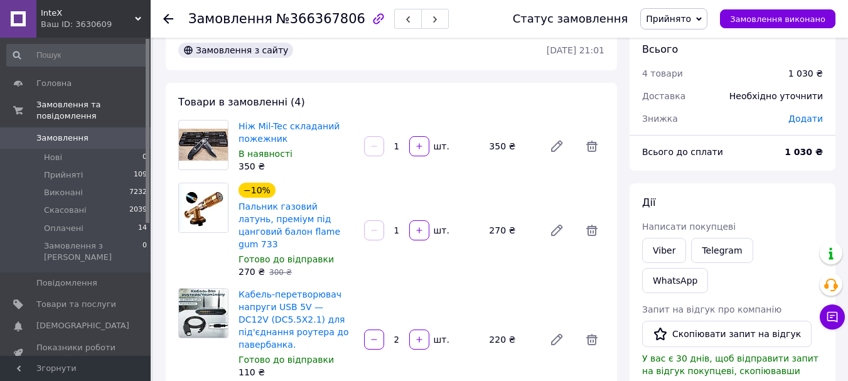
scroll to position [19, 0]
click at [404, 22] on icon "button" at bounding box center [408, 20] width 8 height 8
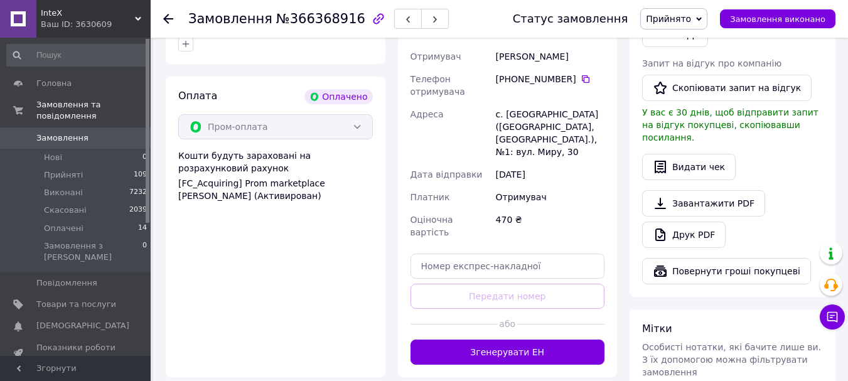
scroll to position [681, 0]
click at [404, 23] on icon "button" at bounding box center [408, 20] width 8 height 8
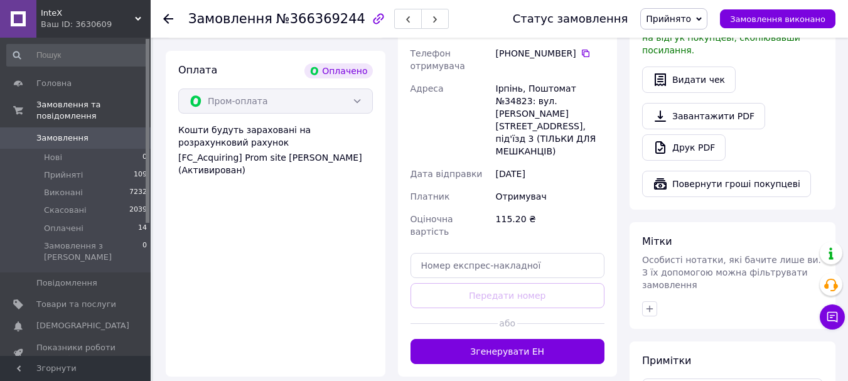
scroll to position [758, 0]
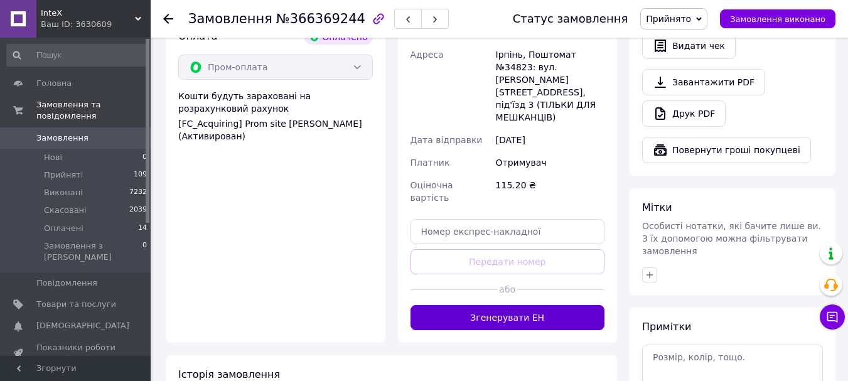
click at [459, 305] on button "Згенерувати ЕН" at bounding box center [507, 317] width 195 height 25
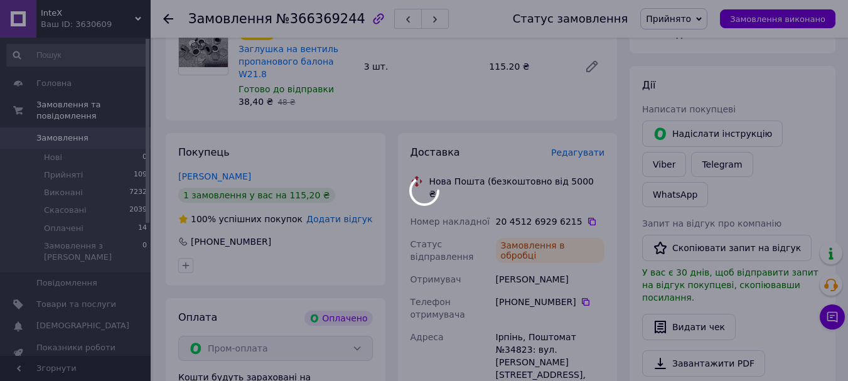
scroll to position [476, 0]
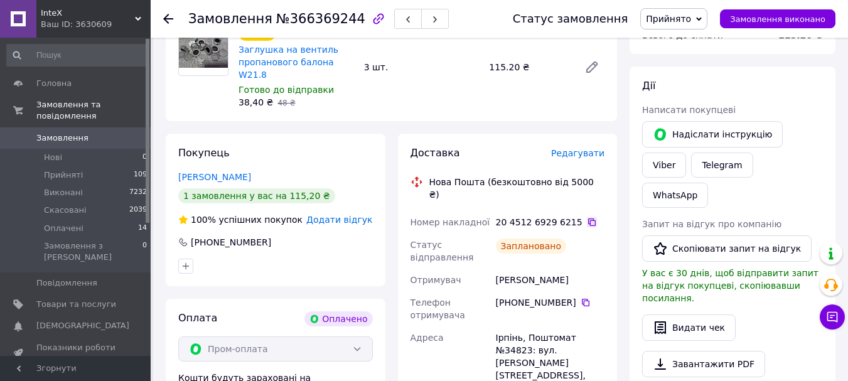
click at [587, 217] on icon at bounding box center [592, 222] width 10 height 10
click at [404, 20] on icon "button" at bounding box center [408, 20] width 8 height 8
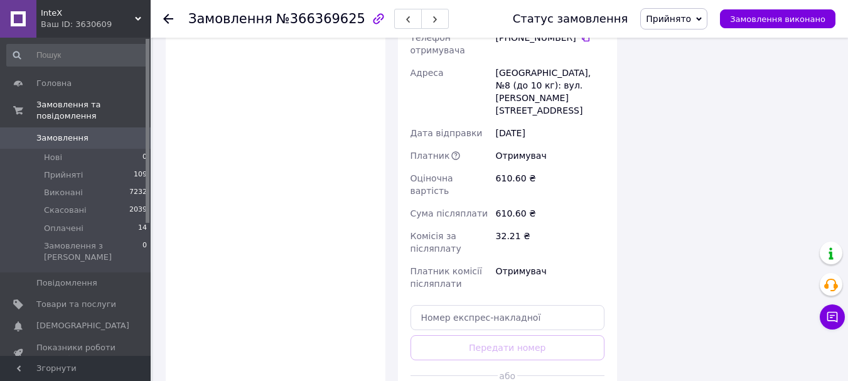
scroll to position [985, 0]
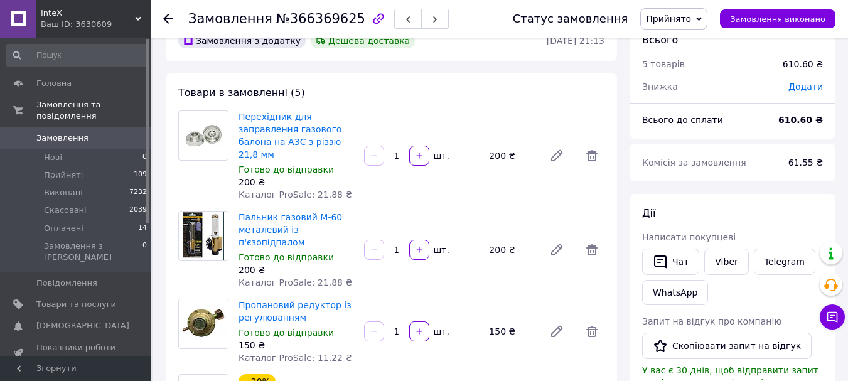
scroll to position [29, 0]
click at [404, 15] on span "button" at bounding box center [408, 18] width 8 height 9
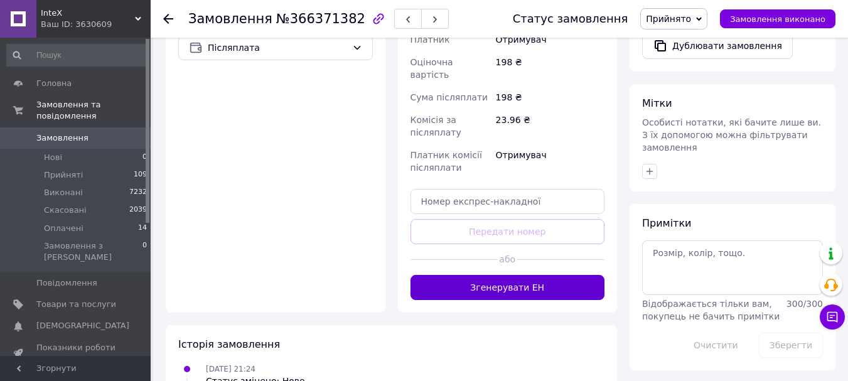
scroll to position [487, 0]
click at [505, 274] on button "Згенерувати ЕН" at bounding box center [507, 286] width 195 height 25
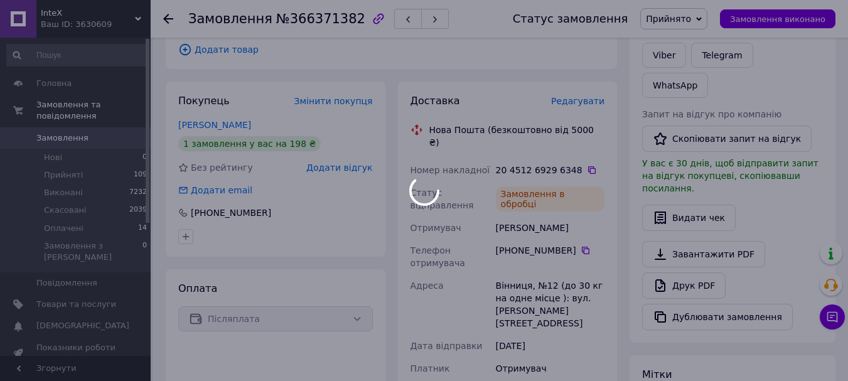
scroll to position [212, 0]
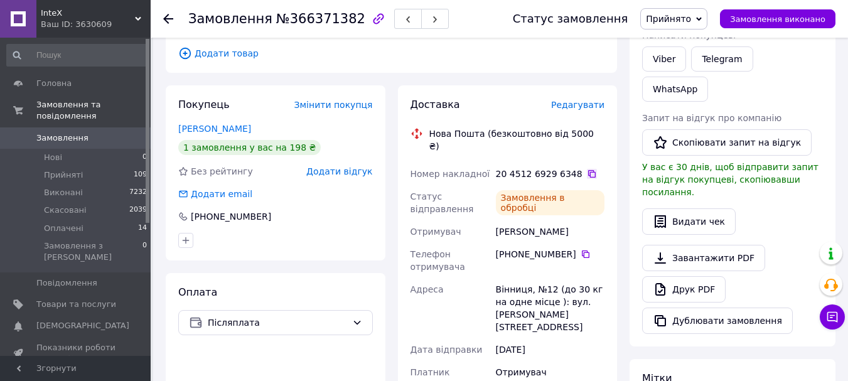
click at [587, 169] on icon at bounding box center [592, 174] width 10 height 10
click at [404, 22] on icon "button" at bounding box center [408, 20] width 8 height 8
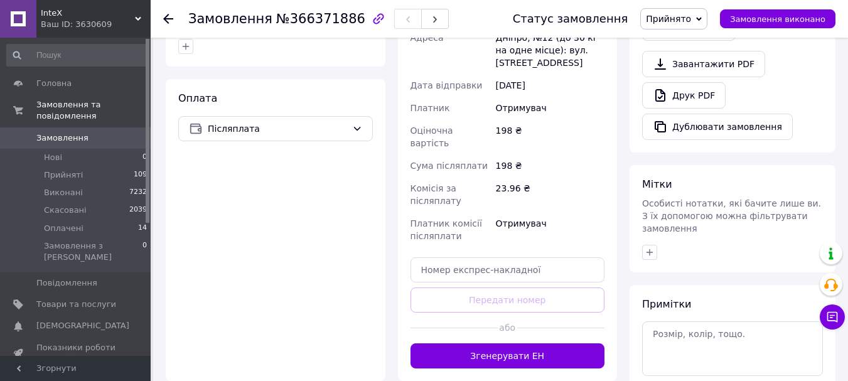
scroll to position [406, 0]
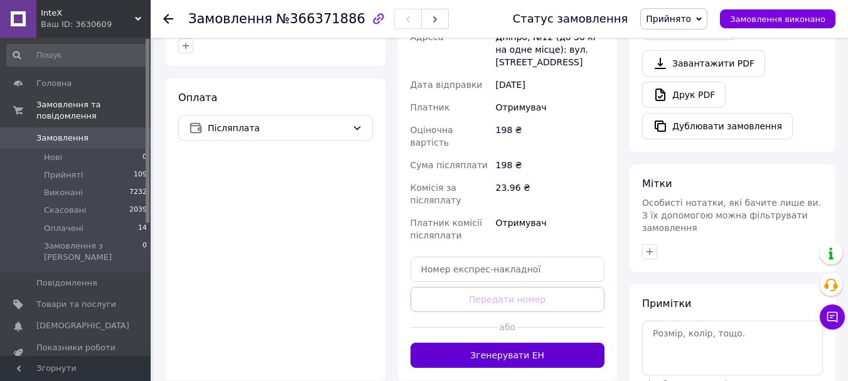
click at [550, 348] on button "Згенерувати ЕН" at bounding box center [507, 355] width 195 height 25
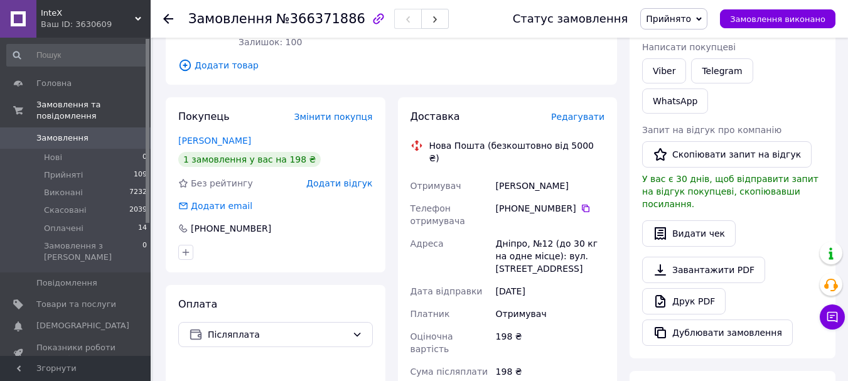
scroll to position [198, 0]
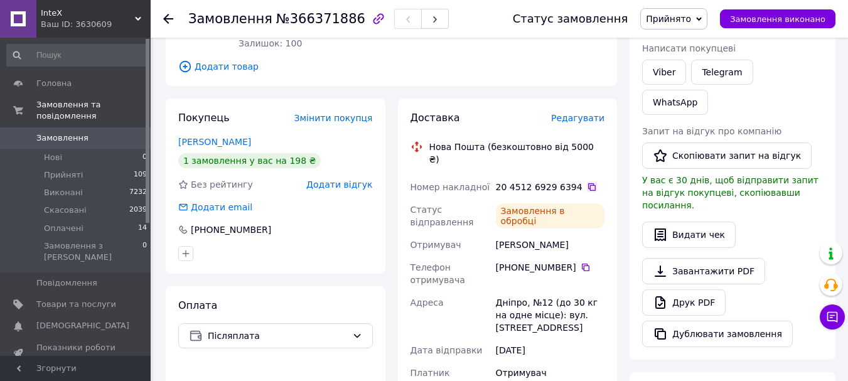
click at [588, 183] on icon at bounding box center [592, 187] width 8 height 8
click at [58, 25] on div "Ваш ID: 3630609" at bounding box center [96, 24] width 110 height 11
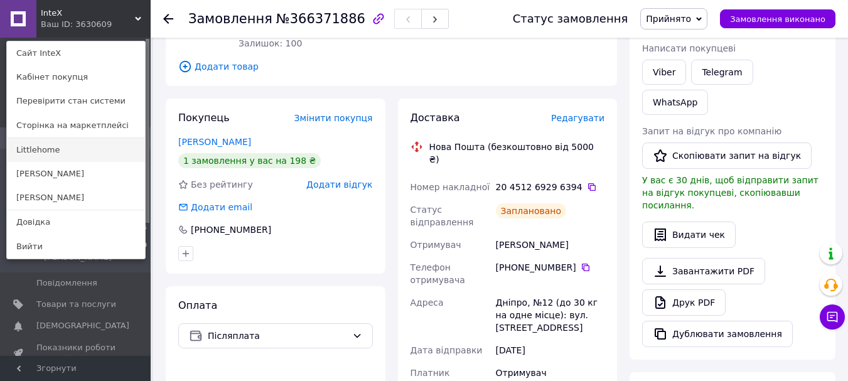
click at [45, 148] on link "Littlehome" at bounding box center [76, 150] width 138 height 24
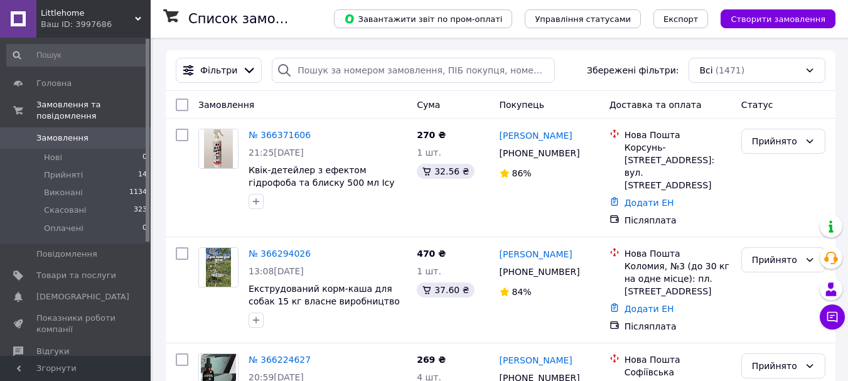
scroll to position [1, 0]
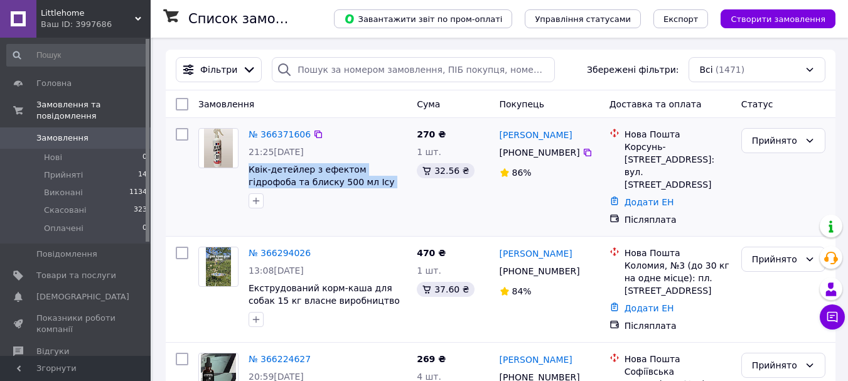
drag, startPoint x: 397, startPoint y: 181, endPoint x: 246, endPoint y: 169, distance: 151.1
click at [246, 169] on div "№ 366371606 21:25[DATE] Квік-детейлер з ефектом гідрофоба та блиску 500 мл Icy …" at bounding box center [328, 168] width 168 height 90
copy span "Квік-детейлер з ефектом гідрофоба та блиску 500 мл Icy Ceramic Detailer"
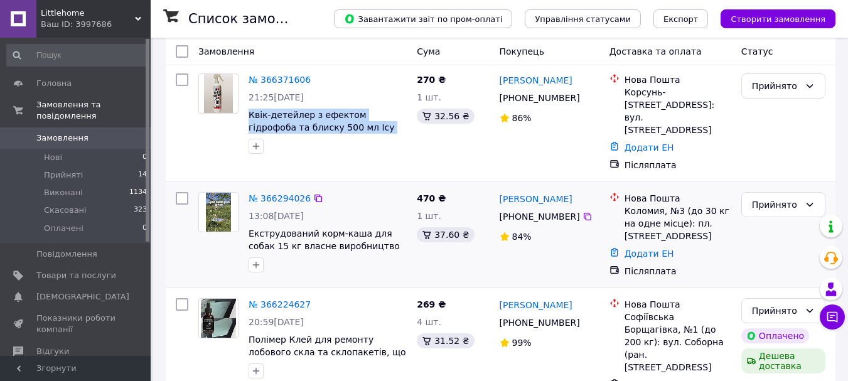
scroll to position [56, 0]
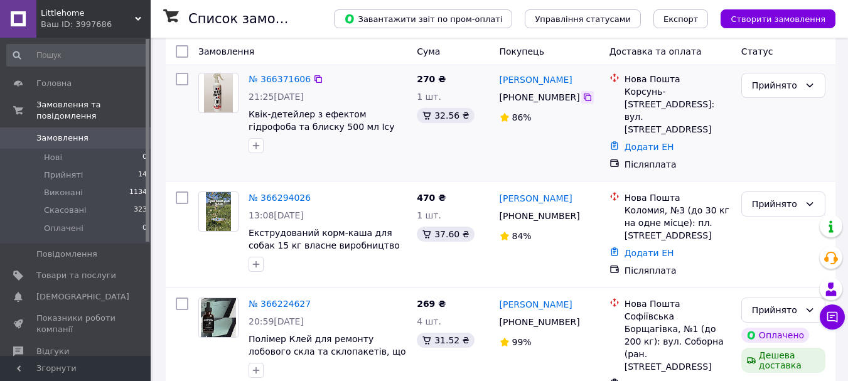
click at [582, 95] on icon at bounding box center [587, 97] width 10 height 10
click at [640, 142] on link "Додати ЕН" at bounding box center [649, 147] width 50 height 10
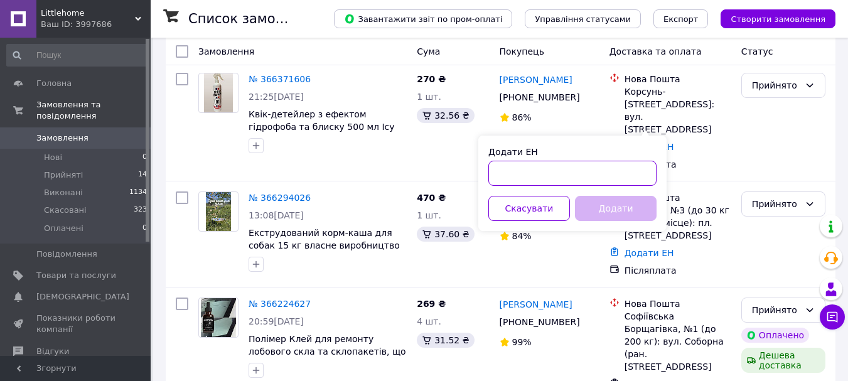
click at [552, 166] on input "Додати ЕН" at bounding box center [572, 173] width 168 height 25
paste input "20451269296652"
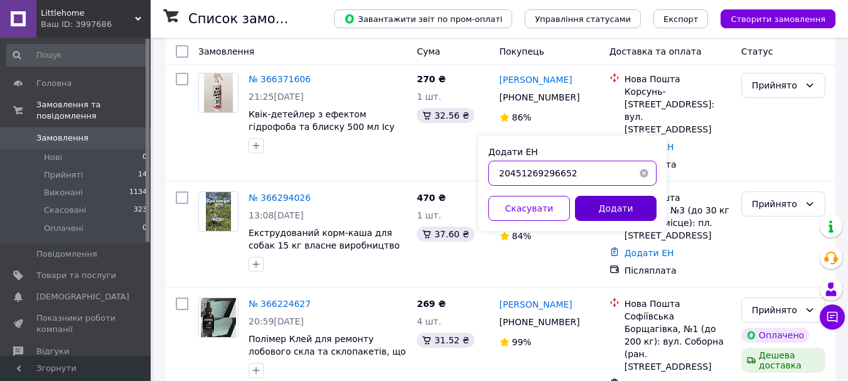
type input "20451269296652"
click at [617, 212] on button "Додати" at bounding box center [616, 208] width 82 height 25
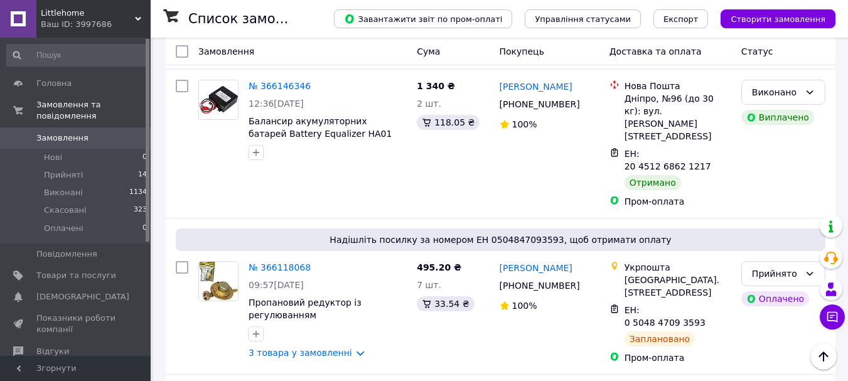
scroll to position [813, 0]
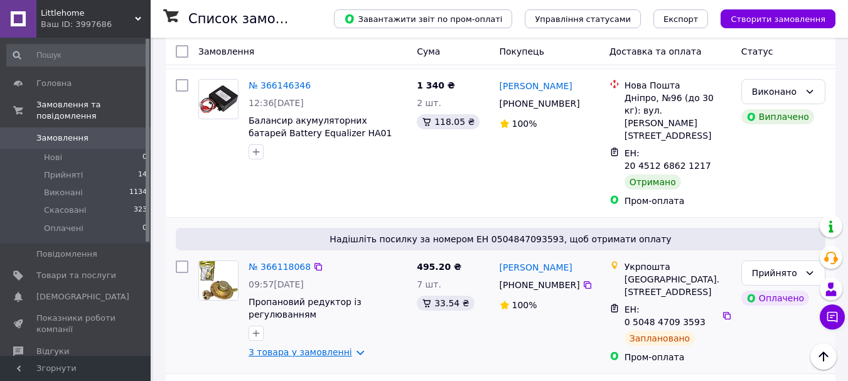
click at [316, 347] on link "3 товара у замовленні" at bounding box center [301, 352] width 104 height 10
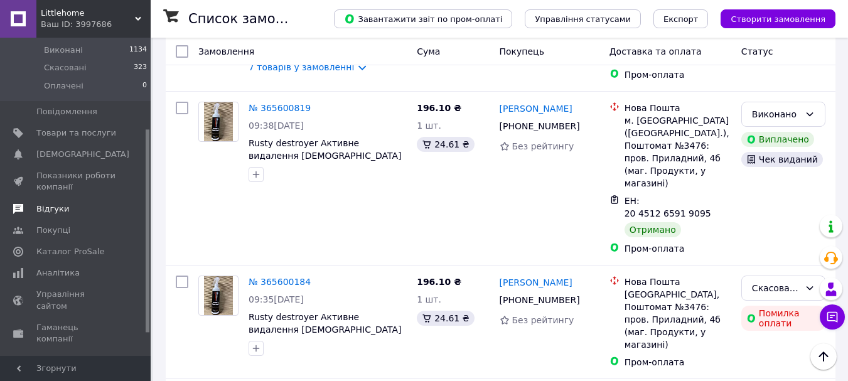
scroll to position [178, 0]
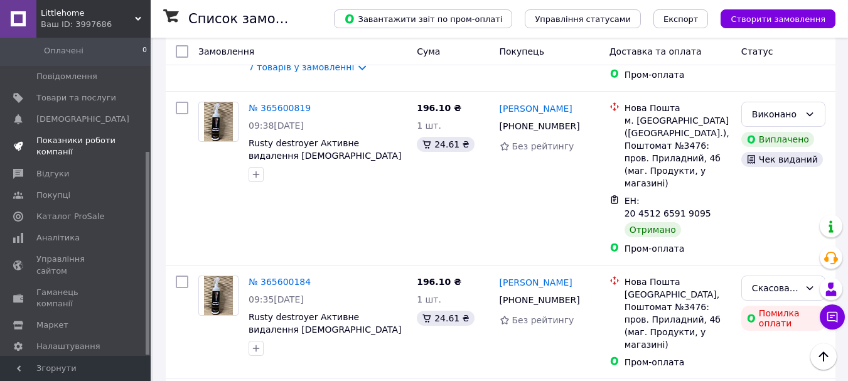
click at [91, 136] on span "Показники роботи компанії" at bounding box center [76, 146] width 80 height 23
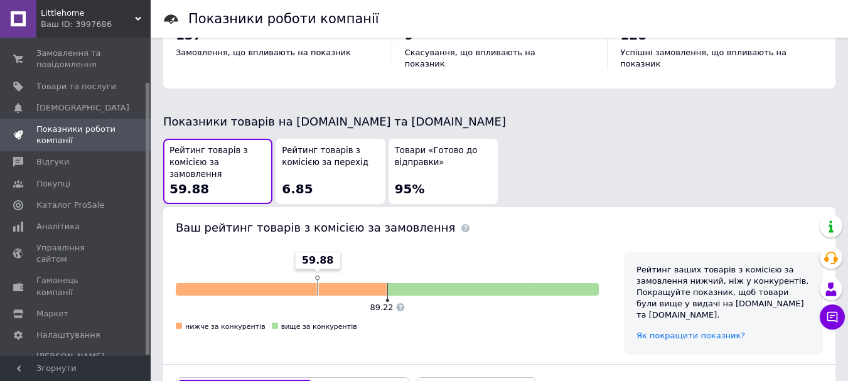
scroll to position [628, 0]
click at [324, 149] on span "Рейтинг товарів з комісією за перехід" at bounding box center [330, 155] width 97 height 23
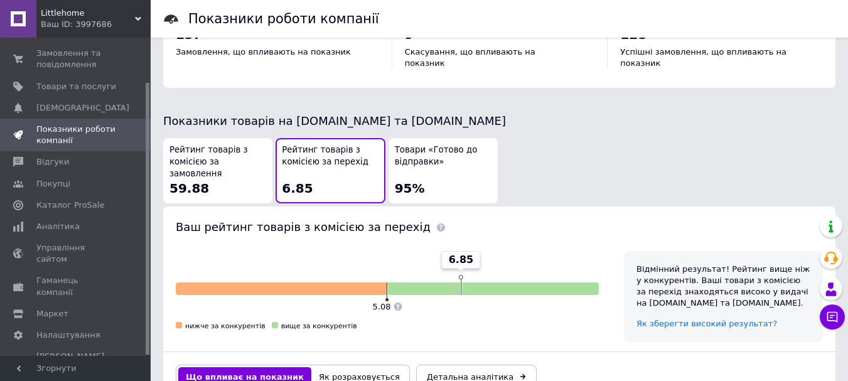
click at [423, 147] on span "Товари «Готово до відправки»" at bounding box center [443, 155] width 97 height 23
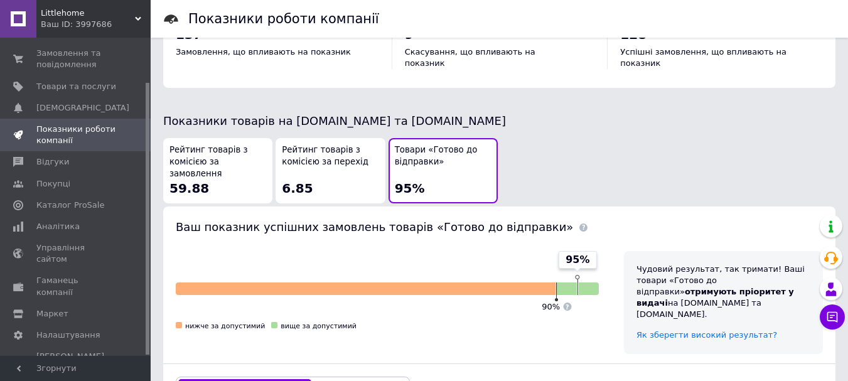
click at [232, 146] on span "Рейтинг товарів з комісією за замовлення" at bounding box center [217, 161] width 97 height 35
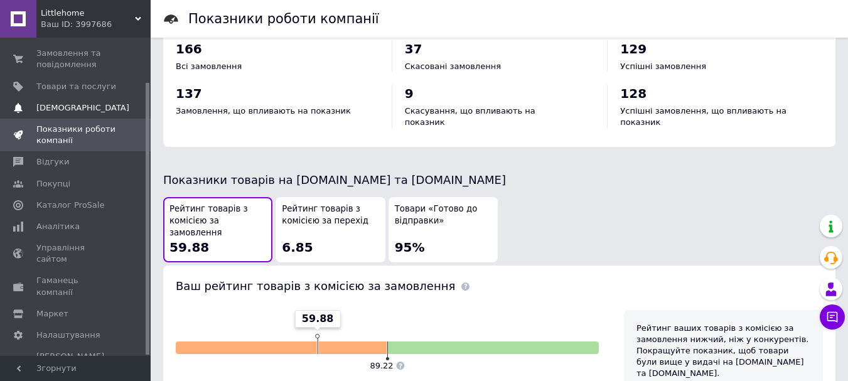
scroll to position [569, 0]
click at [78, 63] on span "Замовлення та повідомлення" at bounding box center [76, 59] width 80 height 23
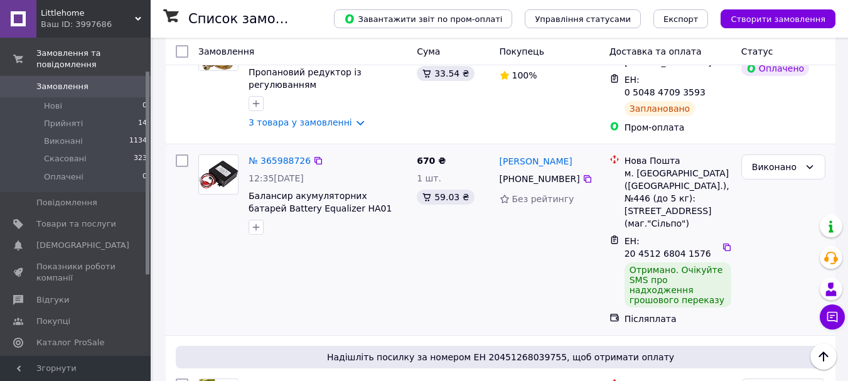
scroll to position [1046, 0]
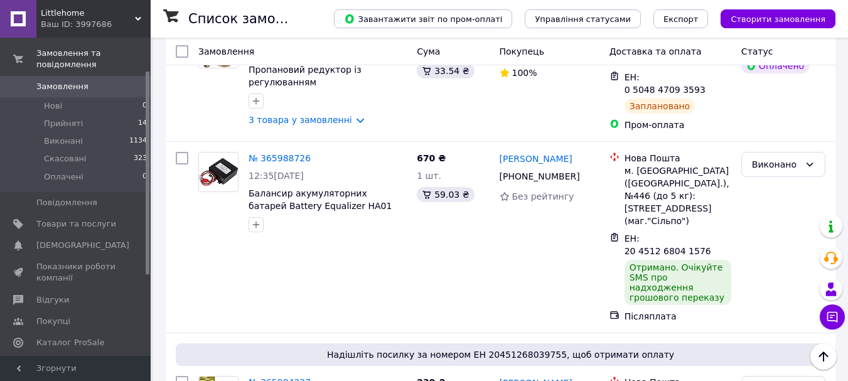
click at [99, 18] on span "Littlehome" at bounding box center [88, 13] width 94 height 11
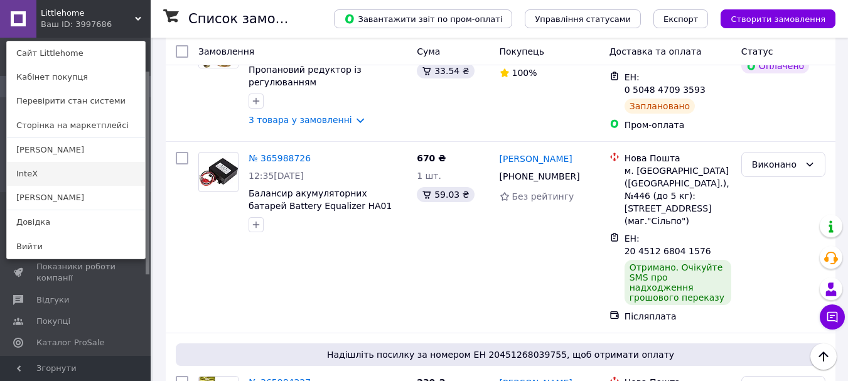
click at [46, 174] on link "InteX" at bounding box center [76, 174] width 138 height 24
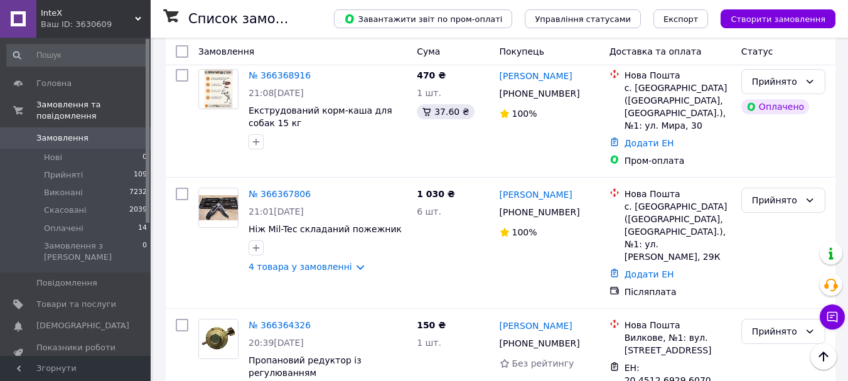
scroll to position [838, 0]
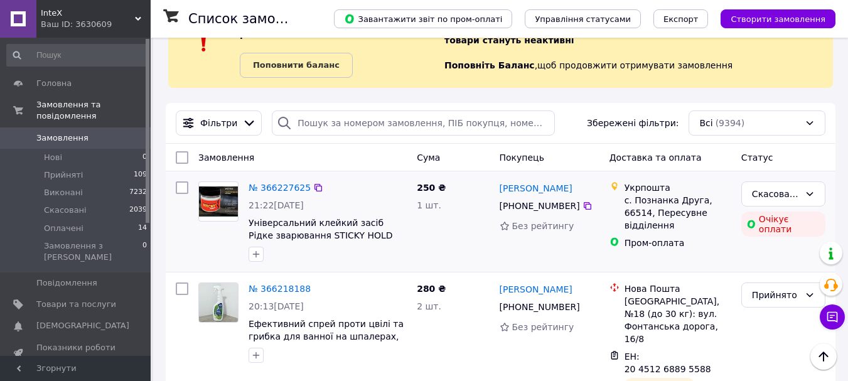
scroll to position [51, 0]
